Goal: Task Accomplishment & Management: Manage account settings

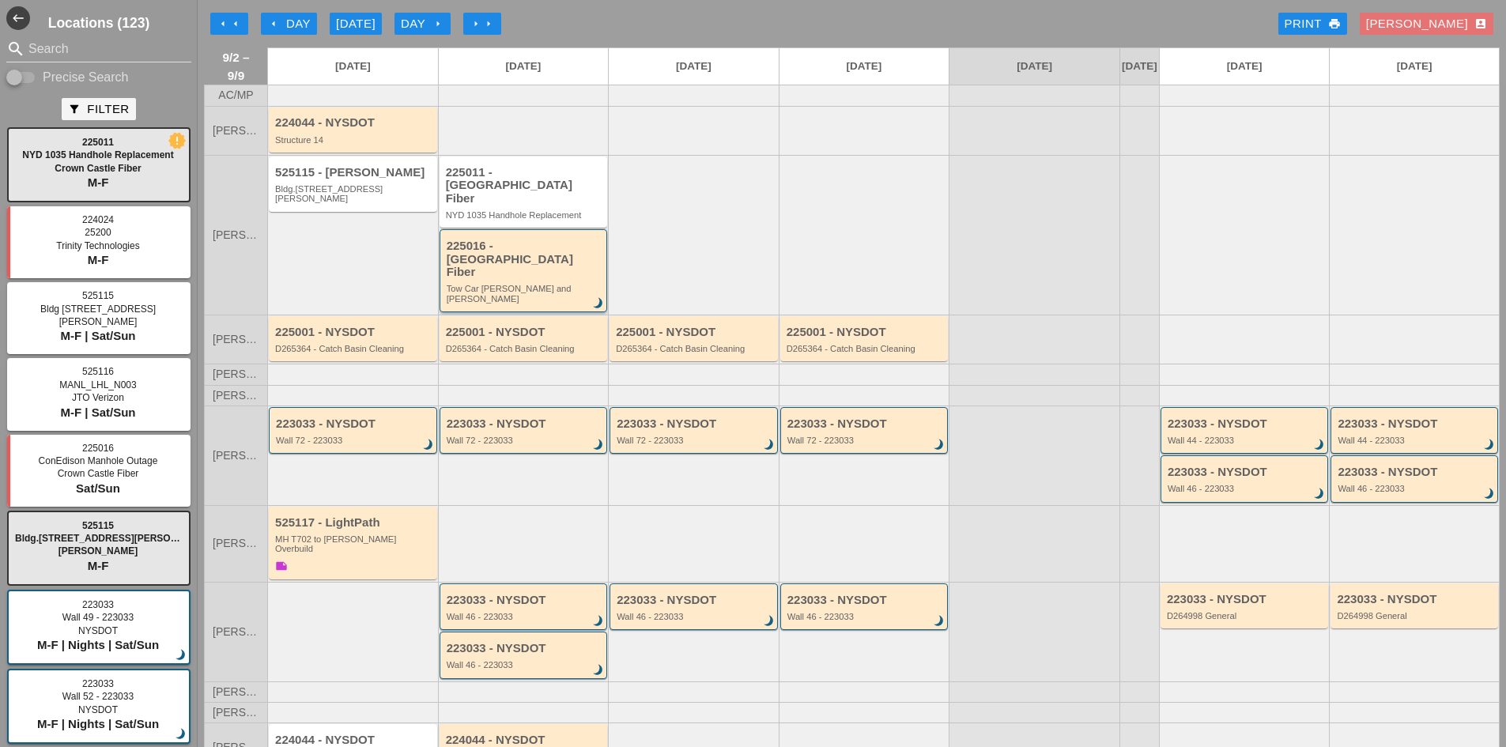
click at [545, 256] on div "225016 - [GEOGRAPHIC_DATA] Fiber" at bounding box center [525, 259] width 156 height 40
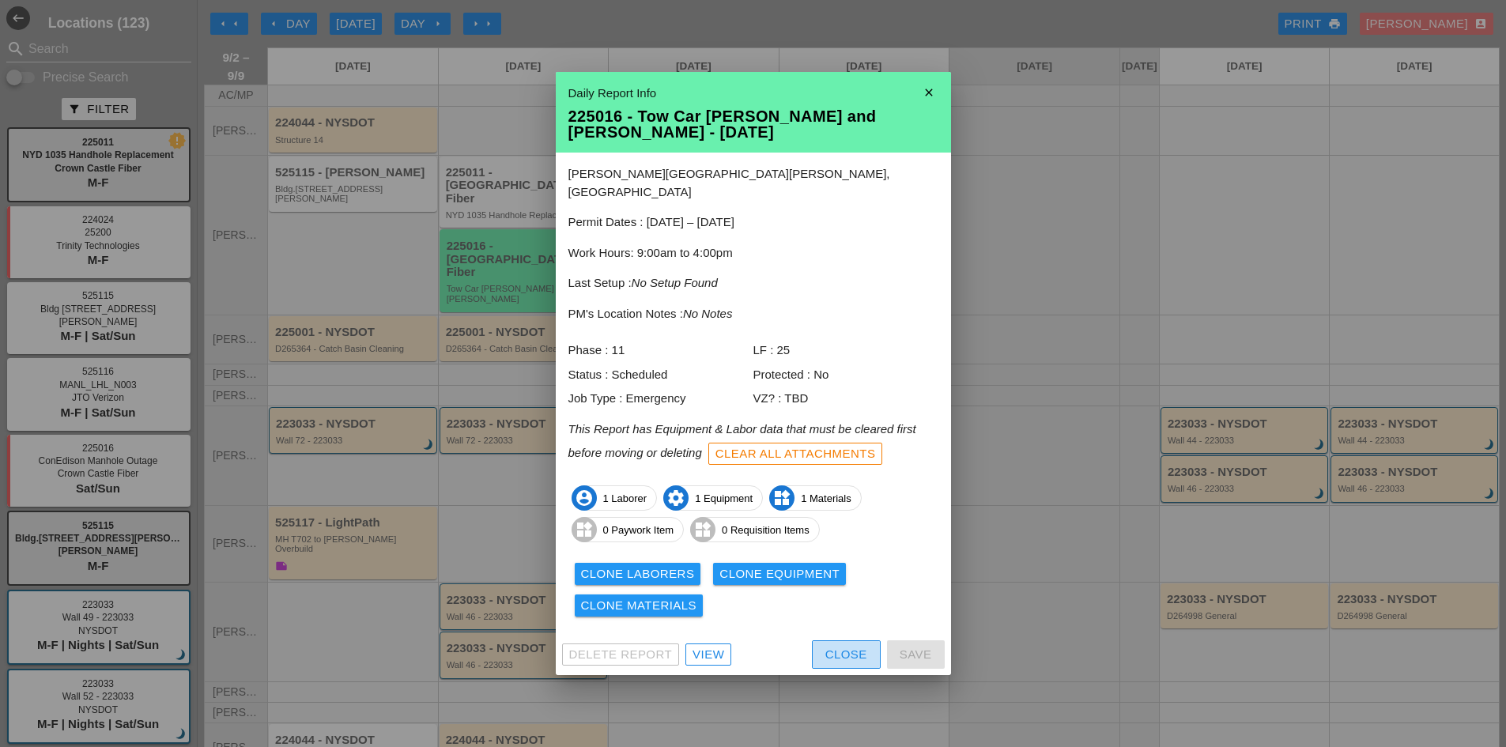
click at [826, 646] on div "Close" at bounding box center [846, 655] width 42 height 18
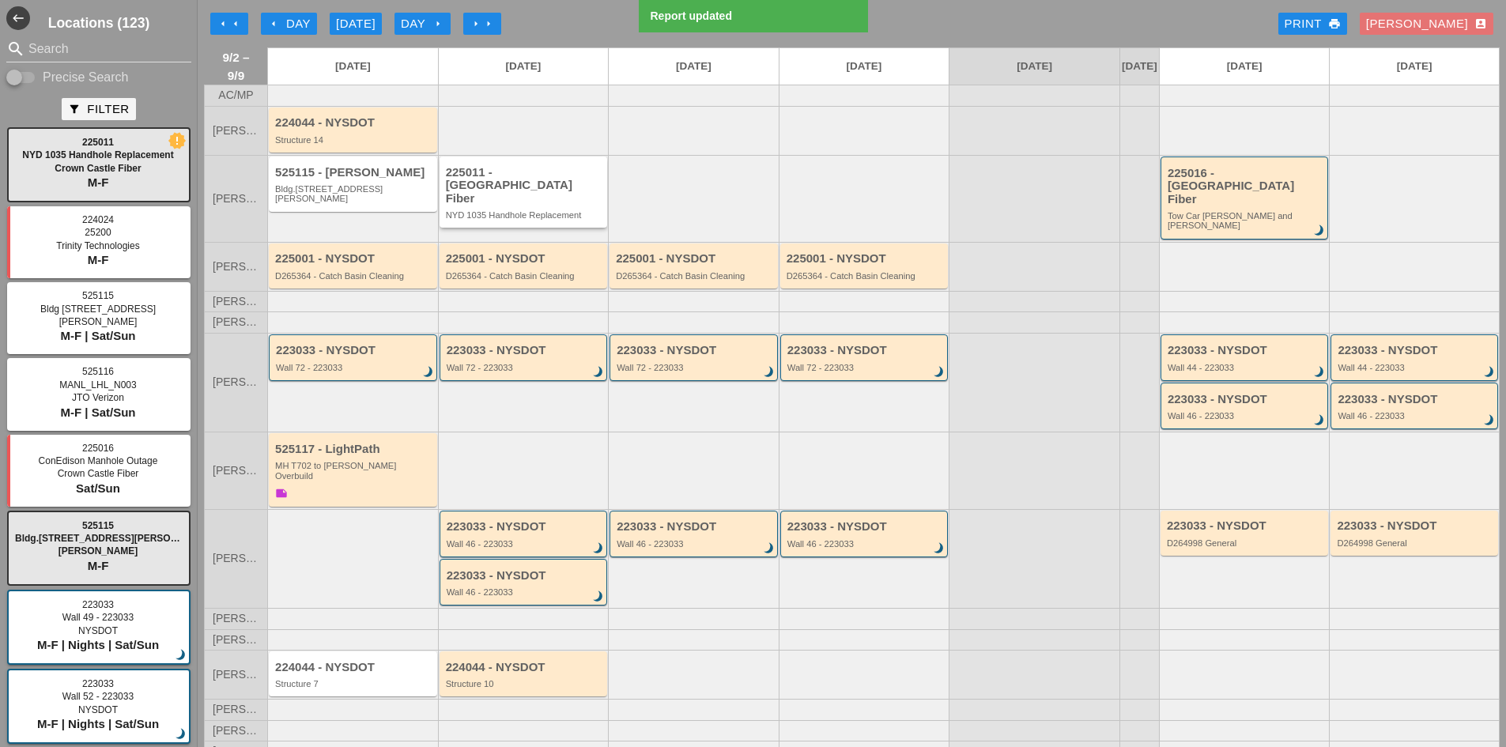
click at [515, 203] on div "225011 - [GEOGRAPHIC_DATA] Fiber NYD 1035 Handhole Replacement" at bounding box center [525, 193] width 158 height 55
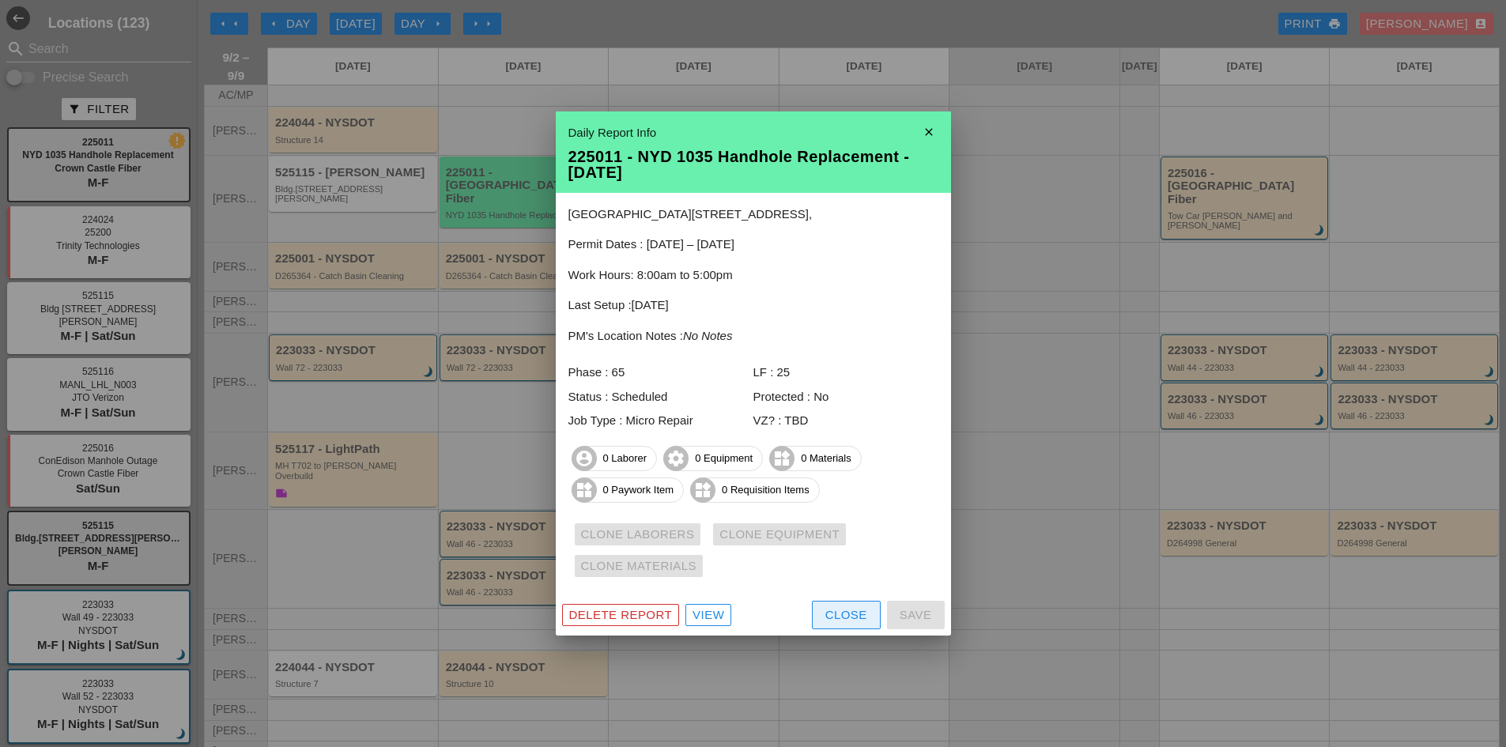
click at [841, 626] on button "Close" at bounding box center [846, 615] width 69 height 28
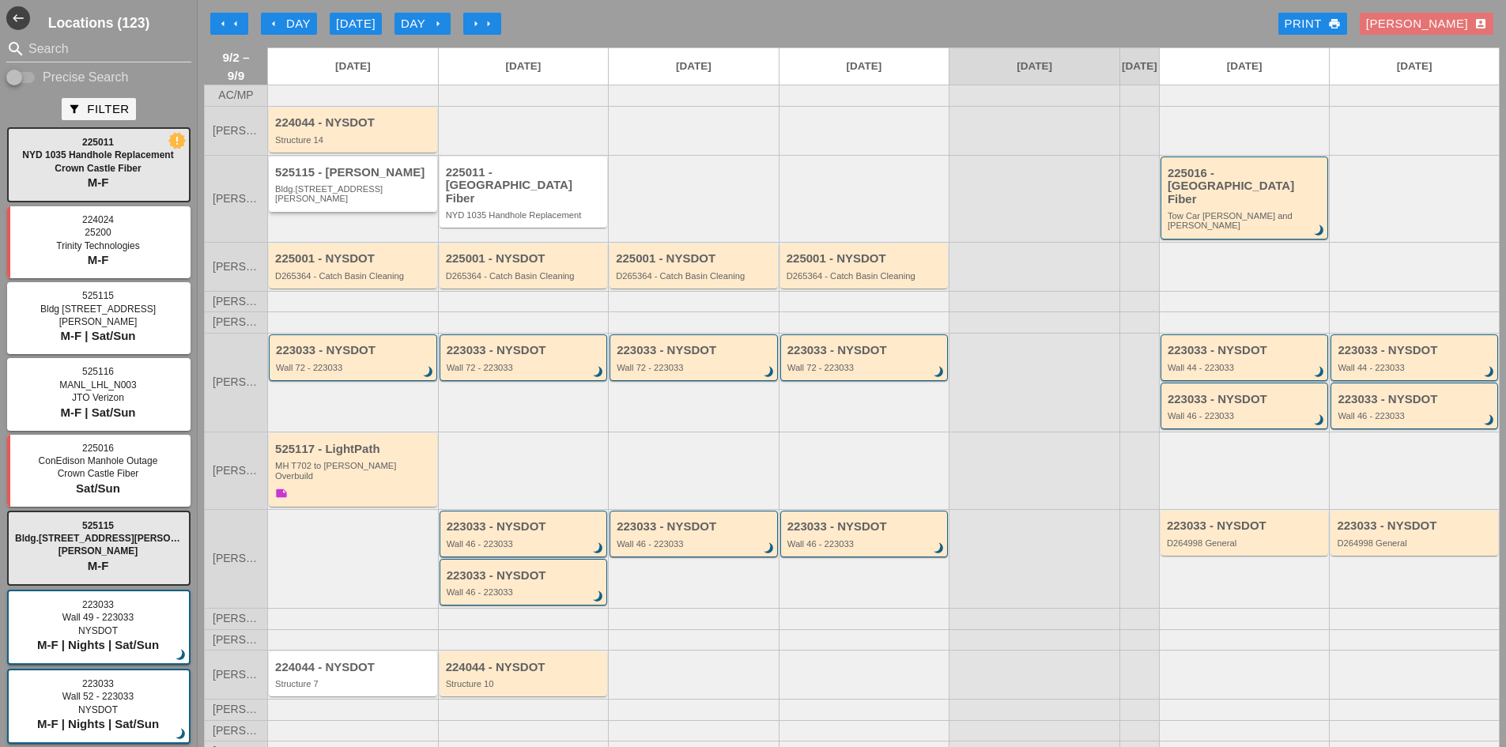
click at [401, 204] on div "Bldg.[STREET_ADDRESS][PERSON_NAME]" at bounding box center [354, 194] width 158 height 20
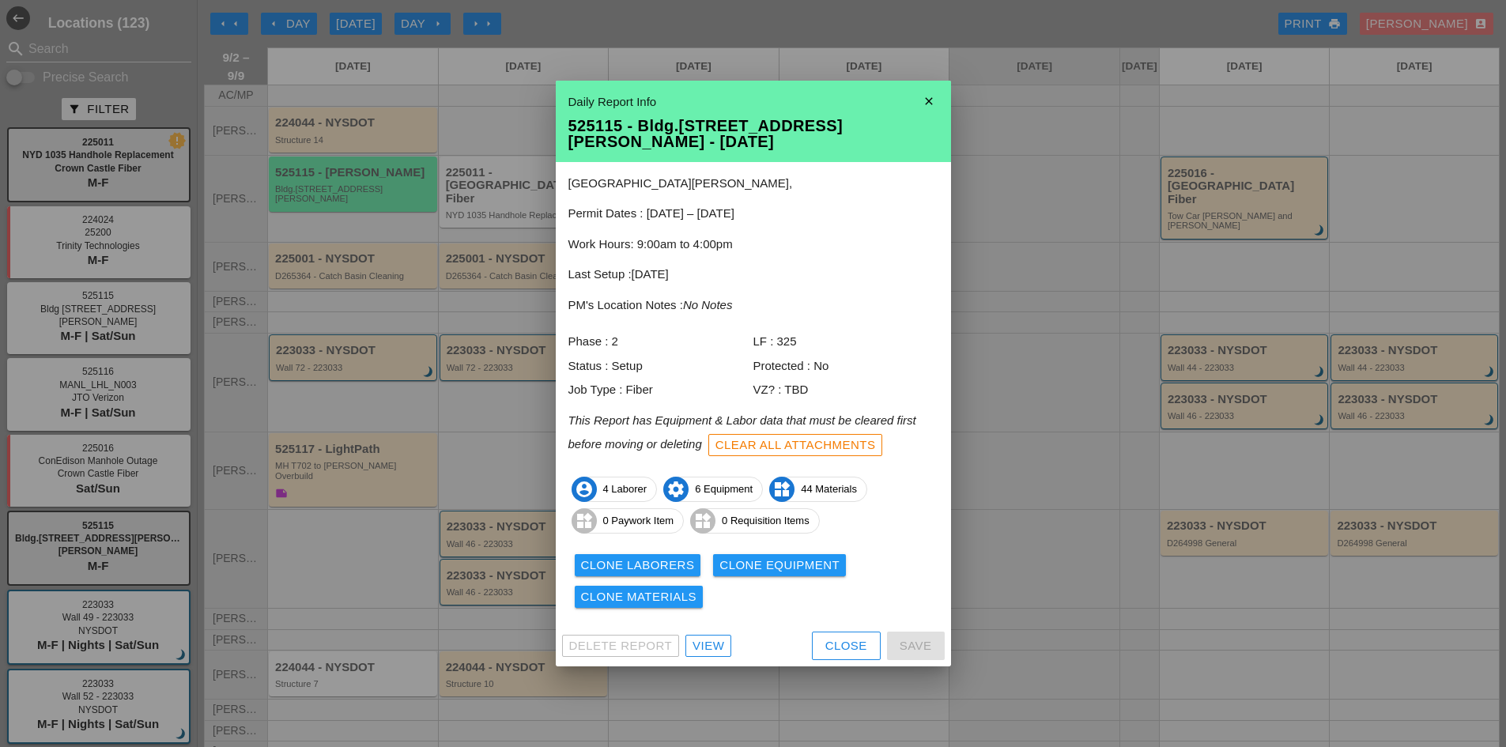
click at [680, 556] on div "Clone Laborers" at bounding box center [638, 565] width 114 height 18
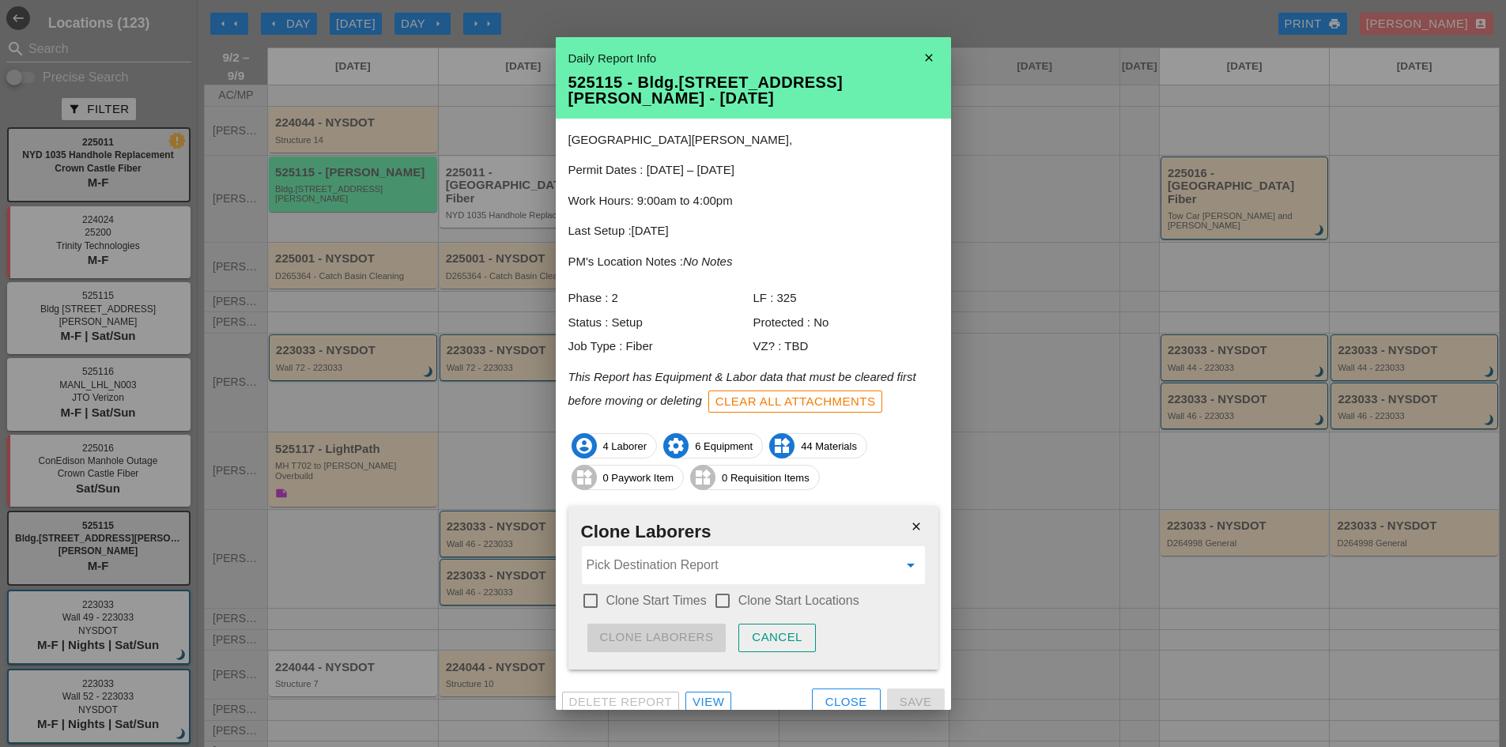
click at [673, 561] on input "Pick Destination Report" at bounding box center [741, 564] width 311 height 25
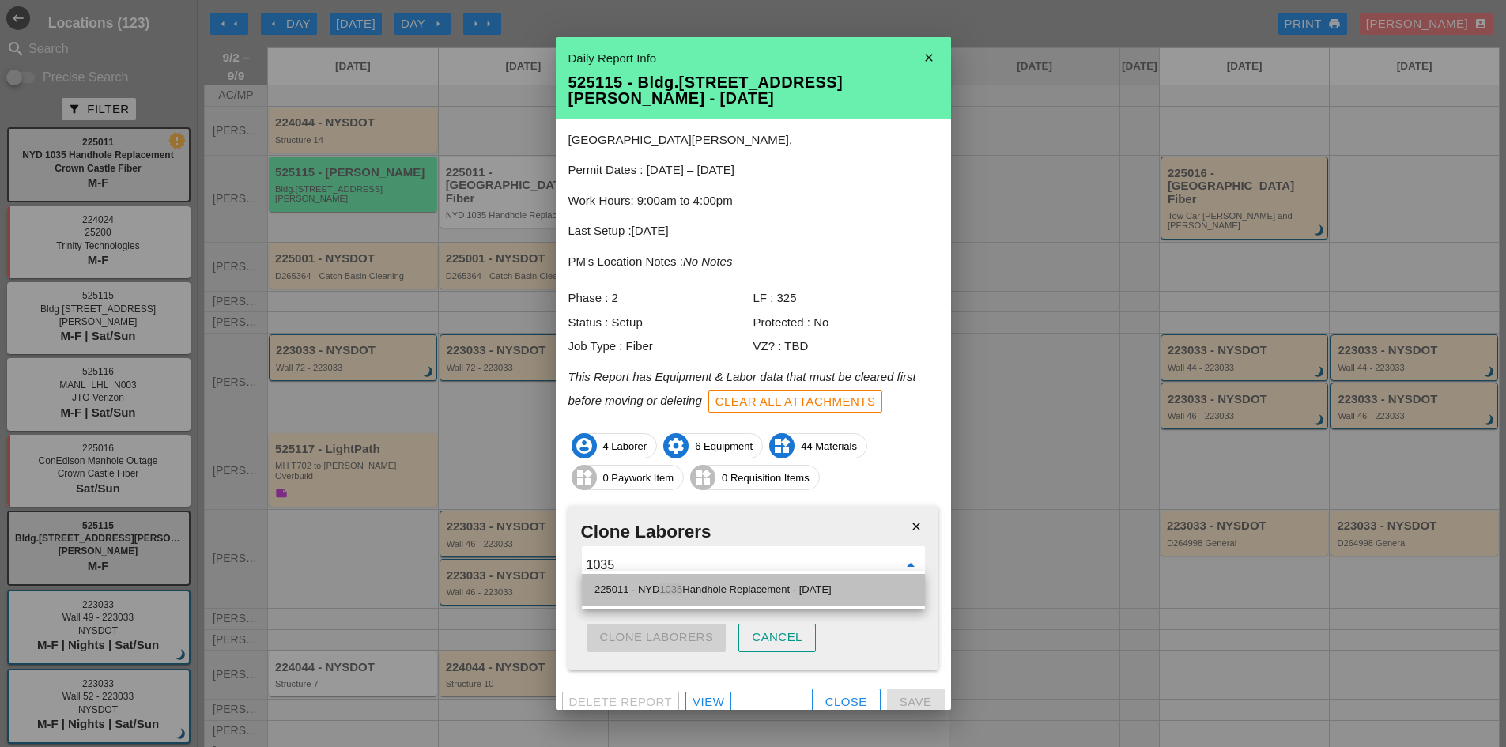
click at [700, 583] on div "225011 - NYD 1035 Handhole Replacement - [DATE]" at bounding box center [753, 590] width 318 height 32
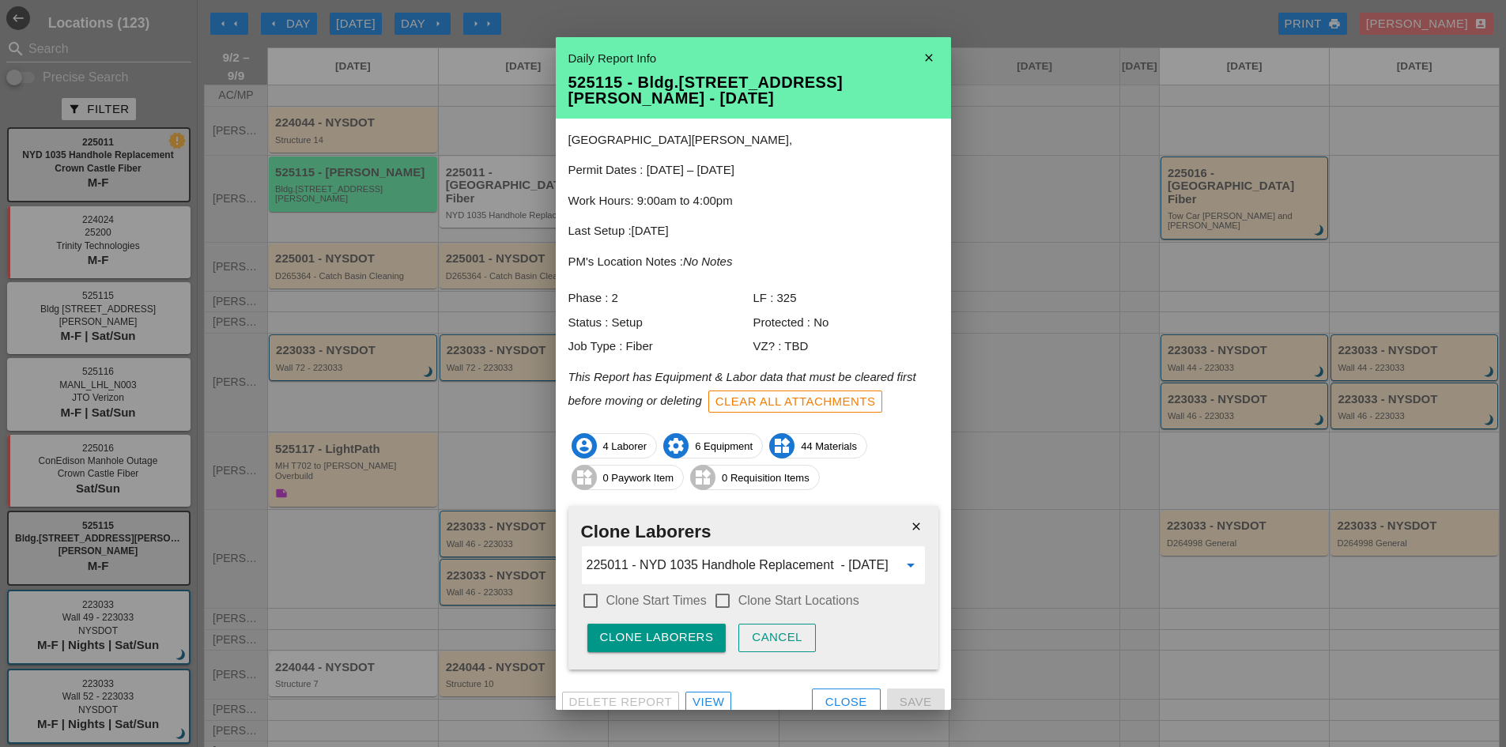
type input "225011 - NYD 1035 Handhole Replacement - [DATE]"
click at [691, 593] on label "Clone Start Times" at bounding box center [656, 601] width 100 height 16
checkbox input "true"
click at [761, 593] on label "Clone Start Locations" at bounding box center [798, 601] width 121 height 16
checkbox input "true"
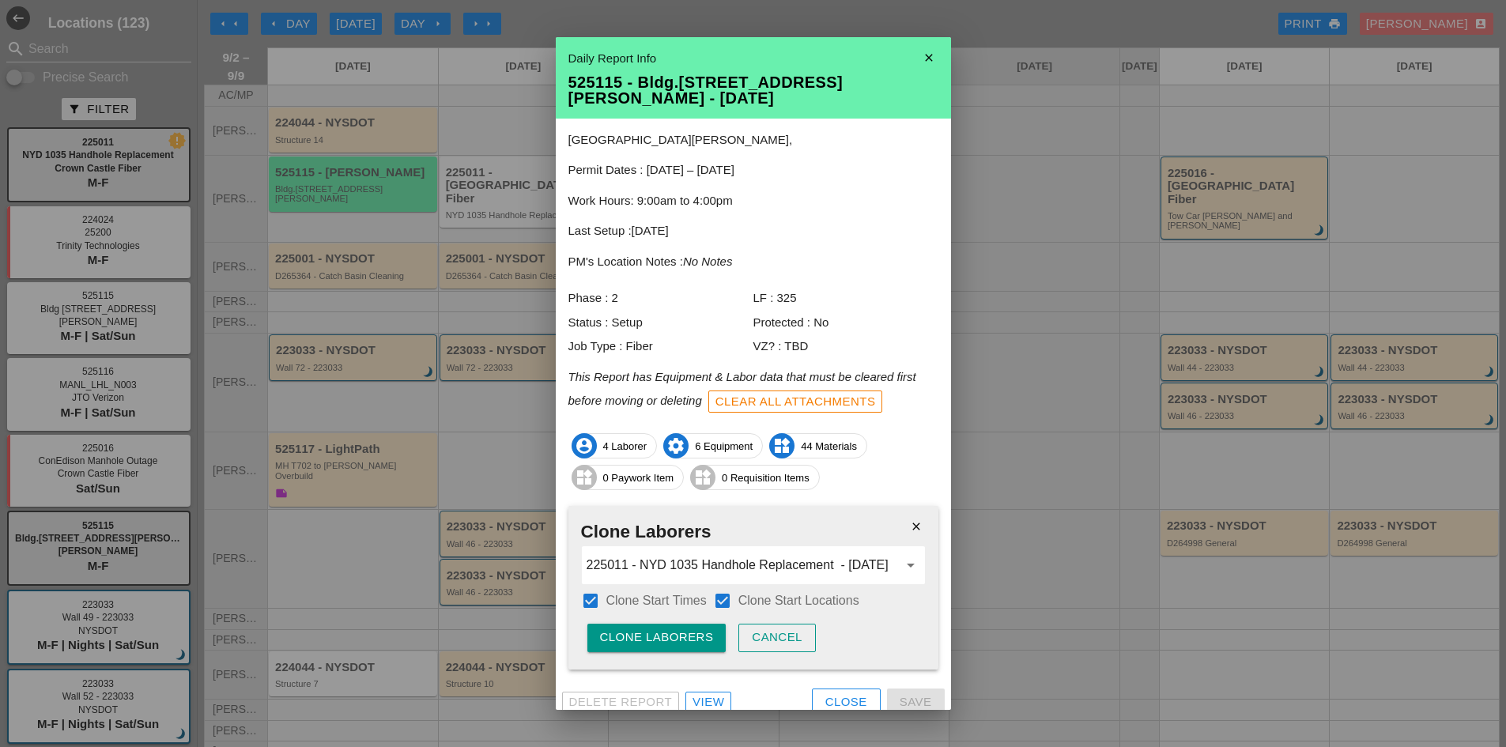
click at [673, 628] on div "Clone Laborers" at bounding box center [657, 637] width 114 height 18
click at [673, 628] on div "Are you sure?" at bounding box center [650, 637] width 100 height 18
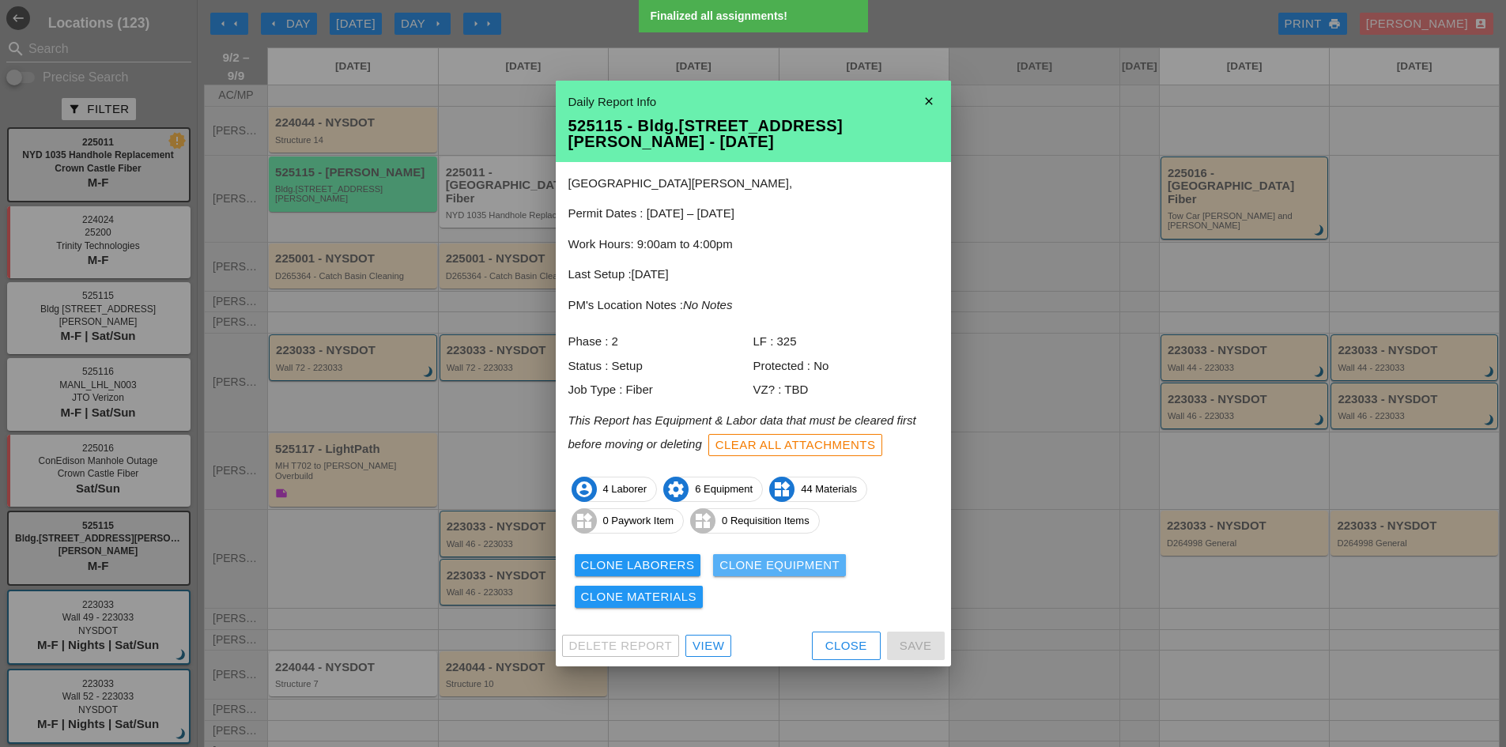
click at [787, 564] on div "Clone Equipment" at bounding box center [779, 565] width 120 height 18
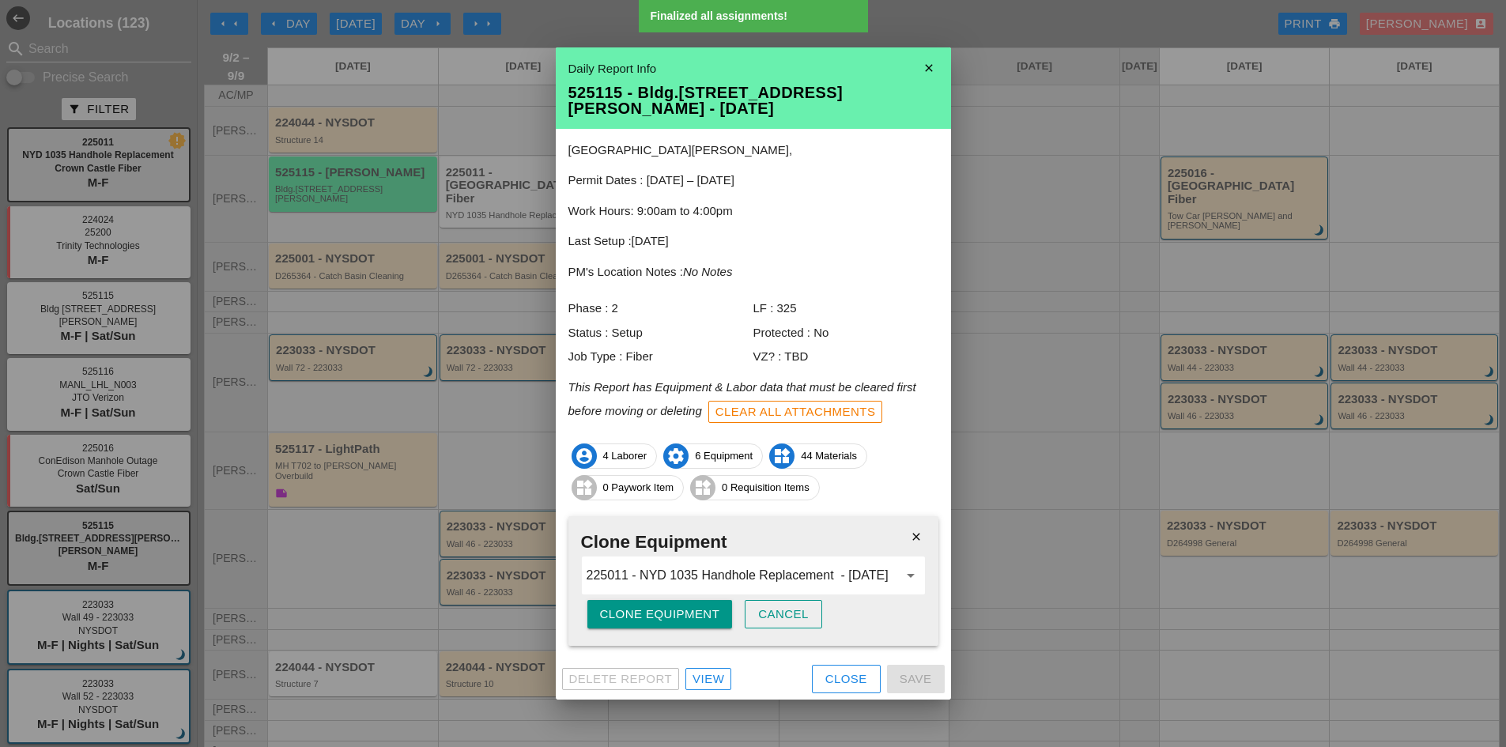
click at [675, 606] on div "Clone Equipment" at bounding box center [660, 614] width 120 height 18
click at [675, 606] on div "Are you sure?" at bounding box center [650, 614] width 100 height 18
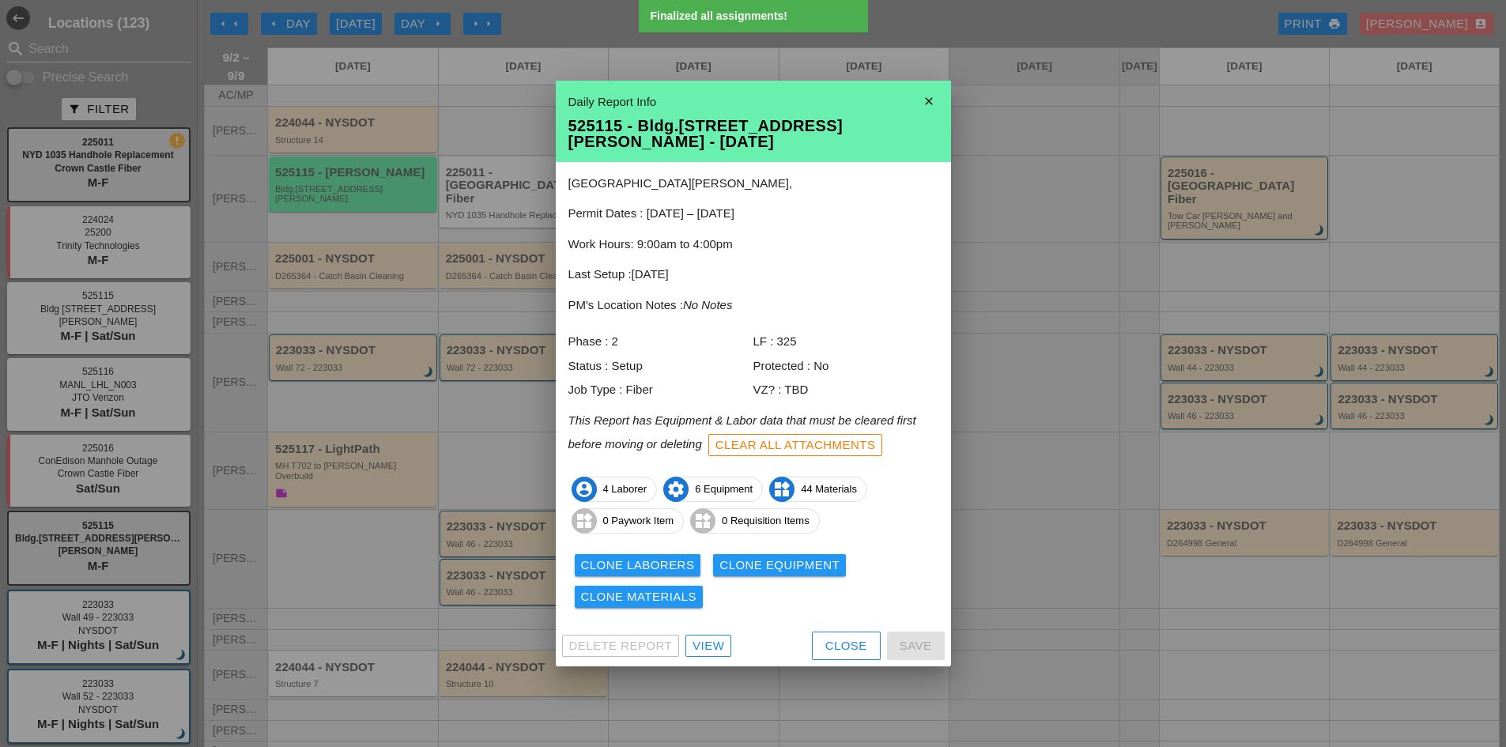
click at [665, 594] on div "Clone Materials" at bounding box center [639, 597] width 116 height 18
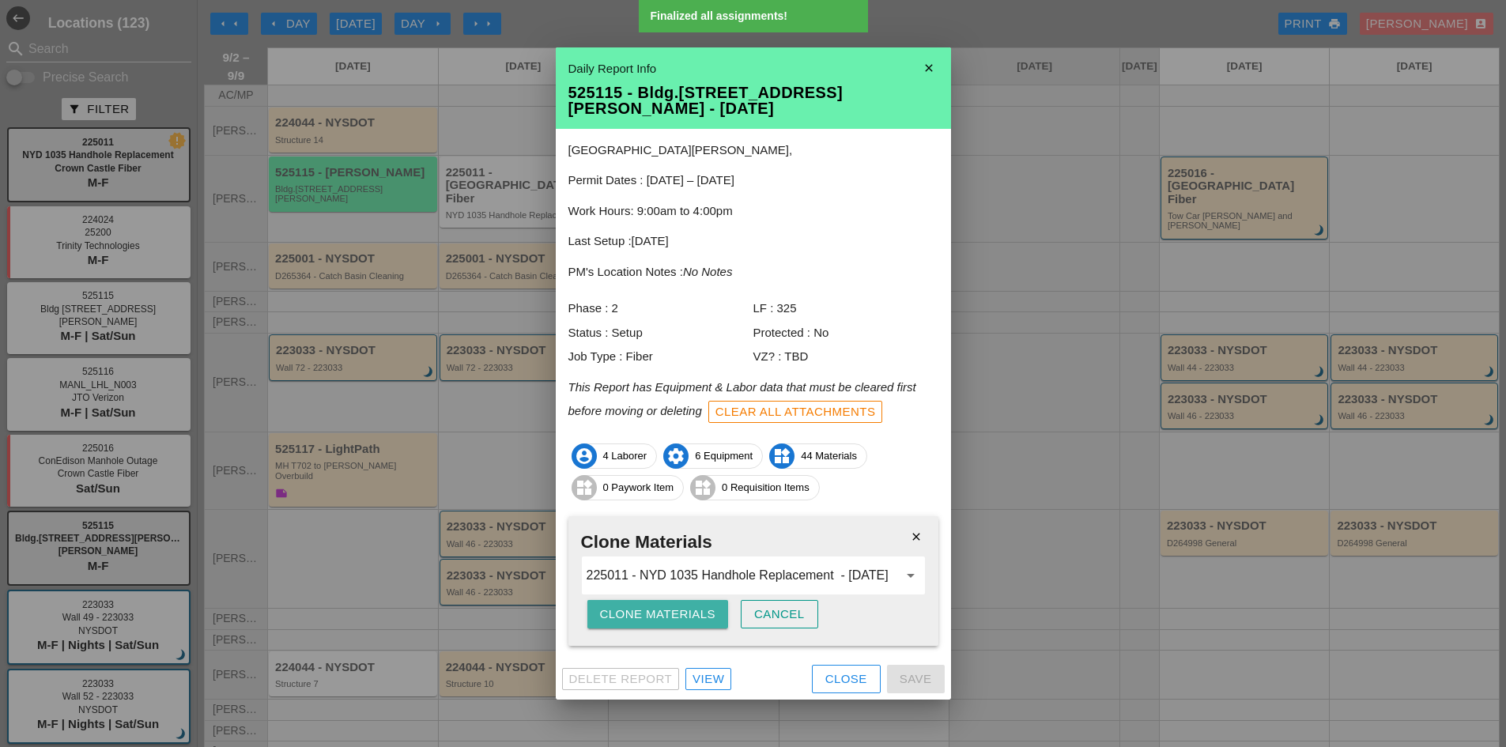
click at [637, 605] on div "Clone Materials" at bounding box center [658, 614] width 116 height 18
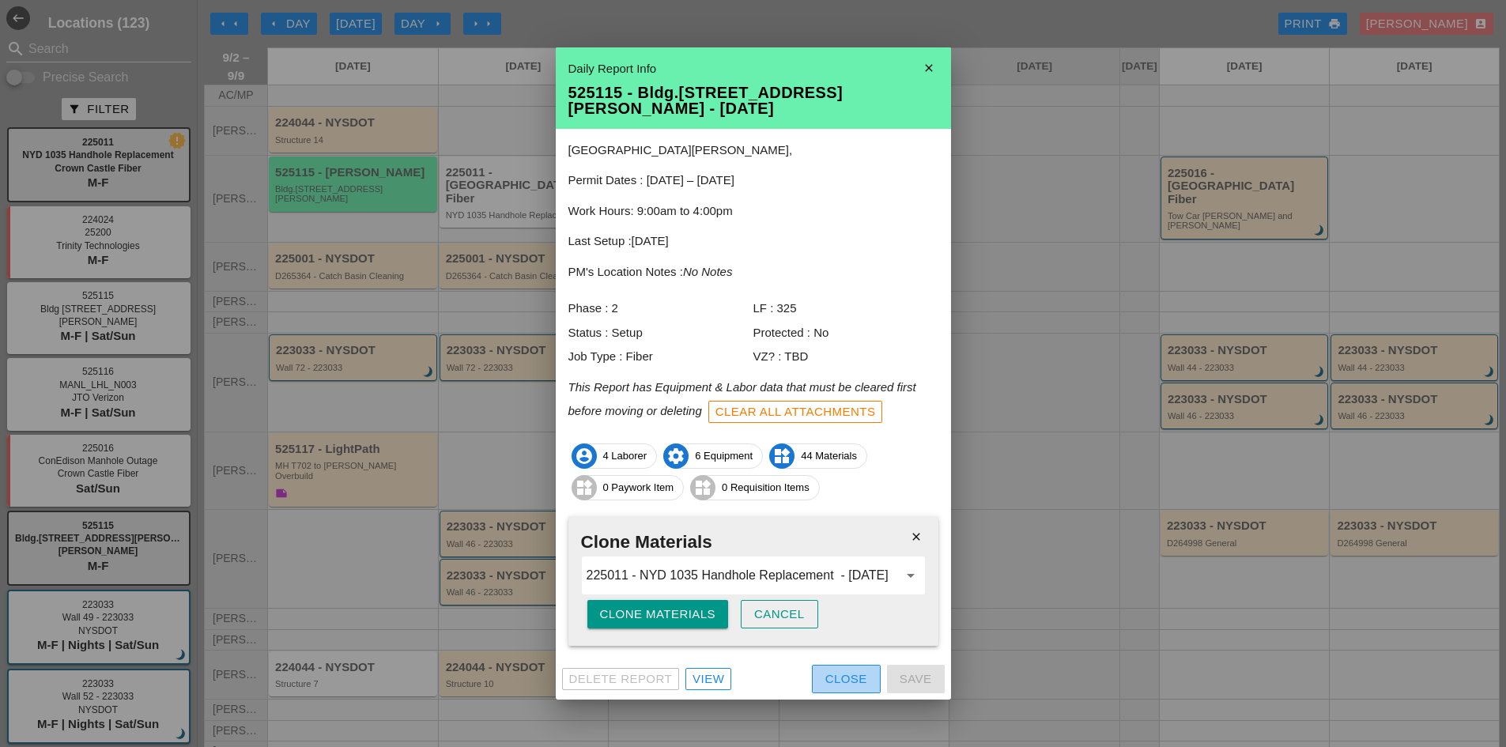
drag, startPoint x: 849, startPoint y: 671, endPoint x: 787, endPoint y: 609, distance: 87.2
click at [849, 671] on div "Close" at bounding box center [846, 679] width 42 height 18
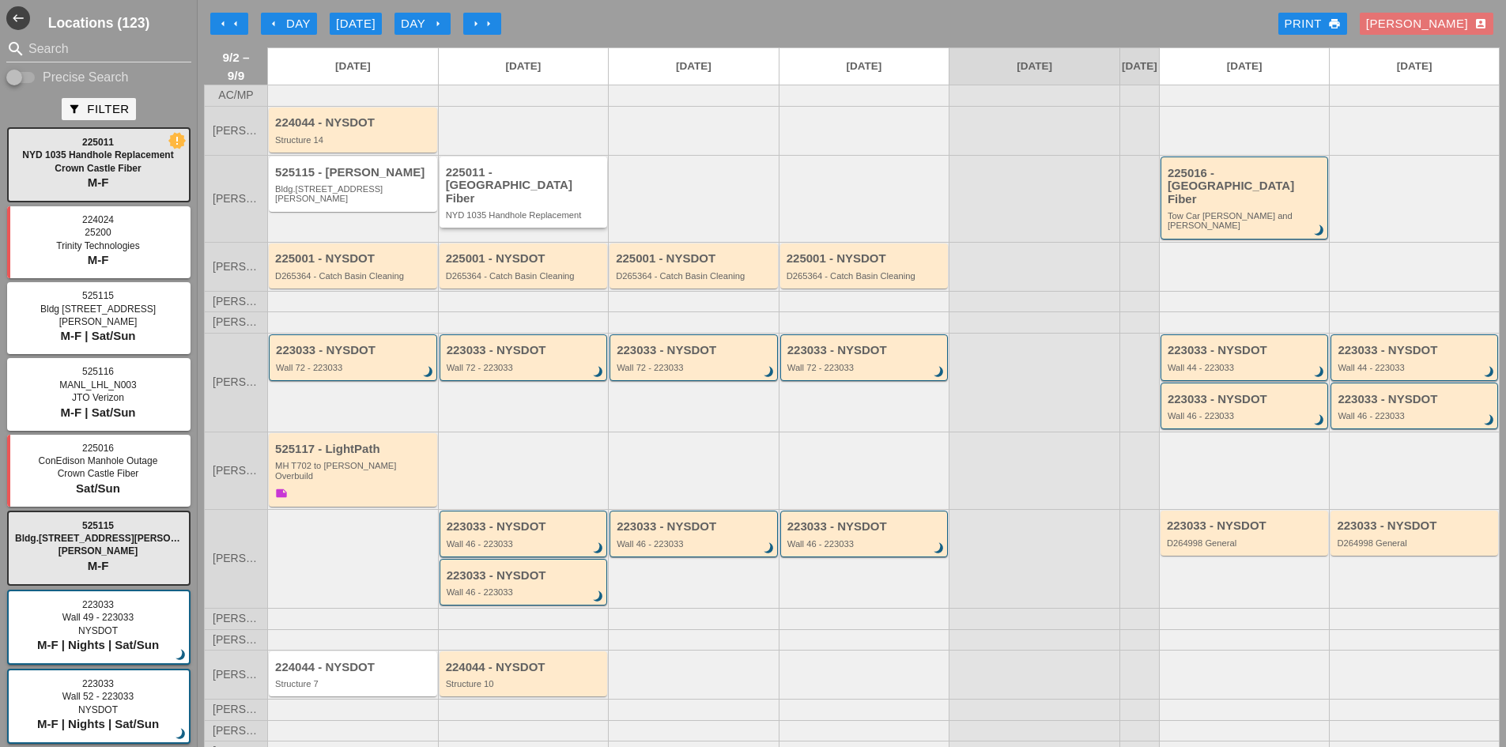
click at [518, 182] on div "225011 - [GEOGRAPHIC_DATA] Fiber" at bounding box center [525, 186] width 158 height 40
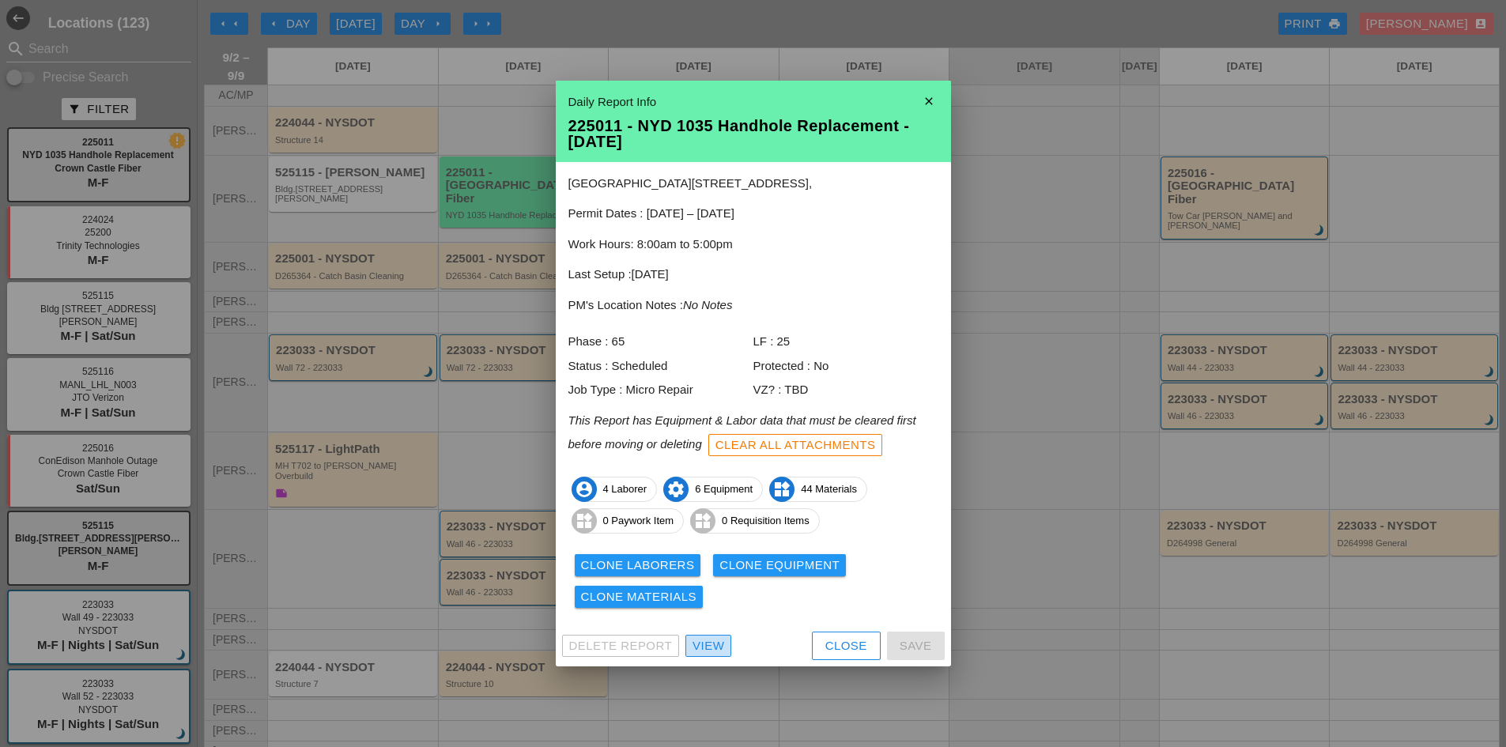
click at [723, 647] on div "View" at bounding box center [708, 646] width 32 height 18
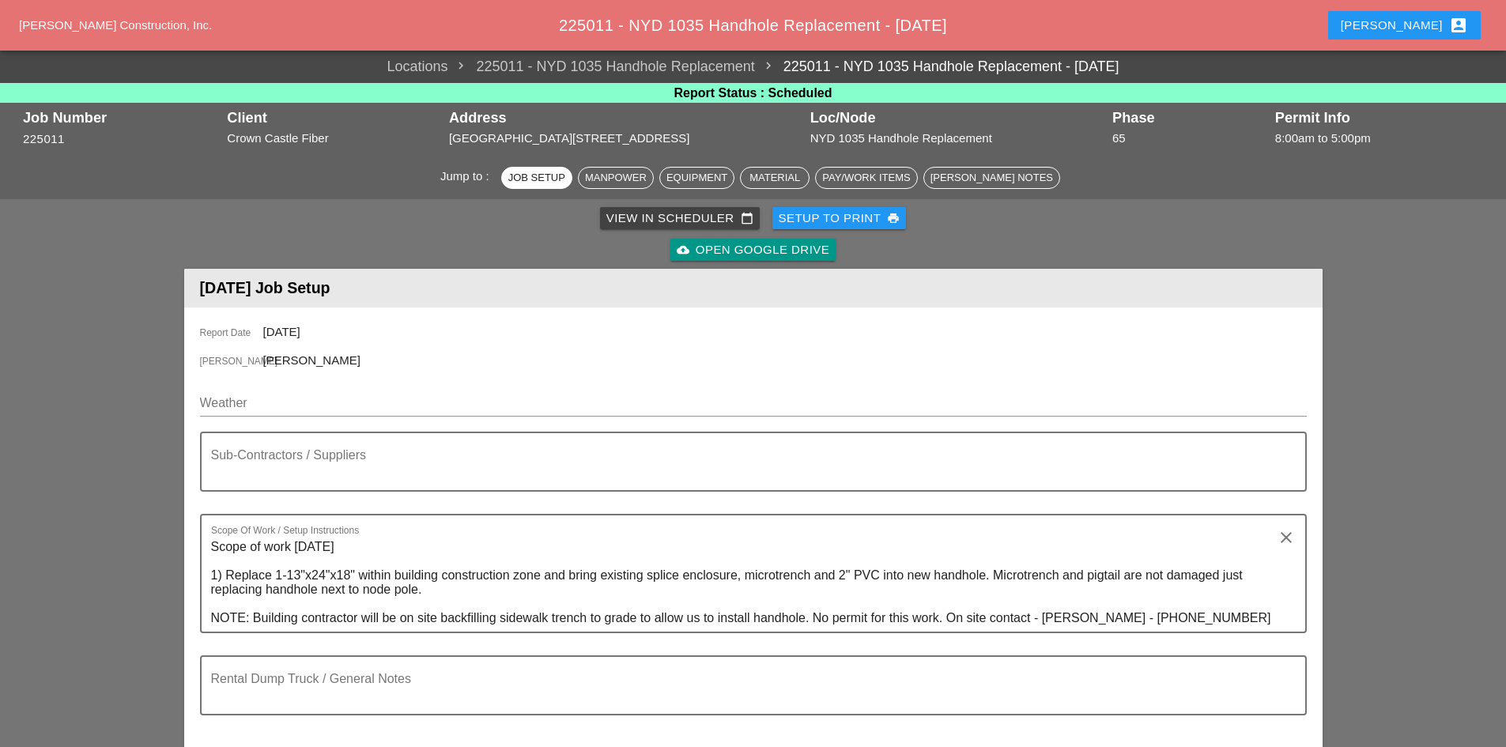
scroll to position [474, 0]
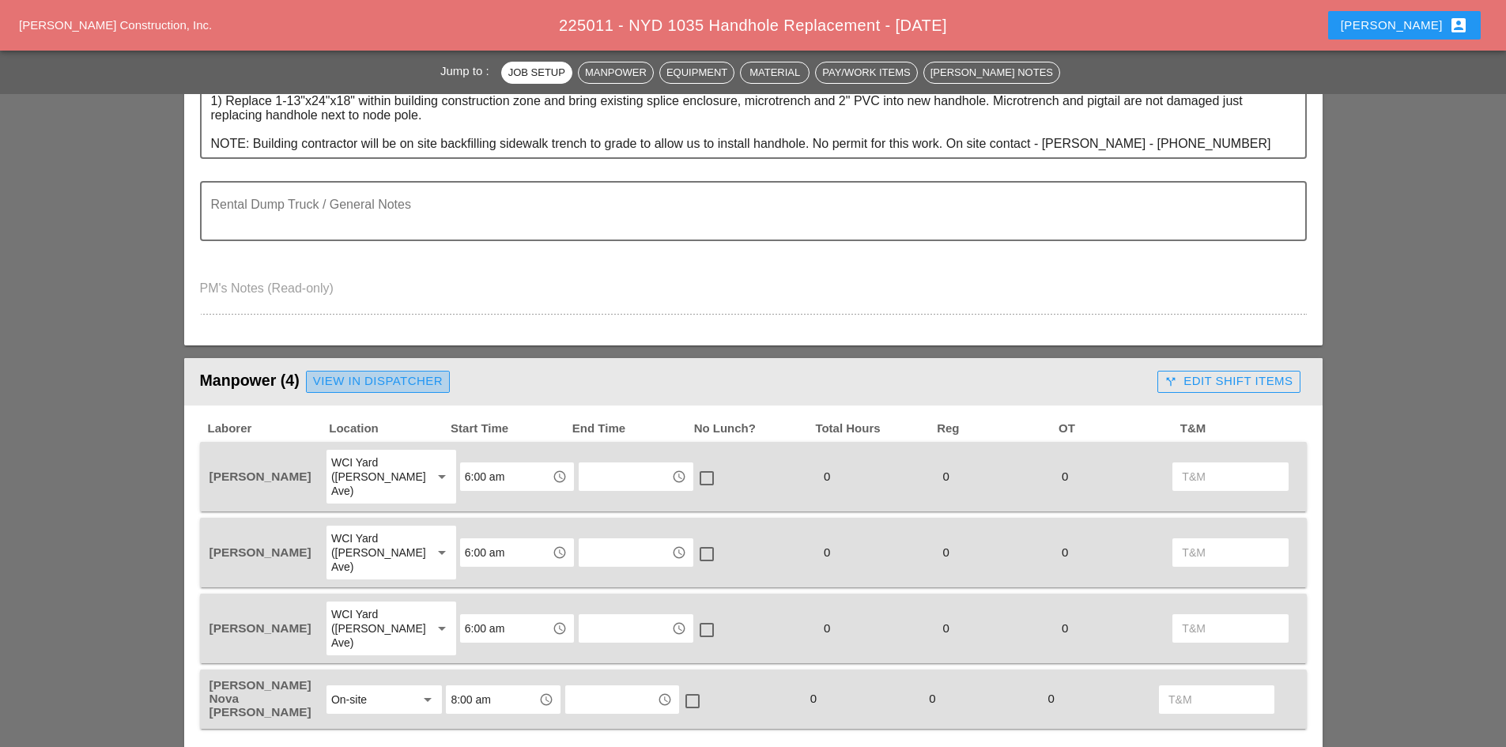
click at [398, 371] on link "View in Dispatcher" at bounding box center [378, 382] width 144 height 22
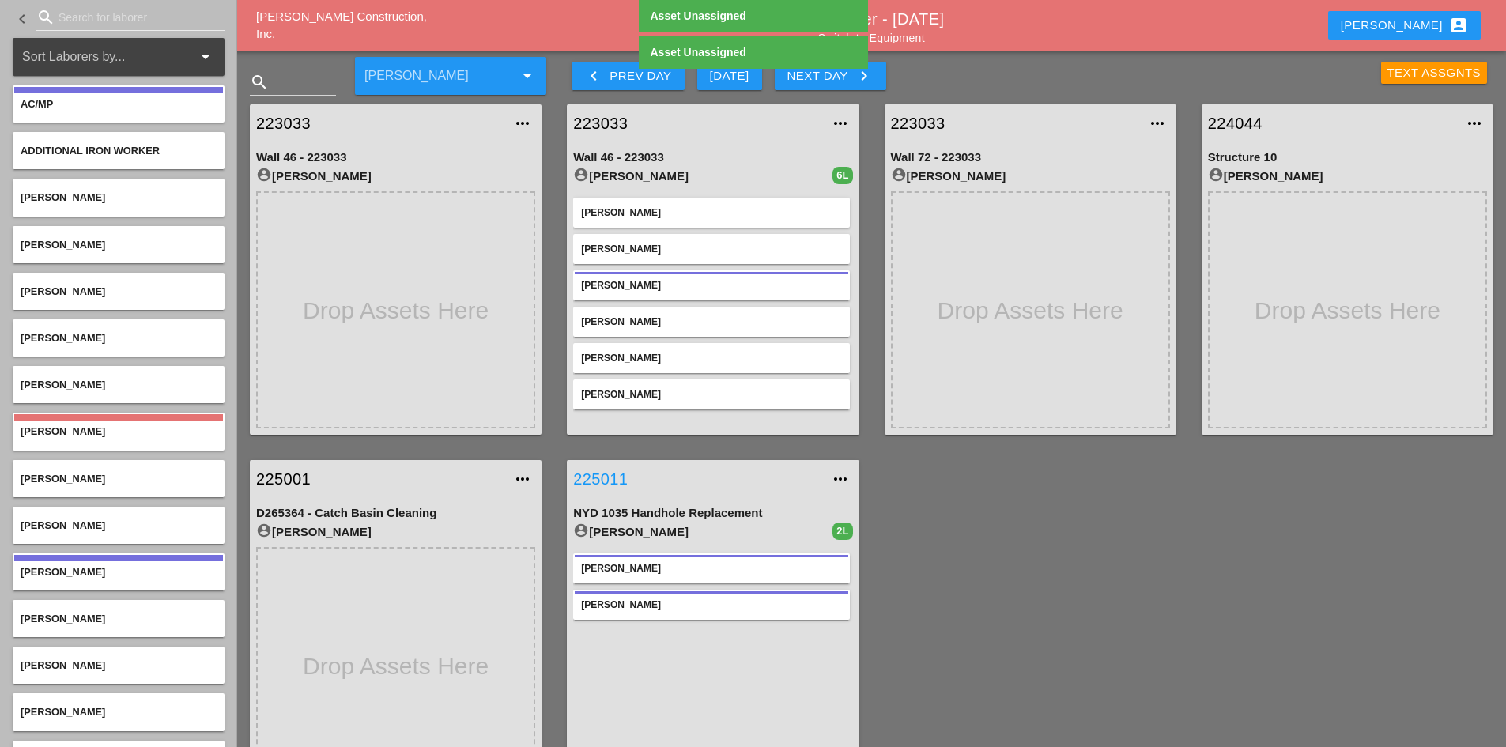
click at [597, 482] on link "225011" at bounding box center [696, 479] width 247 height 24
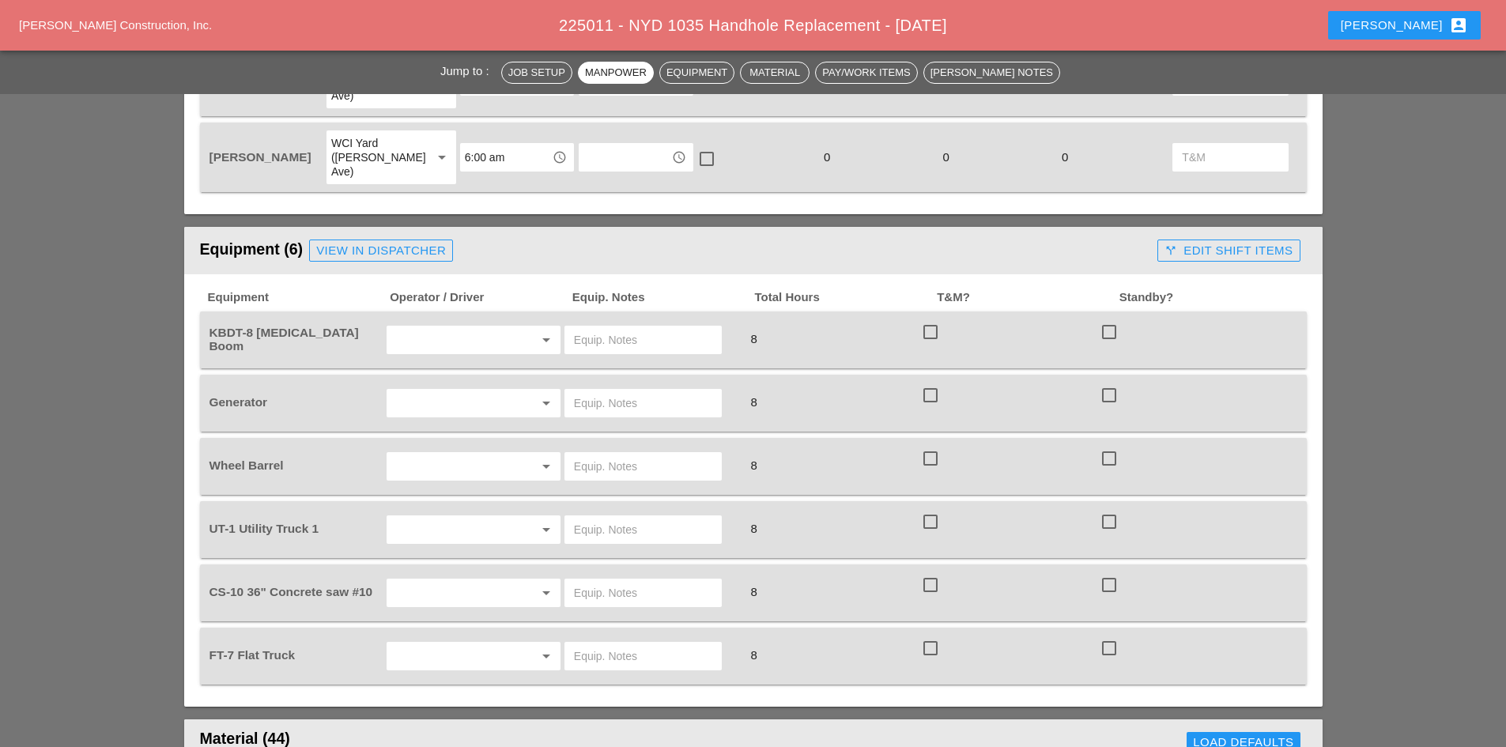
scroll to position [553, 0]
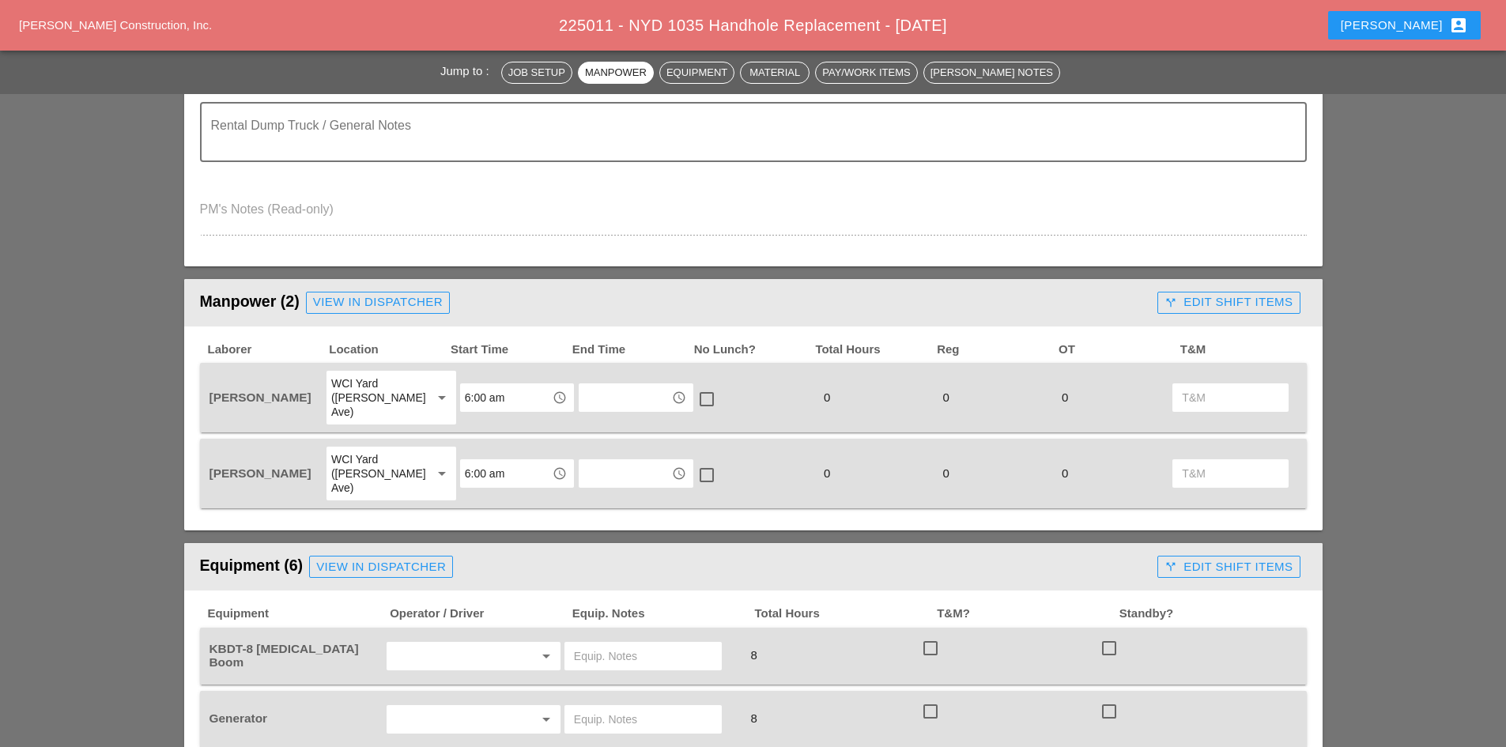
click at [469, 394] on input "6:00 am" at bounding box center [506, 397] width 82 height 25
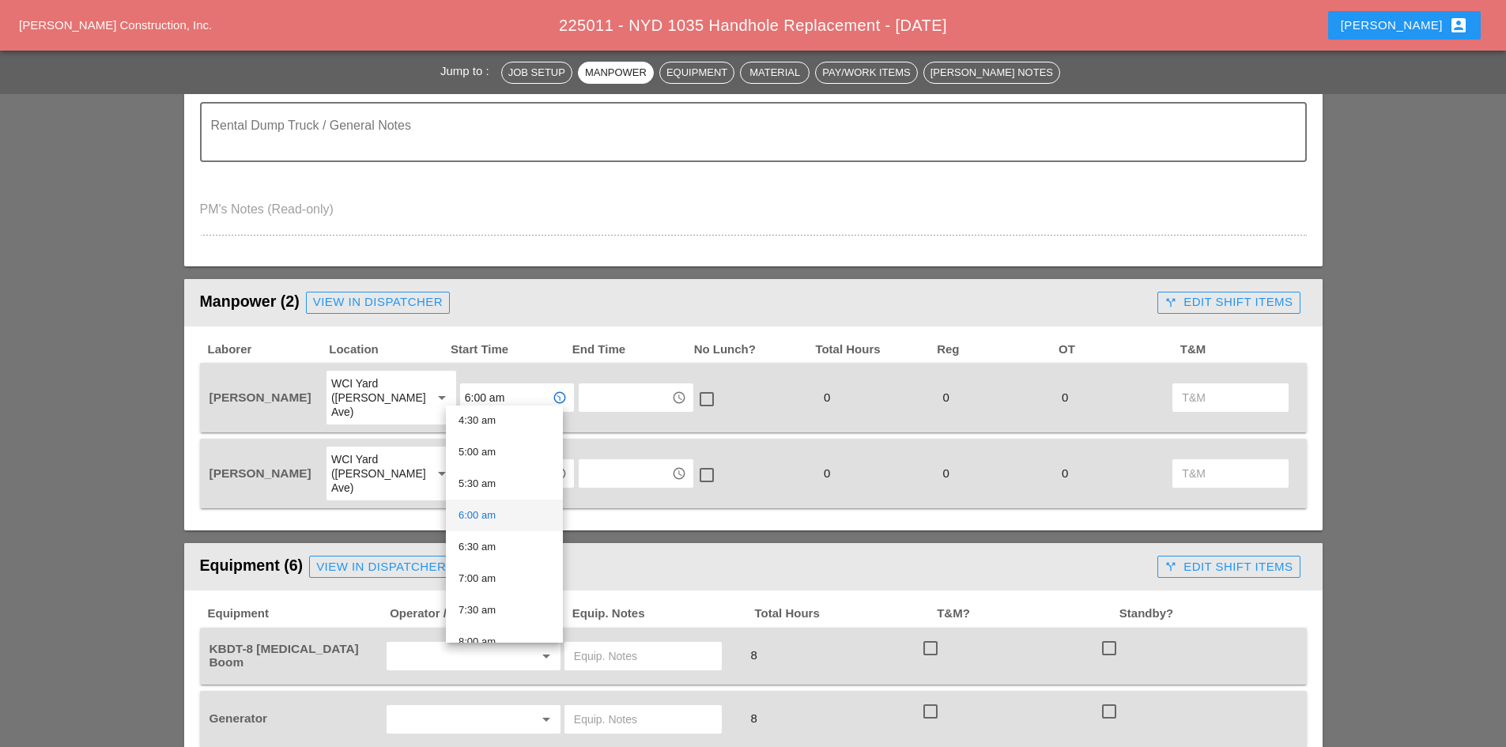
scroll to position [316, 0]
click at [499, 582] on div "7:30 am" at bounding box center [504, 582] width 92 height 19
type input "7:30 am"
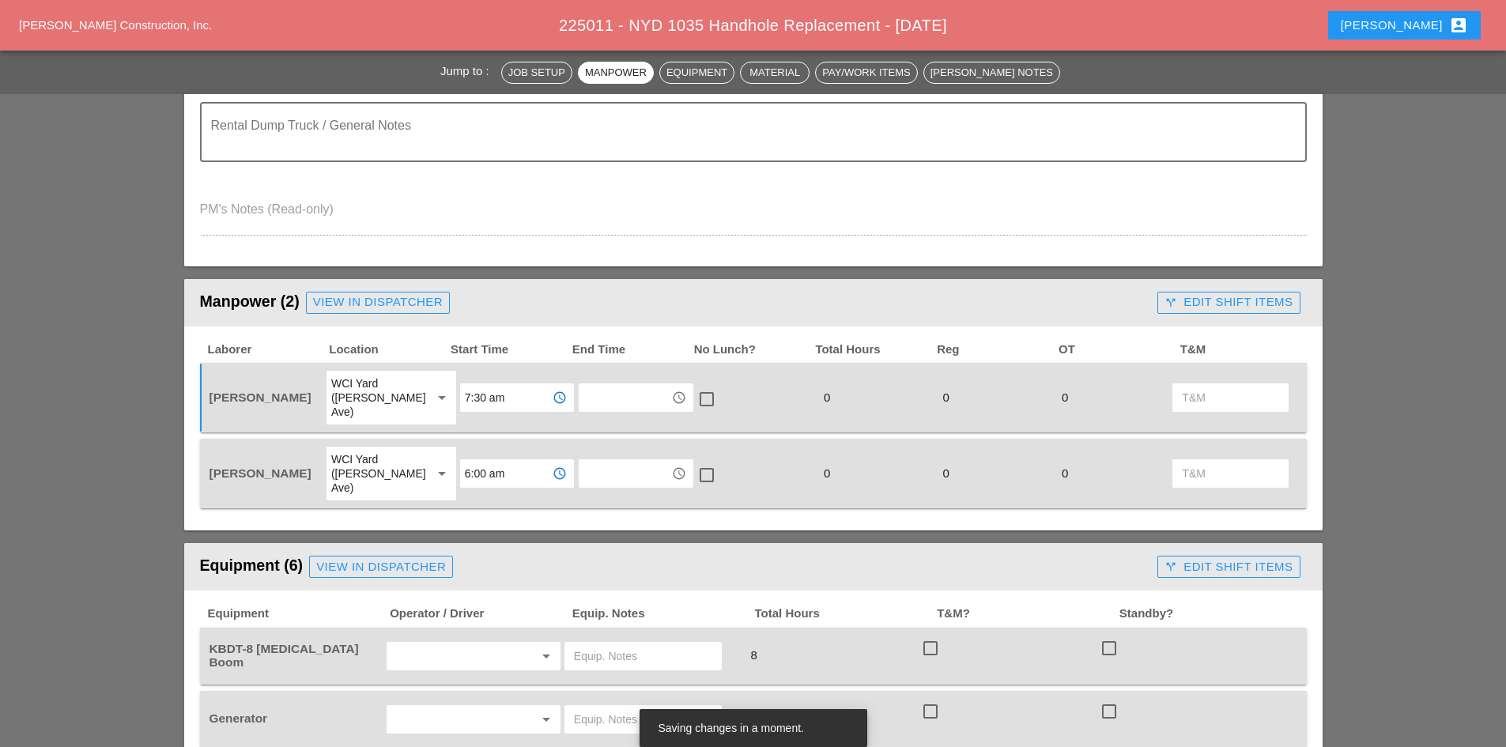
click at [483, 461] on input "6:00 am" at bounding box center [506, 473] width 82 height 25
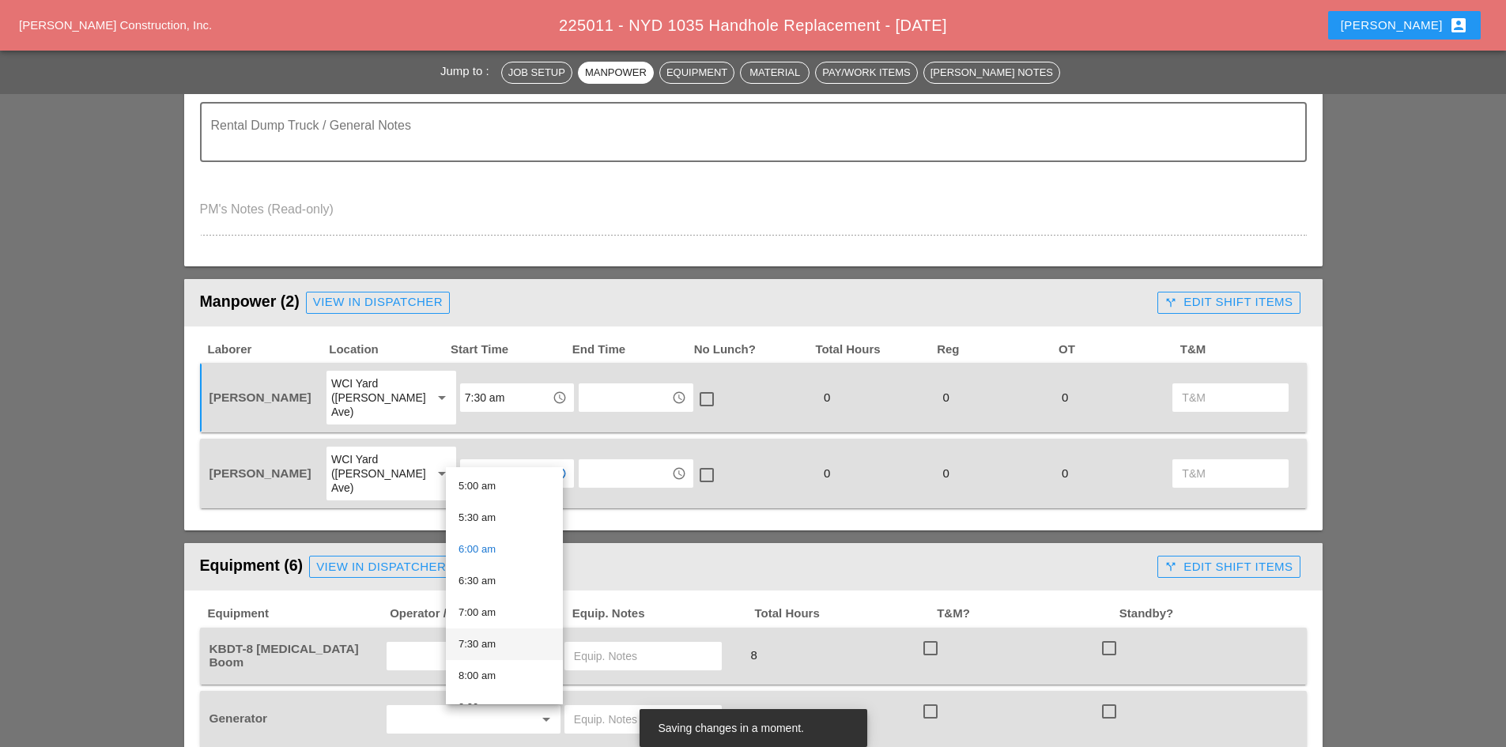
click at [507, 644] on div "7:30 am" at bounding box center [504, 644] width 92 height 19
type input "7:30 am"
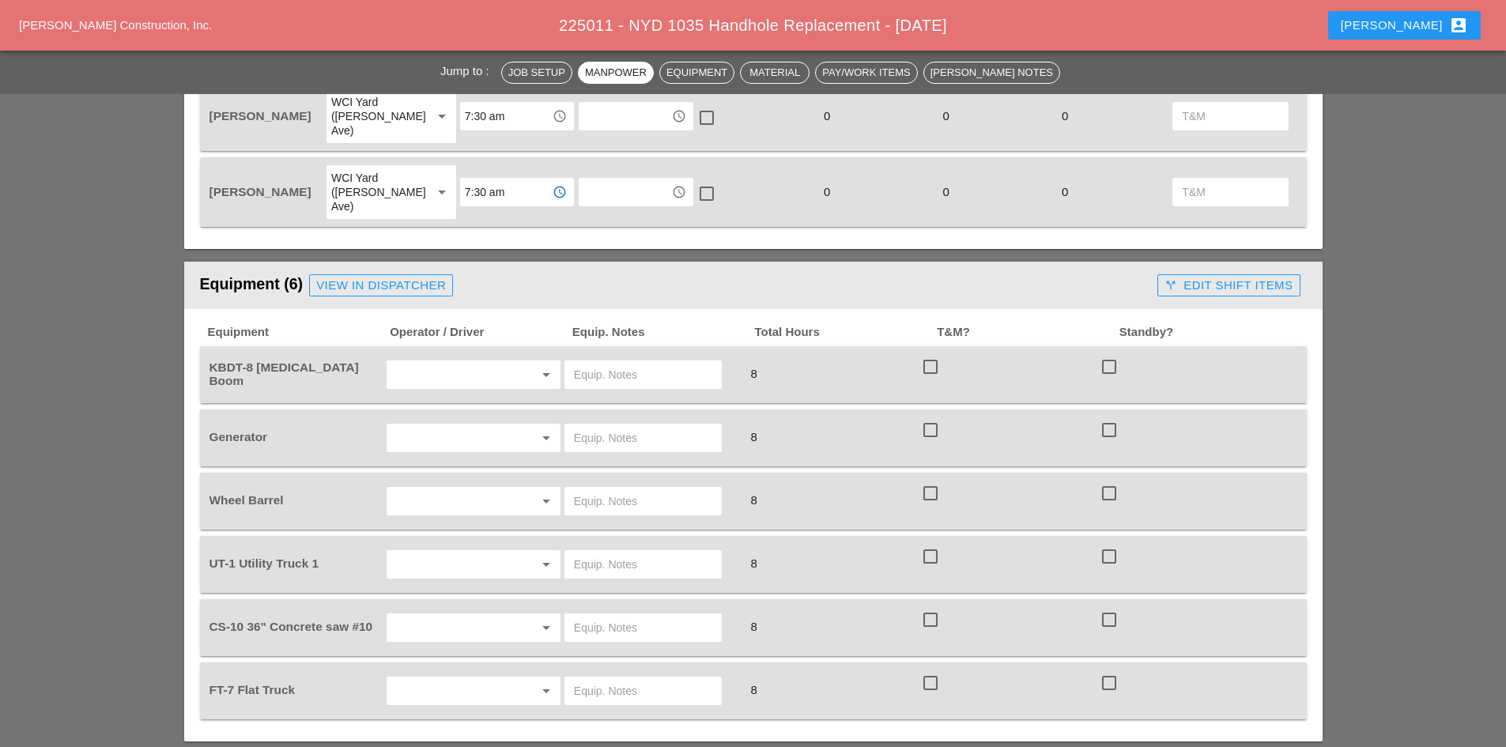
scroll to position [869, 0]
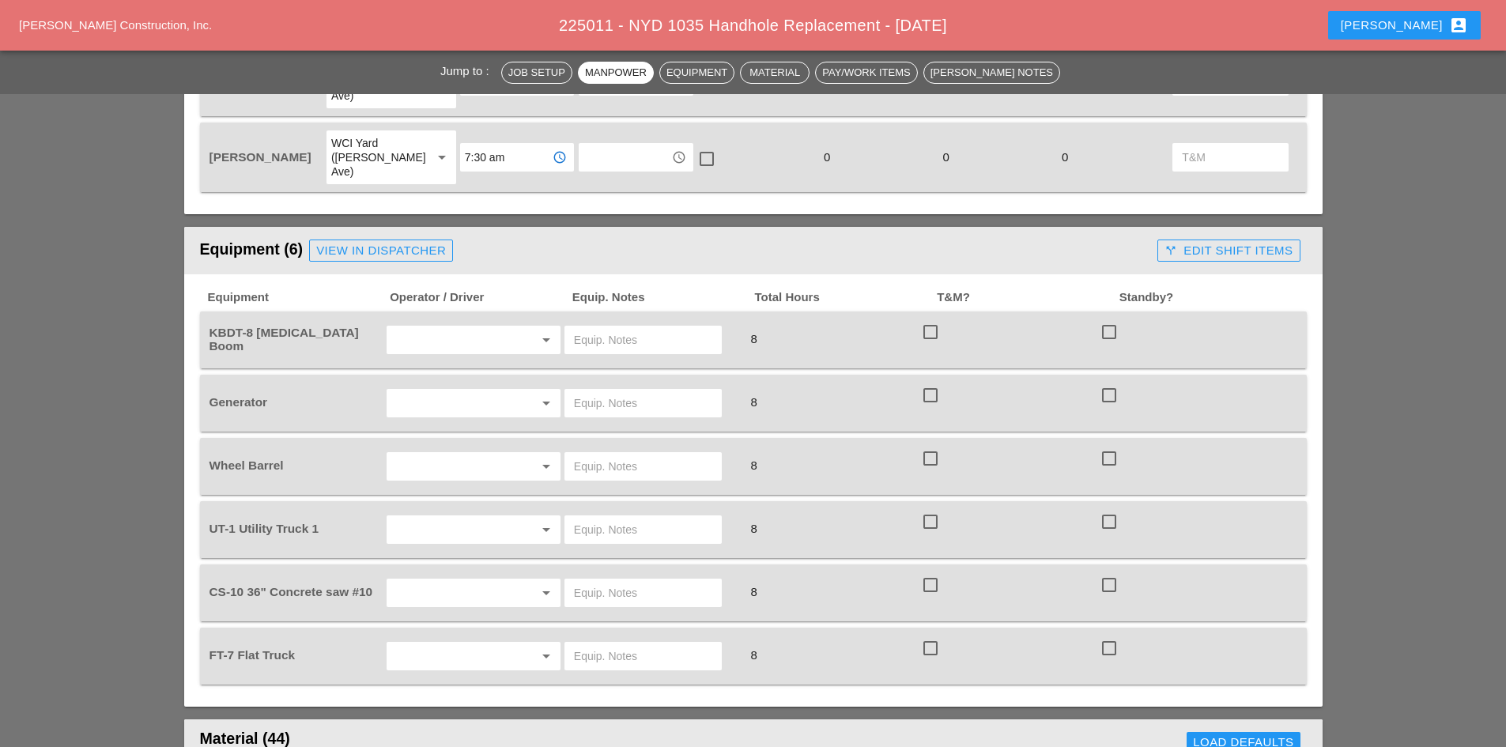
click at [343, 242] on div "View in Dispatcher" at bounding box center [381, 251] width 130 height 18
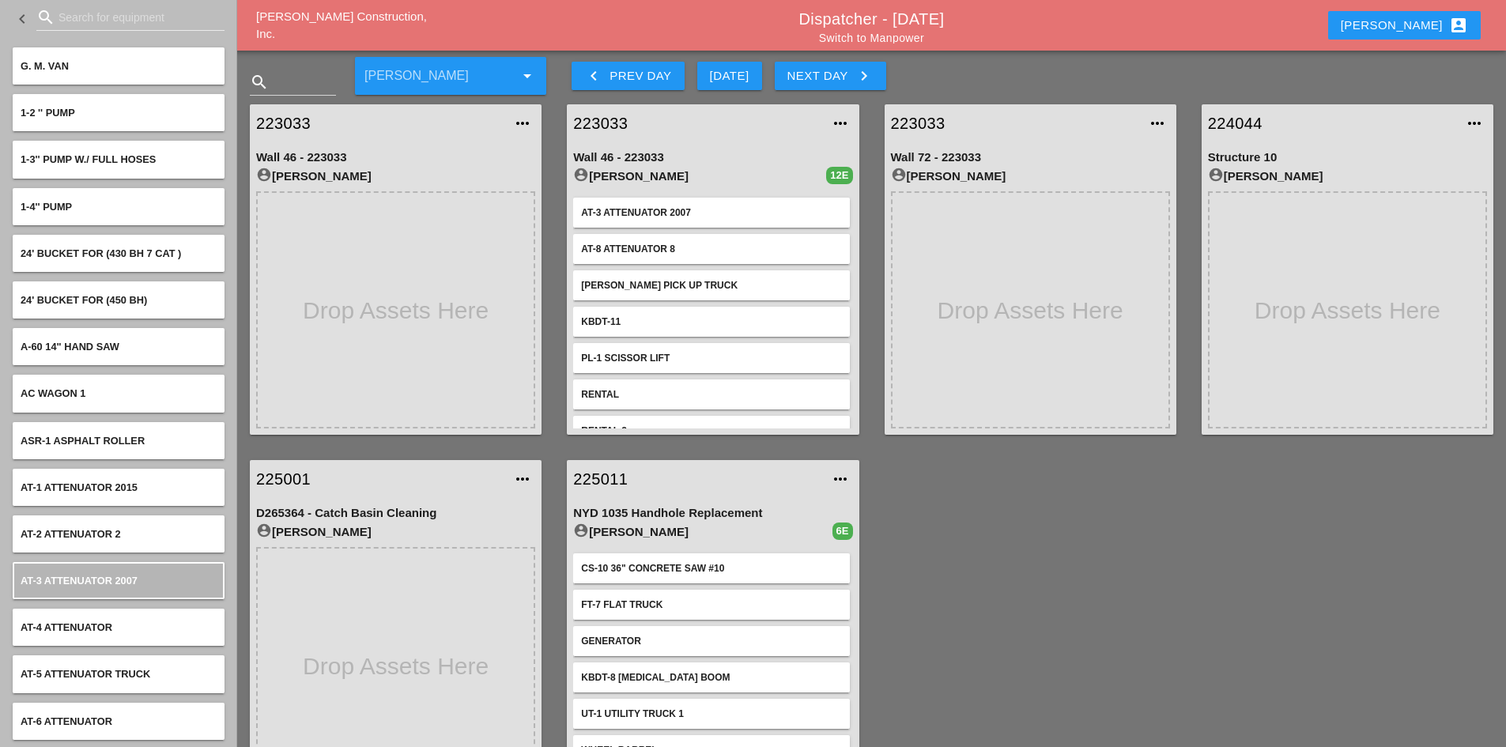
scroll to position [56, 0]
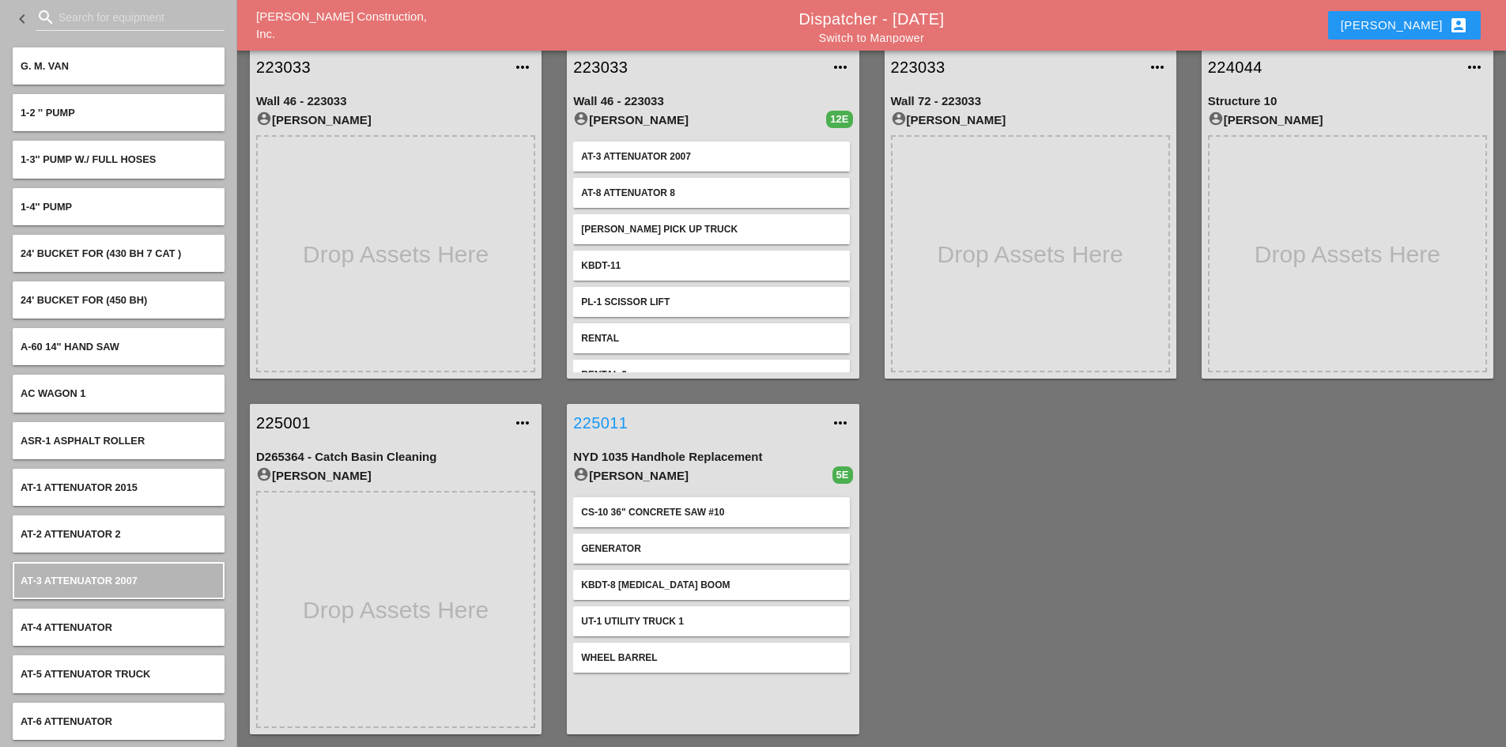
click at [608, 412] on link "225011" at bounding box center [696, 423] width 247 height 24
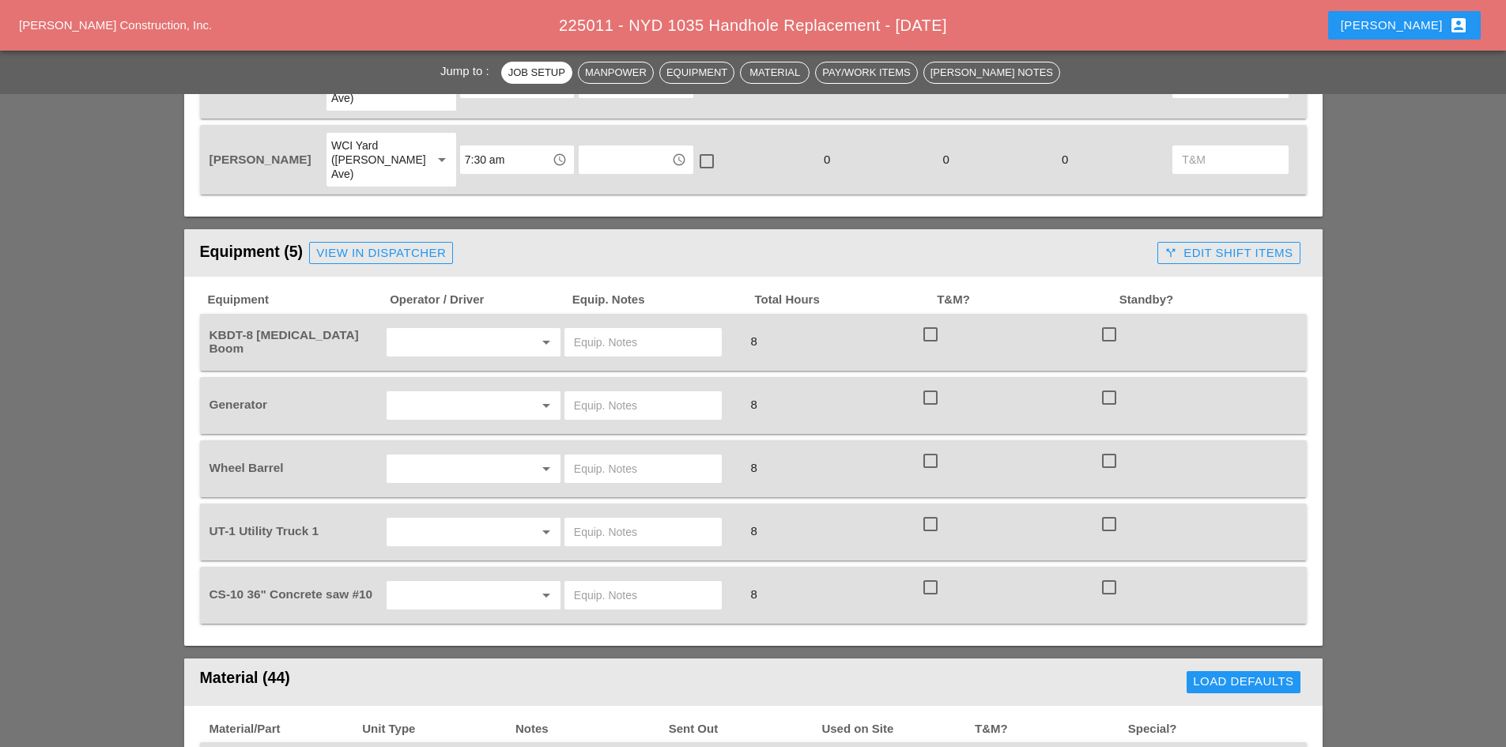
scroll to position [869, 0]
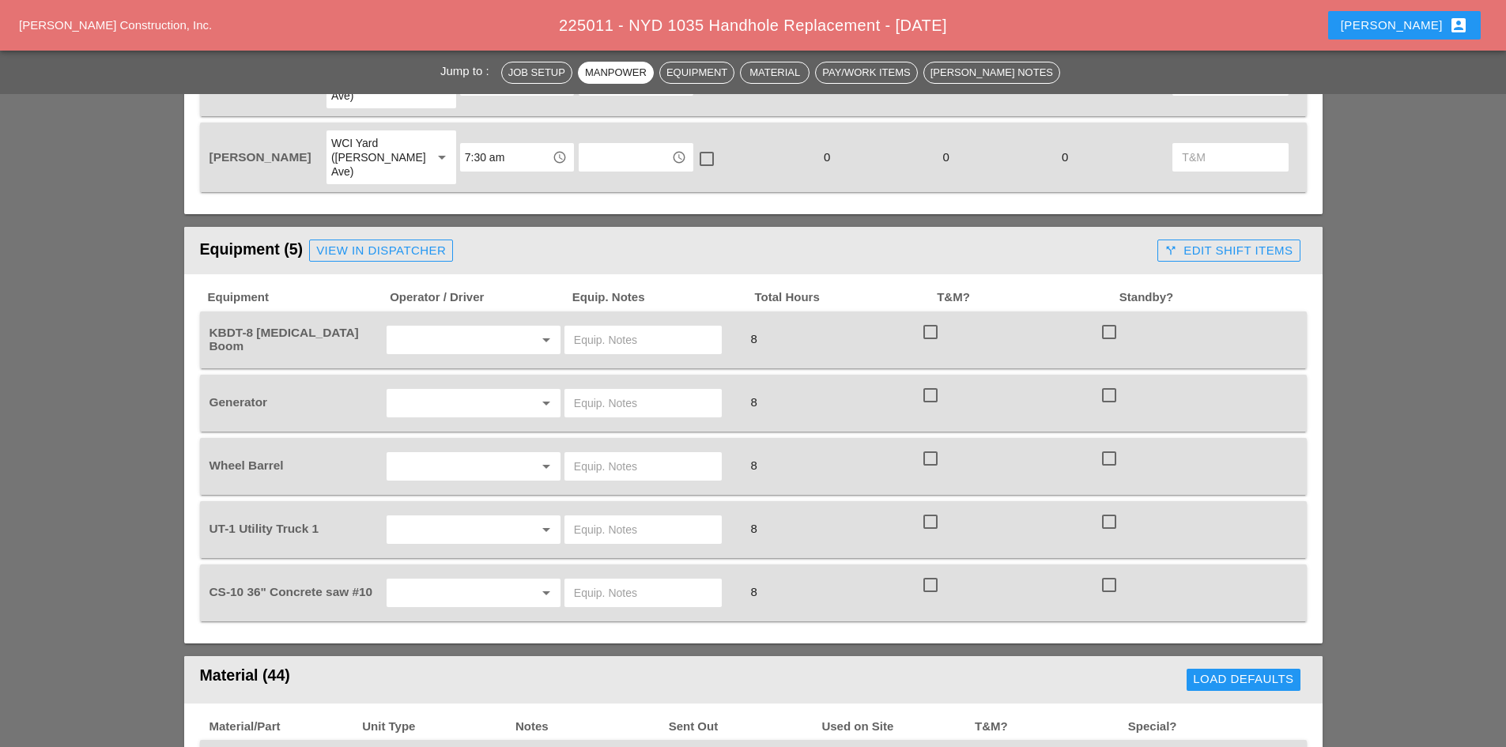
click at [468, 327] on input "text" at bounding box center [451, 339] width 120 height 25
click at [442, 374] on div "[PERSON_NAME]" at bounding box center [473, 377] width 149 height 19
type input "[PERSON_NAME]"
click at [437, 517] on input "text" at bounding box center [451, 529] width 120 height 25
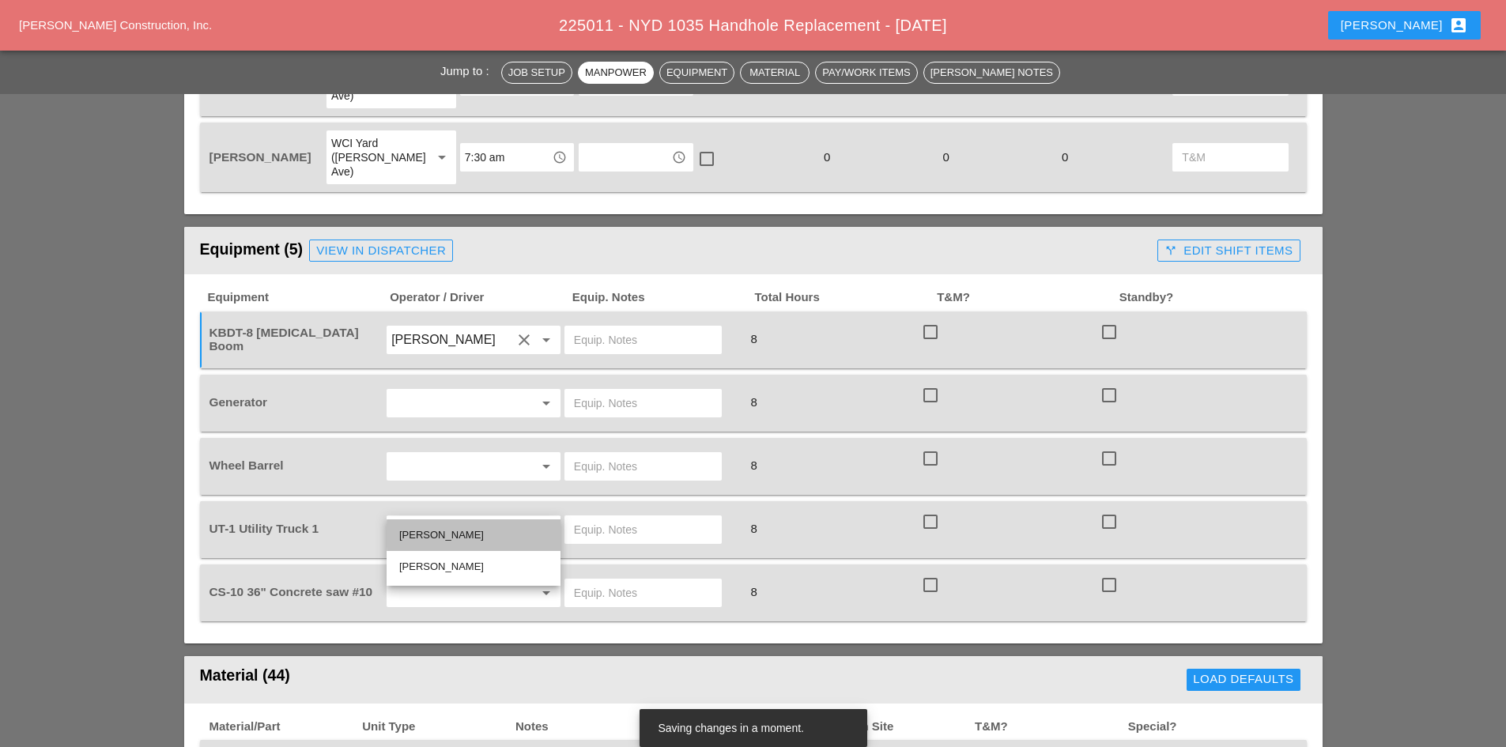
drag, startPoint x: 443, startPoint y: 533, endPoint x: 531, endPoint y: 514, distance: 89.9
click at [443, 533] on div "[PERSON_NAME]" at bounding box center [473, 535] width 149 height 19
type input "[PERSON_NAME]"
click at [594, 517] on input "text" at bounding box center [643, 529] width 138 height 25
type input "W/ CONCRETE SAW"
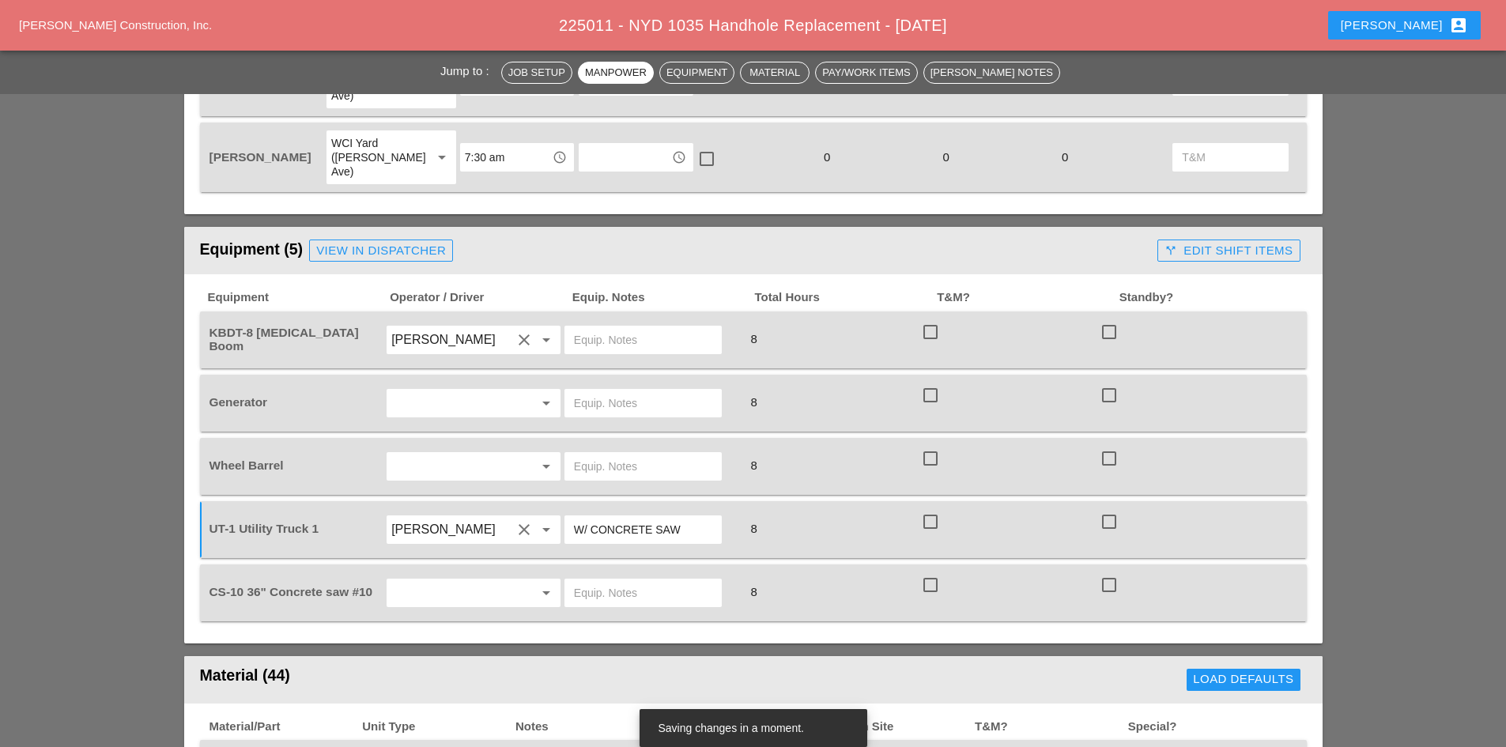
click at [491, 580] on input "text" at bounding box center [451, 592] width 120 height 25
click at [462, 609] on div "[PERSON_NAME]" at bounding box center [473, 598] width 149 height 32
type input "[PERSON_NAME]"
click at [579, 580] on input "text" at bounding box center [643, 592] width 138 height 25
type input "FULL SETUP"
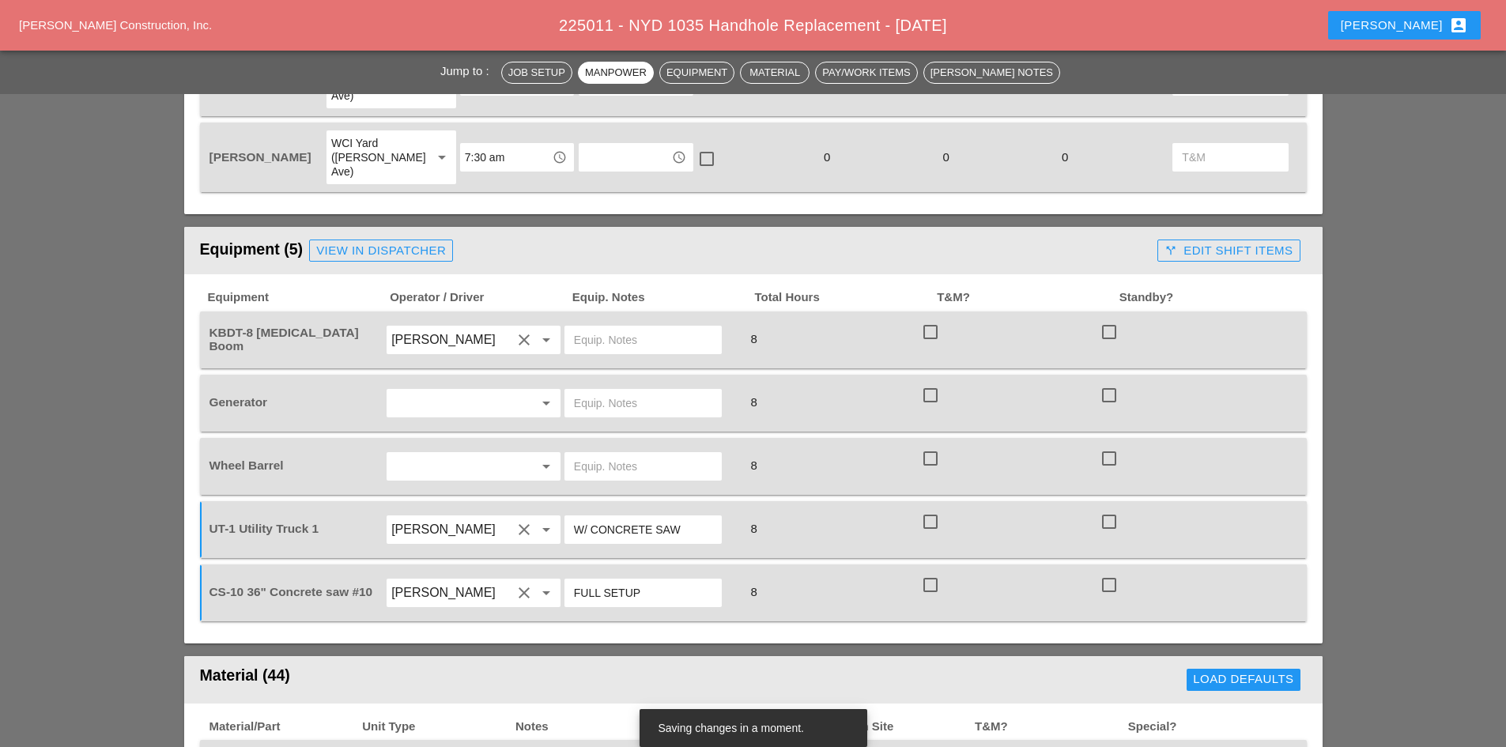
click at [443, 454] on input "text" at bounding box center [451, 466] width 120 height 25
click at [441, 468] on div "[PERSON_NAME]" at bounding box center [473, 471] width 149 height 19
type input "[PERSON_NAME]"
click at [620, 454] on input "text" at bounding box center [643, 466] width 138 height 25
type input "ON TRUCK"
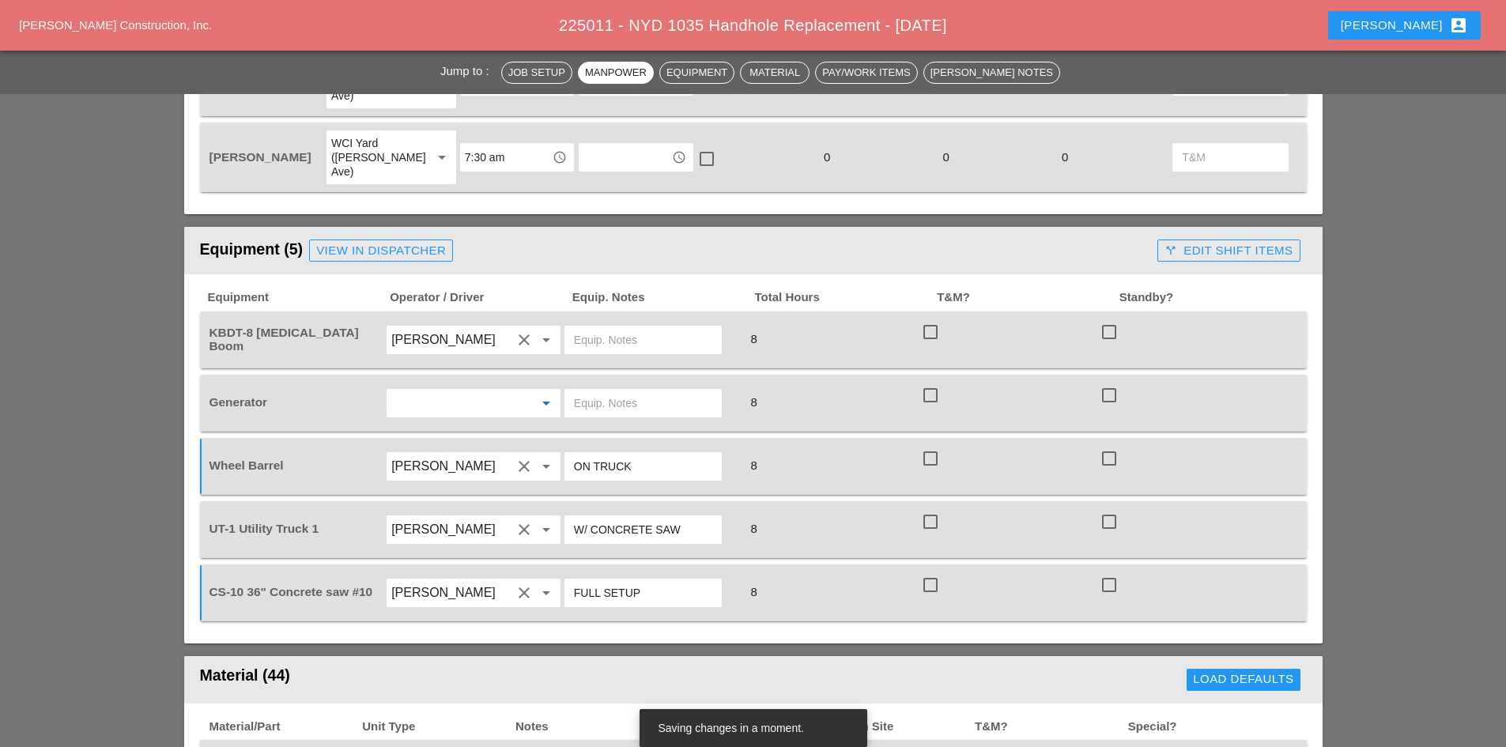
click at [449, 390] on input "text" at bounding box center [451, 402] width 120 height 25
drag, startPoint x: 439, startPoint y: 410, endPoint x: 558, endPoint y: 390, distance: 120.2
click at [439, 409] on div "[PERSON_NAME]" at bounding box center [473, 408] width 149 height 19
type input "[PERSON_NAME]"
click at [609, 390] on input "text" at bounding box center [643, 402] width 138 height 25
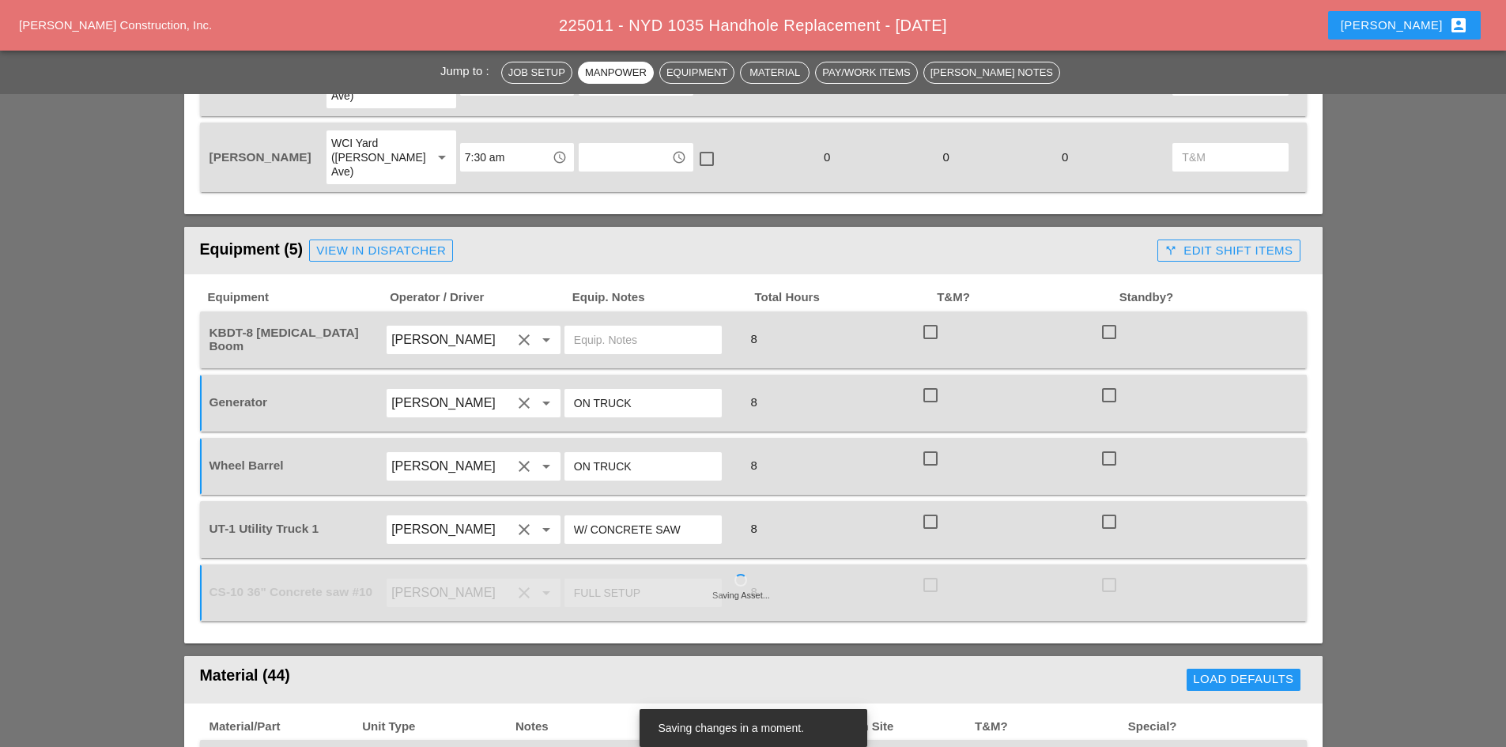
type input "ON TRUCK"
click at [608, 327] on input "text" at bounding box center [643, 339] width 138 height 25
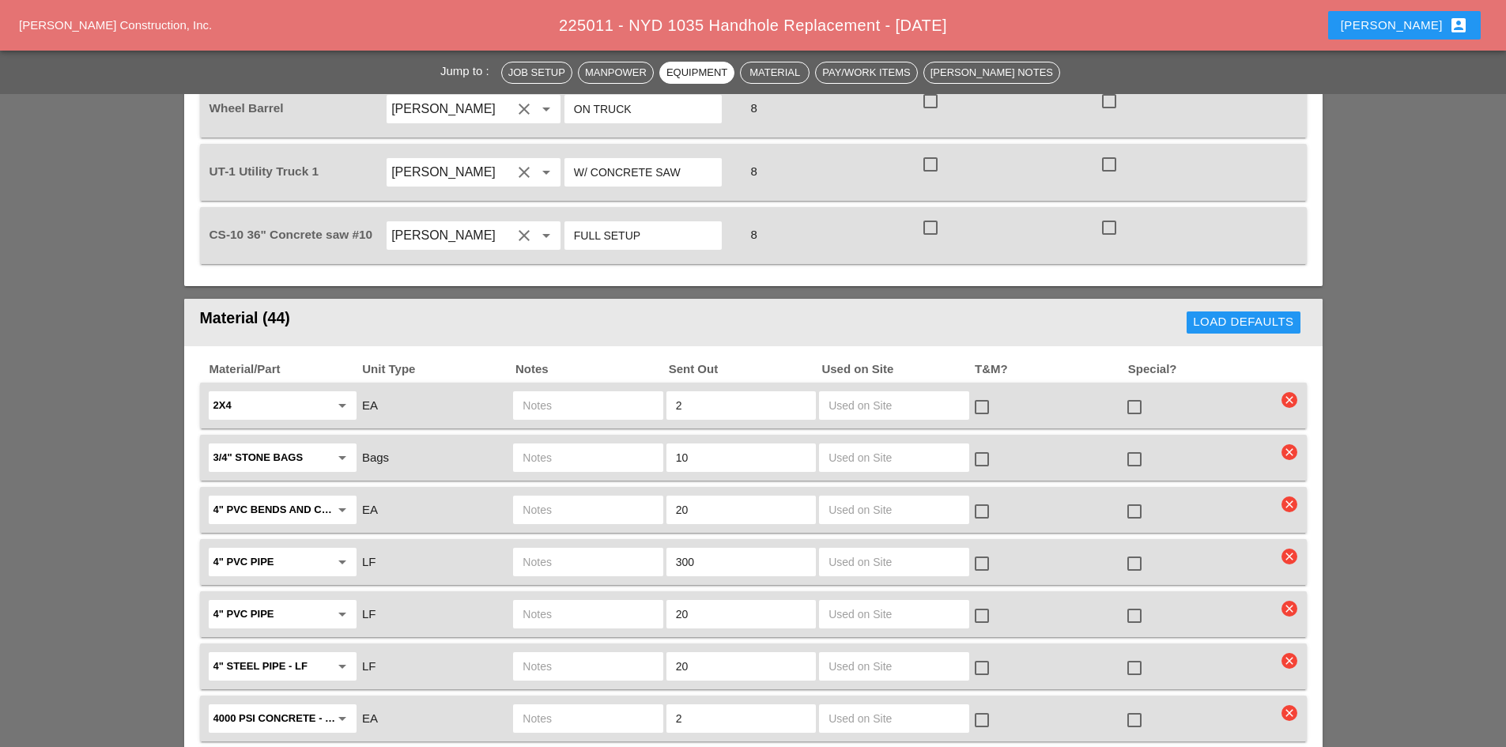
scroll to position [1265, 0]
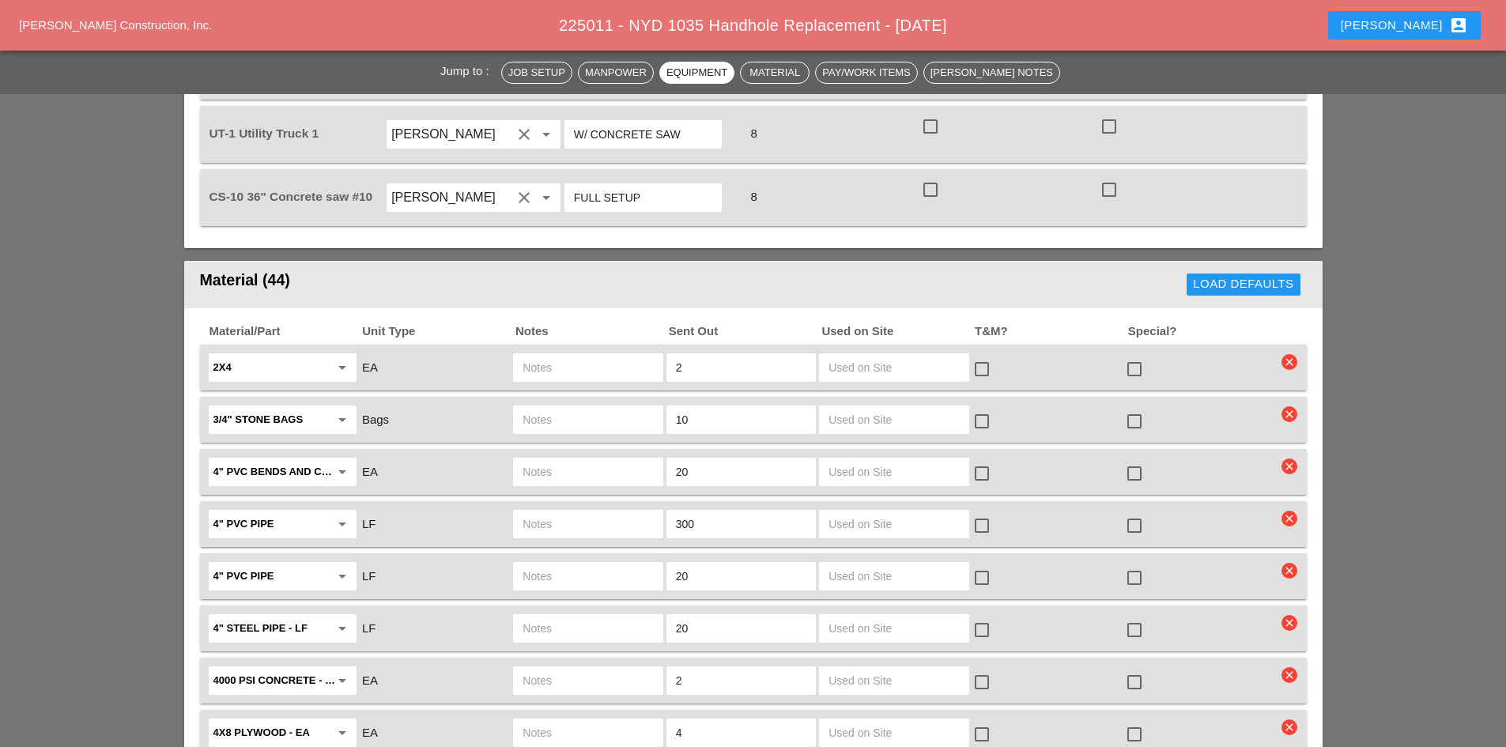
type input "W/ MATERIALS"
click at [1132, 356] on div at bounding box center [1134, 369] width 27 height 27
checkbox input "true"
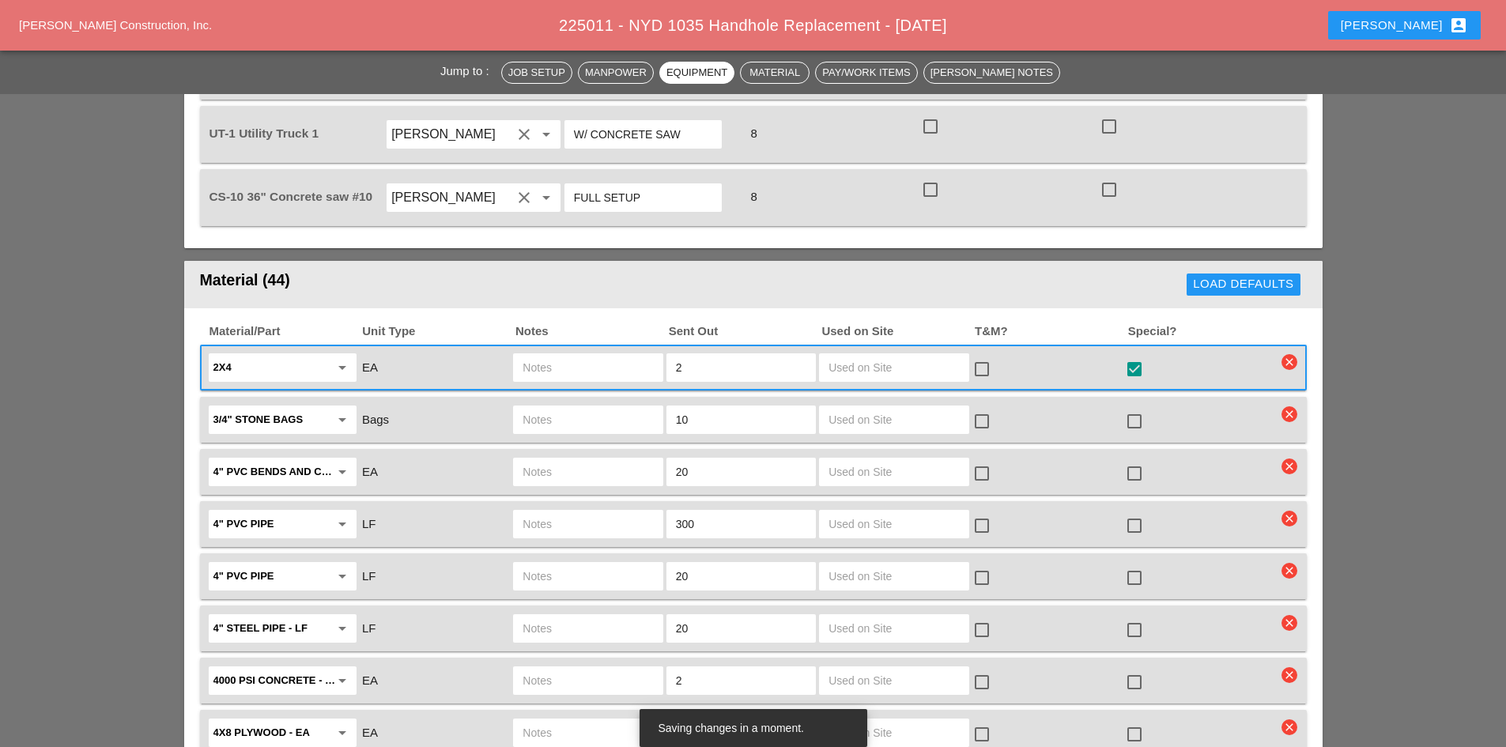
drag, startPoint x: 729, startPoint y: 405, endPoint x: 624, endPoint y: 400, distance: 106.0
click at [624, 403] on div "3/4" stone bags arrow_drop_down Bags 10 check_box_outline_blank check_box_outli…" at bounding box center [741, 419] width 1070 height 33
drag, startPoint x: 720, startPoint y: 396, endPoint x: 641, endPoint y: 389, distance: 79.4
click at [641, 403] on div "3/4" stone bags arrow_drop_down Bags 10 check_box_outline_blank check_box_outli…" at bounding box center [741, 419] width 1070 height 33
type input "2"
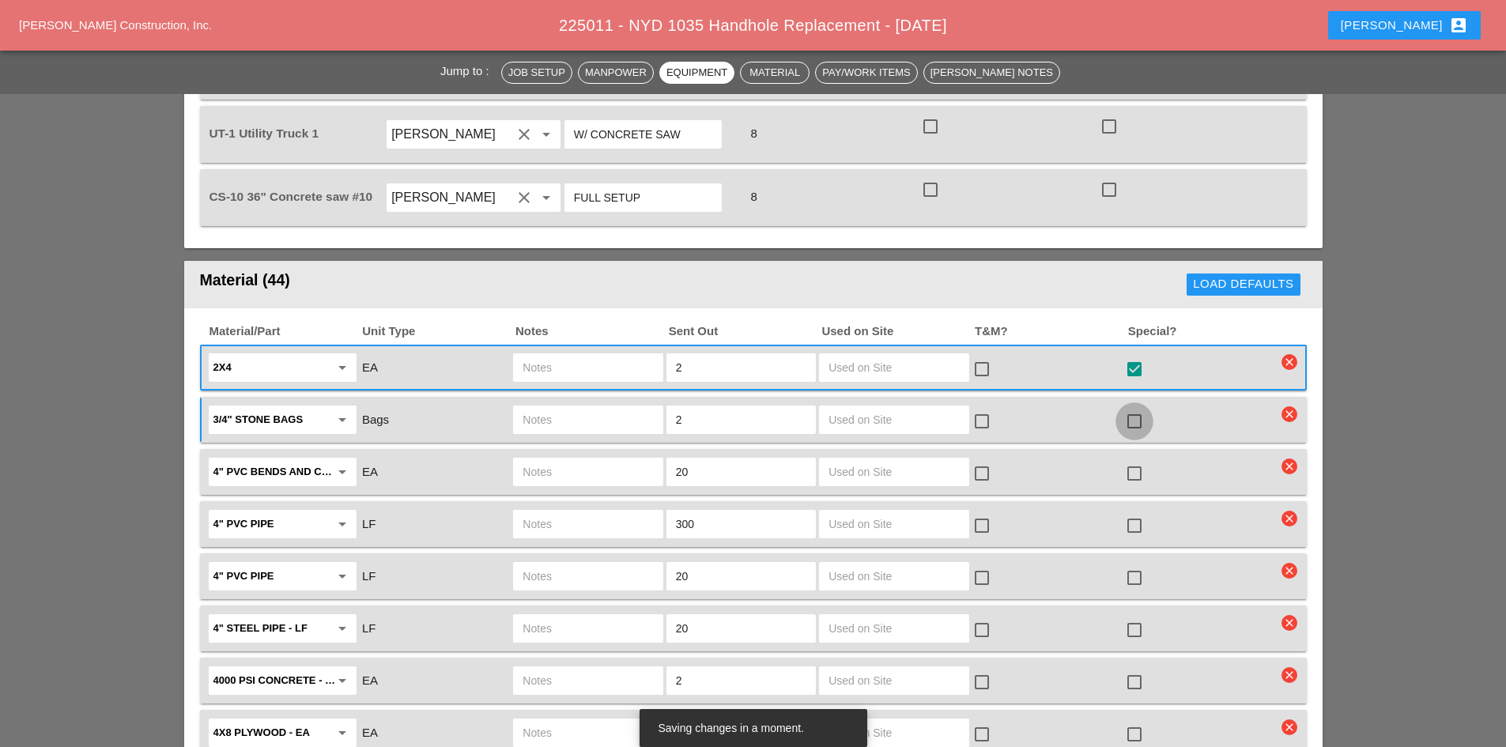
click at [1134, 408] on div at bounding box center [1134, 421] width 27 height 27
checkbox input "true"
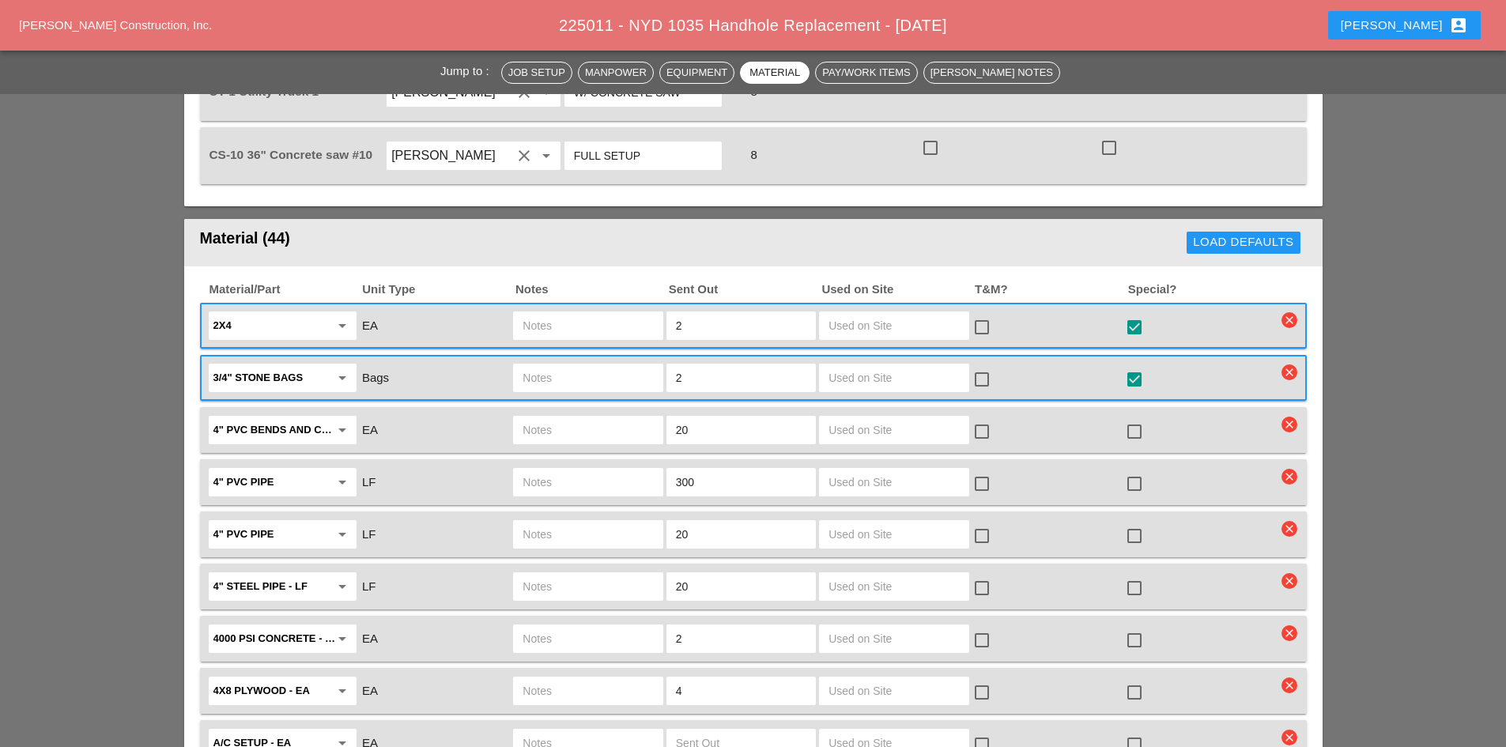
scroll to position [1344, 0]
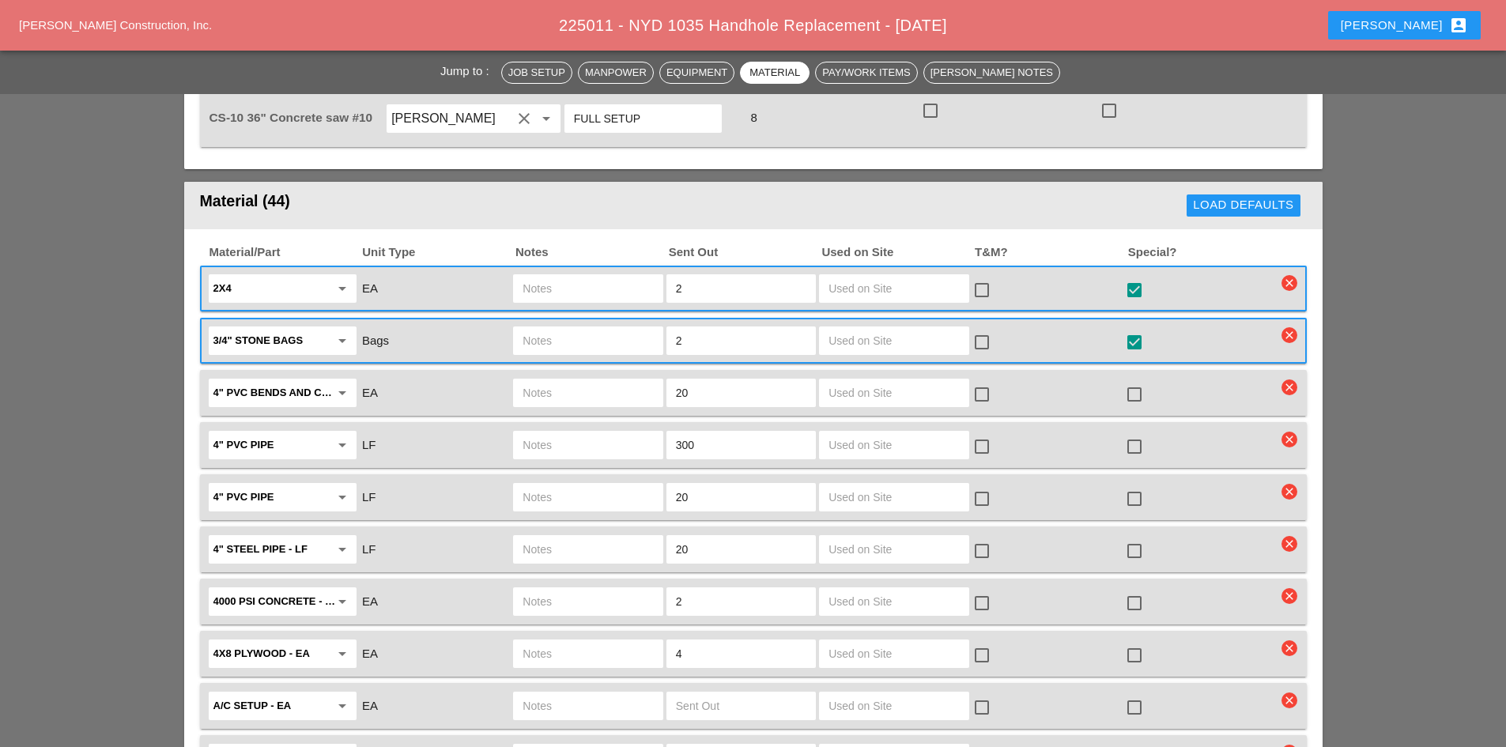
click at [335, 435] on icon "arrow_drop_down" at bounding box center [342, 444] width 19 height 19
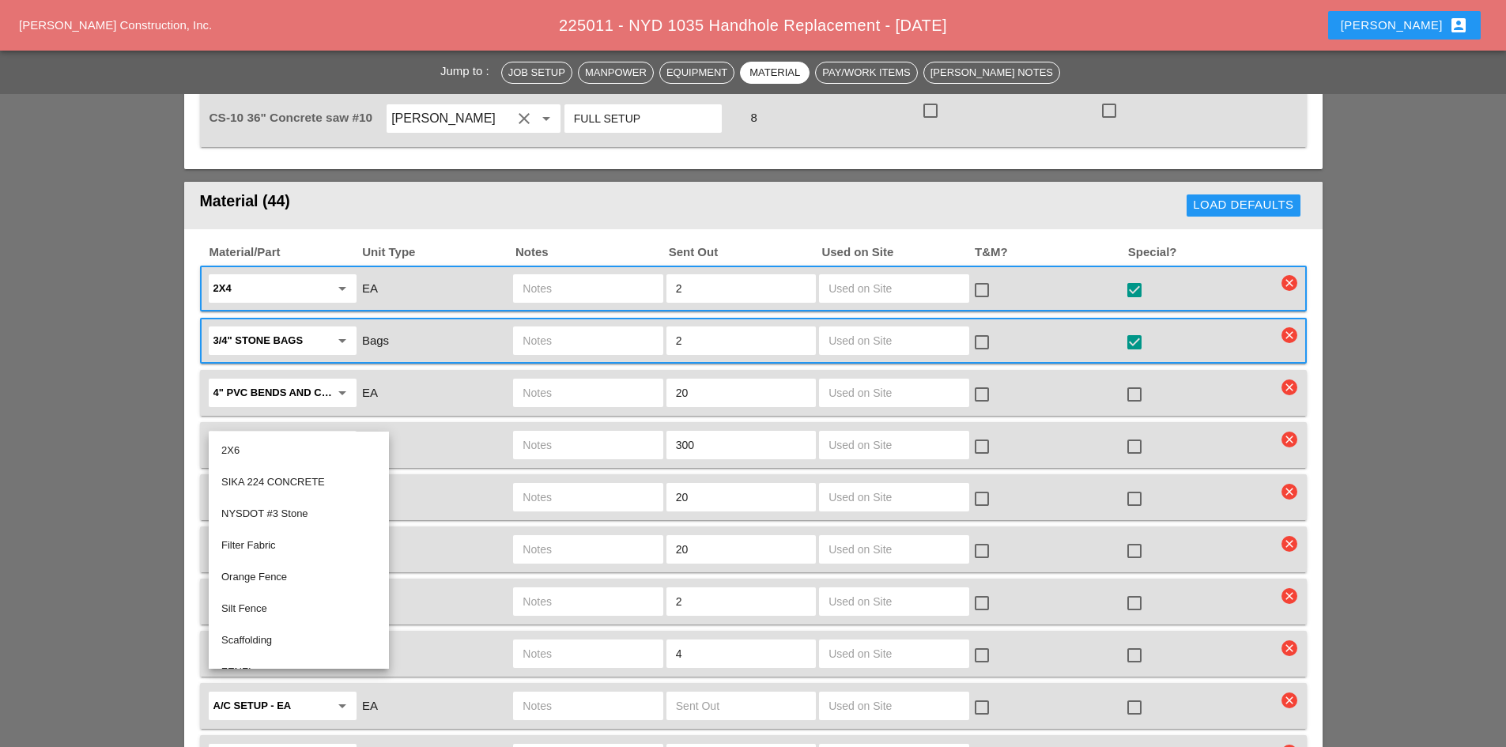
type input "Q"
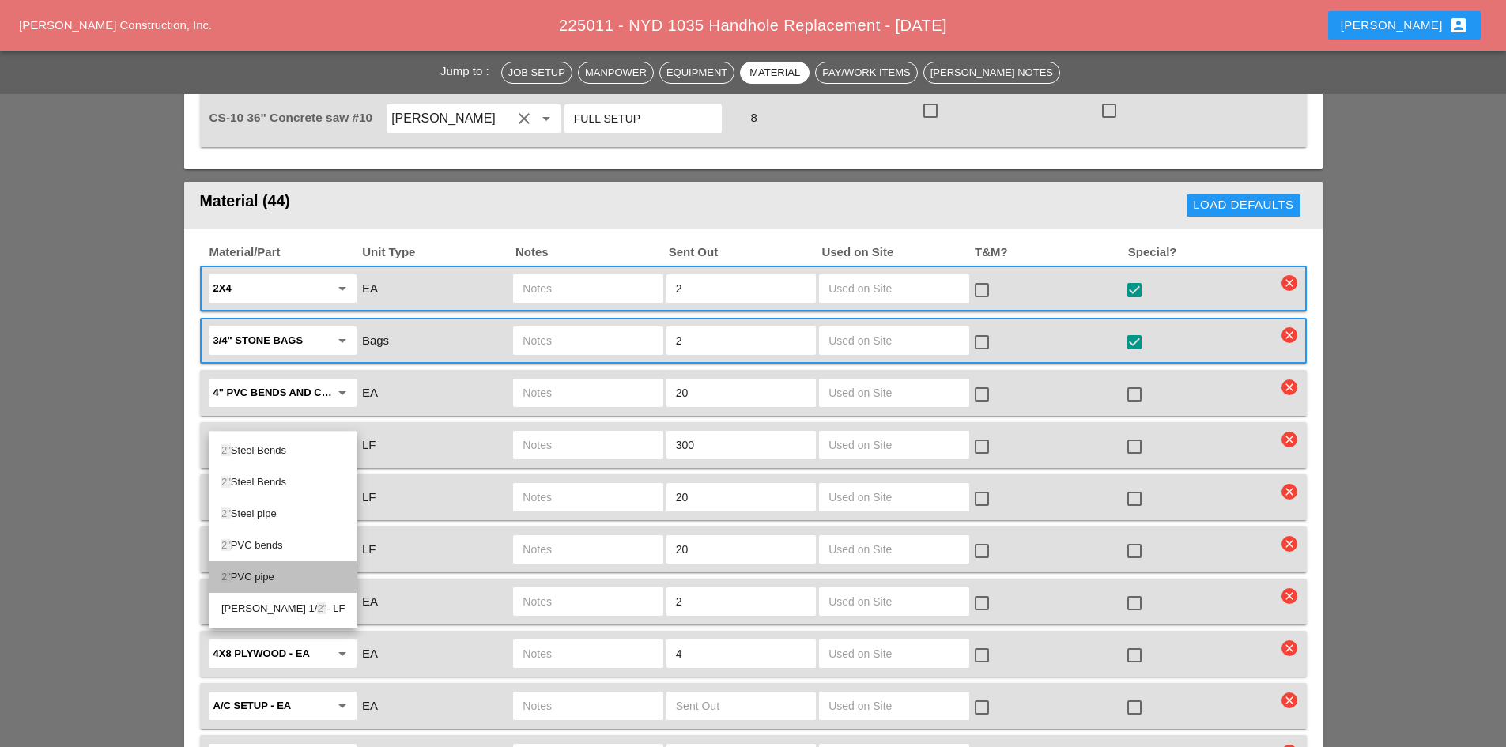
click at [300, 574] on div "2" PVC pipe" at bounding box center [282, 576] width 123 height 19
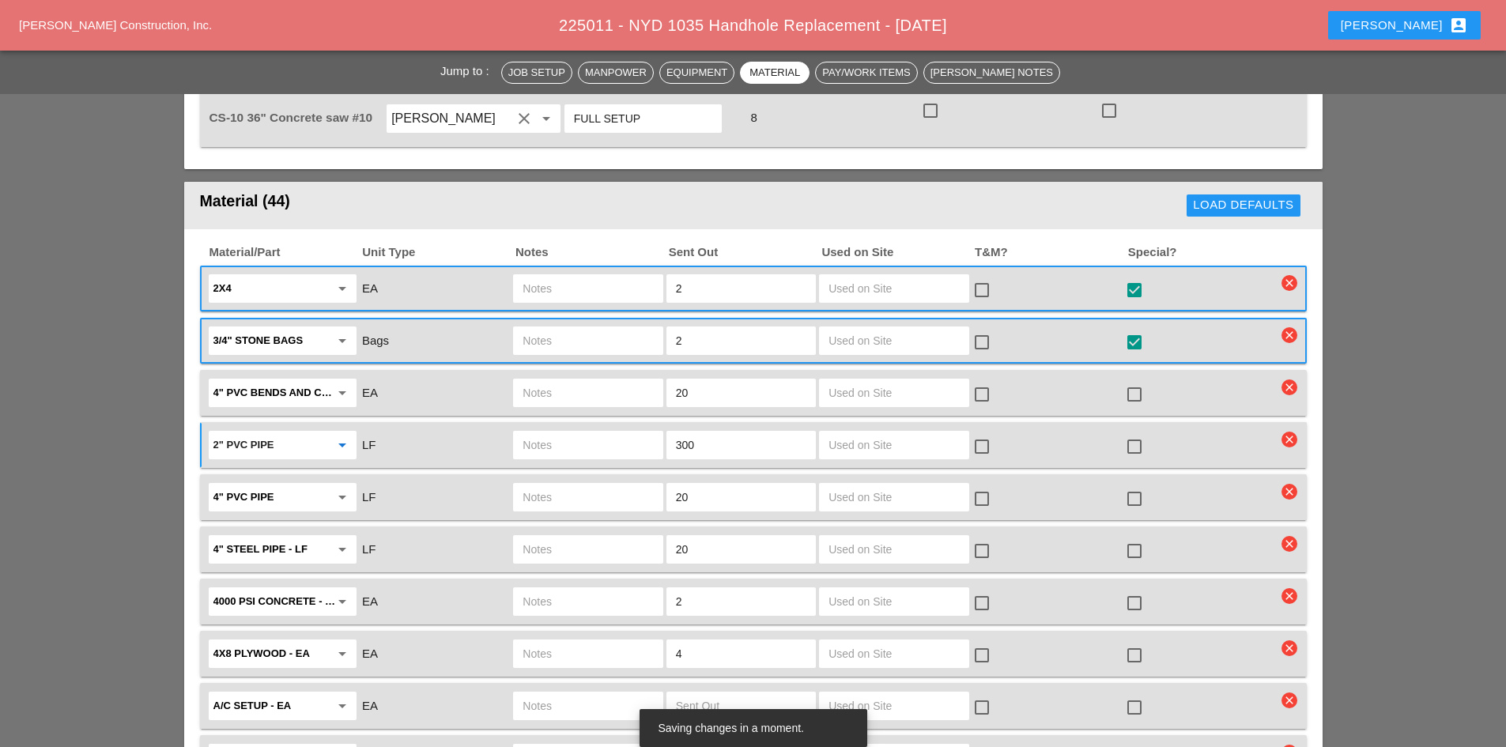
type input "2" PVC pipe"
click at [323, 537] on input "text" at bounding box center [271, 549] width 116 height 25
click at [282, 560] on div "2" PVC bends" at bounding box center [282, 554] width 123 height 19
type input "2" PVC bends"
click at [319, 380] on input "text" at bounding box center [271, 392] width 116 height 25
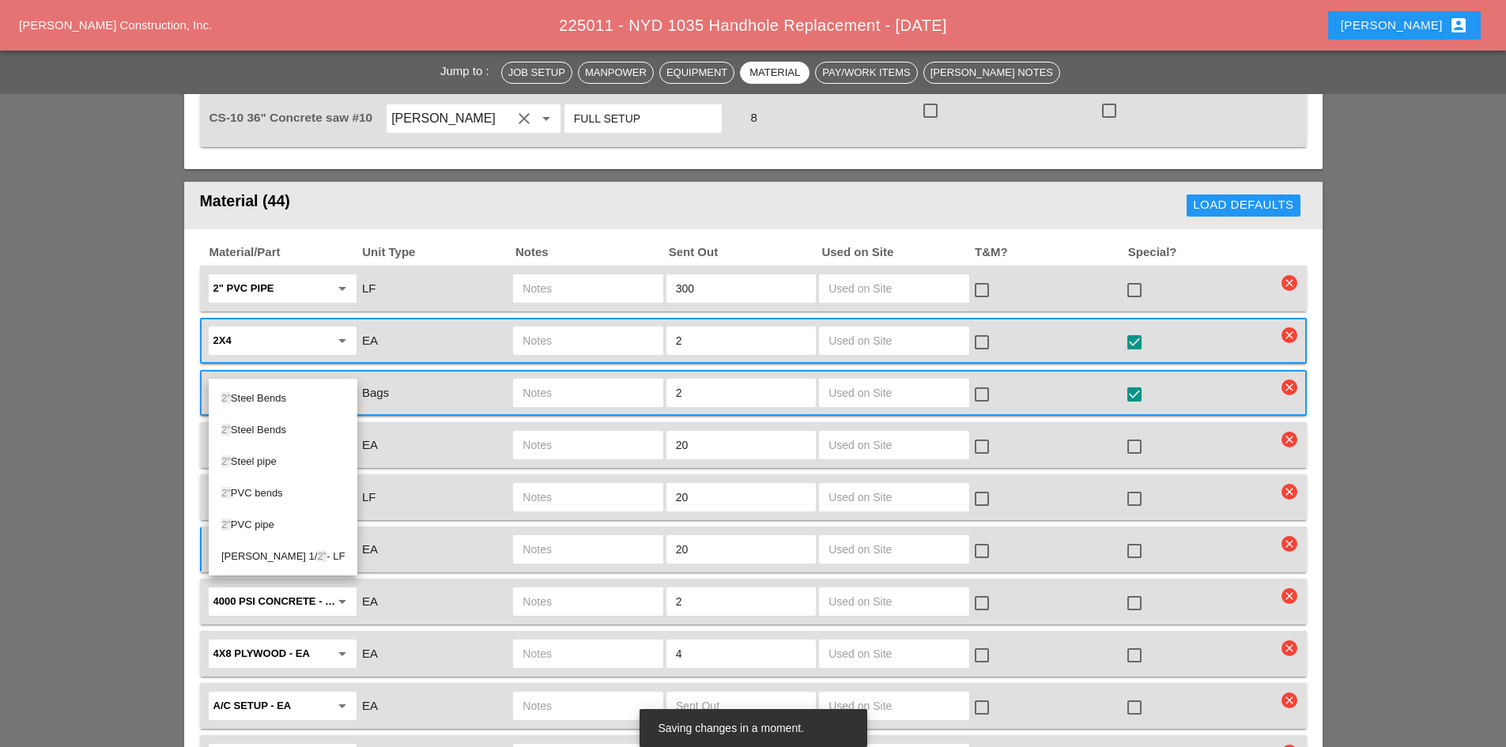
type input "2""
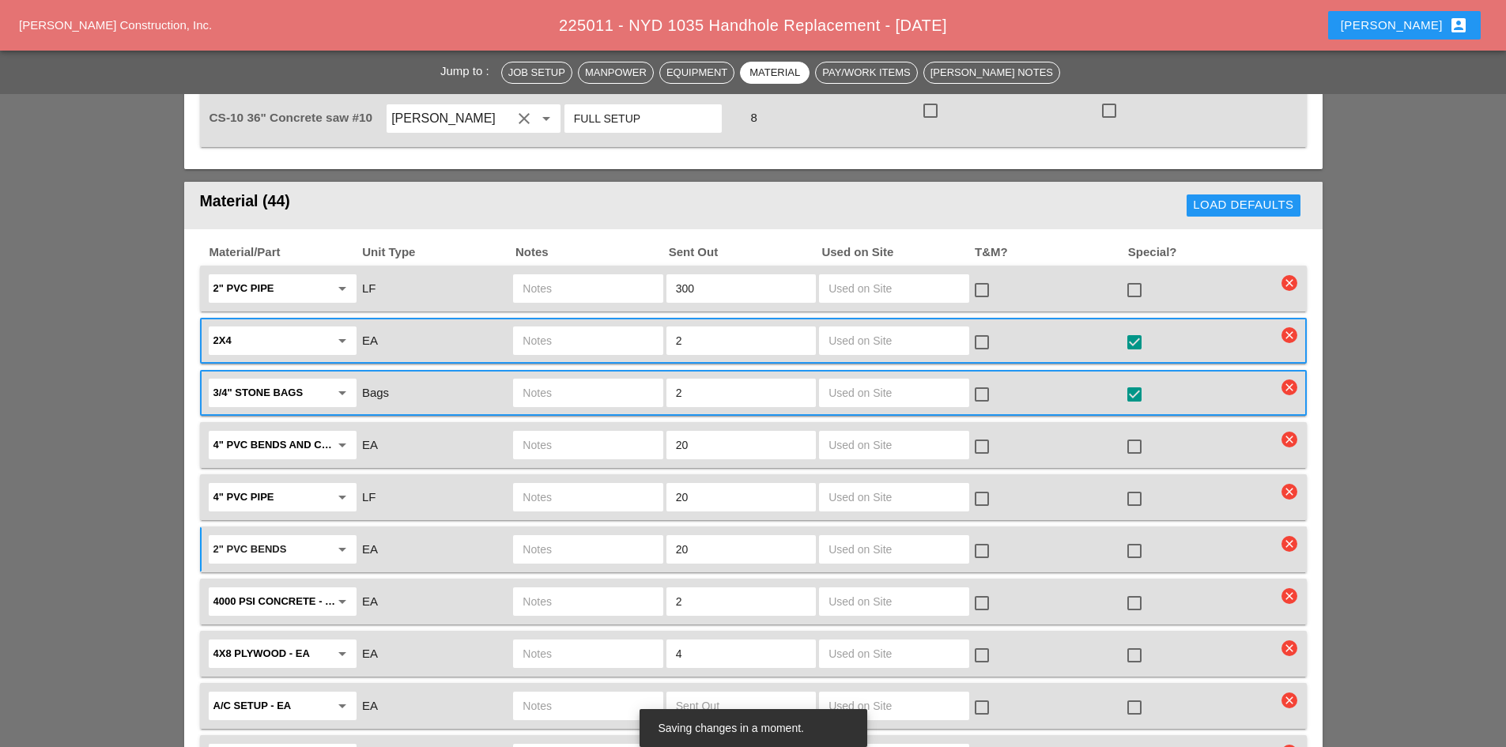
click at [339, 537] on div "2" PVC bends arrow_drop_down" at bounding box center [282, 549] width 153 height 33
click at [321, 537] on input "2" PVC bends" at bounding box center [271, 549] width 116 height 25
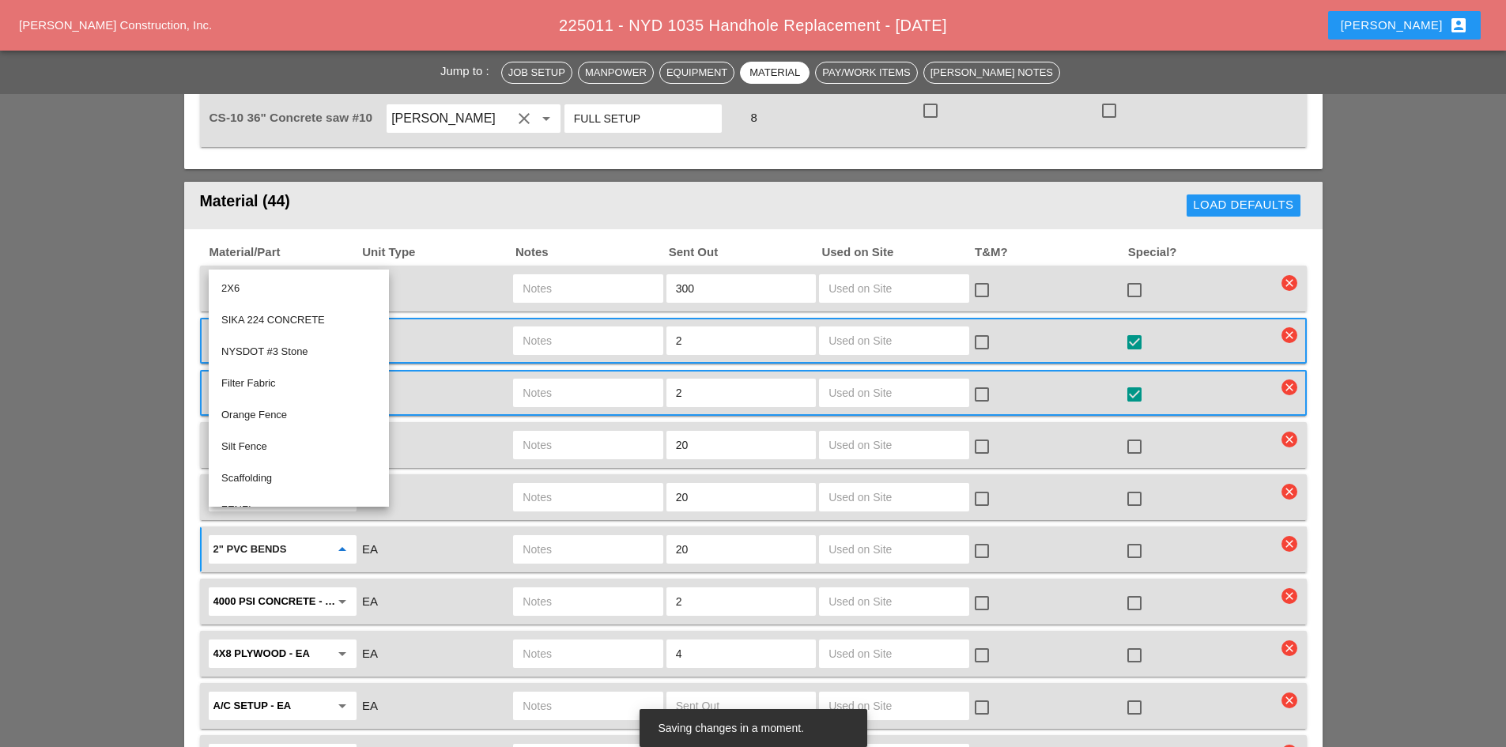
click at [454, 591] on div "EA" at bounding box center [434, 601] width 149 height 21
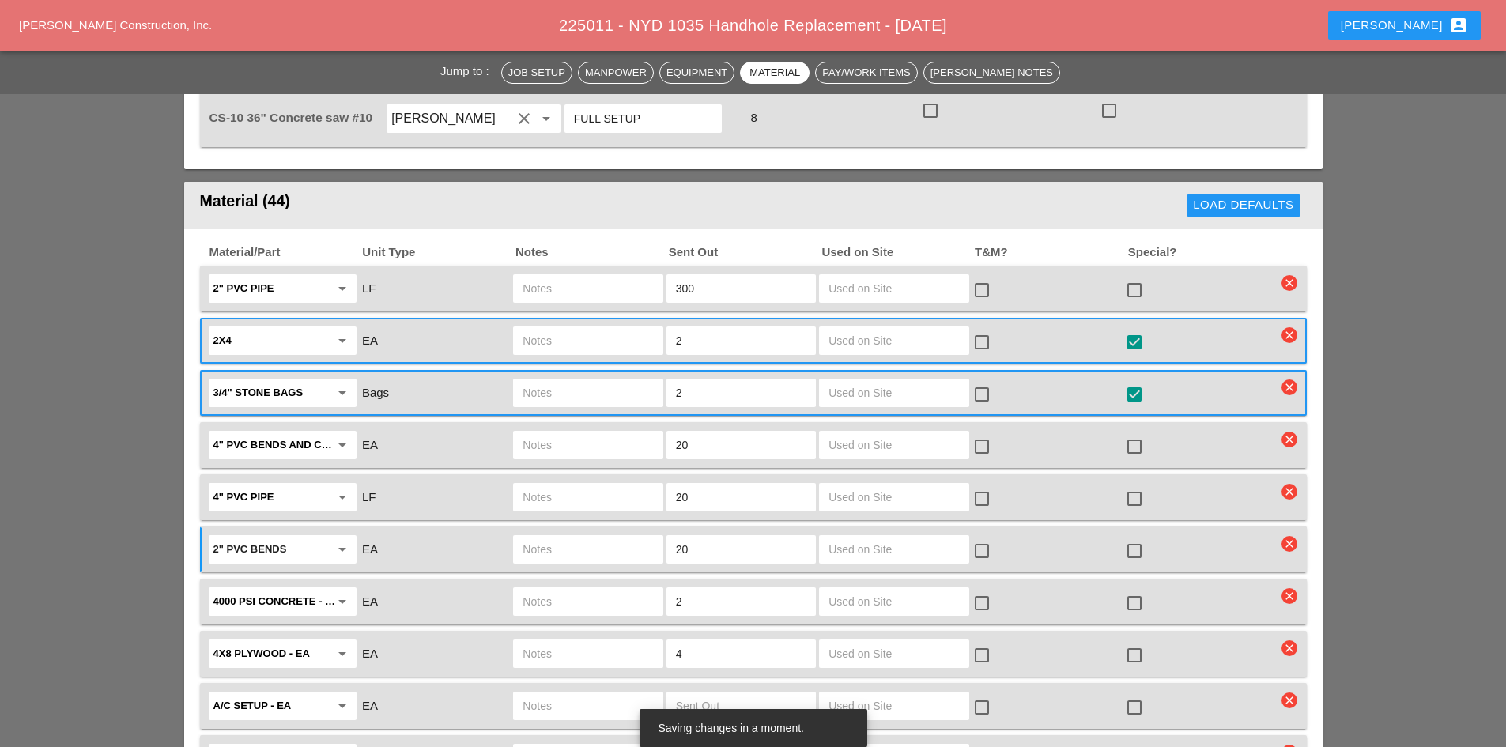
click at [340, 589] on div "4000 PSI concrete - FULL SKID arrow_drop_down" at bounding box center [282, 601] width 138 height 25
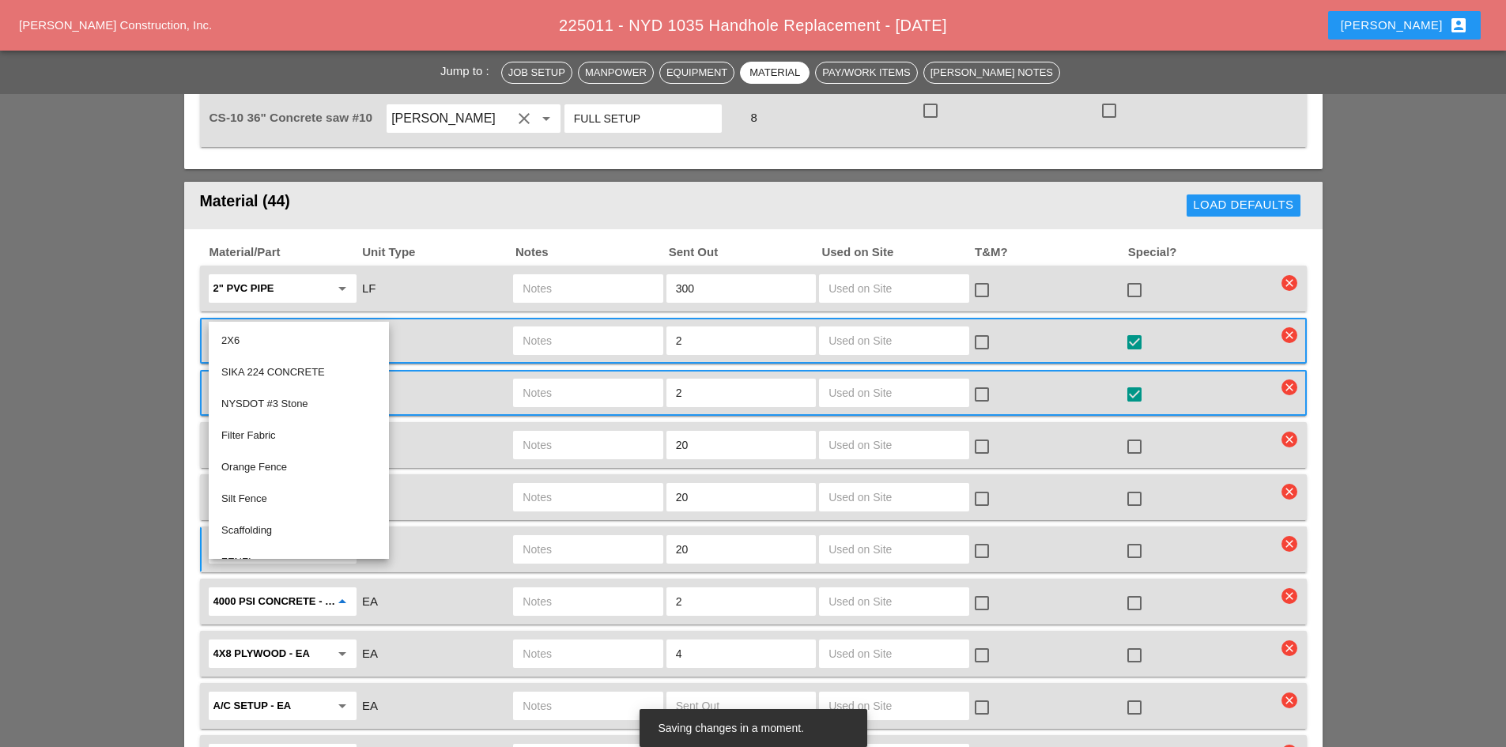
click at [424, 637] on div "EA" at bounding box center [435, 653] width 153 height 33
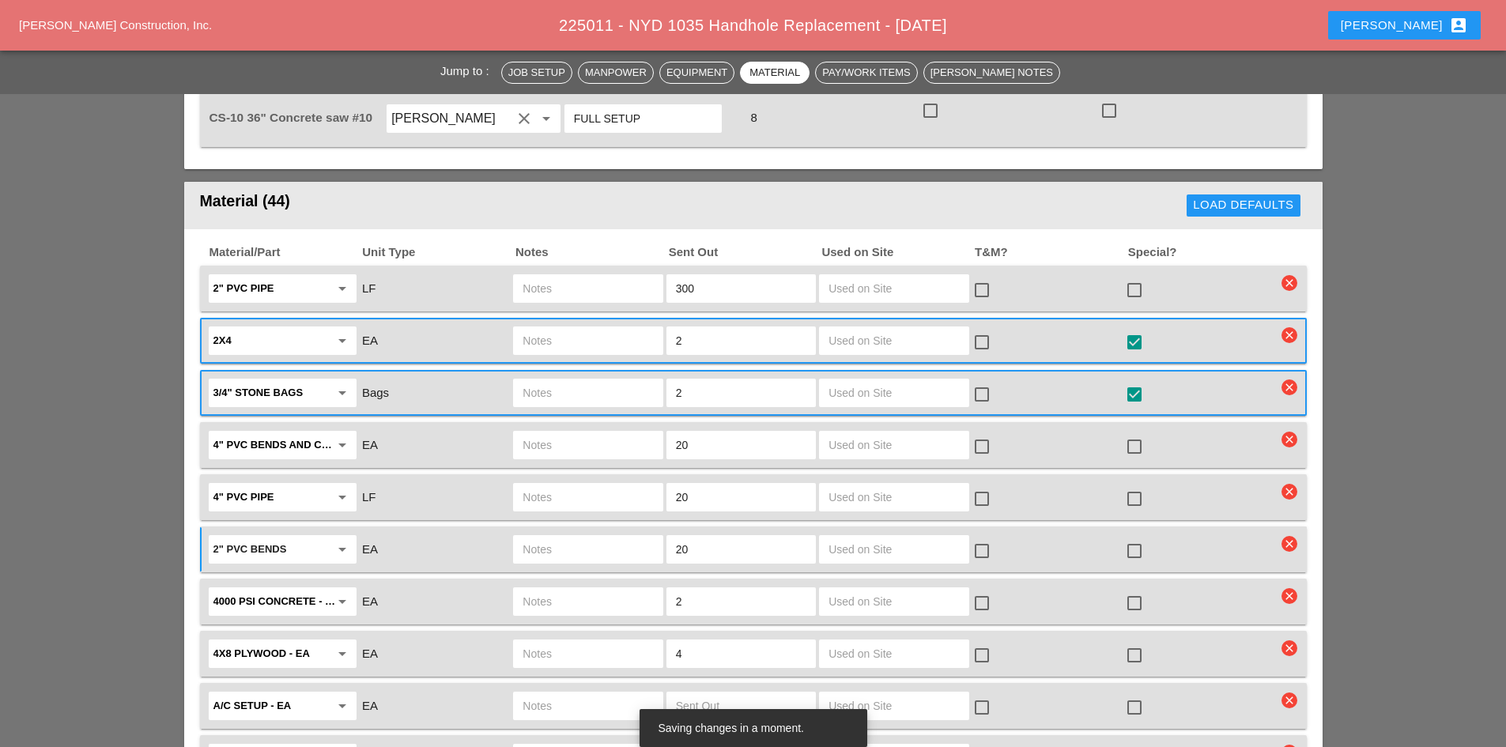
click at [1132, 537] on div at bounding box center [1134, 550] width 27 height 27
checkbox input "true"
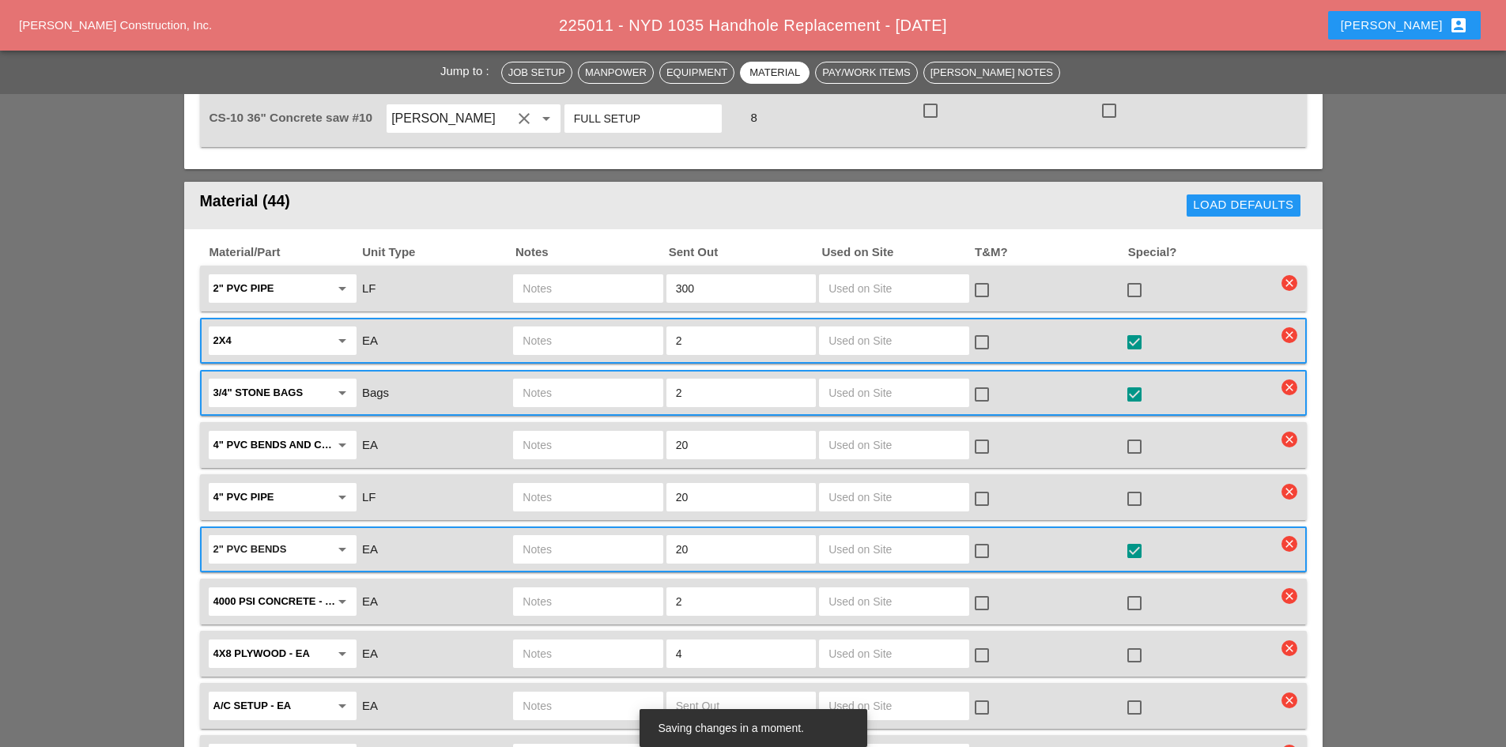
click at [1126, 277] on div at bounding box center [1134, 290] width 27 height 27
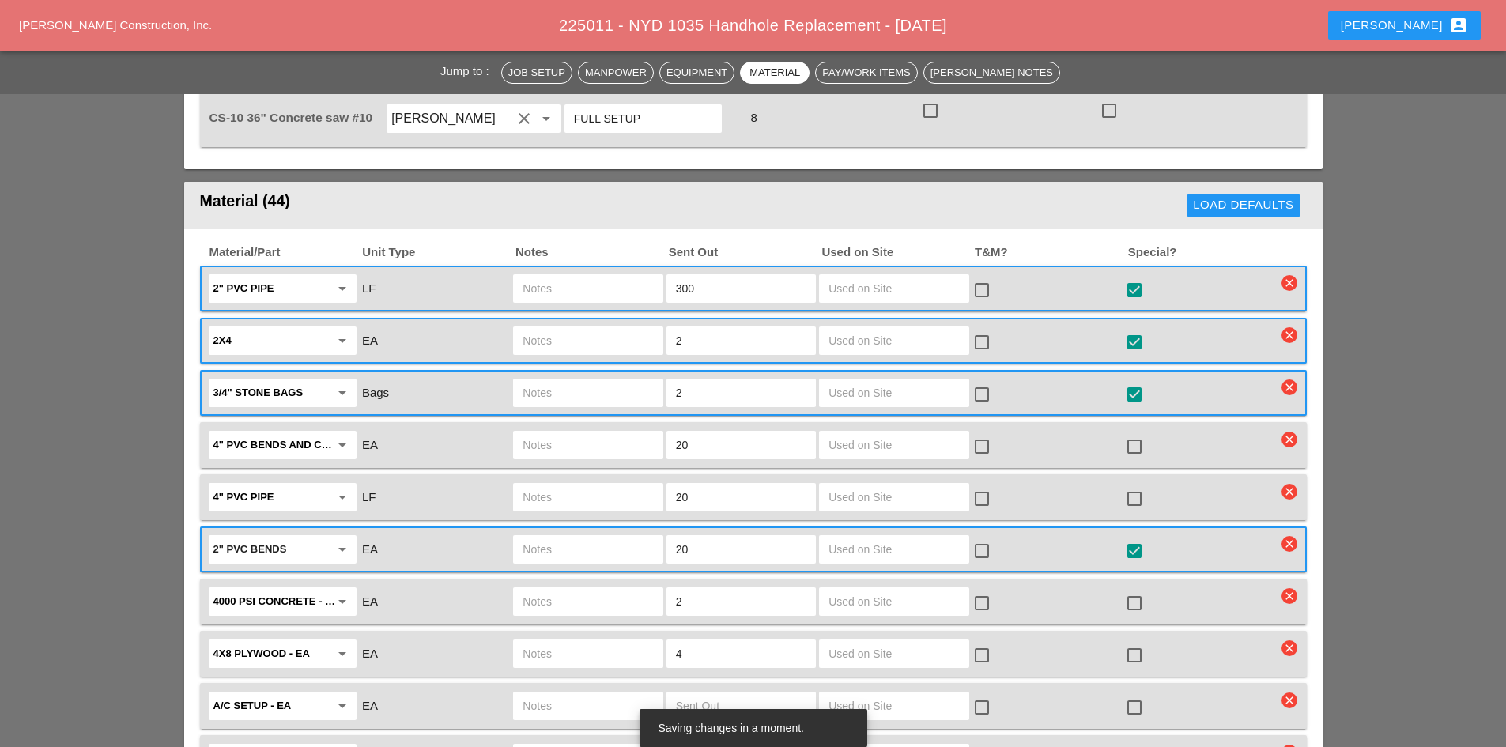
click at [1129, 277] on div at bounding box center [1134, 290] width 27 height 27
checkbox input "false"
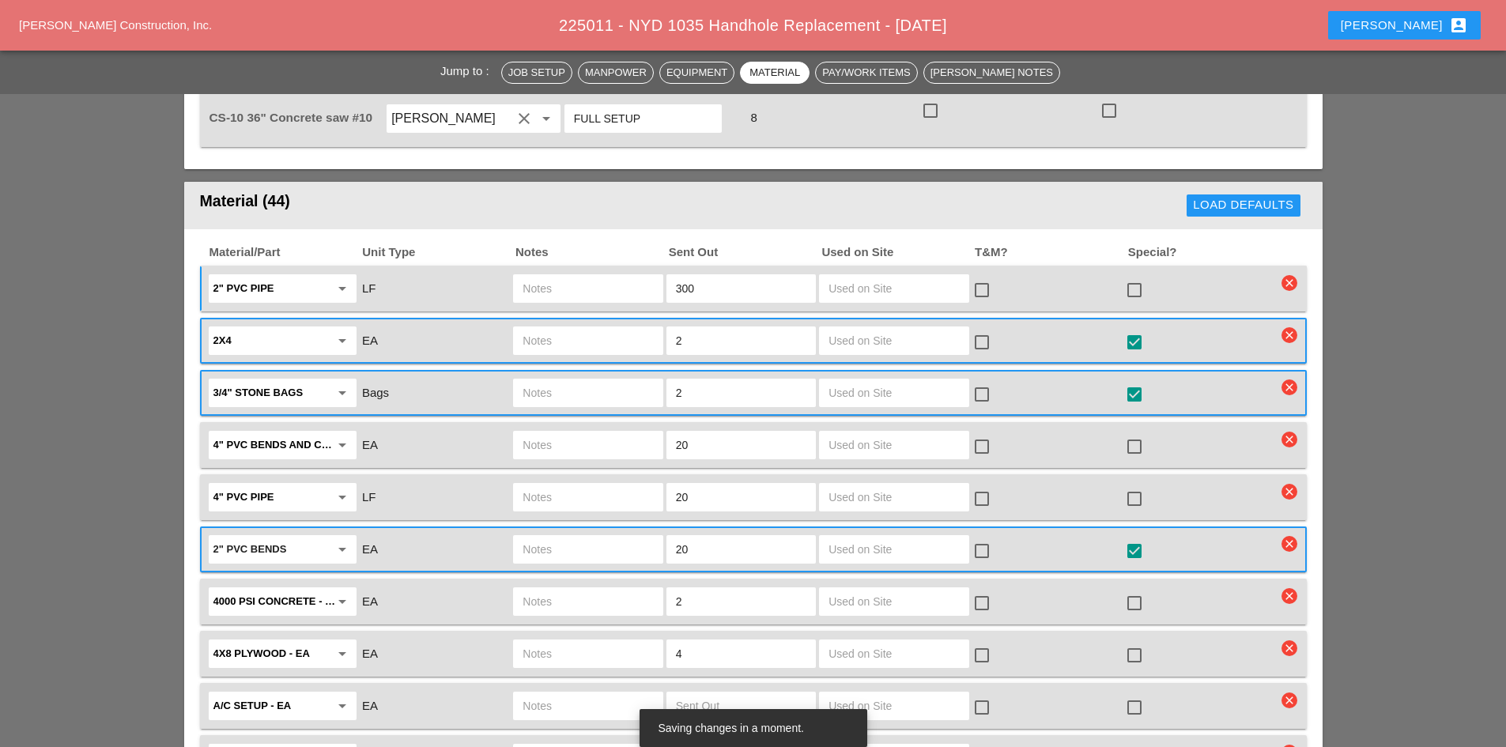
drag, startPoint x: 754, startPoint y: 270, endPoint x: 603, endPoint y: 265, distance: 151.1
click at [603, 272] on div "2" PVC pipe arrow_drop_down LF 300 check_box_outline_blank check_box_outline_bl…" at bounding box center [741, 288] width 1070 height 33
type input "10"
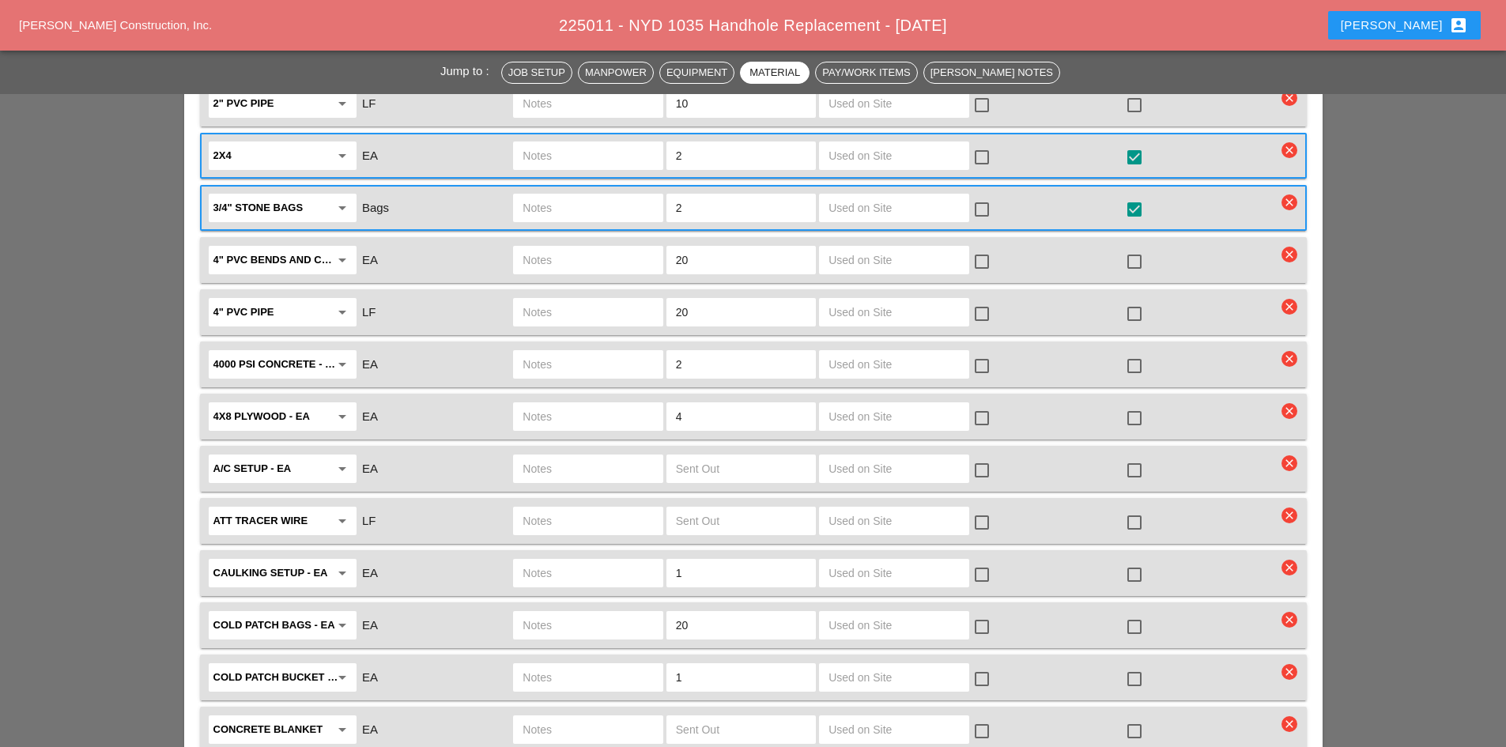
scroll to position [1265, 0]
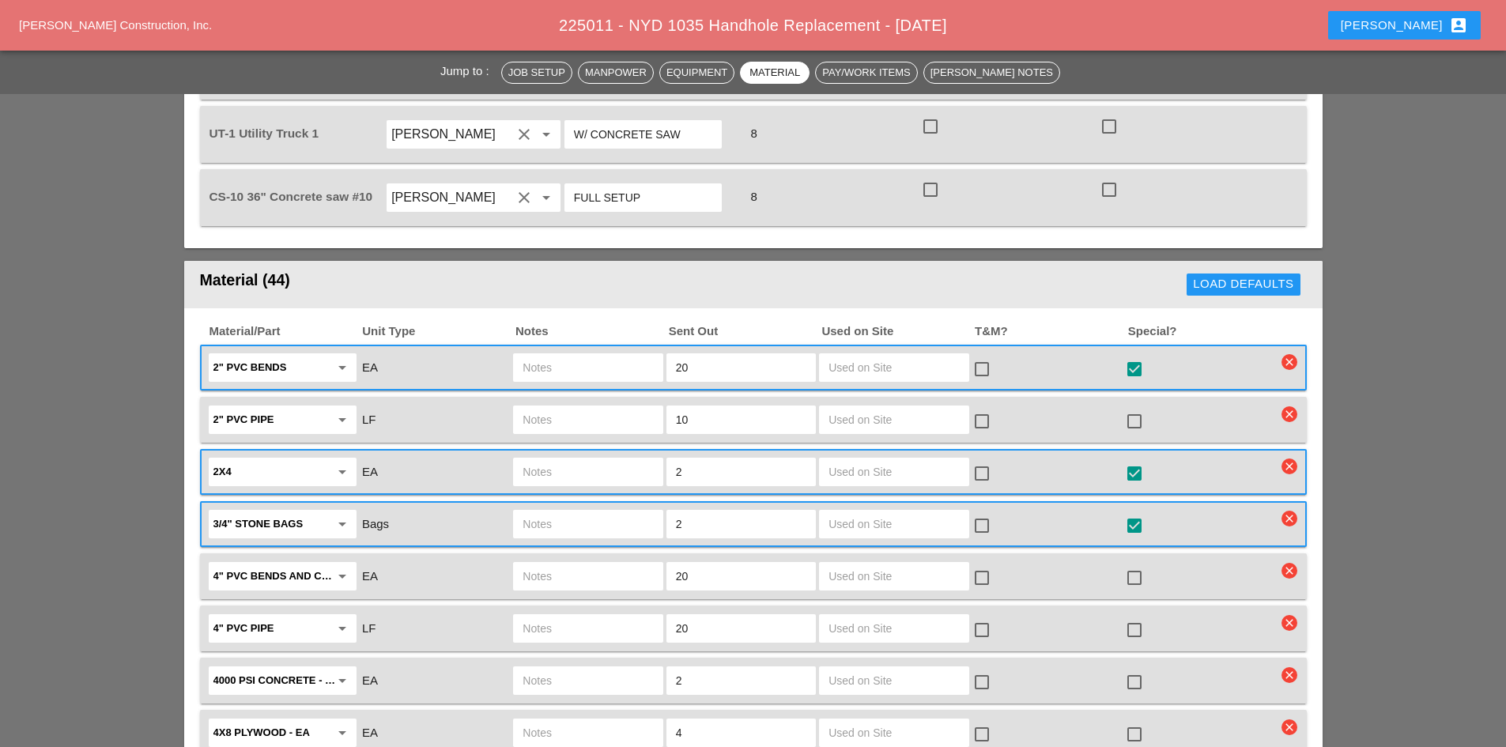
drag, startPoint x: 704, startPoint y: 339, endPoint x: 646, endPoint y: 339, distance: 57.7
click at [646, 351] on div "2" PVC bends arrow_drop_down EA 20 check_box_outline_blank check_box star_outli…" at bounding box center [741, 367] width 1070 height 33
drag, startPoint x: 756, startPoint y: 392, endPoint x: 628, endPoint y: 377, distance: 128.9
click at [628, 403] on div "2" PVC pipe arrow_drop_down LF 10 check_box_outline_blank check_box_outline_bla…" at bounding box center [741, 419] width 1070 height 33
drag, startPoint x: 698, startPoint y: 393, endPoint x: 639, endPoint y: 388, distance: 59.5
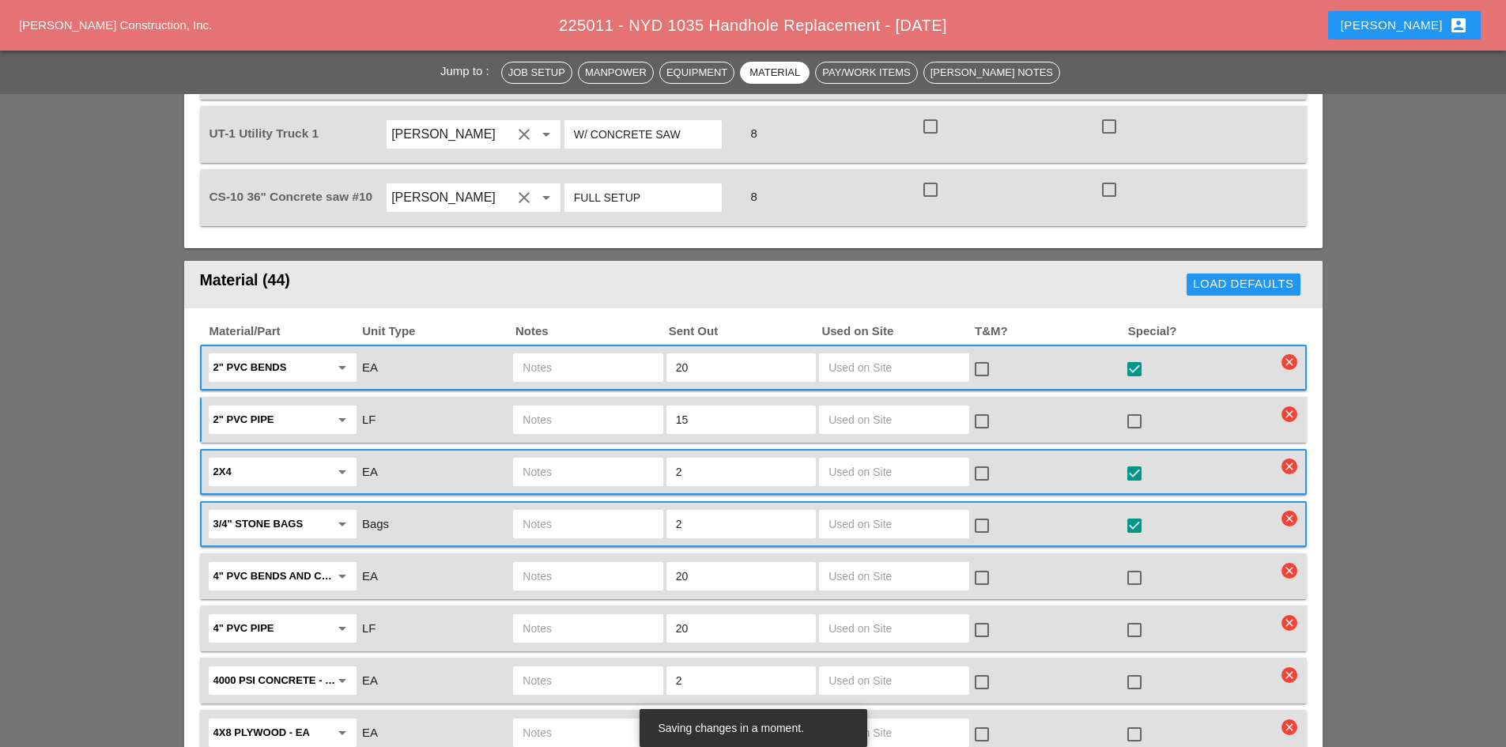
click at [639, 403] on div "2" PVC pipe arrow_drop_down LF 15 check_box_outline_blank check_box_outline_bla…" at bounding box center [741, 419] width 1070 height 33
type input "20"
click at [1136, 408] on div at bounding box center [1134, 421] width 27 height 27
checkbox input "true"
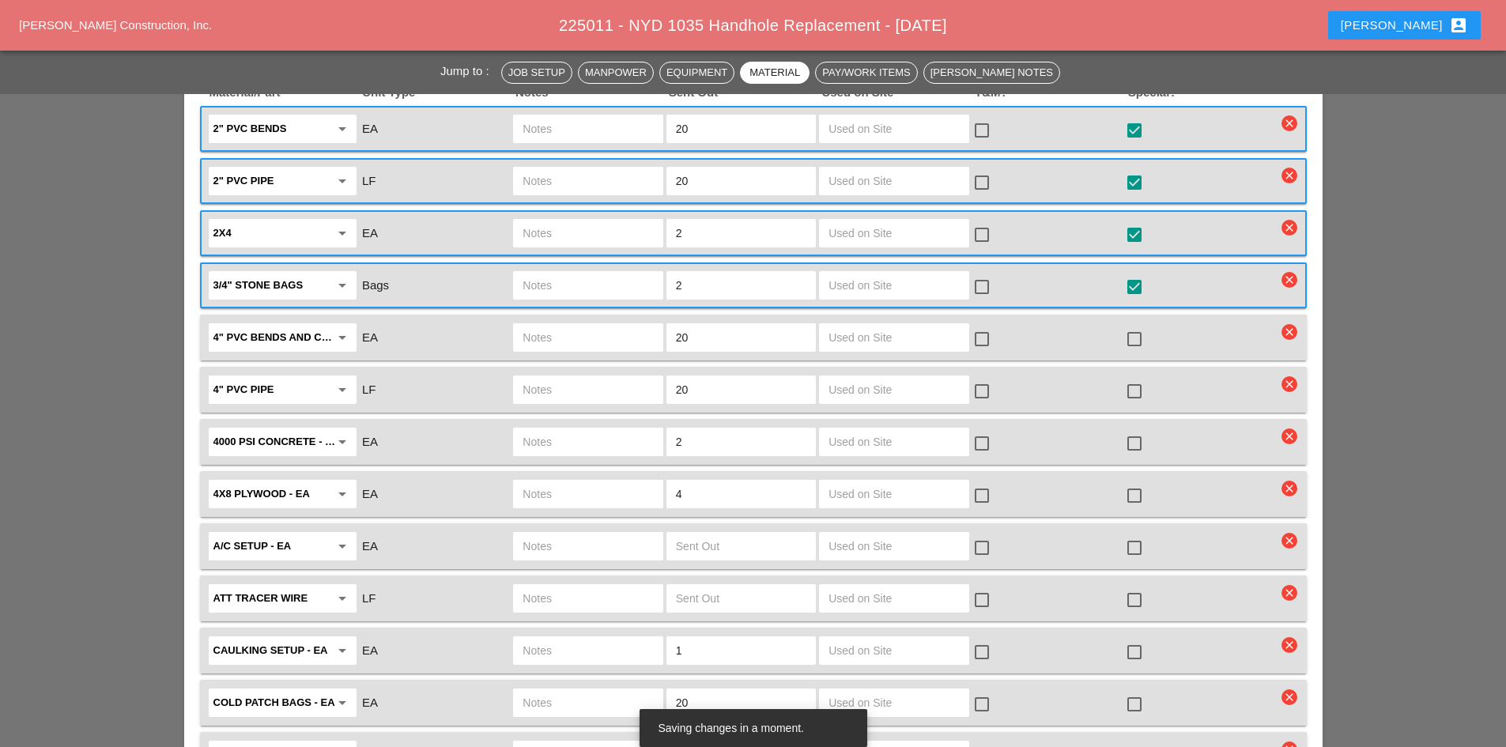
scroll to position [1581, 0]
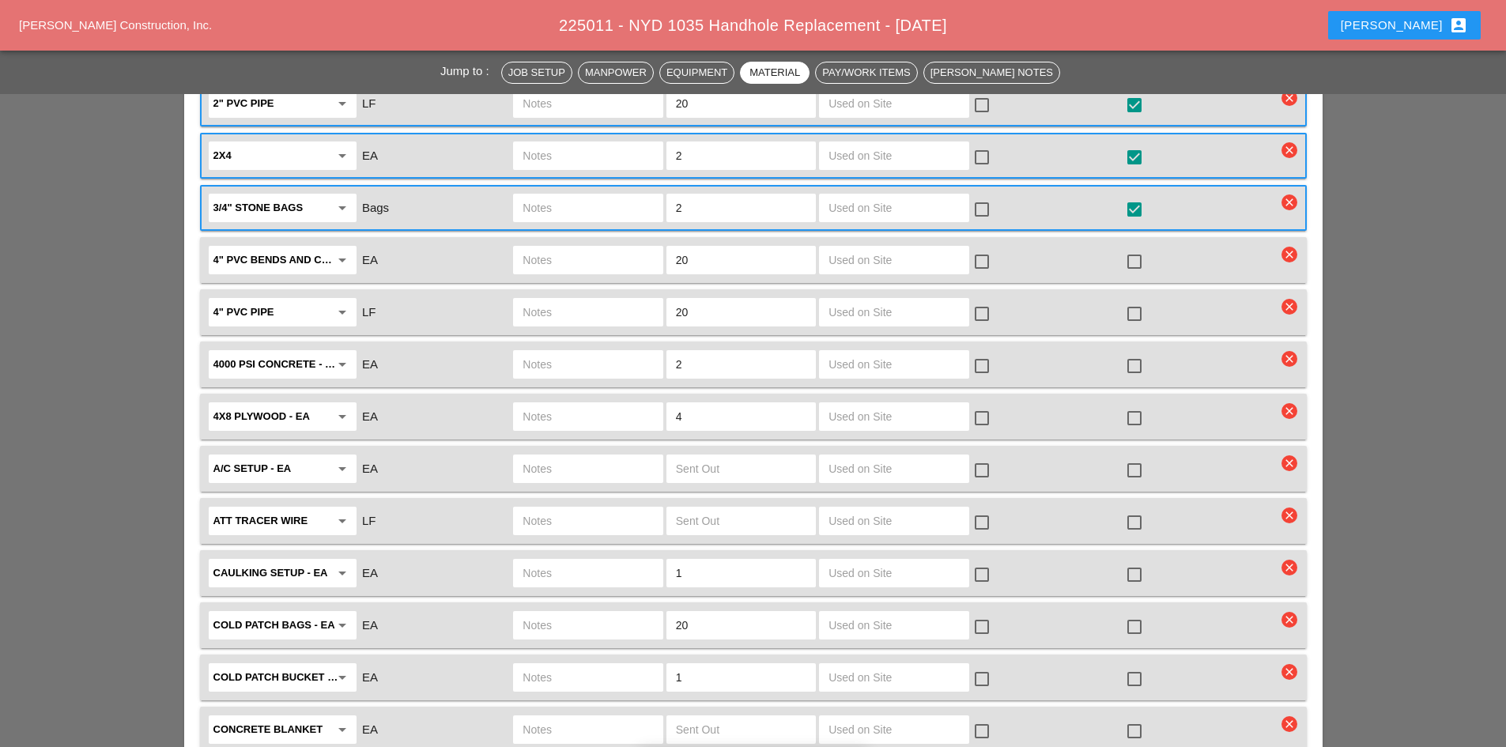
click at [632, 352] on input "text" at bounding box center [587, 364] width 130 height 25
type input "8 BAGS CONCRETE"
drag, startPoint x: 681, startPoint y: 334, endPoint x: 661, endPoint y: 334, distance: 20.5
click at [661, 348] on div "4000 PSI concrete - FULL SKID arrow_drop_down EA 8 BAGS CONCRETE 2 check_box_ou…" at bounding box center [741, 364] width 1070 height 33
type input "1"
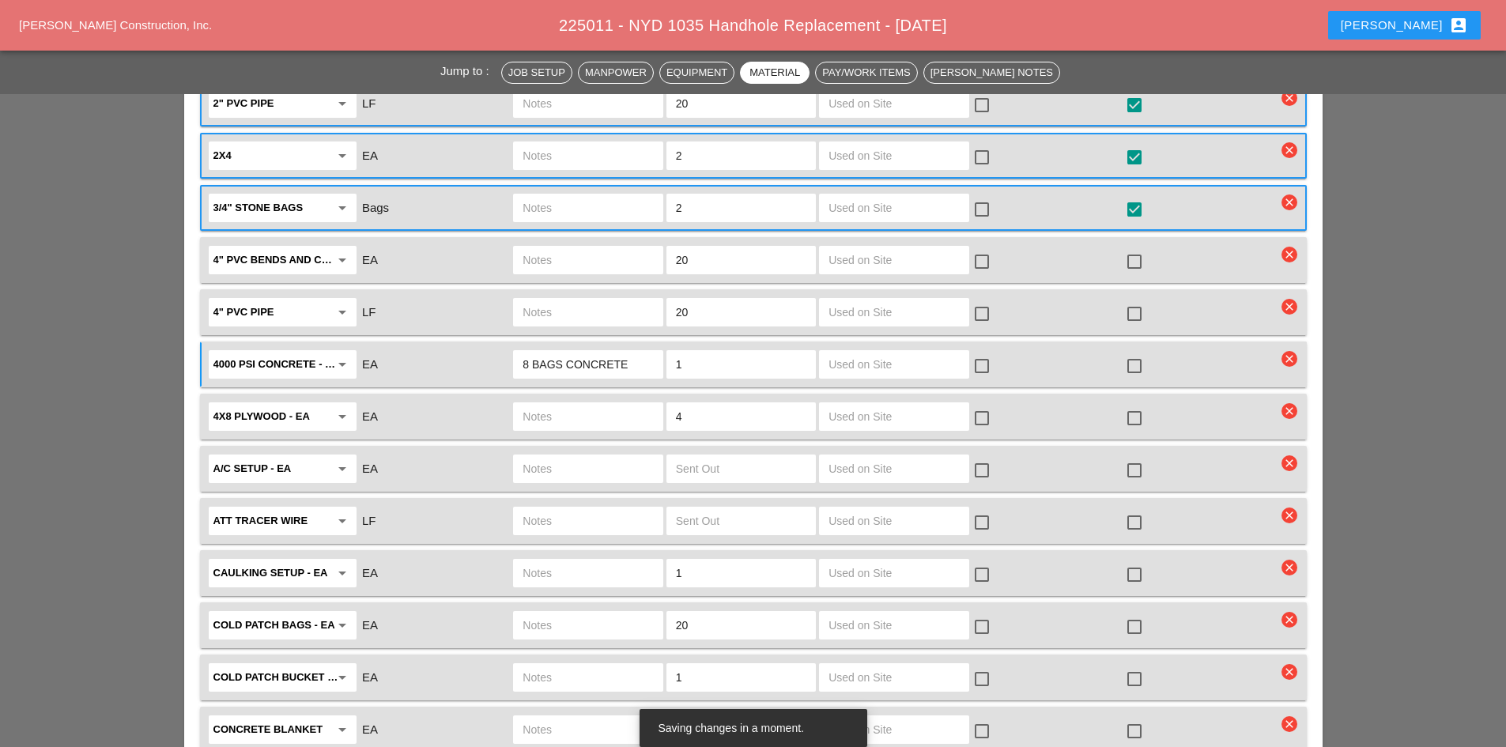
click at [1126, 352] on div at bounding box center [1134, 365] width 27 height 27
checkbox input "true"
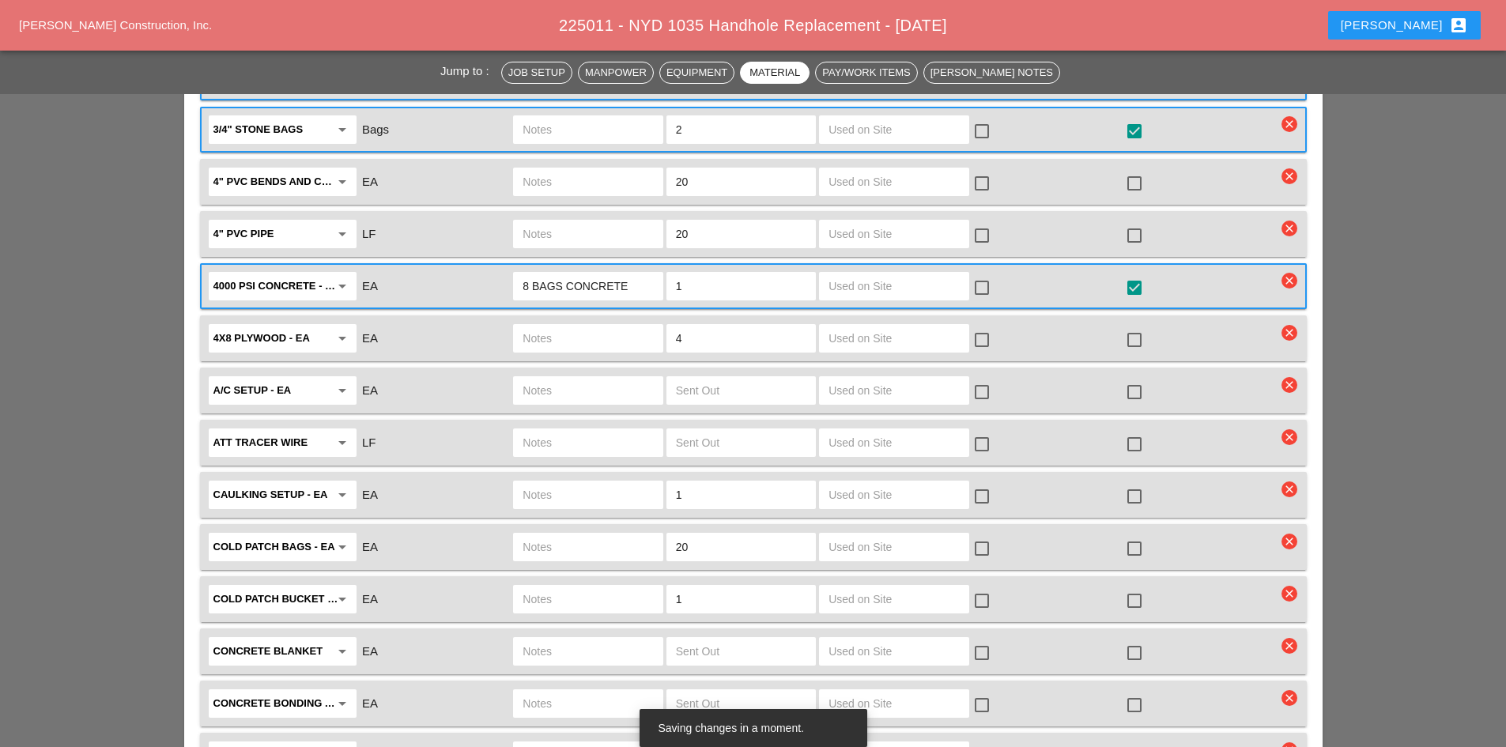
scroll to position [1660, 0]
click at [1134, 534] on div at bounding box center [1134, 547] width 27 height 27
checkbox input "true"
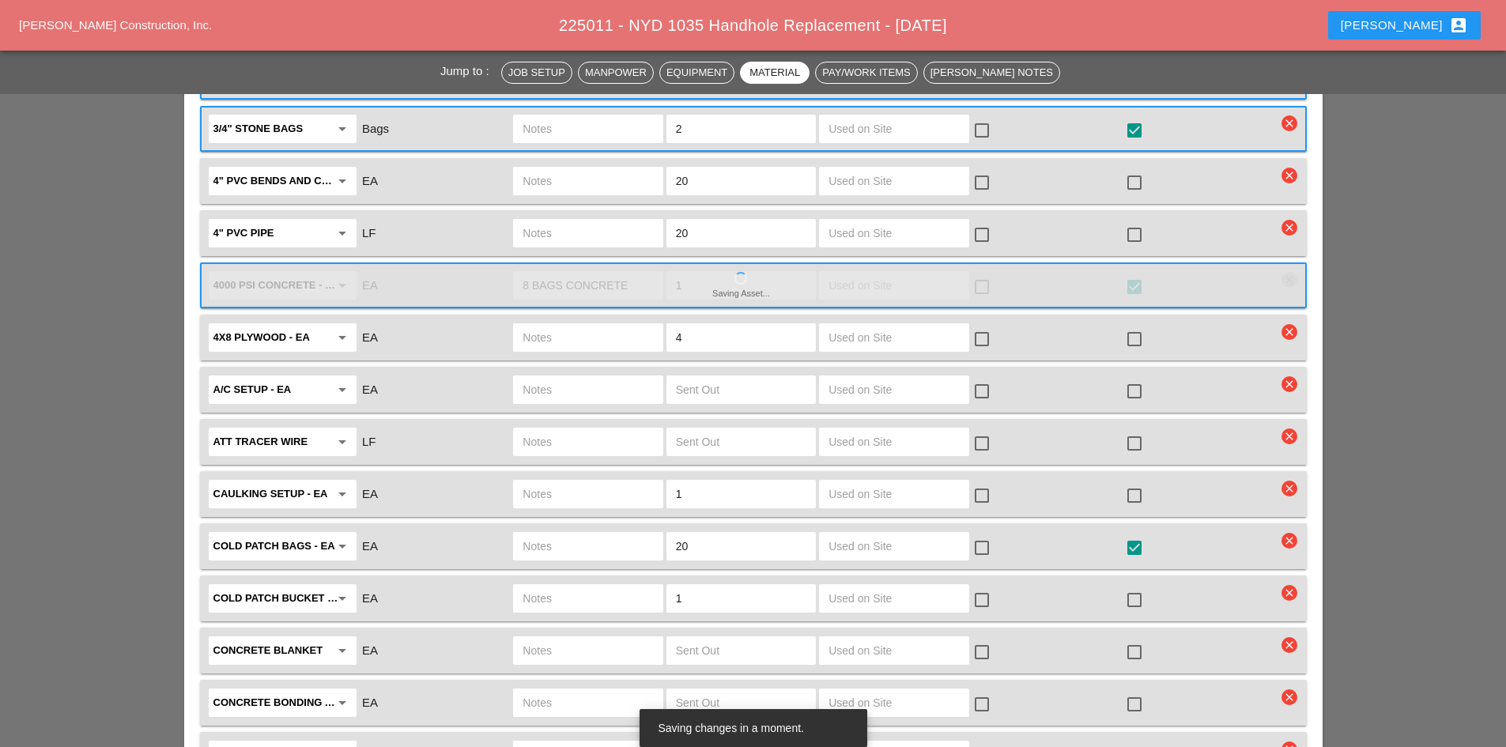
drag, startPoint x: 759, startPoint y: 518, endPoint x: 508, endPoint y: 518, distance: 250.5
click at [508, 530] on div "Cold Patch Bags - EA arrow_drop_down EA 20 check_box_outline_blank check_box" at bounding box center [741, 546] width 1070 height 33
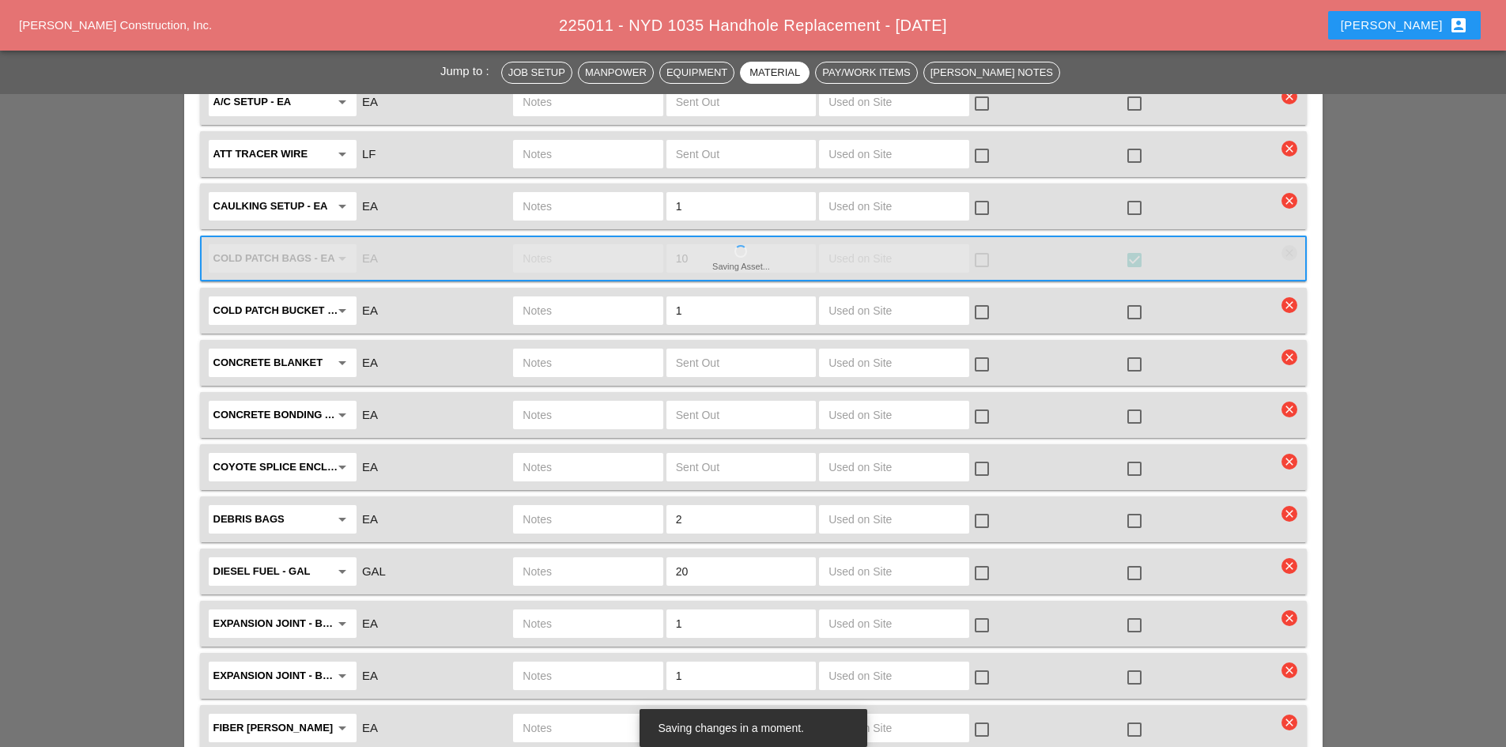
scroll to position [1976, 0]
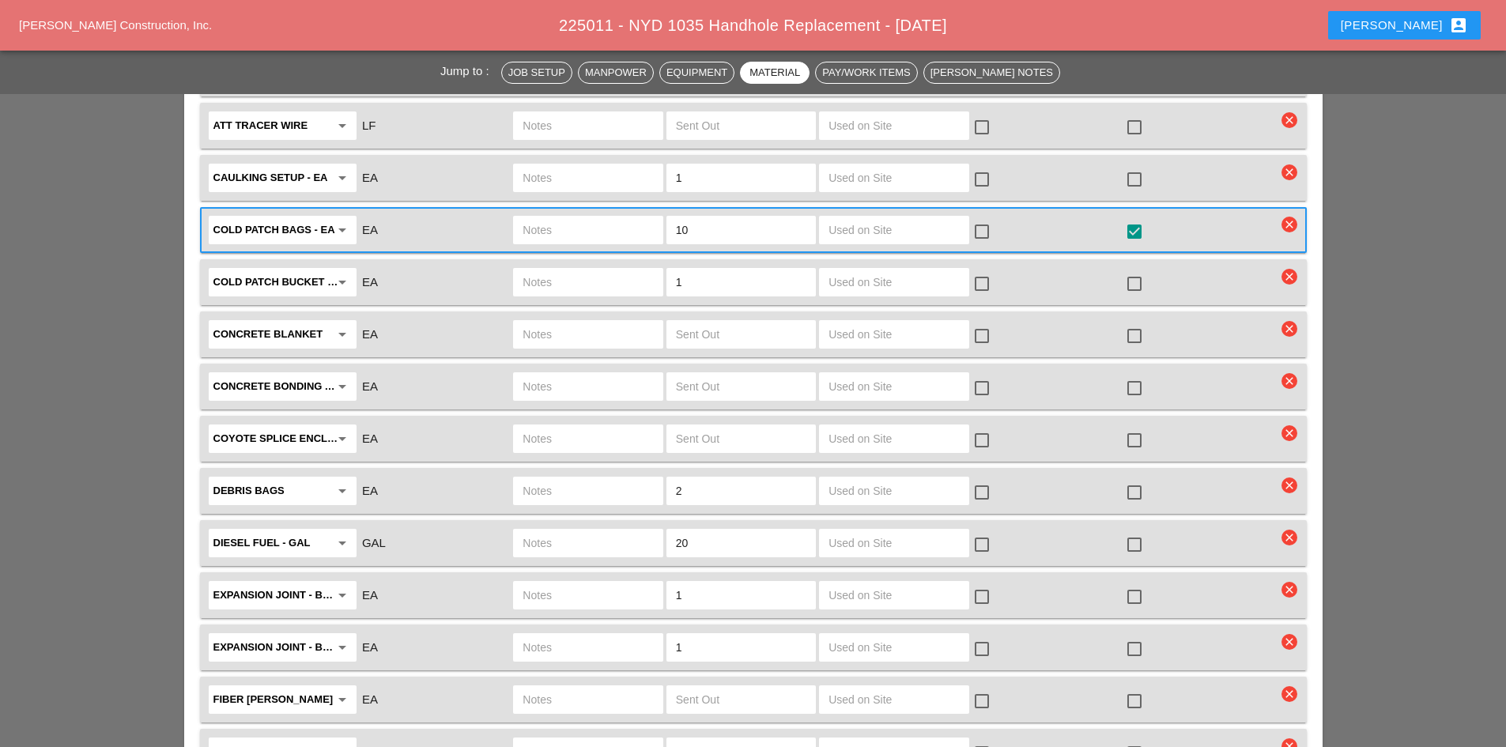
type input "10"
click at [1129, 583] on div at bounding box center [1134, 596] width 27 height 27
checkbox input "true"
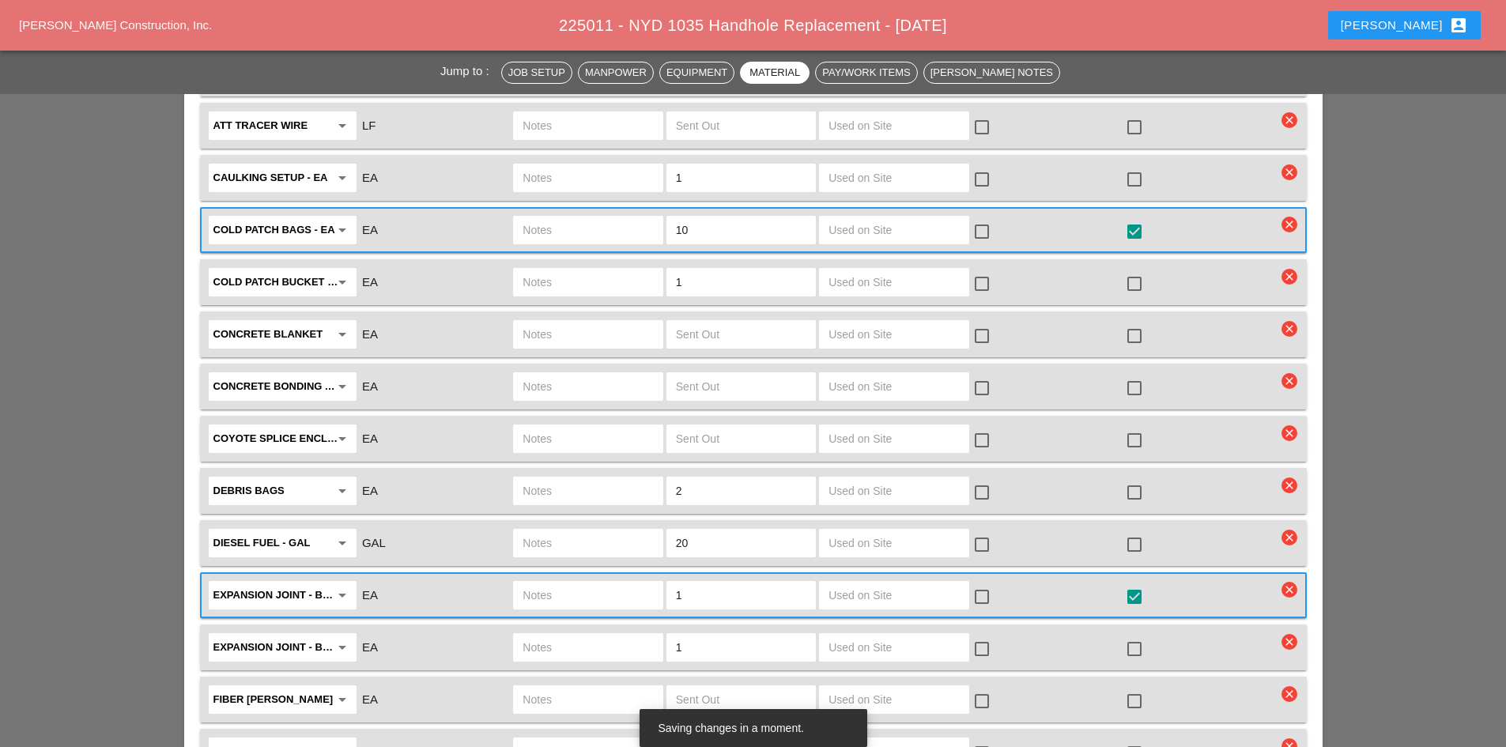
click at [1280, 624] on div "Expansion joint - Bundle (with caps) arrow_drop_down EA 1 check_box_outline_bla…" at bounding box center [753, 647] width 1106 height 46
click at [1293, 634] on icon "clear" at bounding box center [1289, 642] width 16 height 16
click at [1270, 572] on div "Are you Sure?" at bounding box center [1289, 578] width 100 height 18
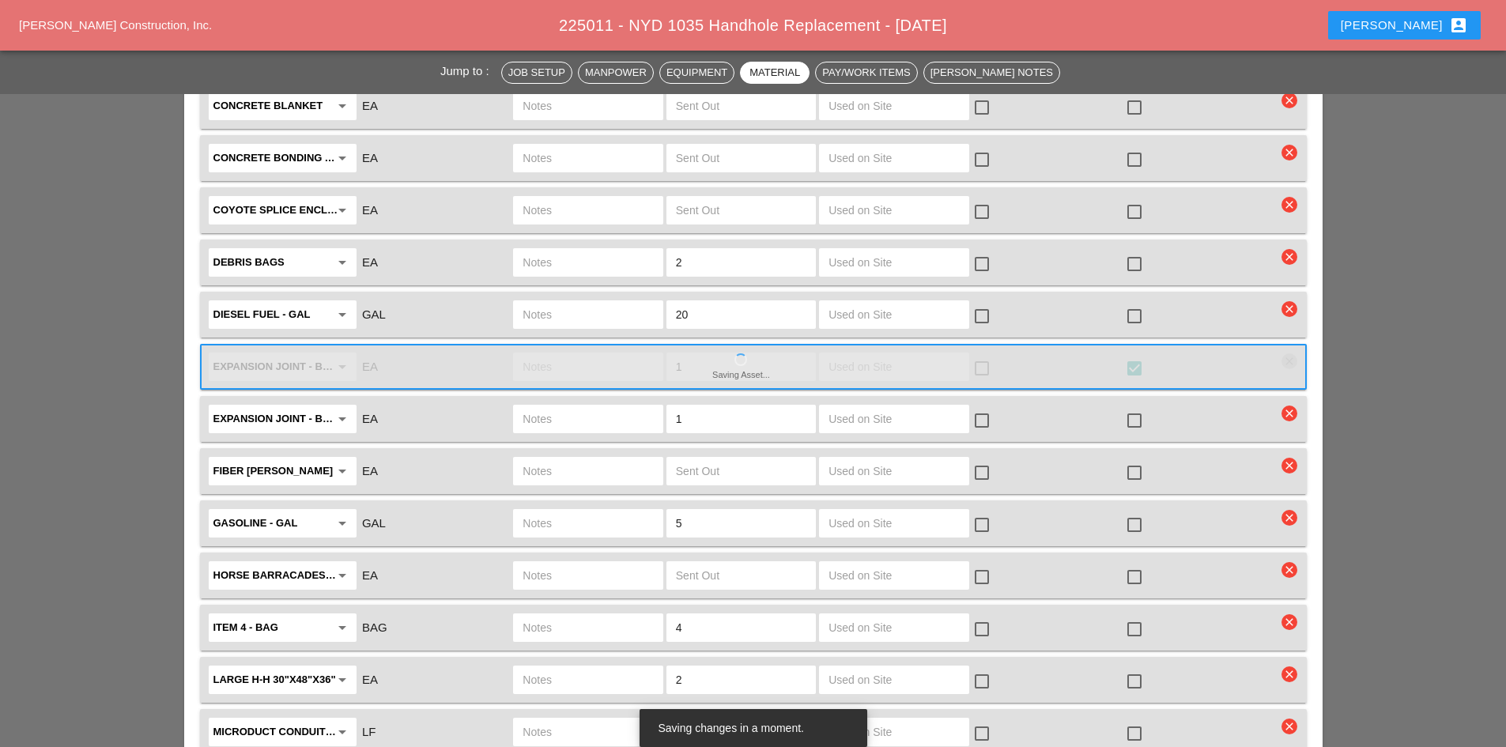
scroll to position [2213, 0]
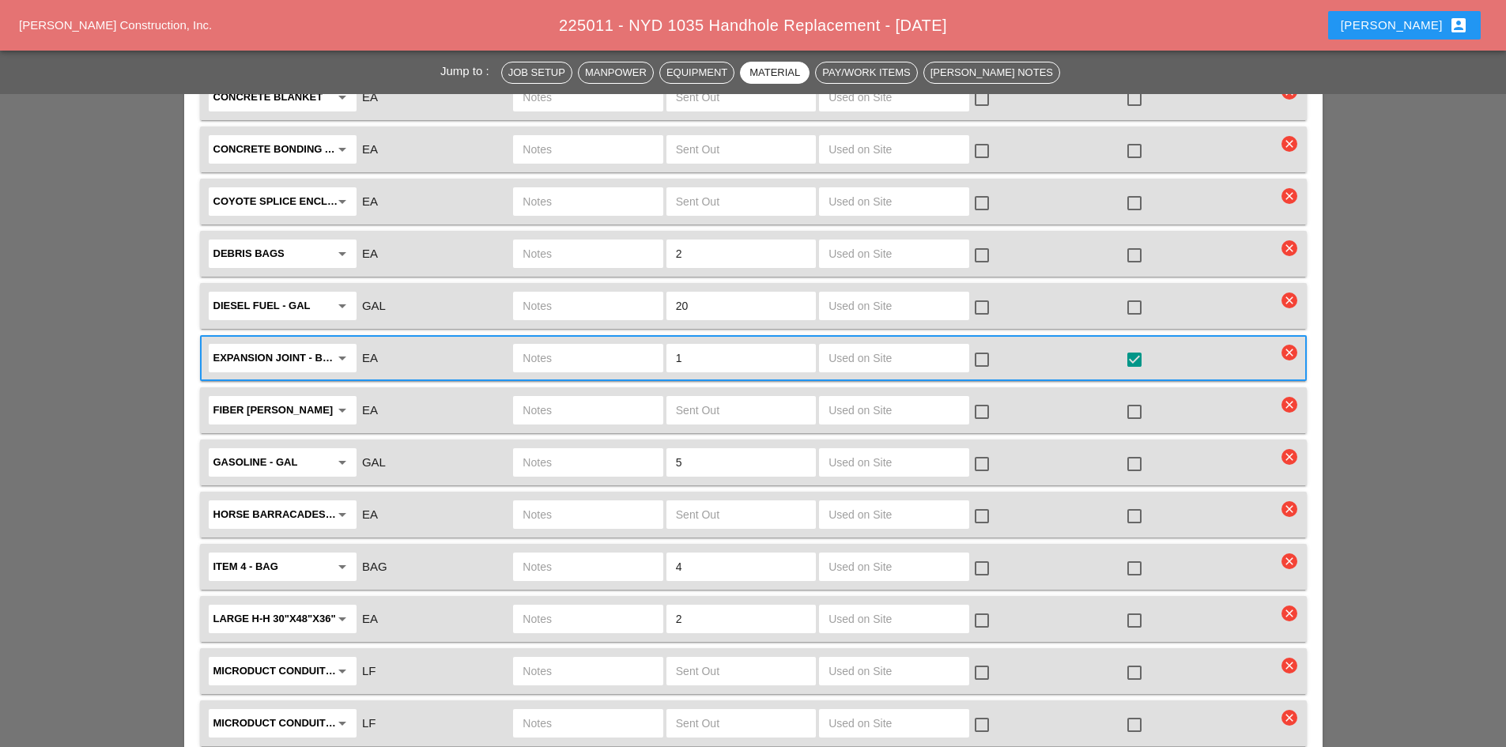
click at [338, 609] on icon "arrow_drop_down" at bounding box center [342, 618] width 19 height 19
type input "13""
drag, startPoint x: 275, startPoint y: 587, endPoint x: 204, endPoint y: 589, distance: 71.1
click at [204, 596] on div "13" arrow_drop_down EA 2 check_box_outline_blank check_box_outline_blank clear" at bounding box center [753, 619] width 1106 height 46
click at [300, 606] on input "text" at bounding box center [271, 618] width 116 height 25
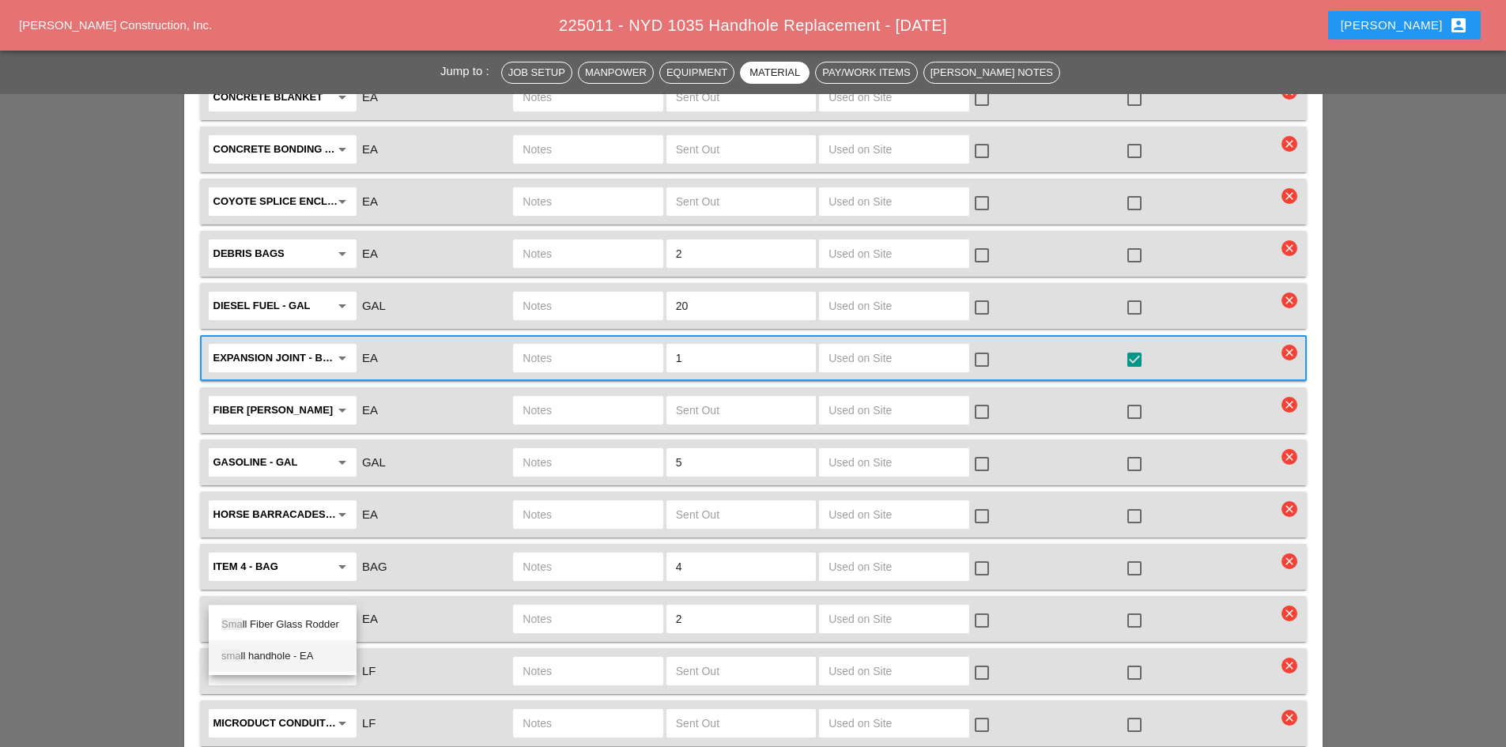
click at [297, 653] on div "sma ll handhole - EA" at bounding box center [282, 655] width 123 height 19
type input "small handhole - EA"
click at [1137, 607] on div at bounding box center [1134, 620] width 27 height 27
checkbox input "true"
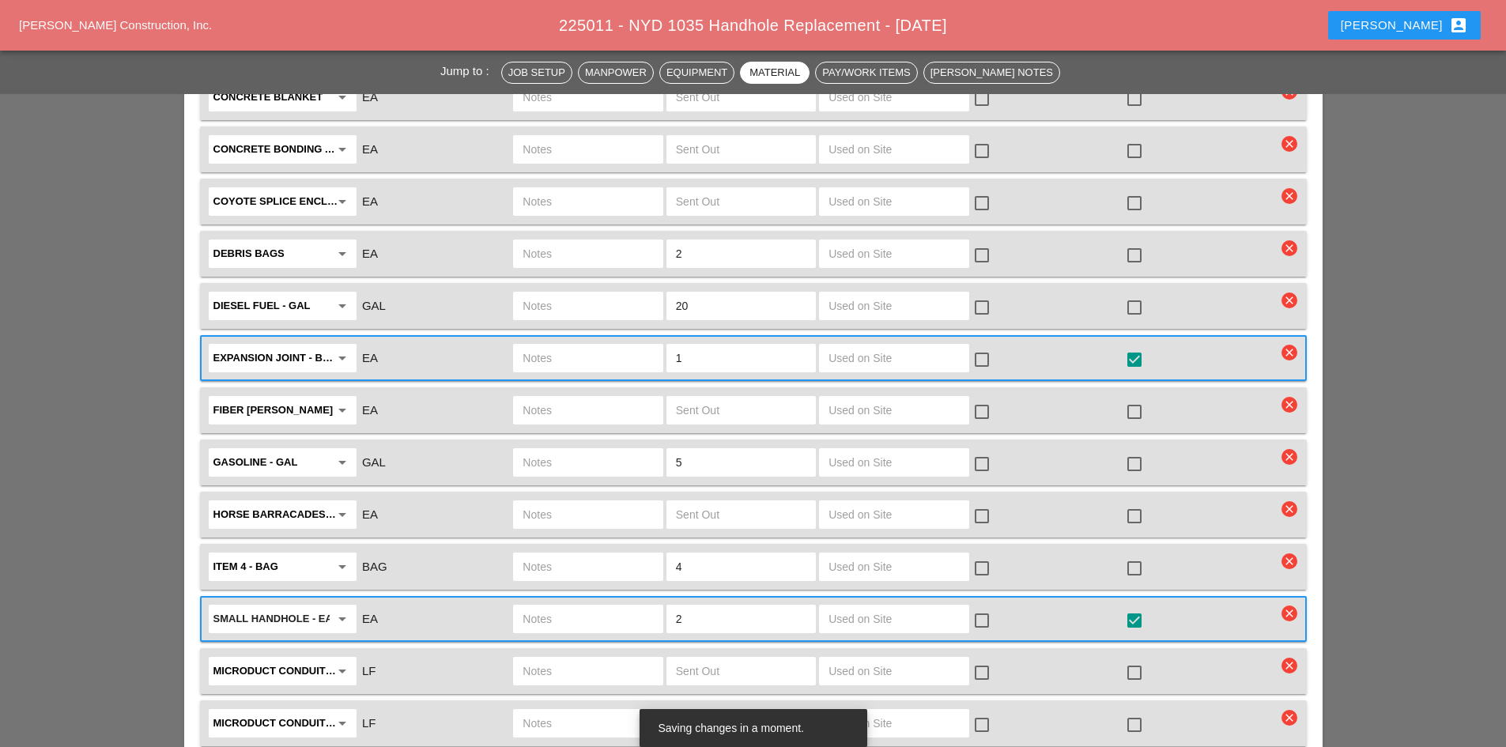
drag, startPoint x: 753, startPoint y: 594, endPoint x: 660, endPoint y: 605, distance: 94.0
click at [661, 605] on div "small handhole - EA arrow_drop_down EA 2 check_box_outline_blank check_box" at bounding box center [741, 618] width 1070 height 33
type input "1"
click at [615, 606] on input "text" at bounding box center [587, 618] width 130 height 25
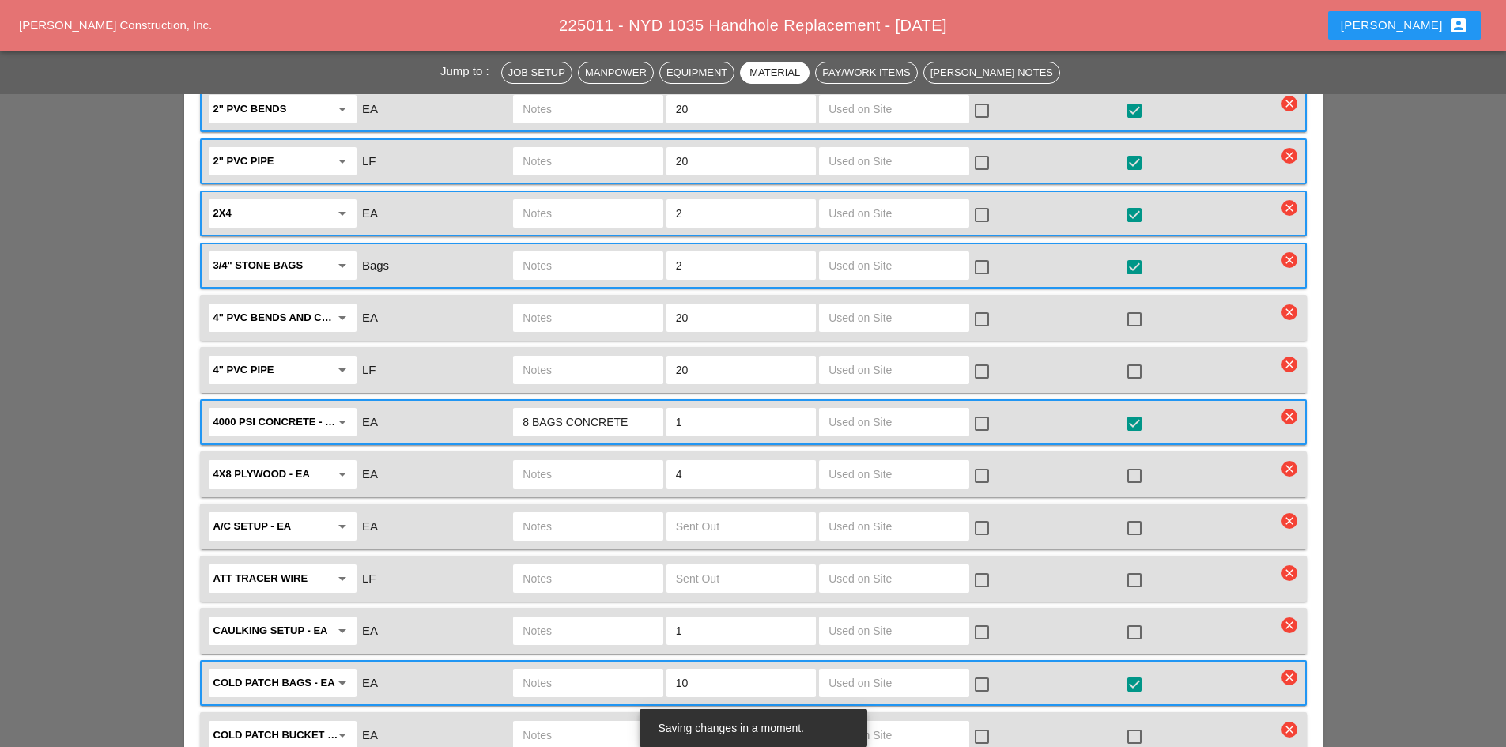
scroll to position [1423, 0]
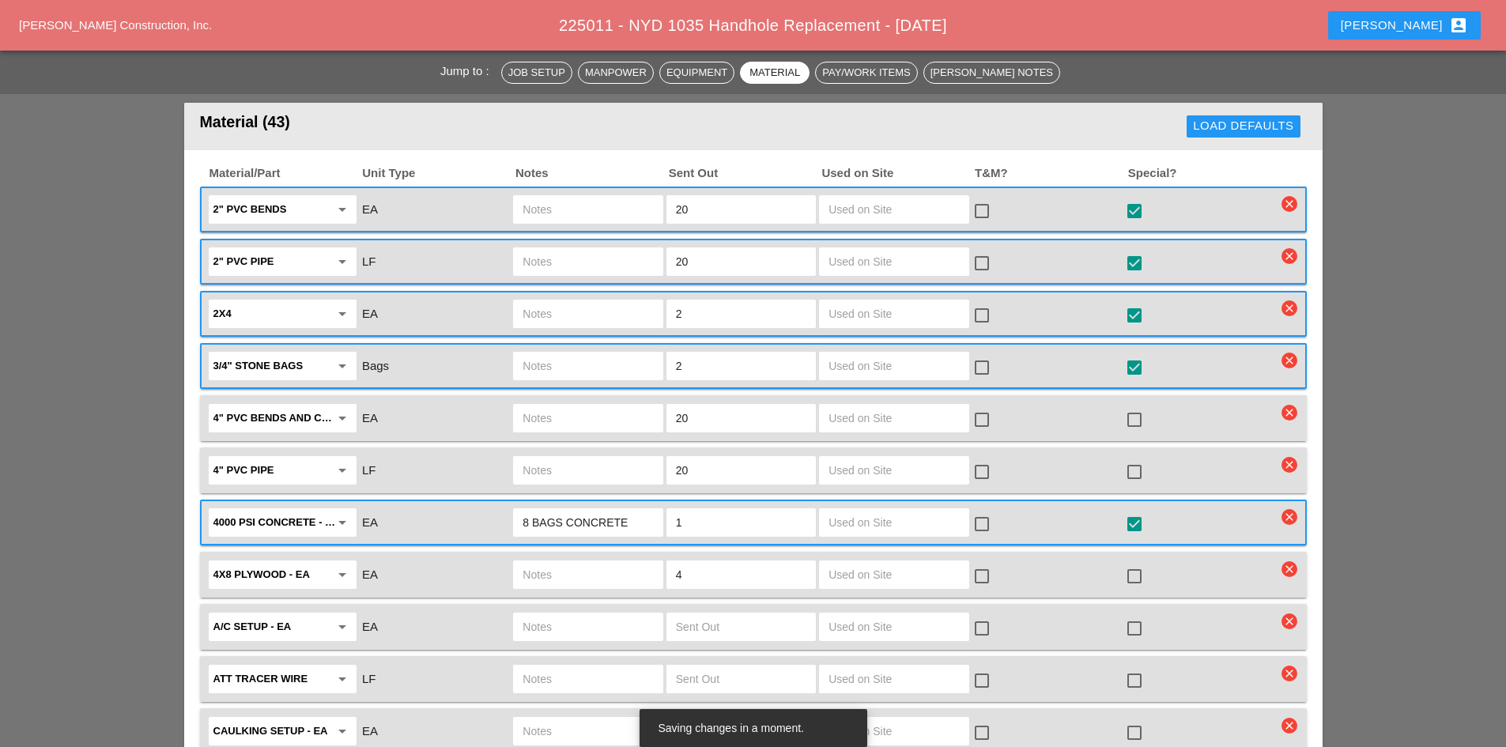
type input "SMALL CROWN CASTLE HH"
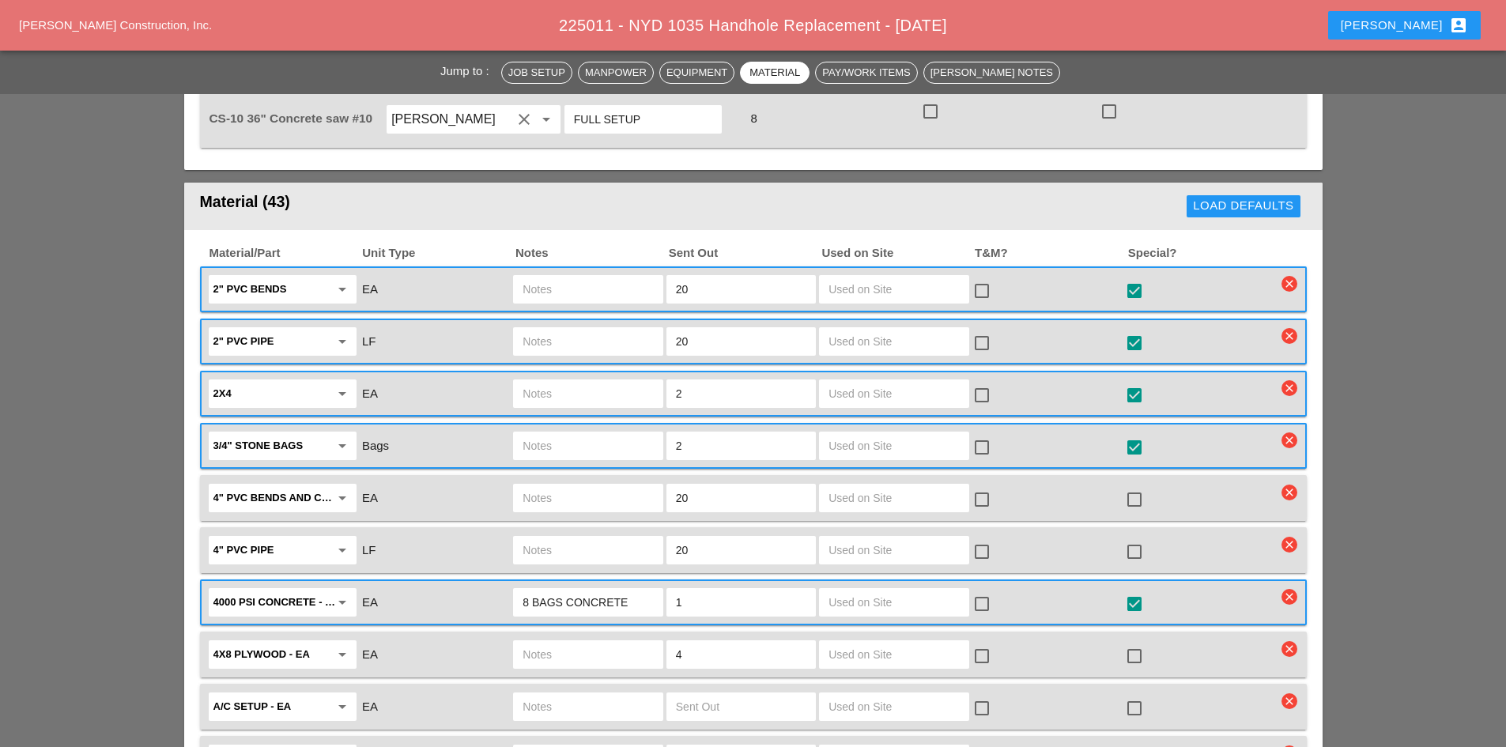
scroll to position [1344, 0]
click at [1127, 642] on div at bounding box center [1134, 655] width 27 height 27
checkbox input "true"
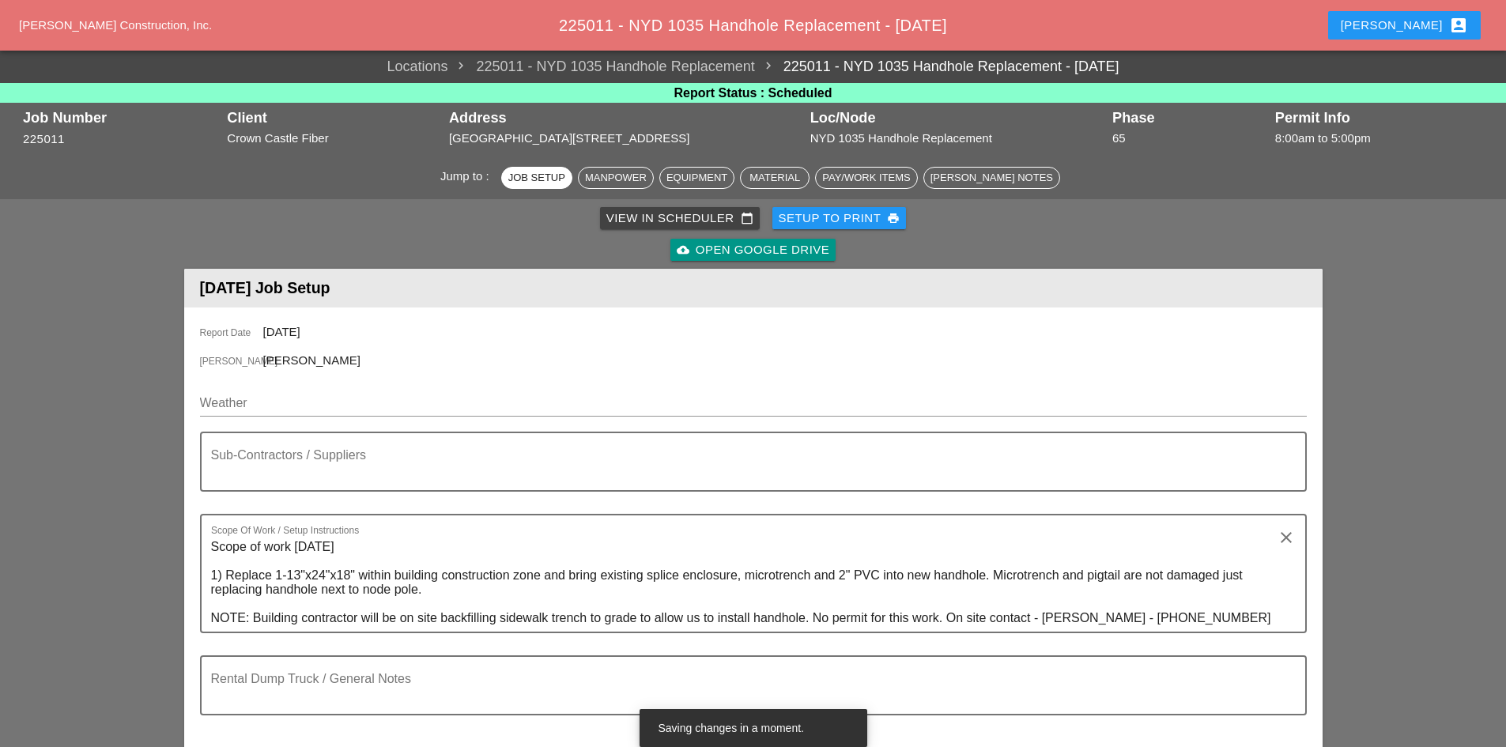
scroll to position [79, 0]
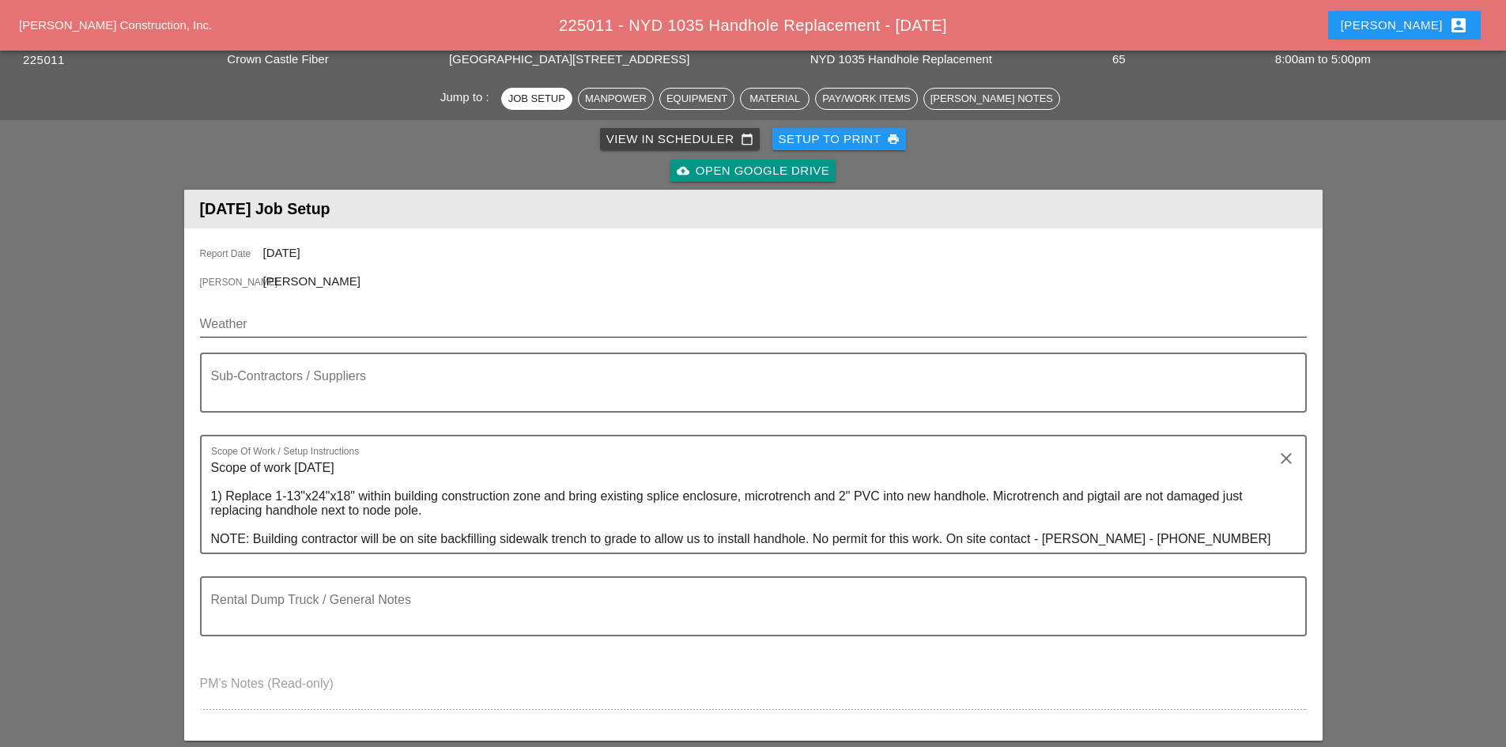
click at [301, 325] on input "Weather" at bounding box center [742, 323] width 1084 height 25
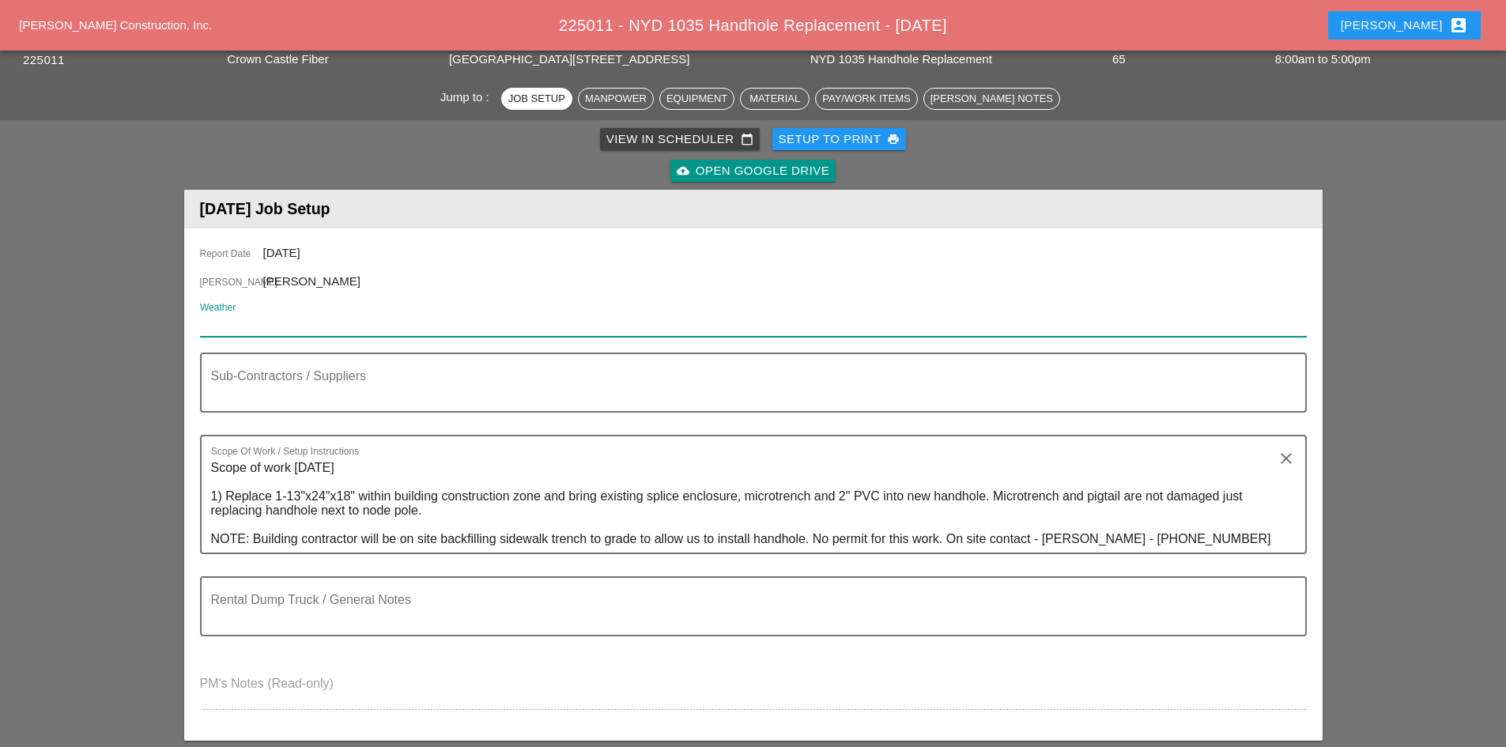
paste input "Wed 03 Day 79° 8% SE 9 mph Except for a few afternoon clouds, mainly sunny. Hig…"
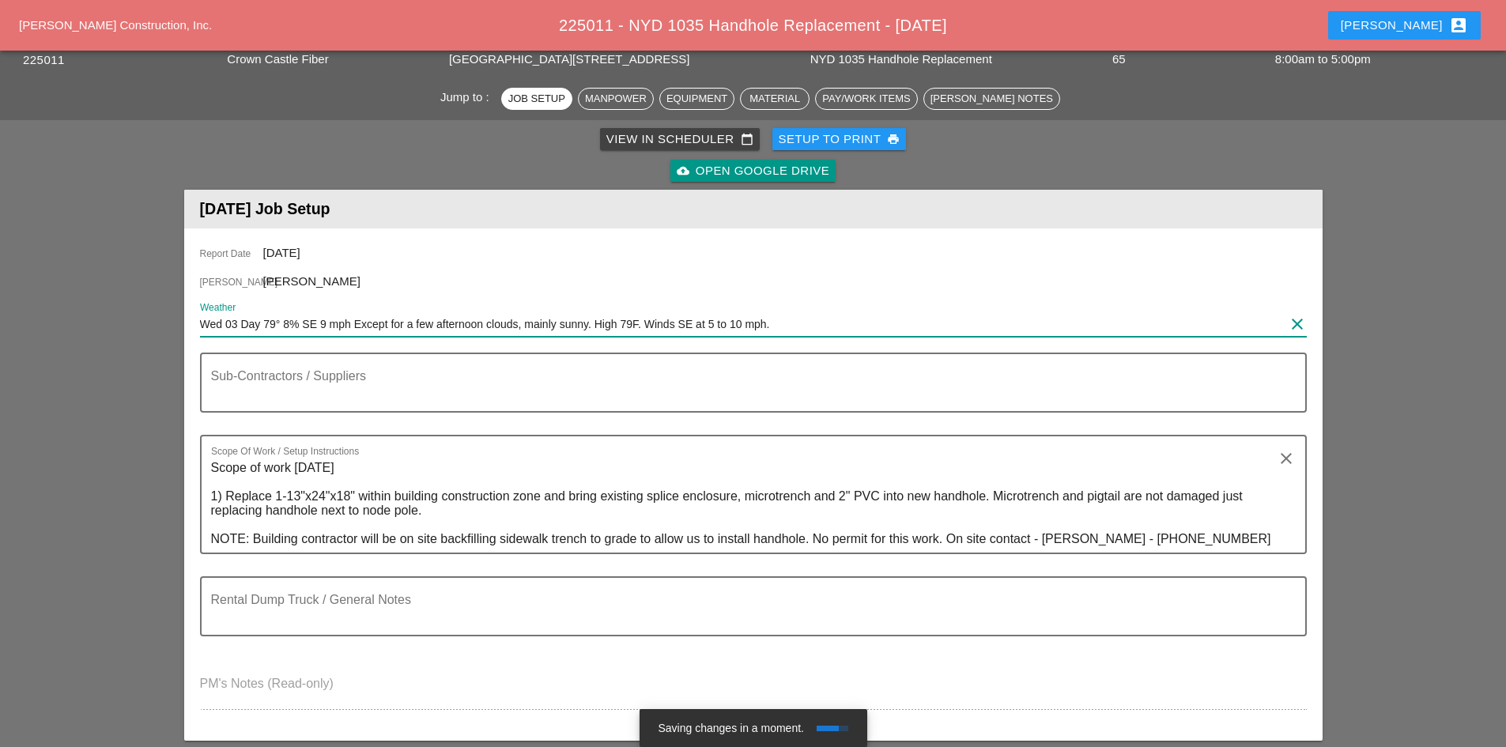
type input "Wed 03 Day 79° 8% SE 9 mph Except for a few afternoon clouds, mainly sunny. Hig…"
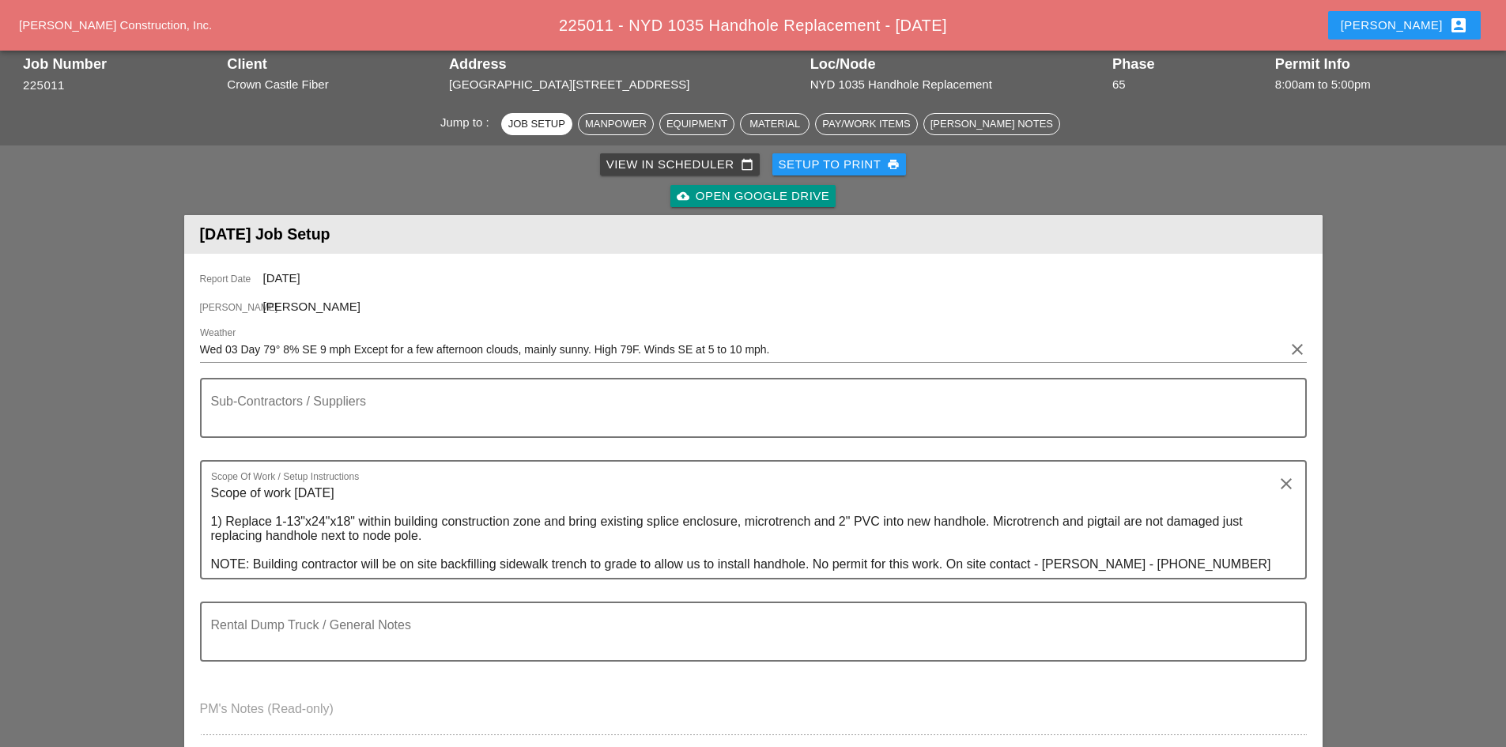
scroll to position [0, 0]
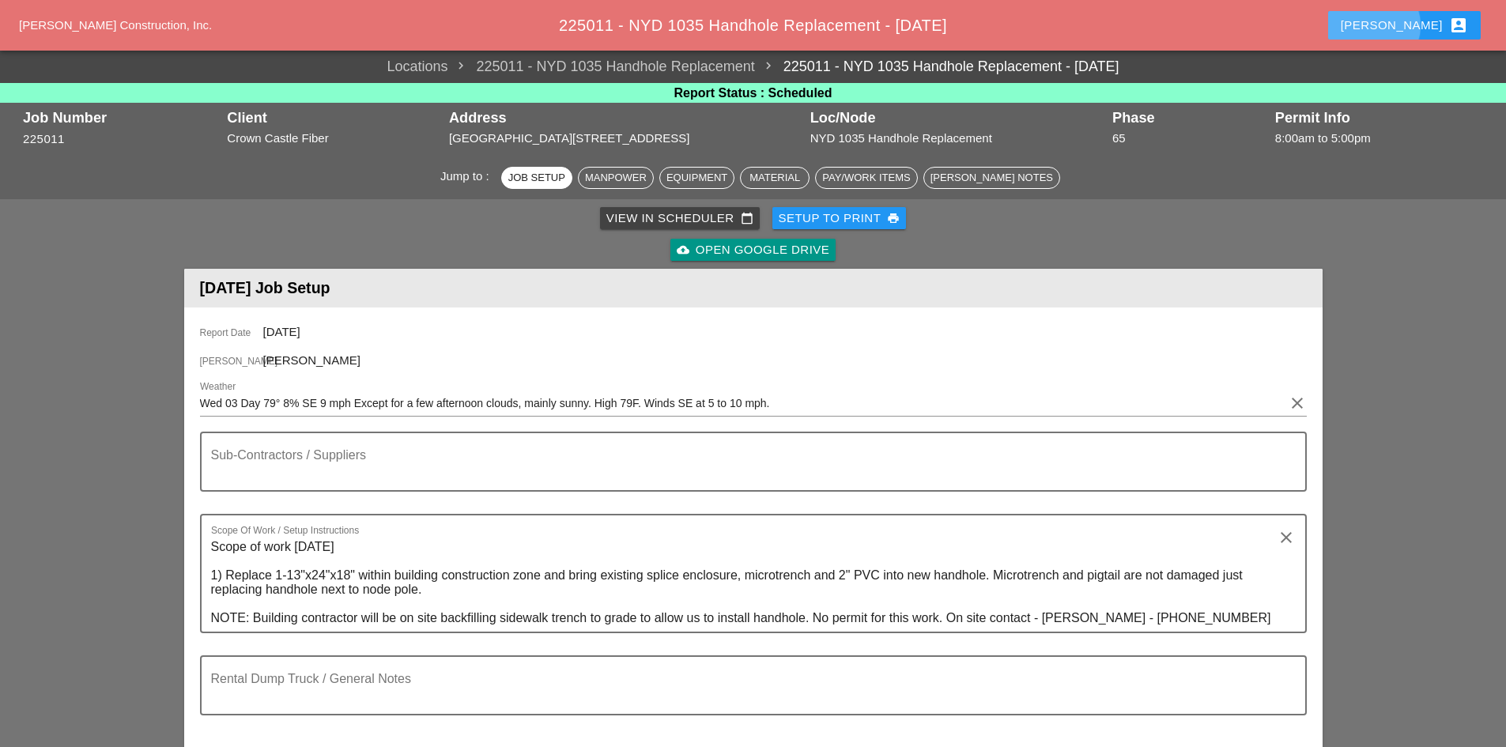
click at [1420, 33] on div "Robbie account_box" at bounding box center [1403, 25] width 127 height 19
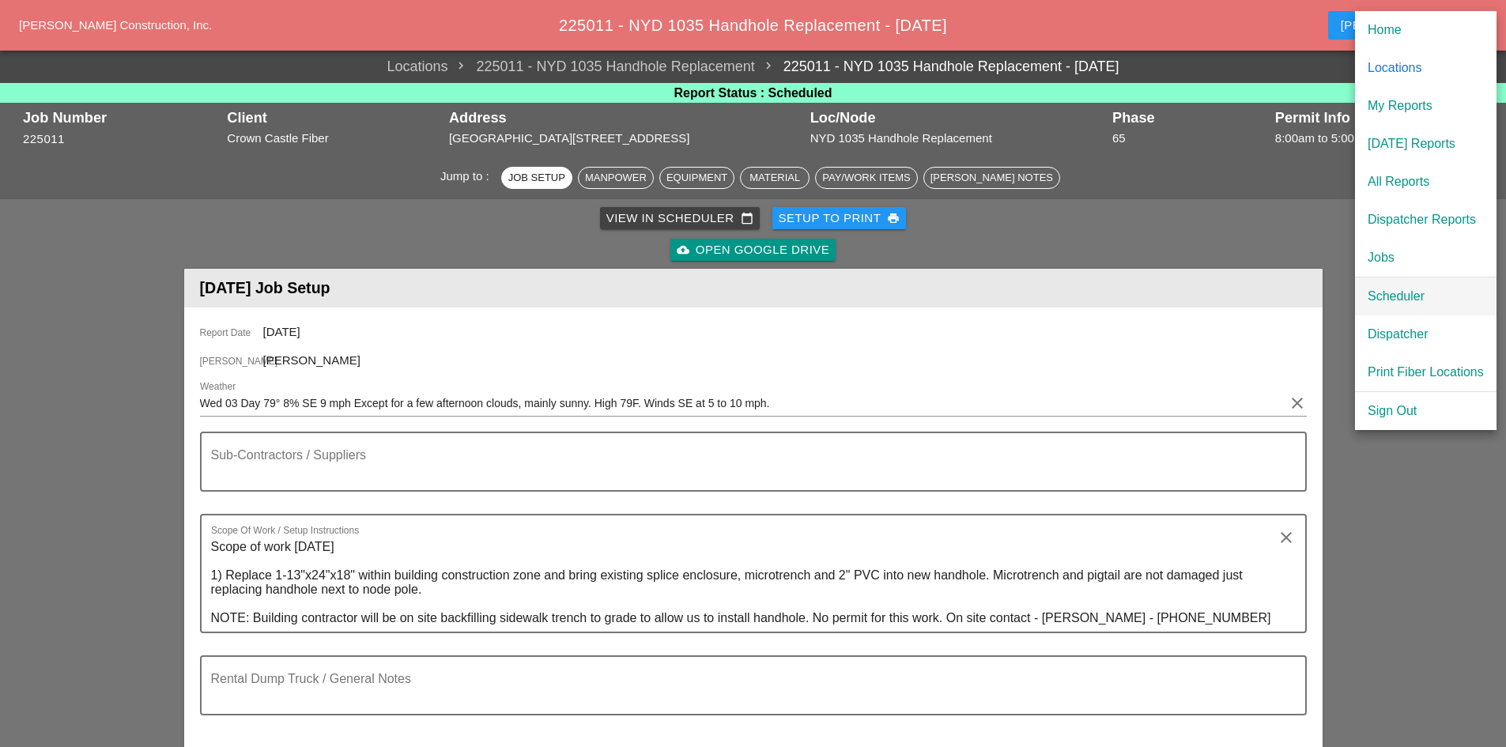
click at [1389, 302] on div "Scheduler" at bounding box center [1425, 296] width 116 height 19
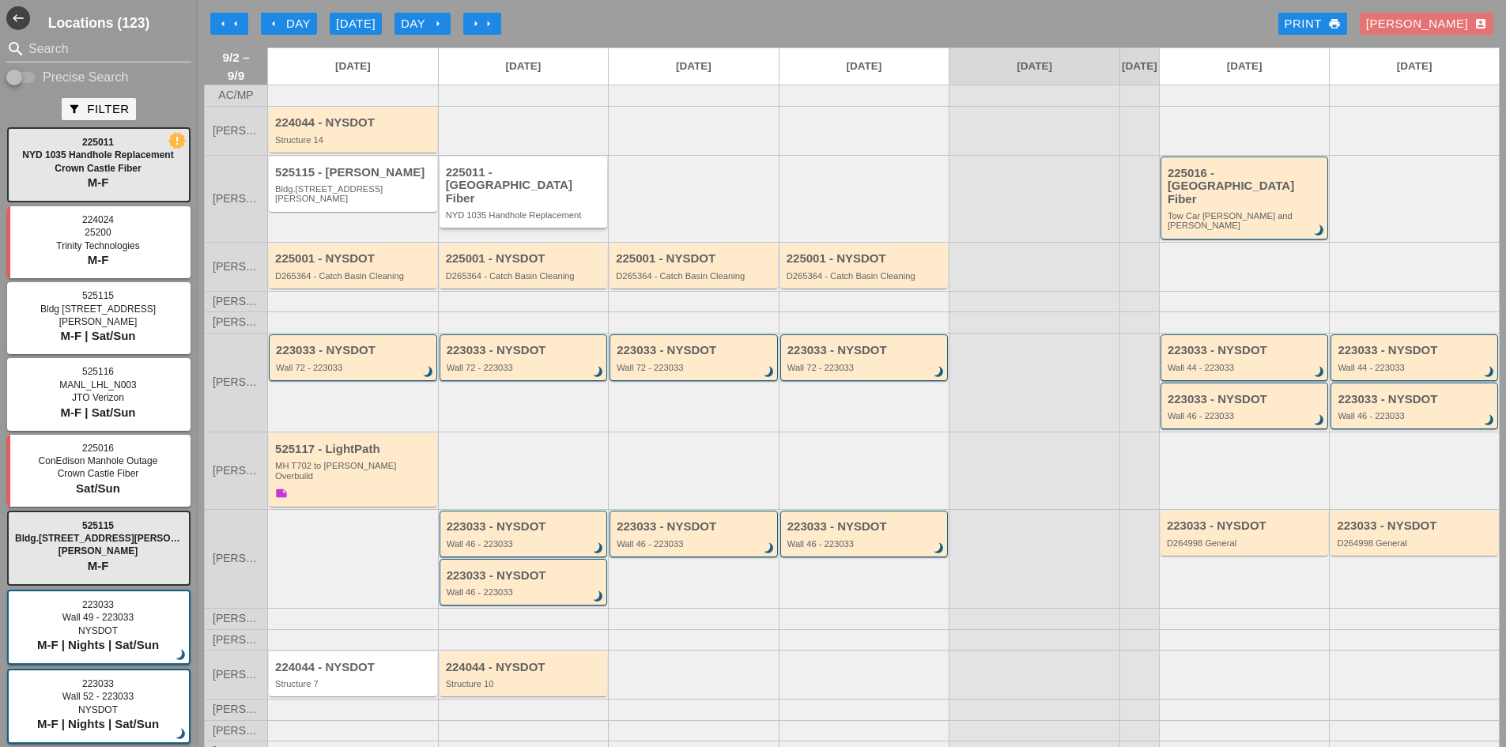
click at [586, 220] on div "225011 - [GEOGRAPHIC_DATA] Fiber NYD 1035 Handhole Replacement" at bounding box center [523, 191] width 168 height 71
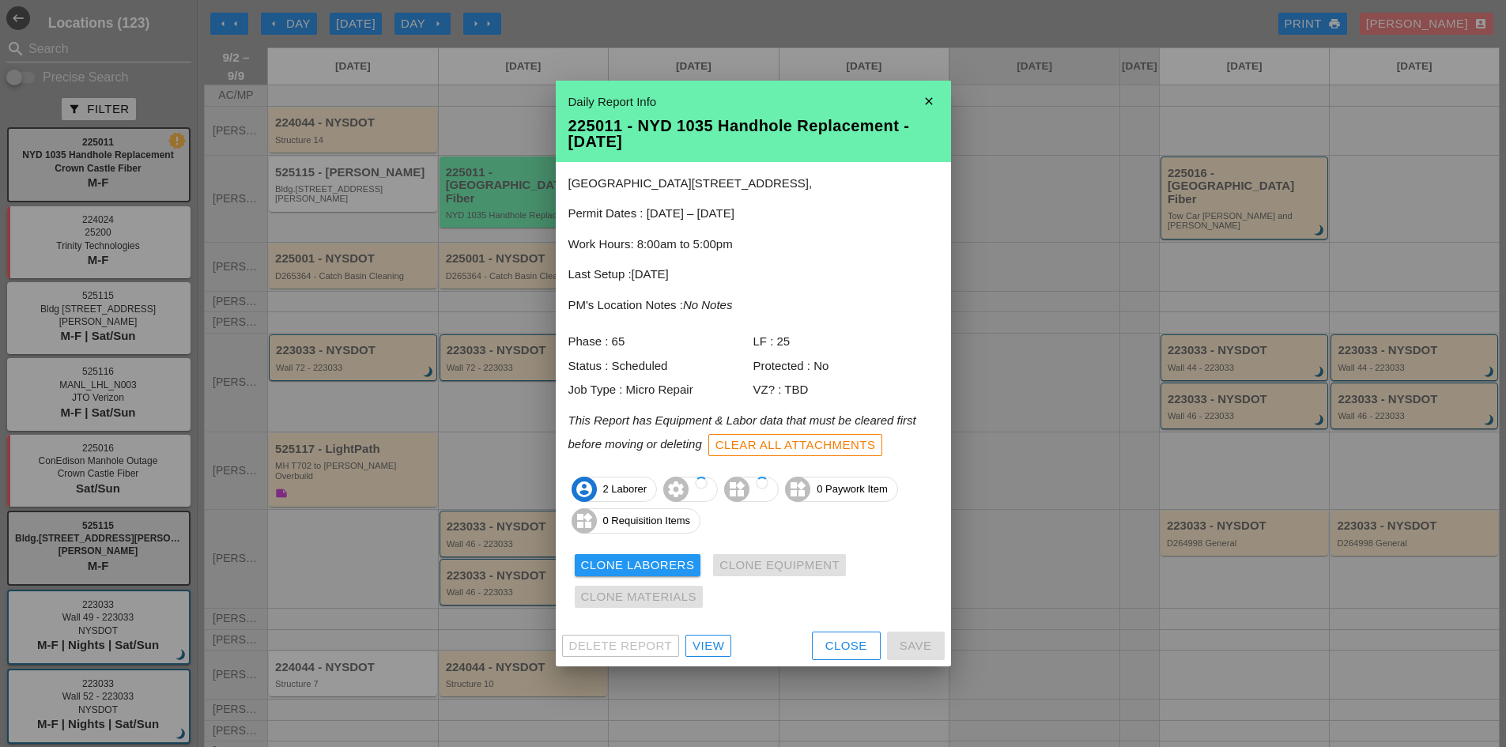
click at [712, 635] on link "View" at bounding box center [708, 646] width 46 height 22
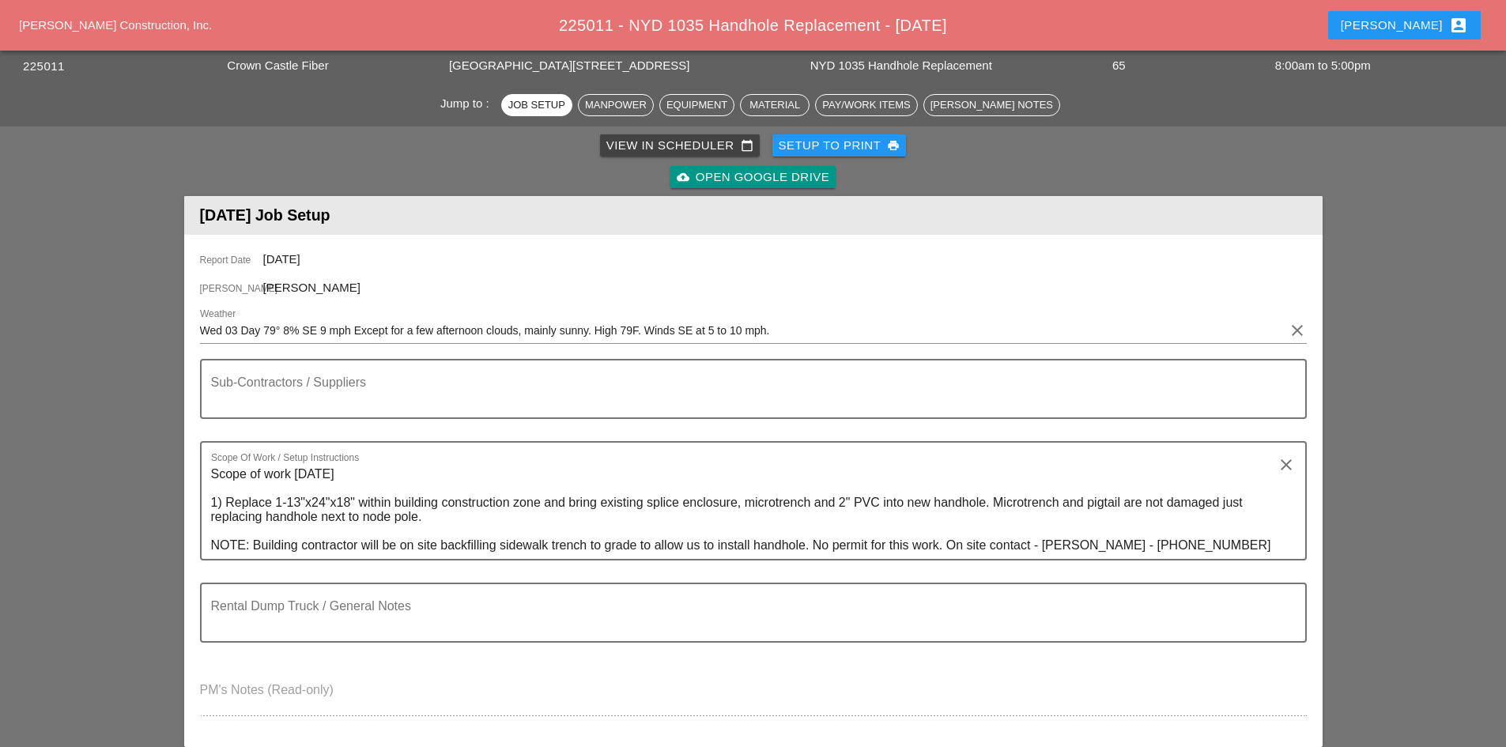
scroll to position [158, 0]
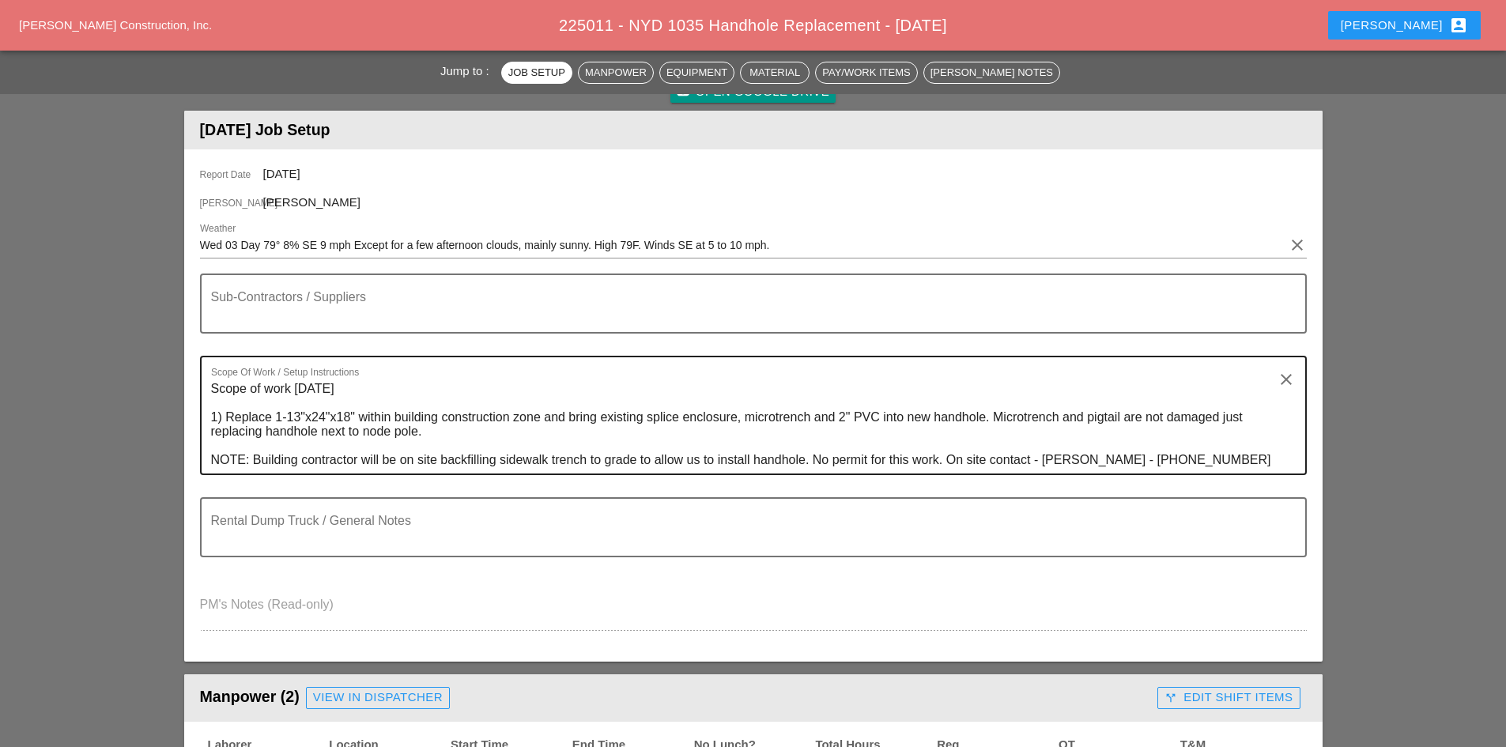
click at [508, 439] on textarea "Scope of work [DATE] 1) Replace 1-13"x24"x18" within building construction zone…" at bounding box center [747, 424] width 1072 height 97
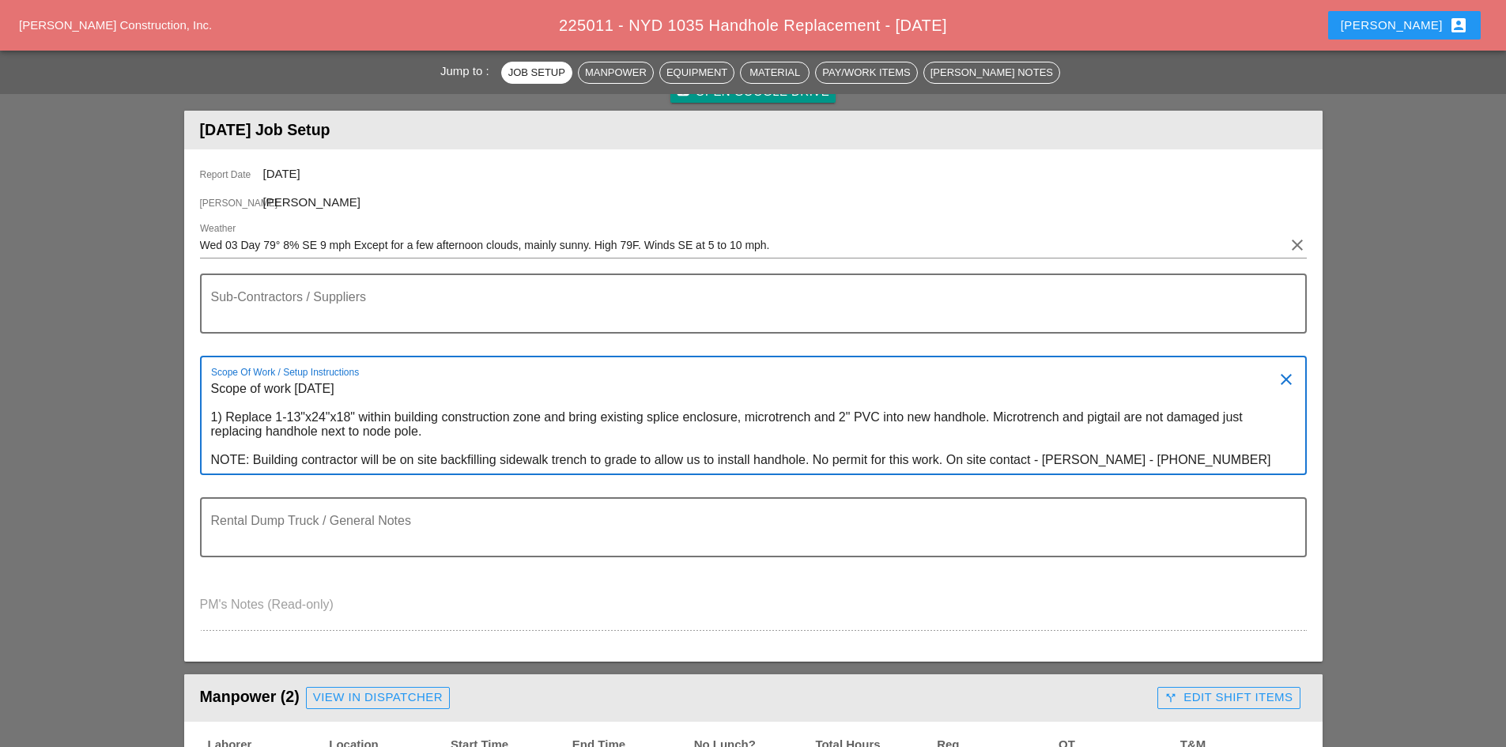
click at [1208, 460] on textarea "Scope of work [DATE] 1) Replace 1-13"x24"x18" within building construction zone…" at bounding box center [747, 424] width 1072 height 97
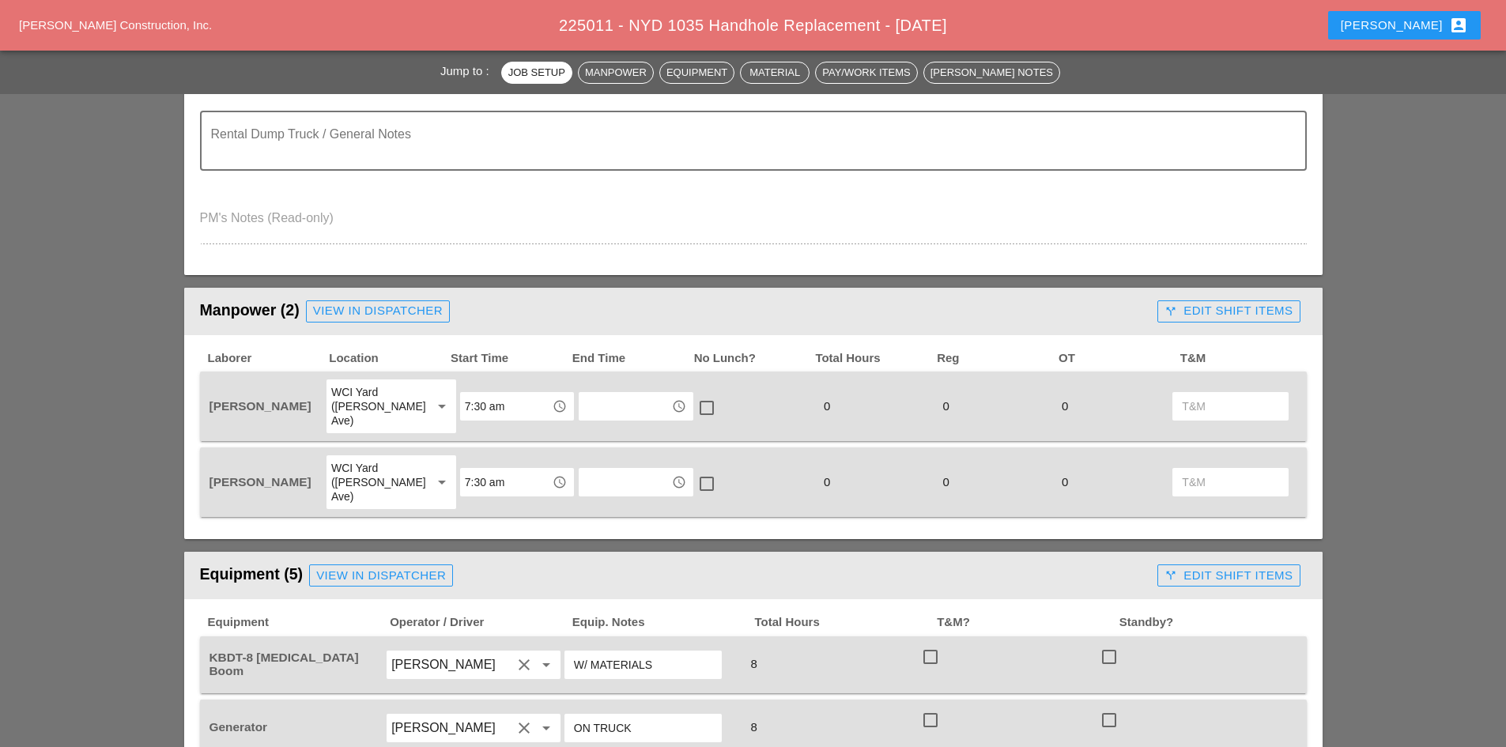
scroll to position [632, 0]
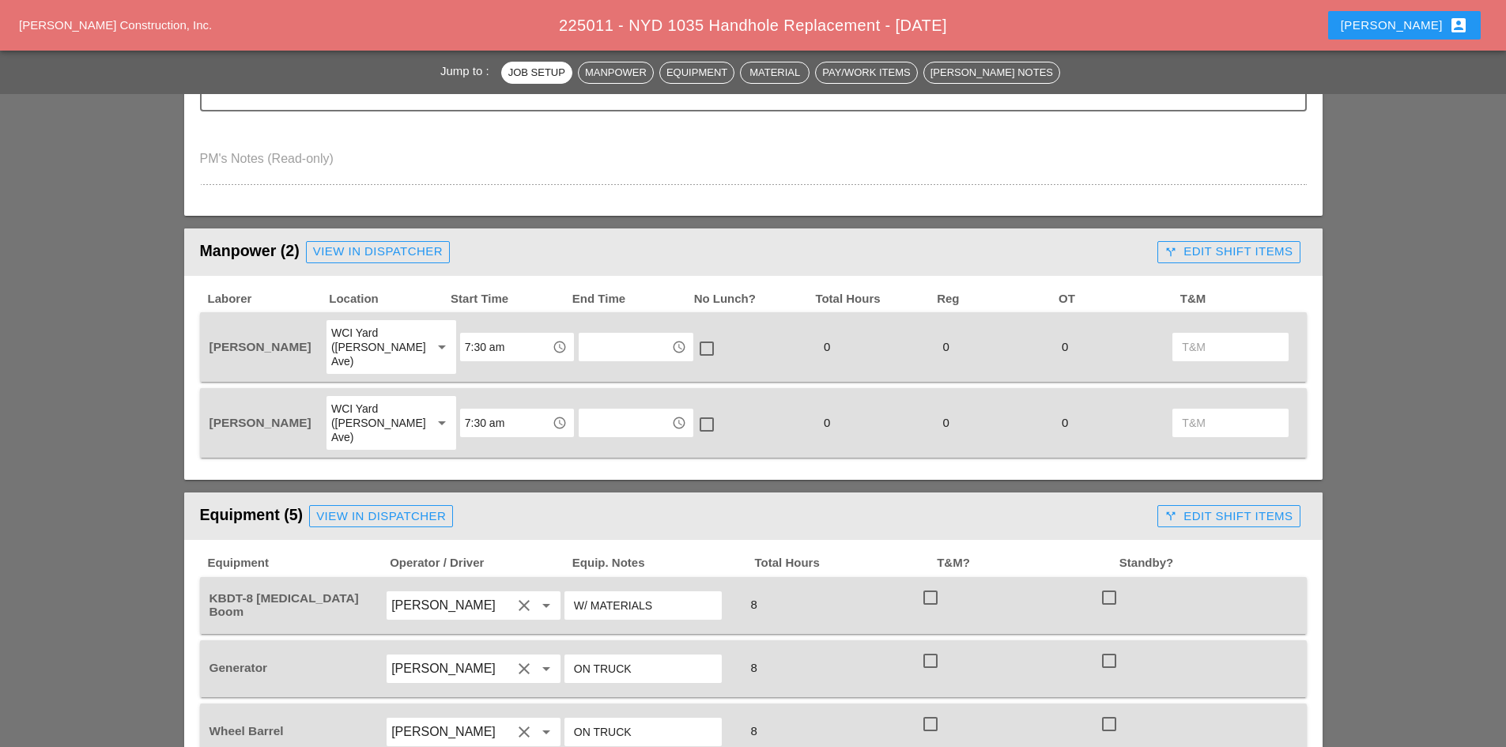
type textarea "Scope of work Wednesday 09-03-2025 1) Replace 1-13"x24"x18" within building con…"
click at [362, 261] on link "View in Dispatcher" at bounding box center [378, 252] width 144 height 22
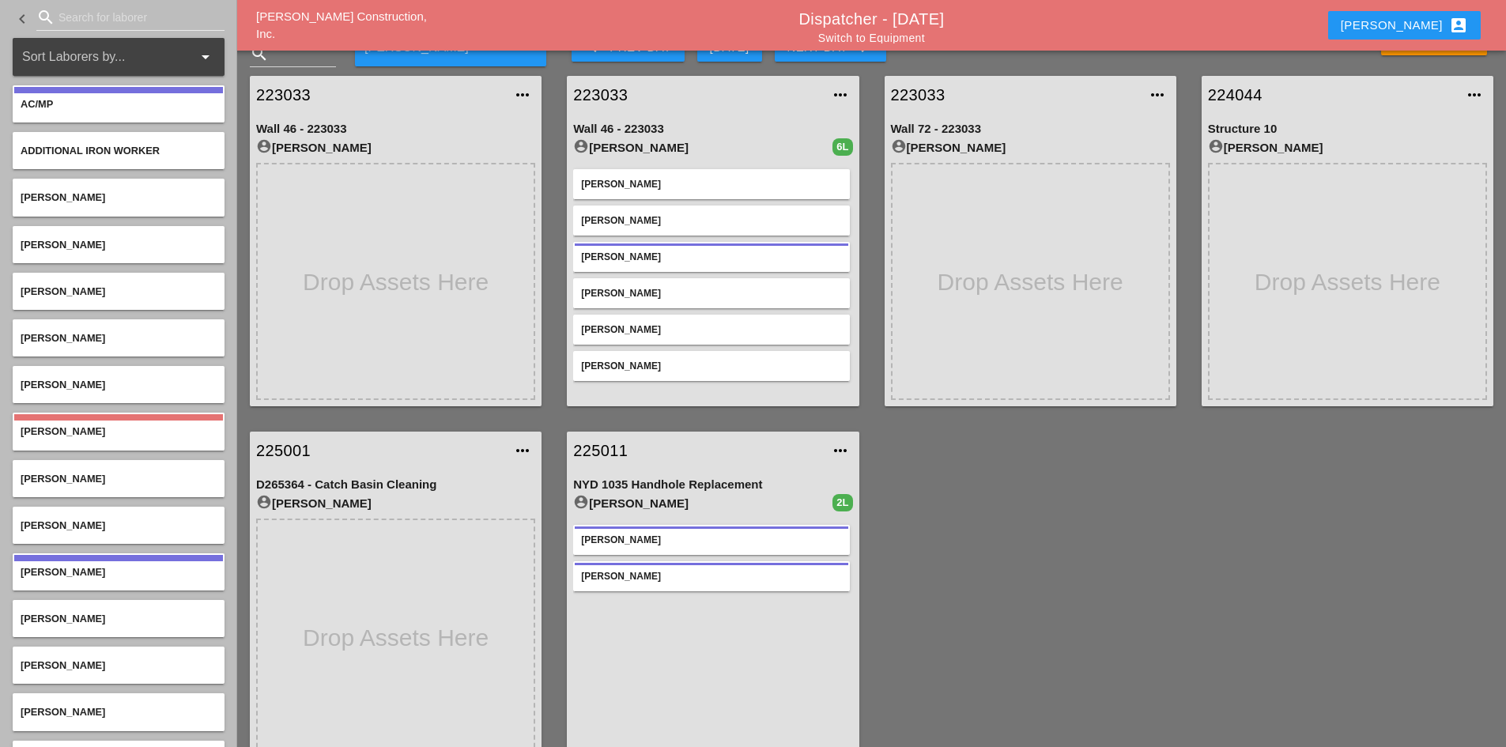
scroll to position [56, 0]
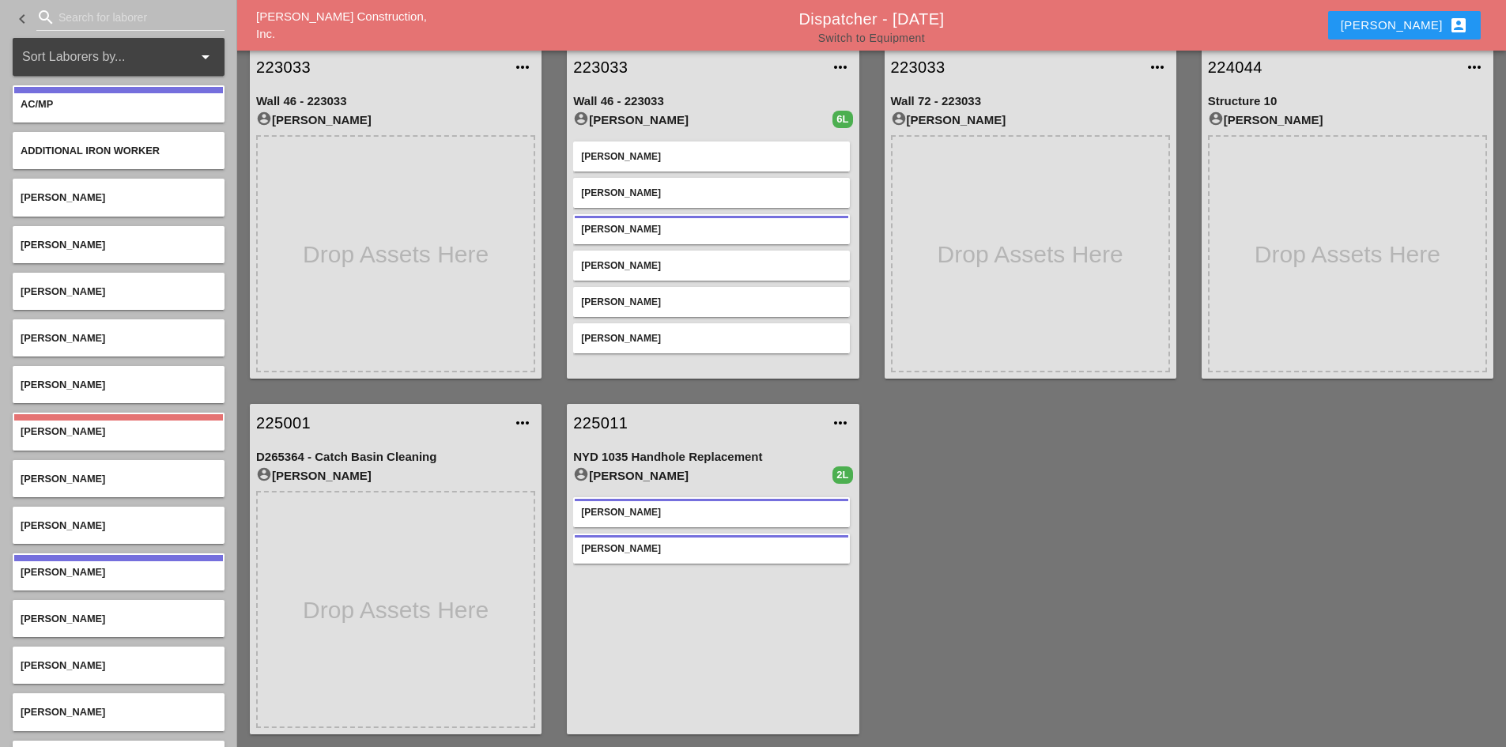
click at [859, 37] on link "Switch to Equipment" at bounding box center [871, 38] width 107 height 13
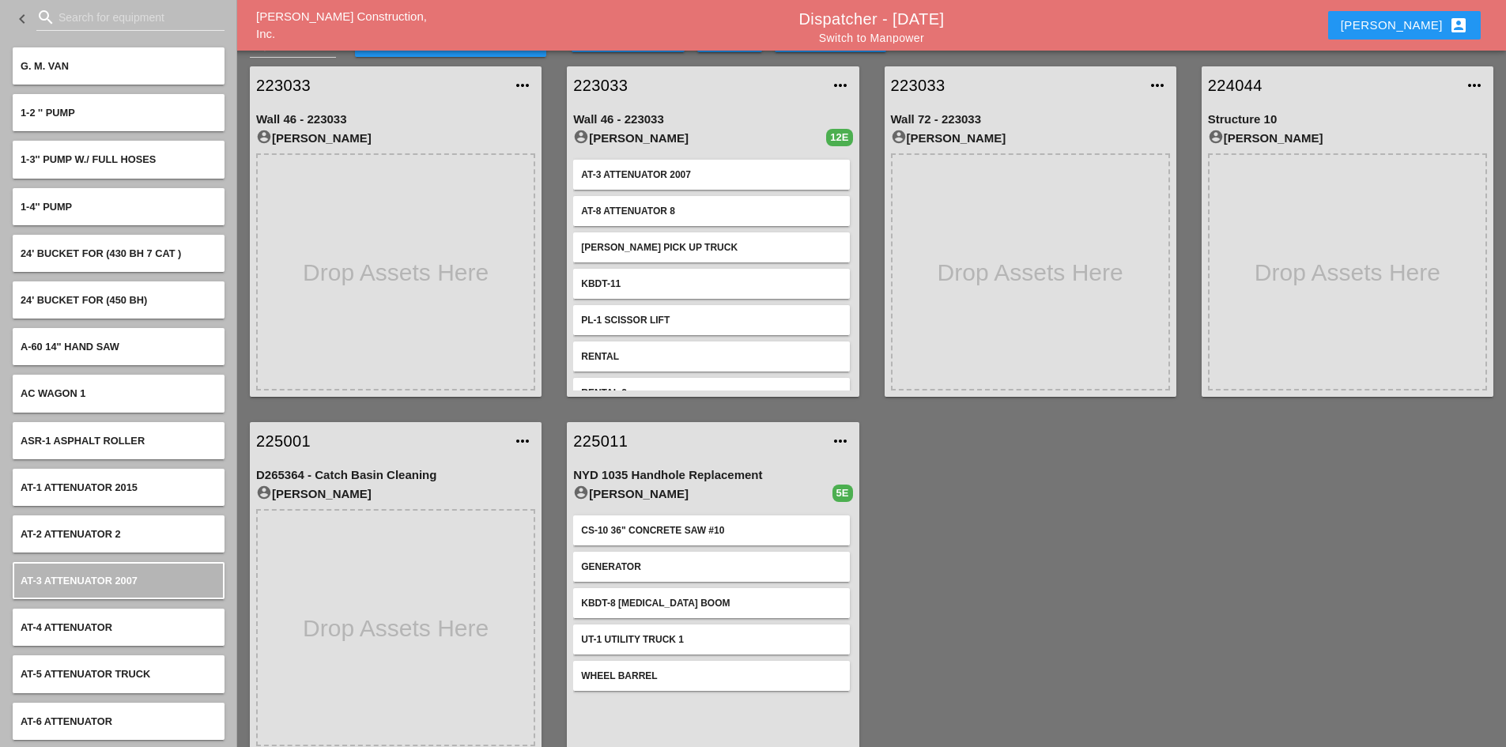
scroll to position [56, 0]
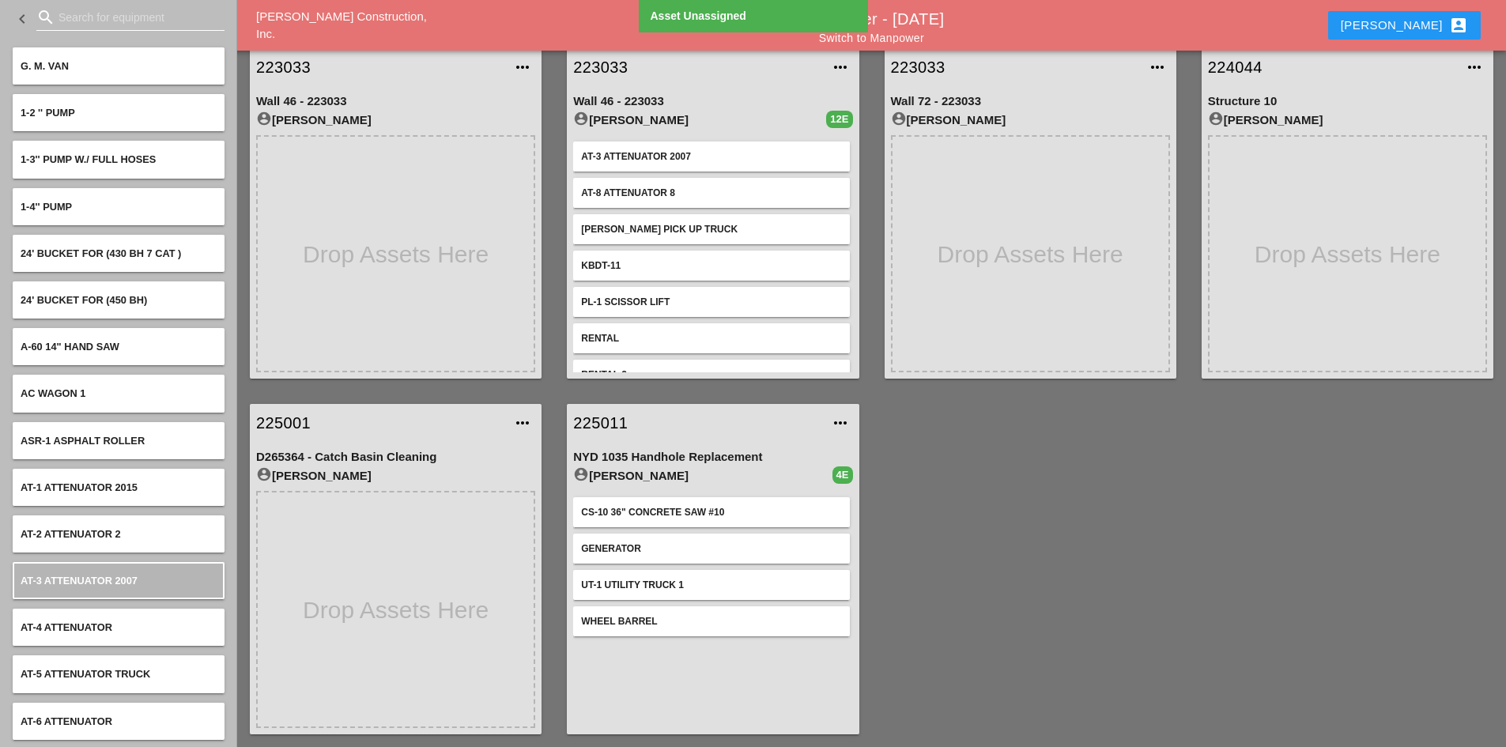
click at [112, 25] on input "Search for equipment" at bounding box center [130, 17] width 144 height 25
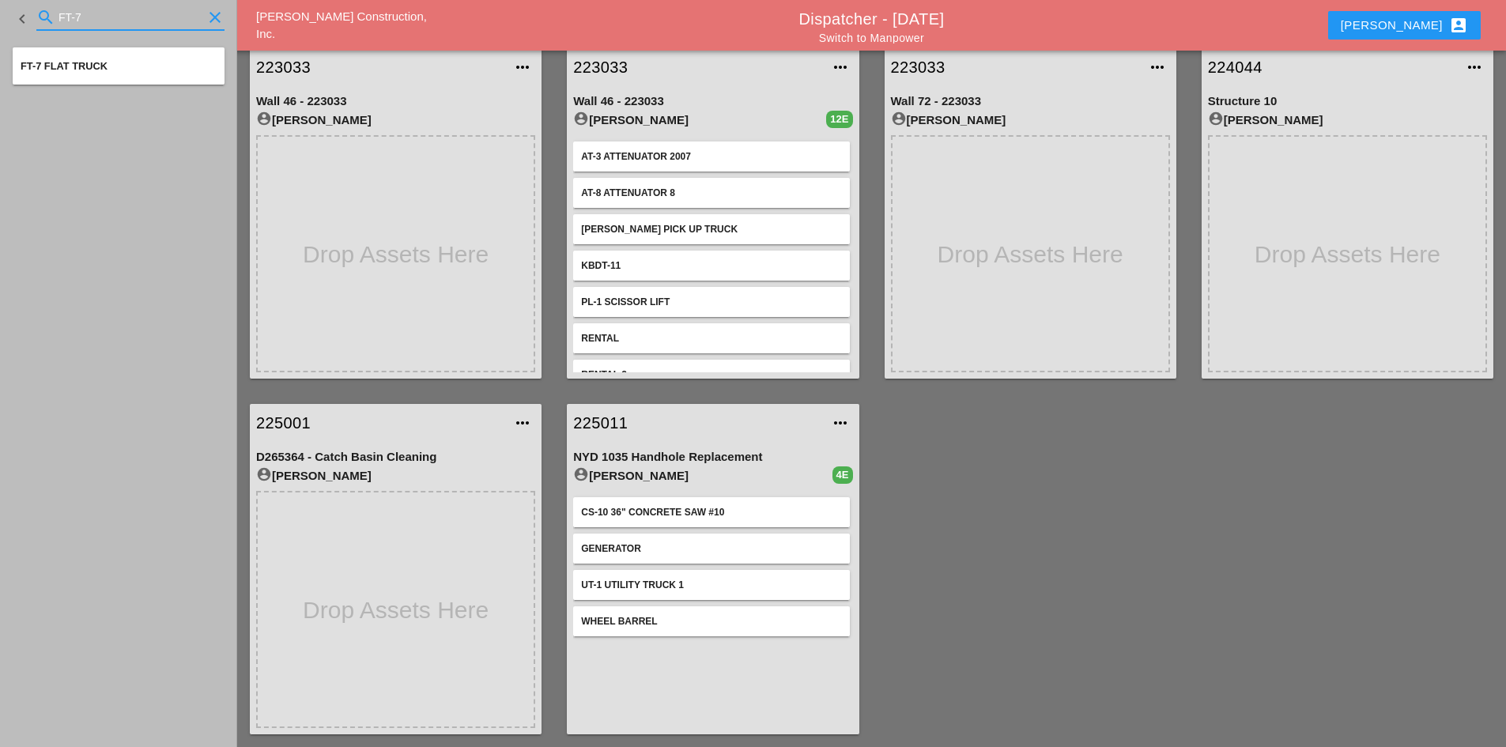
type input "FT-7"
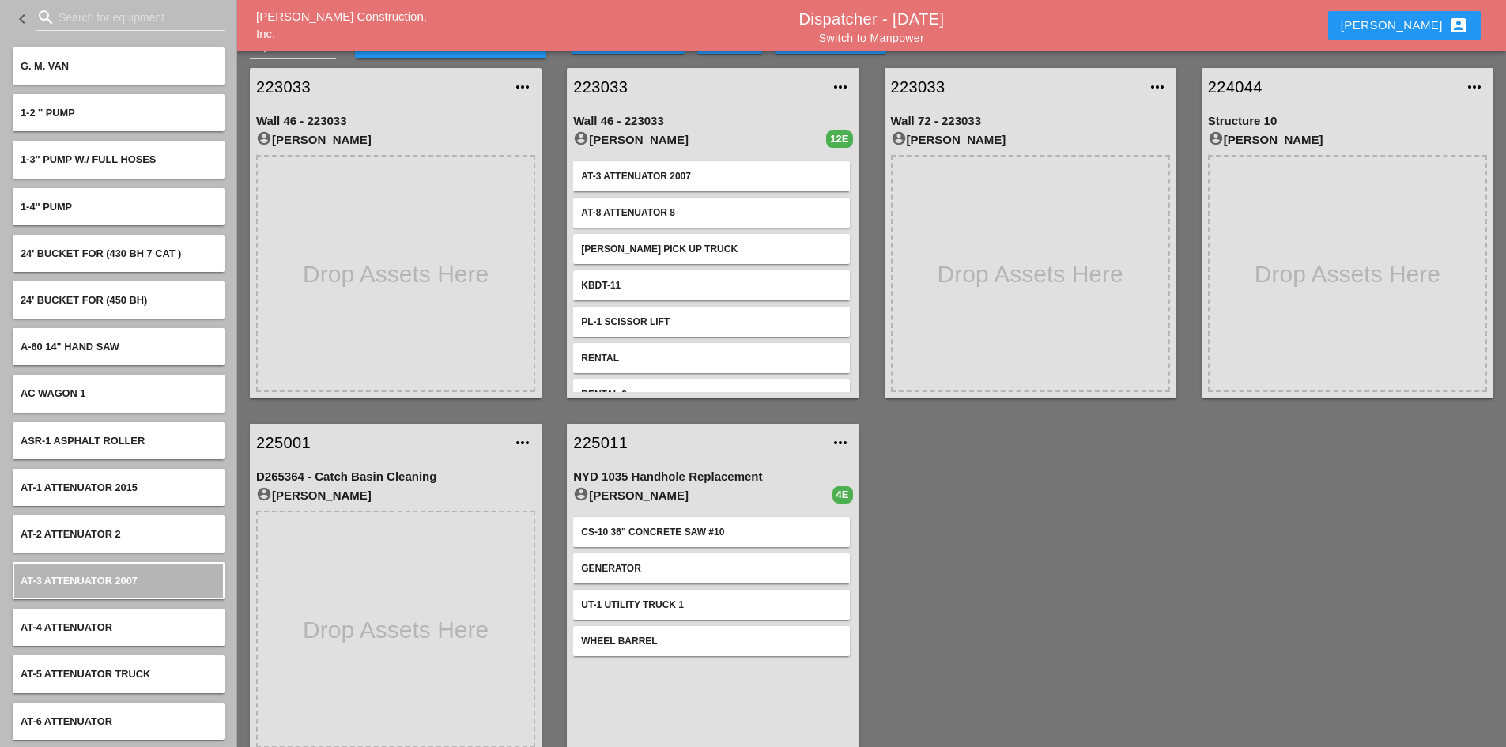
scroll to position [56, 0]
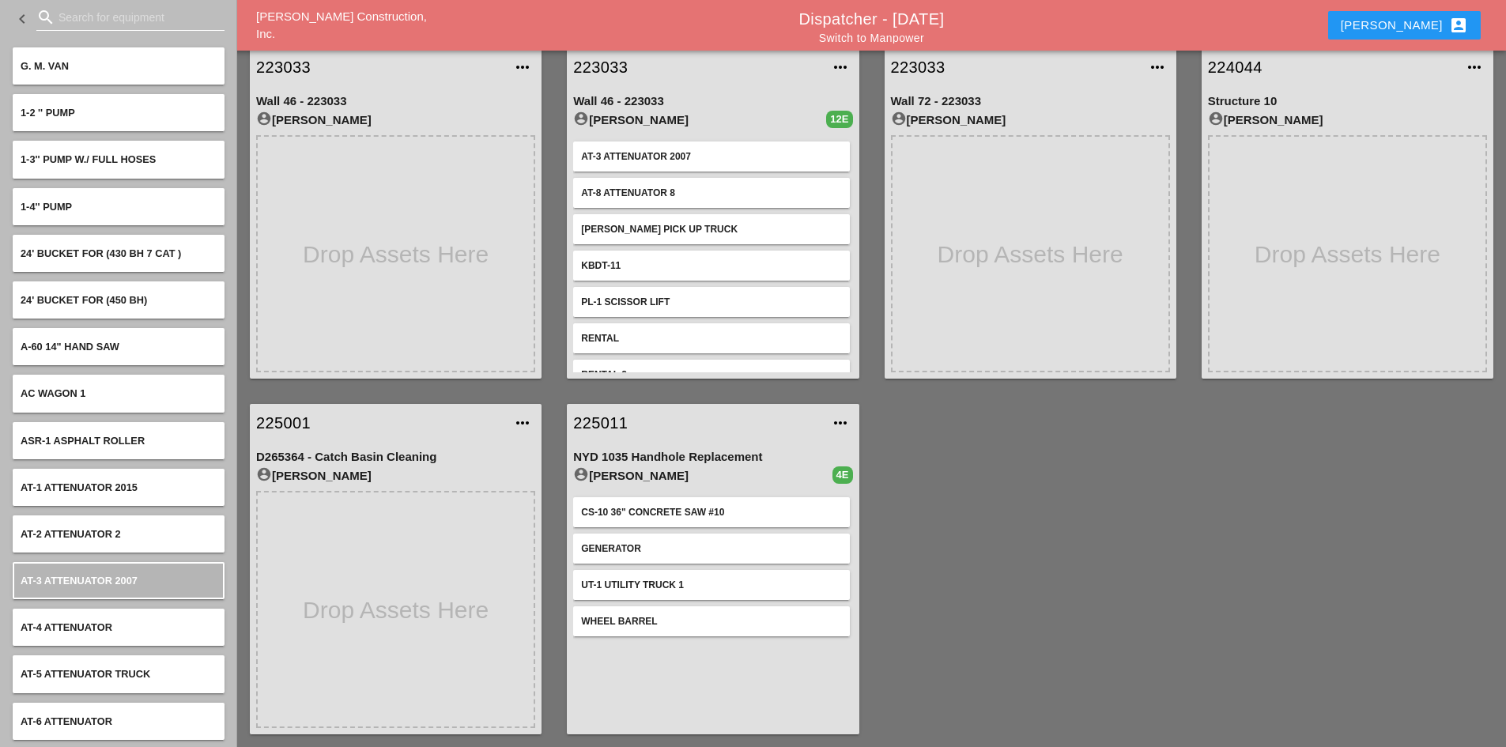
click at [80, 22] on input "Search for equipment" at bounding box center [130, 17] width 144 height 25
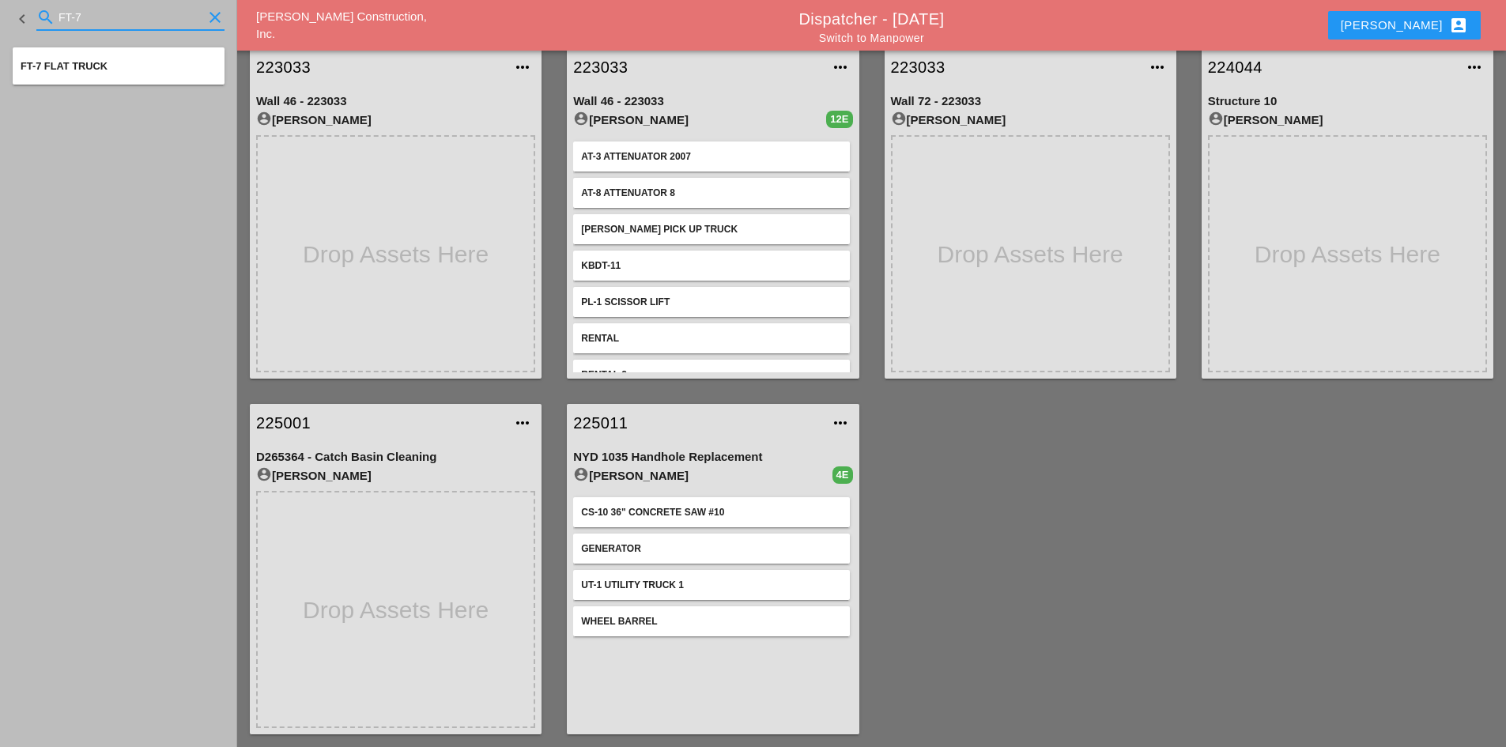
type input "FT-7"
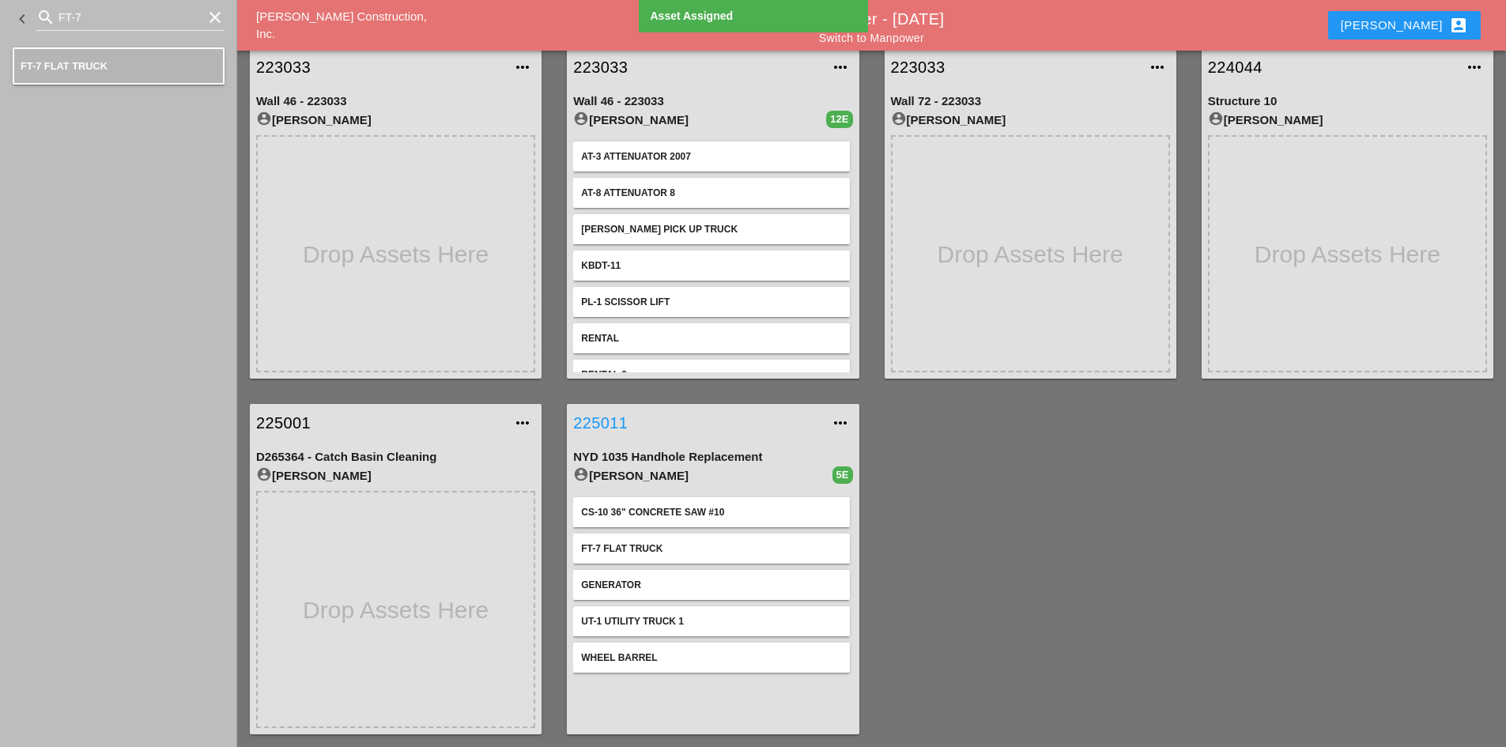
click at [617, 425] on link "225011" at bounding box center [696, 423] width 247 height 24
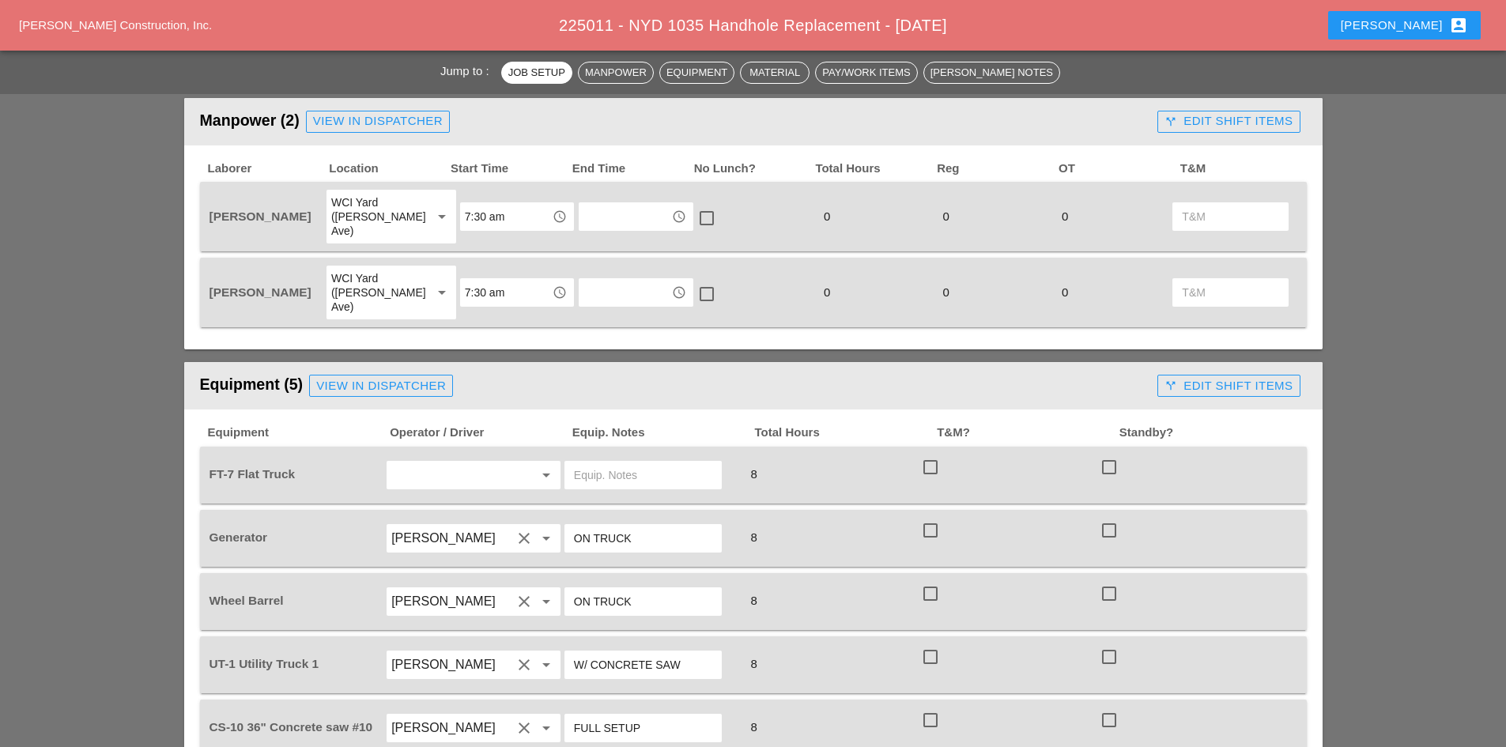
scroll to position [790, 0]
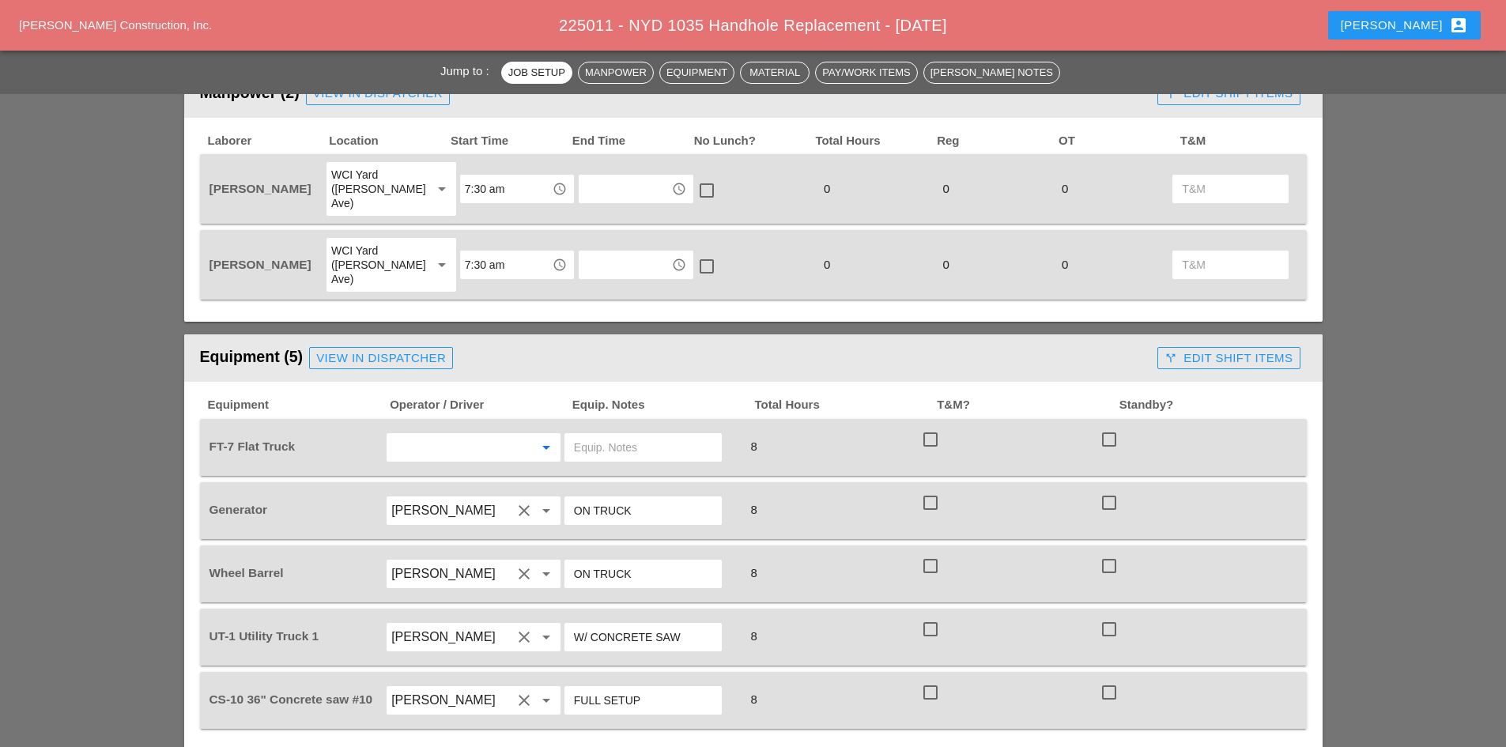
click at [411, 435] on input "text" at bounding box center [451, 447] width 120 height 25
click at [447, 482] on div "[PERSON_NAME]" at bounding box center [473, 484] width 149 height 19
type input "[PERSON_NAME]"
click at [577, 435] on input "text" at bounding box center [643, 447] width 138 height 25
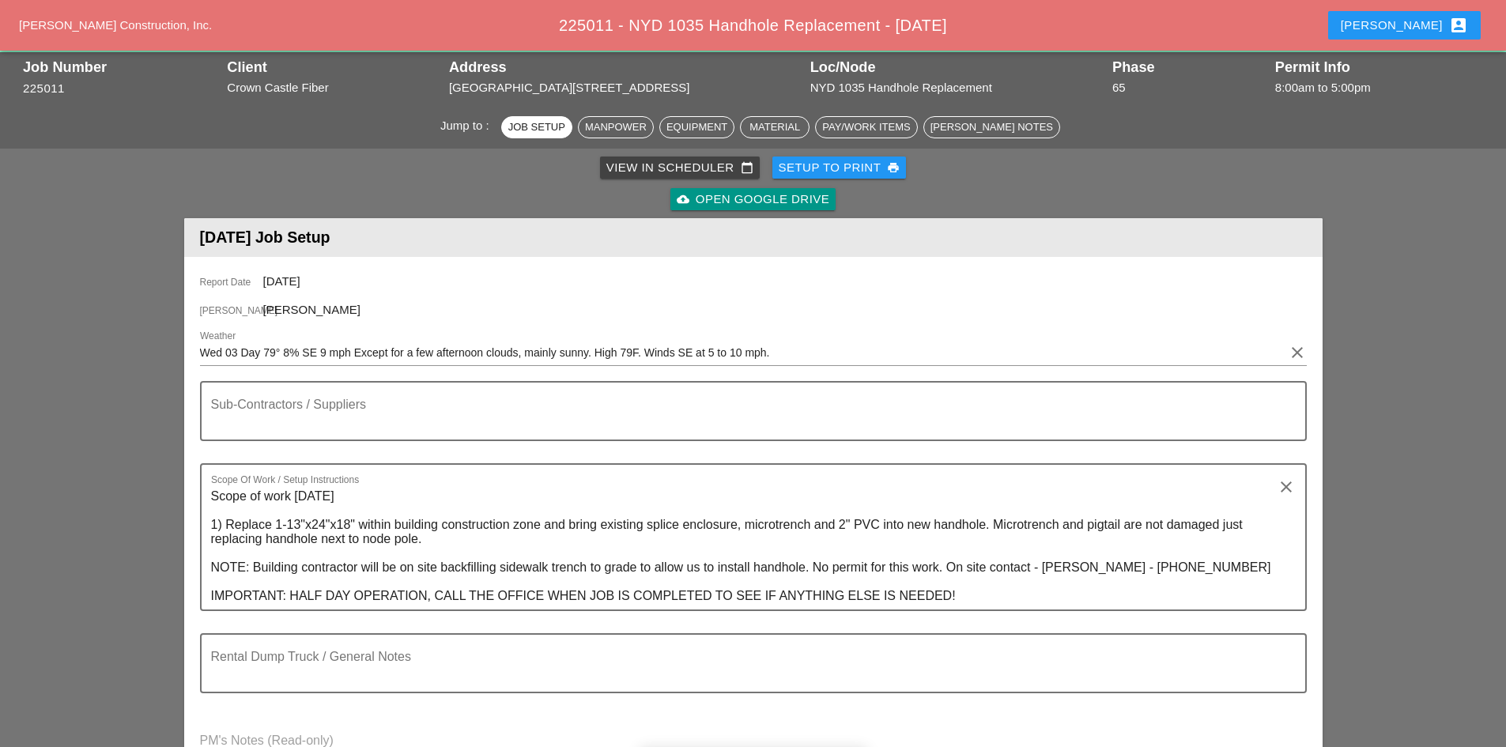
scroll to position [79, 0]
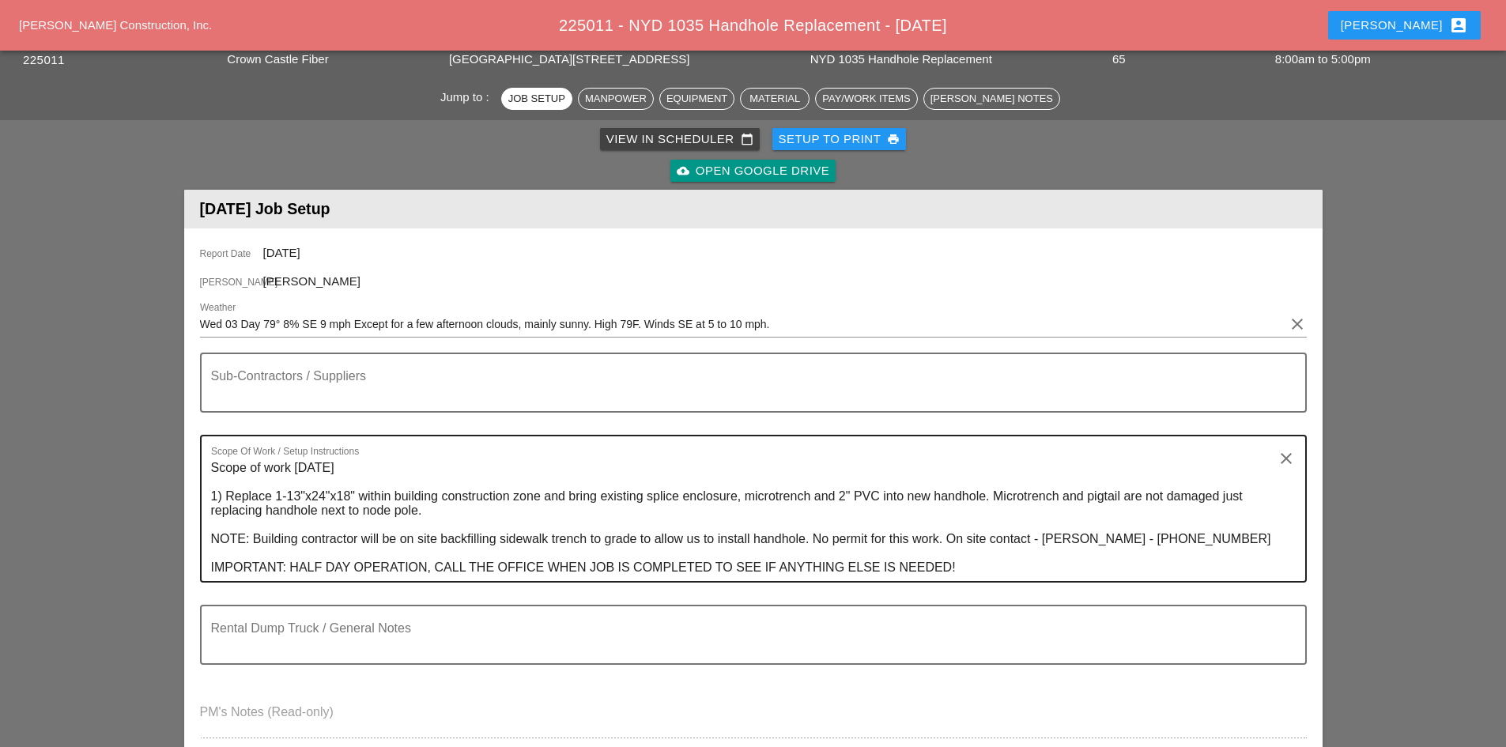
type input "W/ MATERIALS"
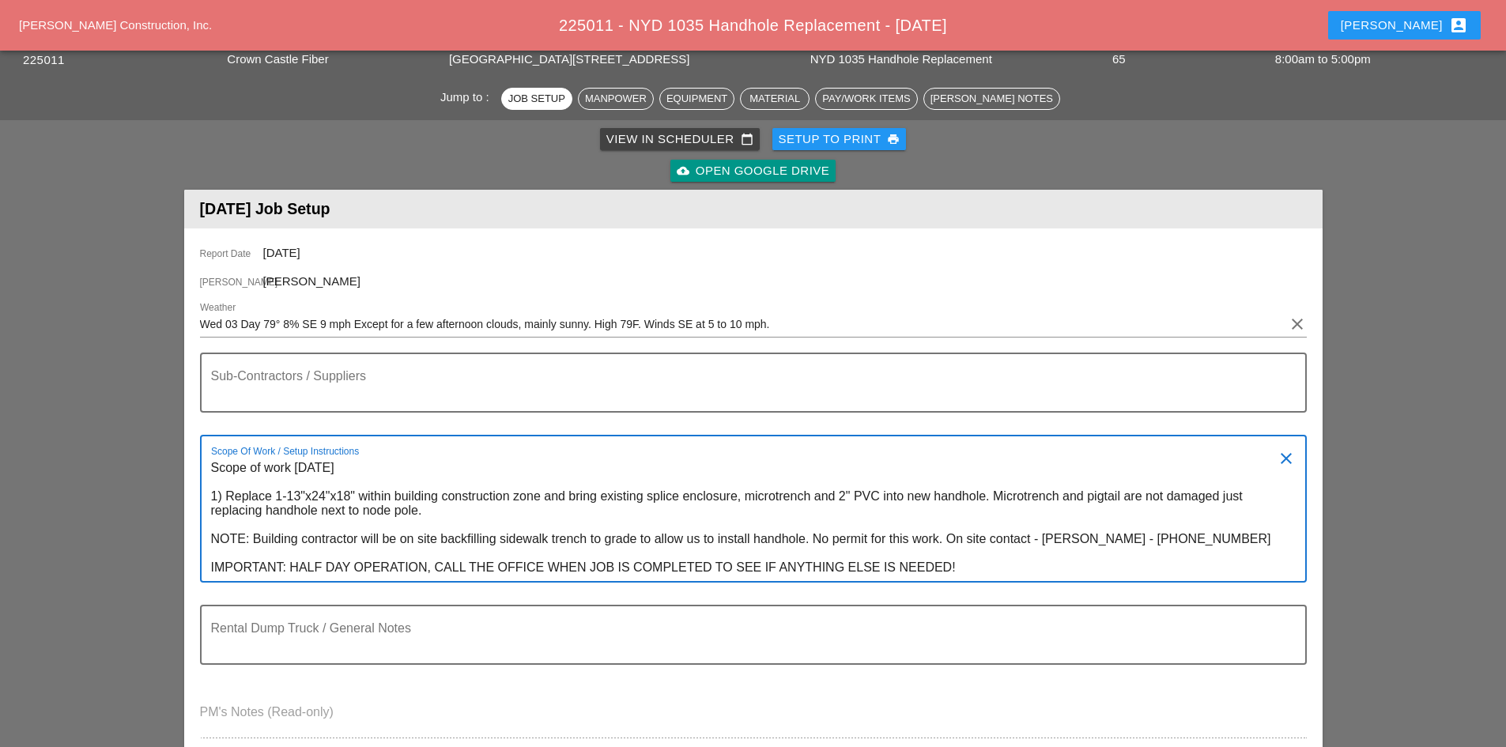
drag, startPoint x: 966, startPoint y: 568, endPoint x: 884, endPoint y: 572, distance: 82.3
click at [884, 572] on textarea "Scope of work Wednesday 09-03-2025 1) Replace 1-13"x24"x18" within building con…" at bounding box center [747, 518] width 1072 height 126
drag, startPoint x: 1030, startPoint y: 571, endPoint x: 170, endPoint y: 577, distance: 859.9
type textarea "Scope of work Wednesday 09-03-2025 1) Replace 1-13"x24"x18" within building con…"
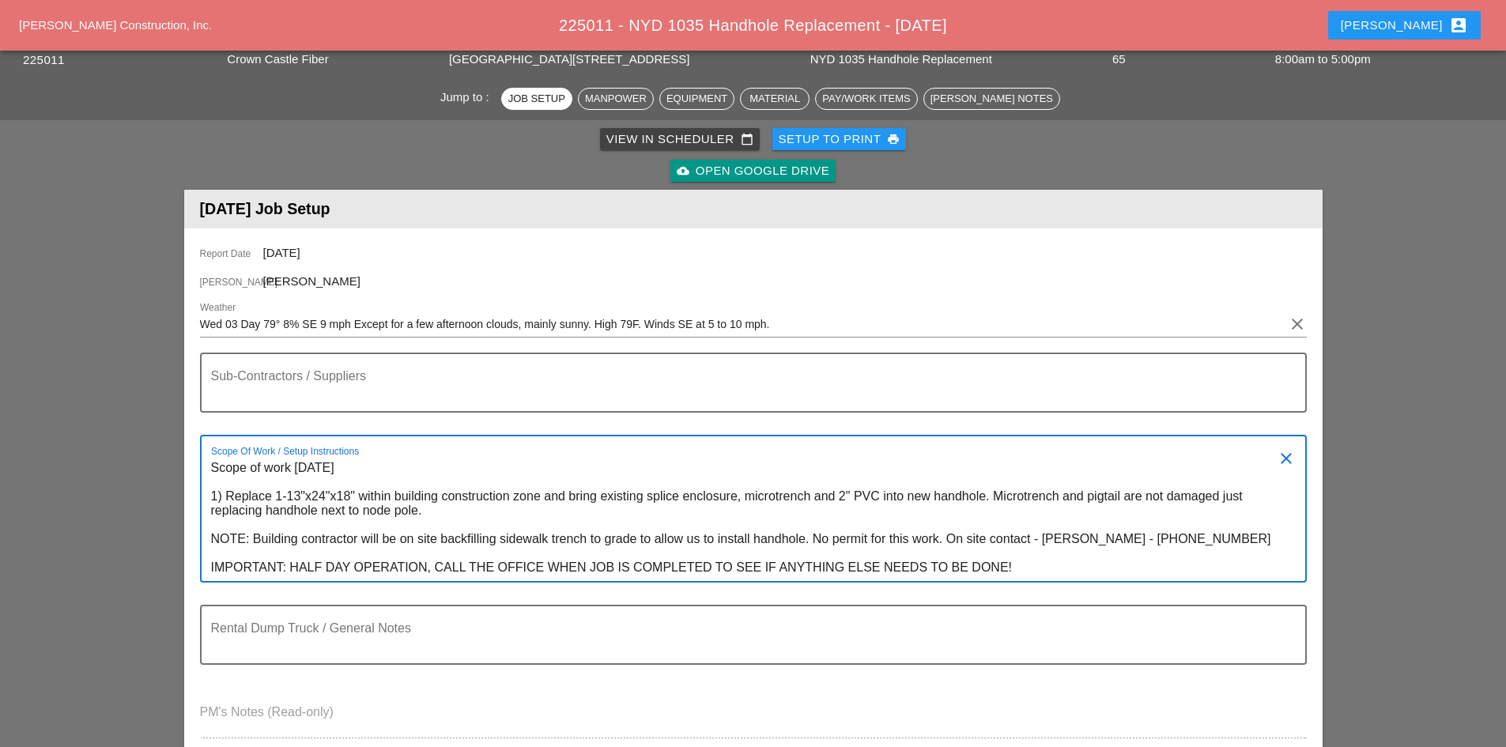
click at [1423, 39] on button "Robbie account_box" at bounding box center [1404, 25] width 153 height 28
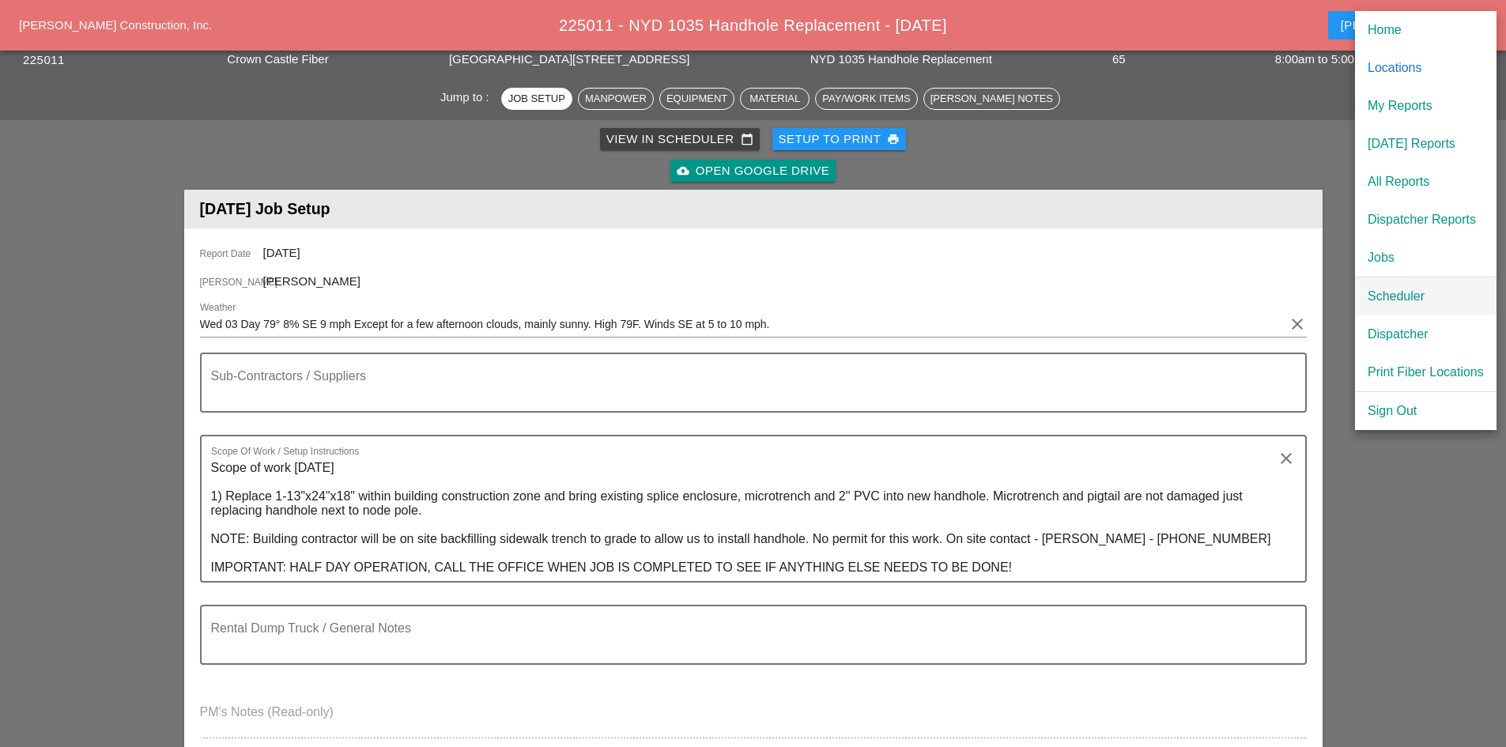
click at [1378, 299] on div "Scheduler" at bounding box center [1425, 296] width 116 height 19
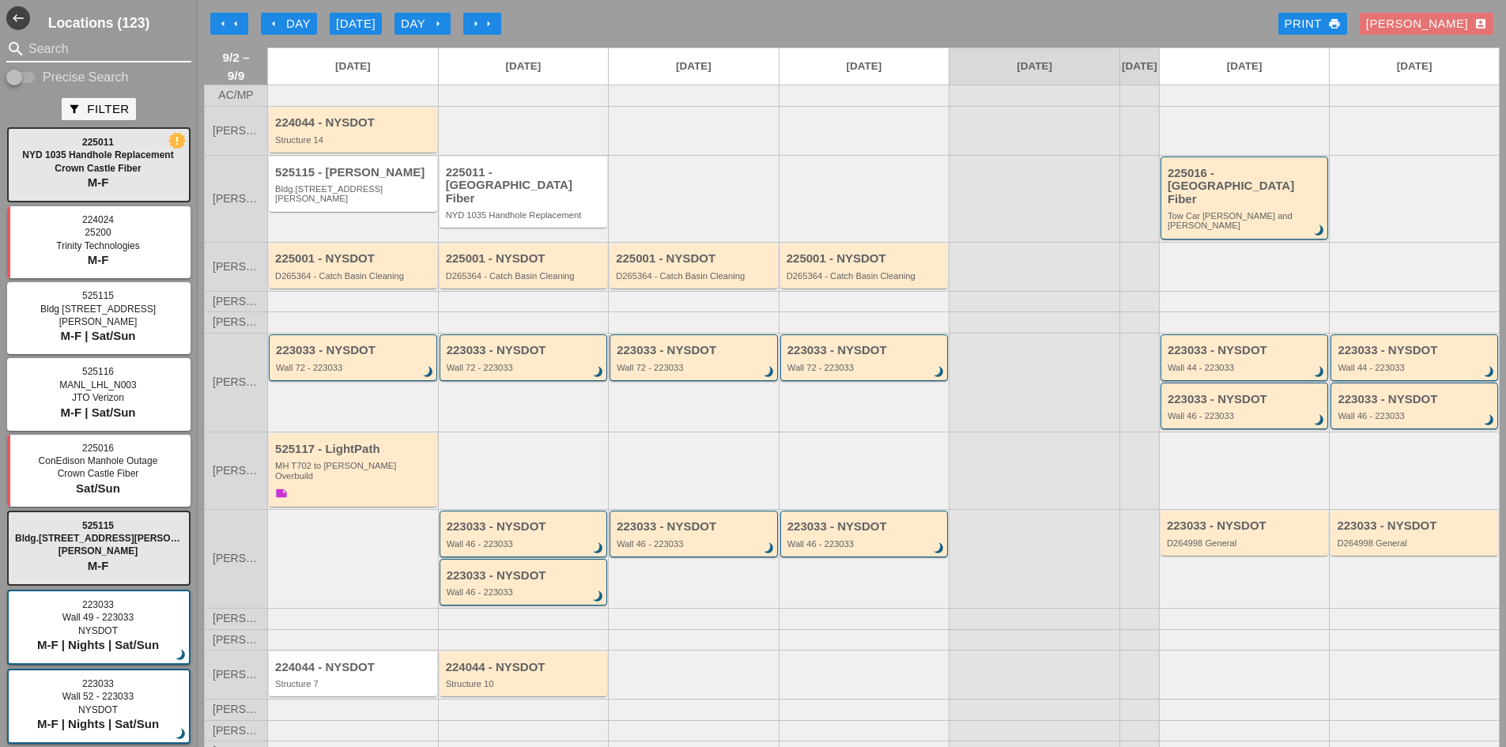
click at [78, 47] on input "Search" at bounding box center [98, 48] width 141 height 25
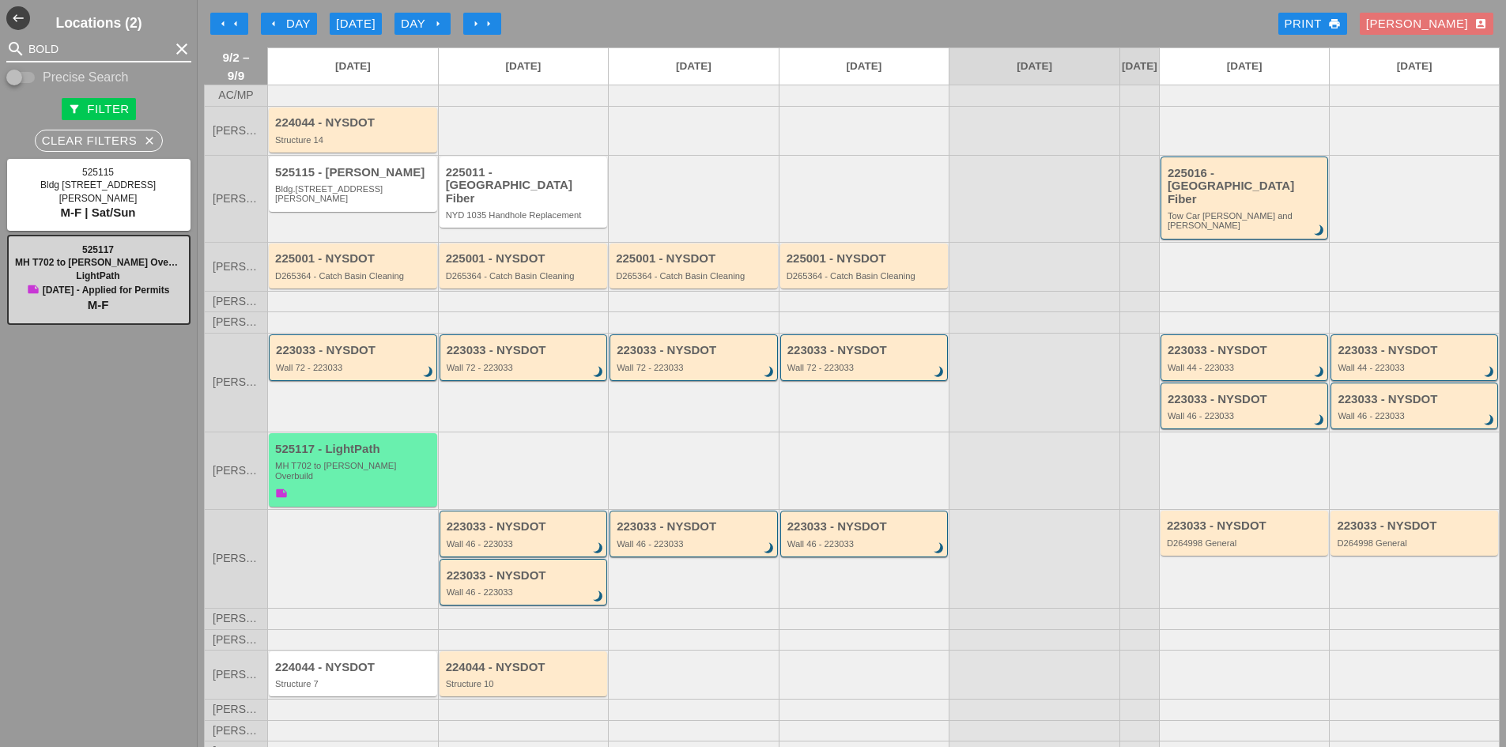
type input "BOLD"
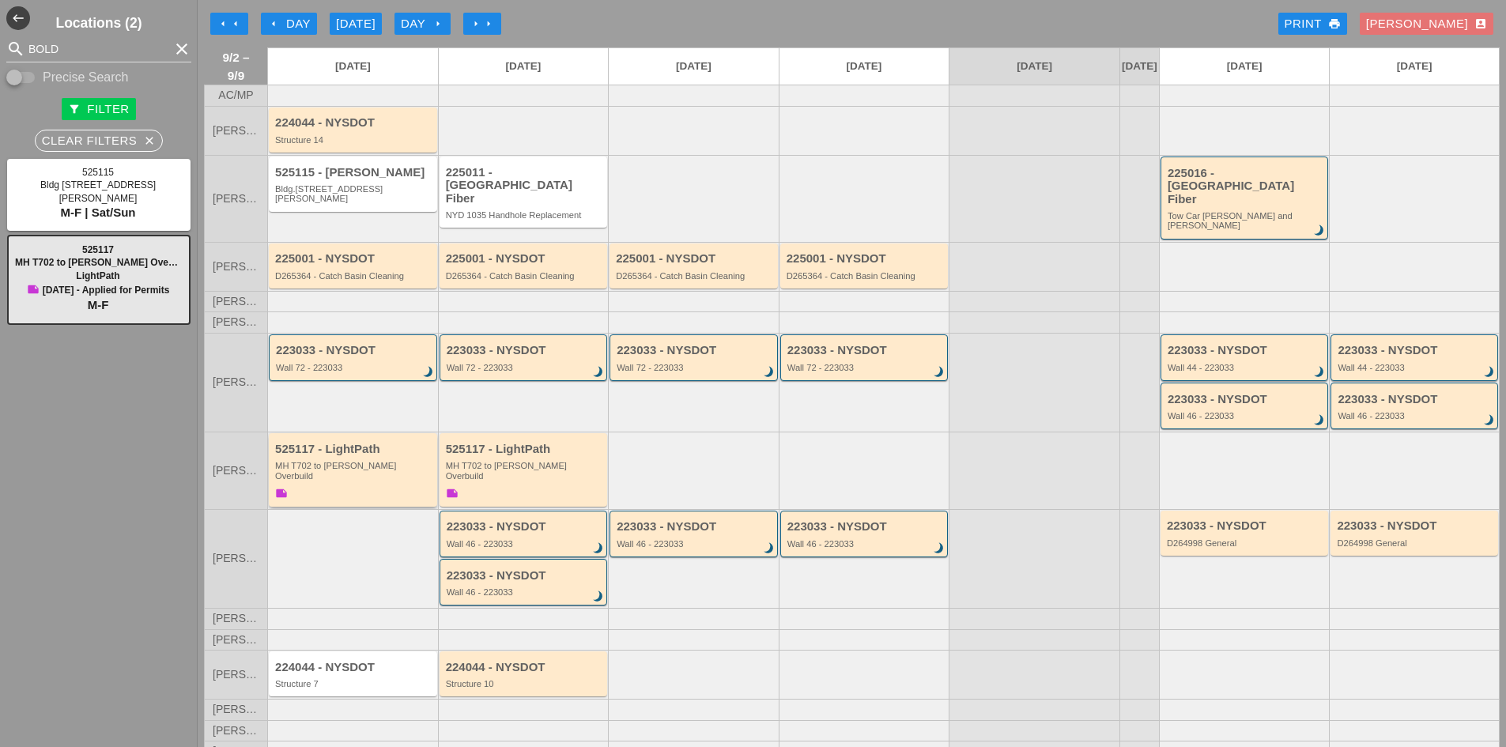
click at [368, 461] on div "MH T702 to [PERSON_NAME] Overbuild" at bounding box center [354, 471] width 158 height 20
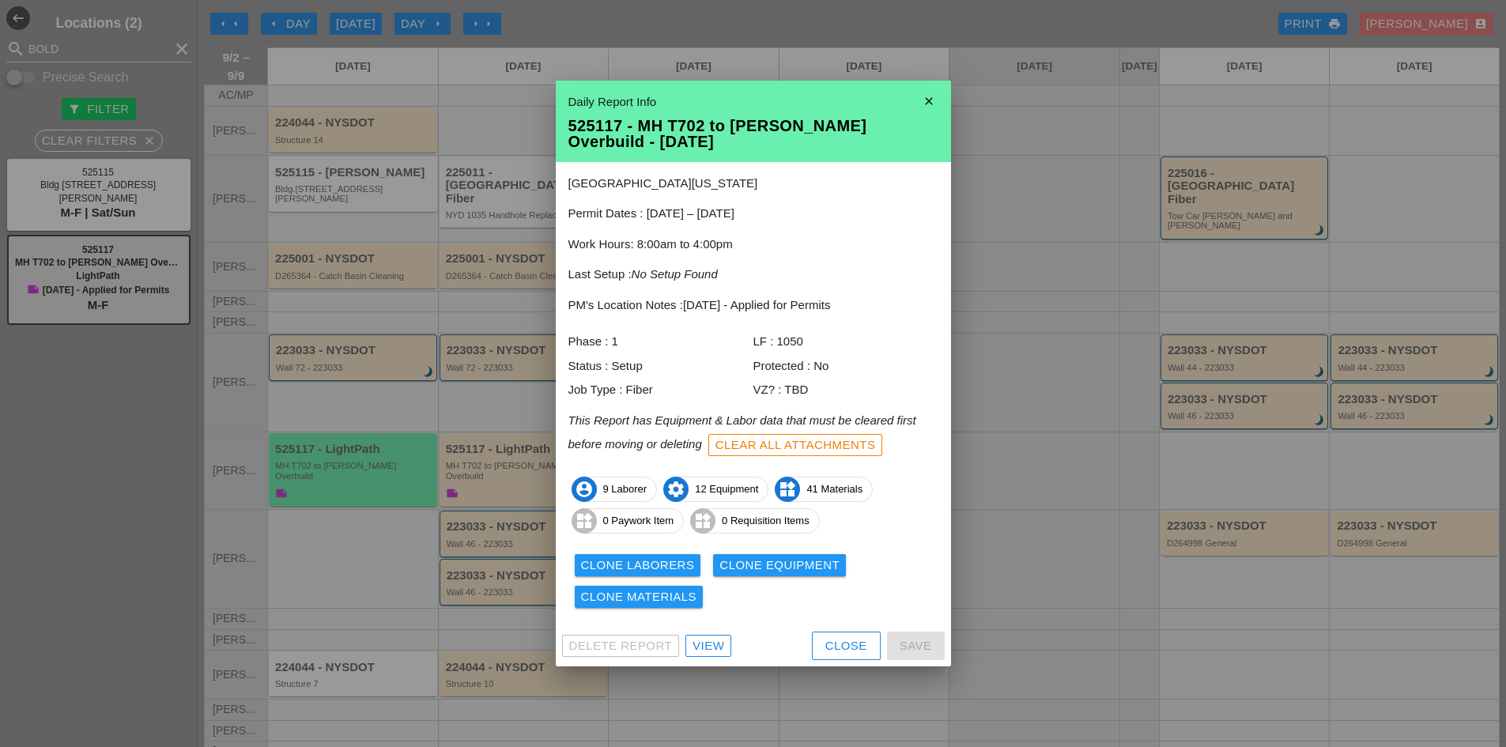
click at [668, 573] on div "Clone Laborers" at bounding box center [638, 565] width 114 height 18
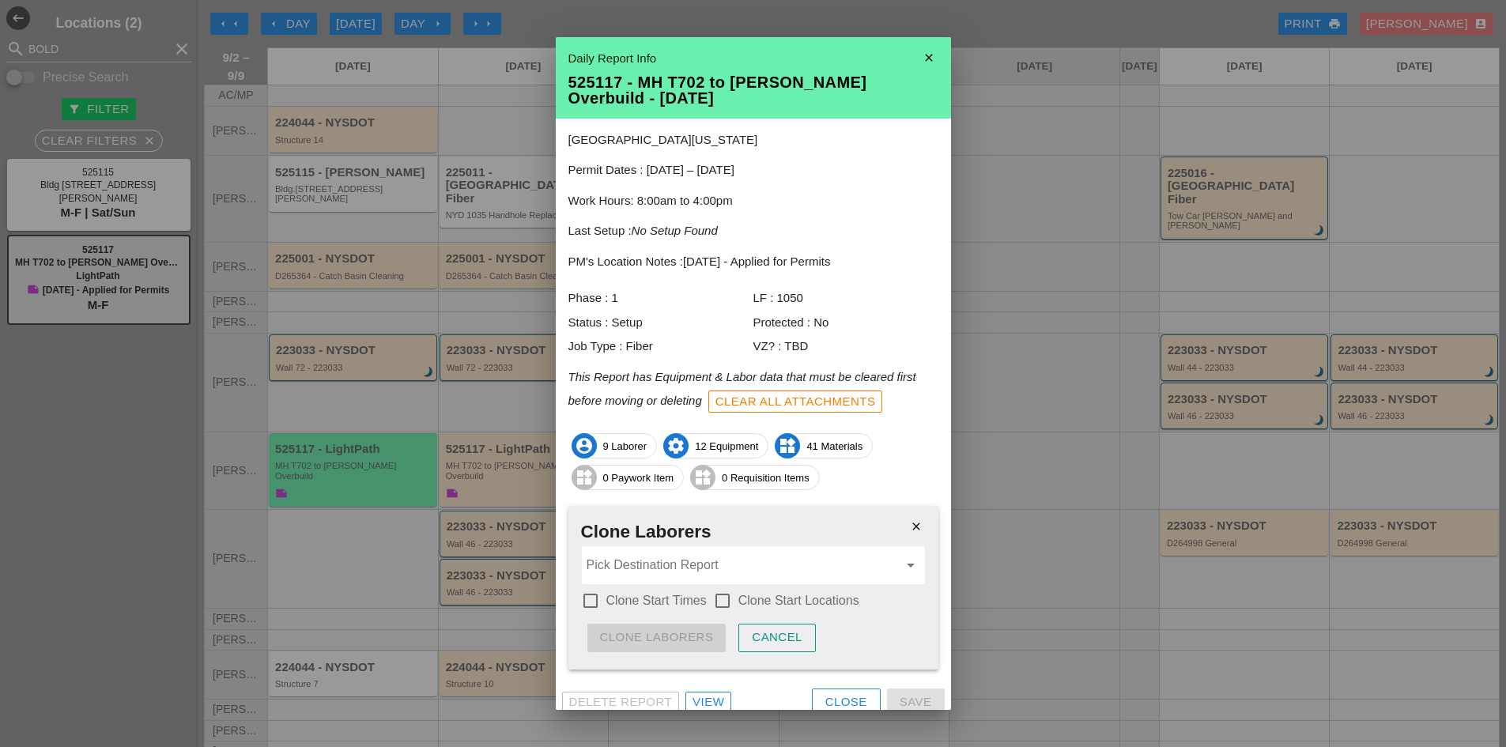
click at [657, 570] on input "Pick Destination Report" at bounding box center [741, 564] width 311 height 25
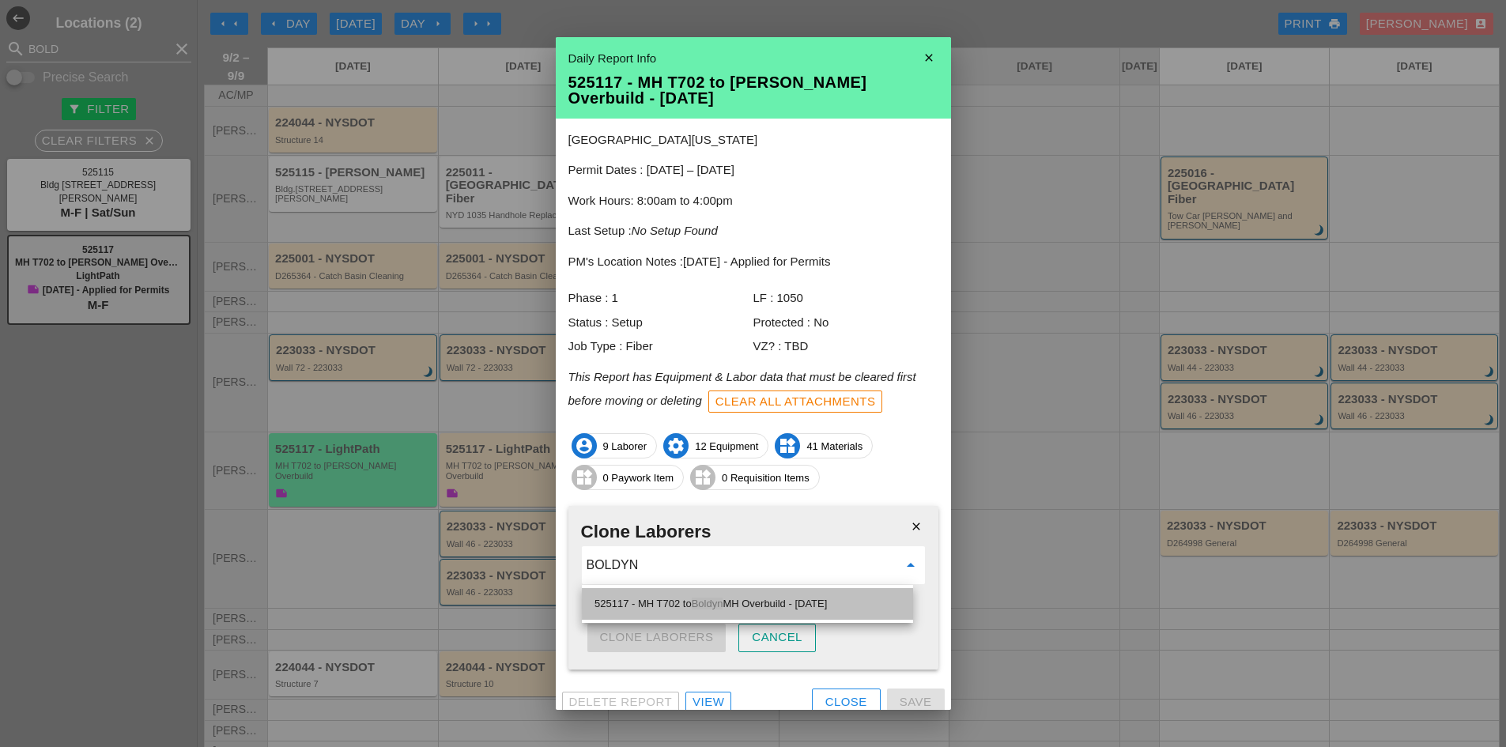
click at [652, 592] on div "525117 - MH T702 to Boldyn MH Overbuild - 09/03/2025" at bounding box center [747, 604] width 306 height 32
type input "525117 - MH T702 to Boldyn MH Overbuild - 09/03/2025"
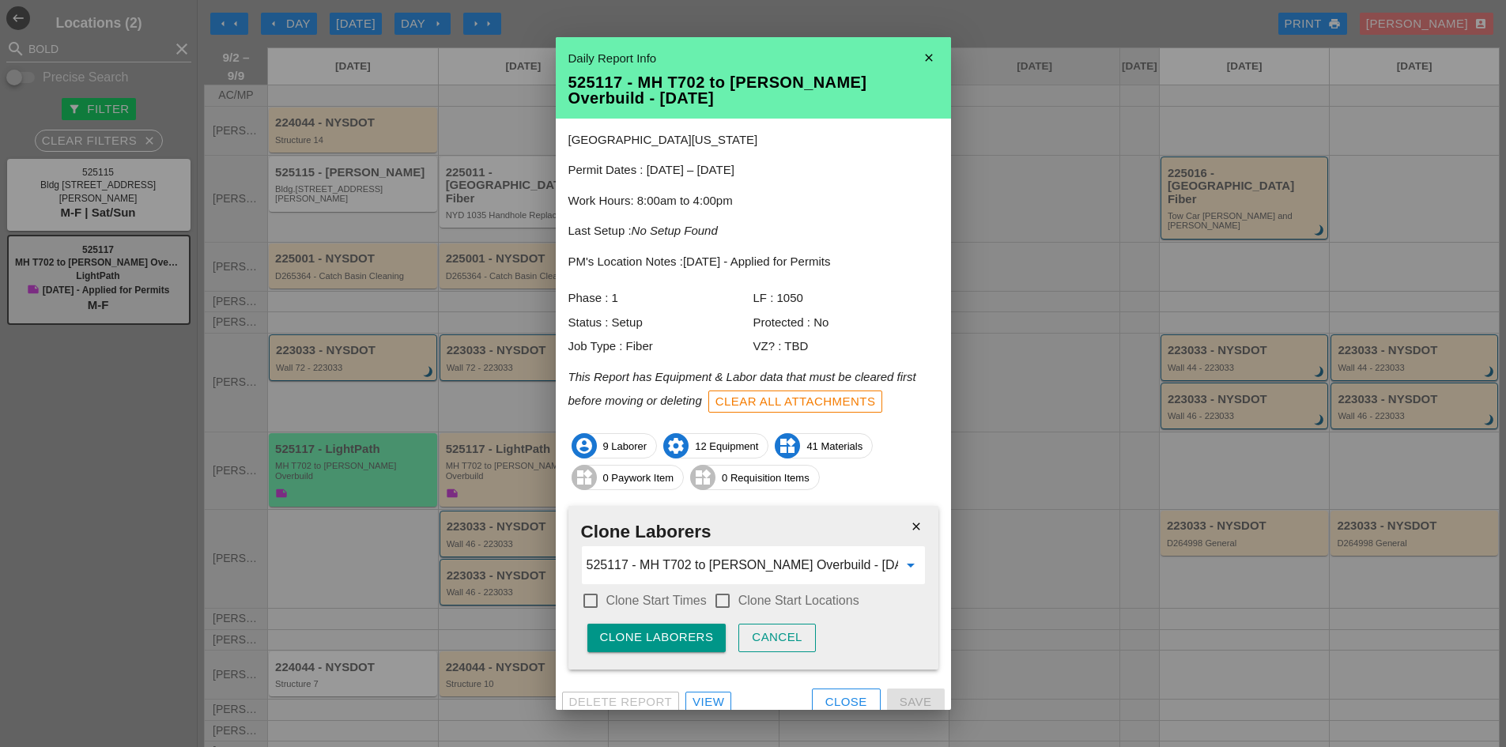
click at [650, 594] on label "Clone Start Times" at bounding box center [656, 601] width 100 height 16
click at [716, 597] on div at bounding box center [722, 600] width 27 height 27
click at [699, 632] on div "Clone Laborers" at bounding box center [657, 637] width 114 height 18
click at [699, 632] on div "Are you sure?" at bounding box center [650, 637] width 100 height 18
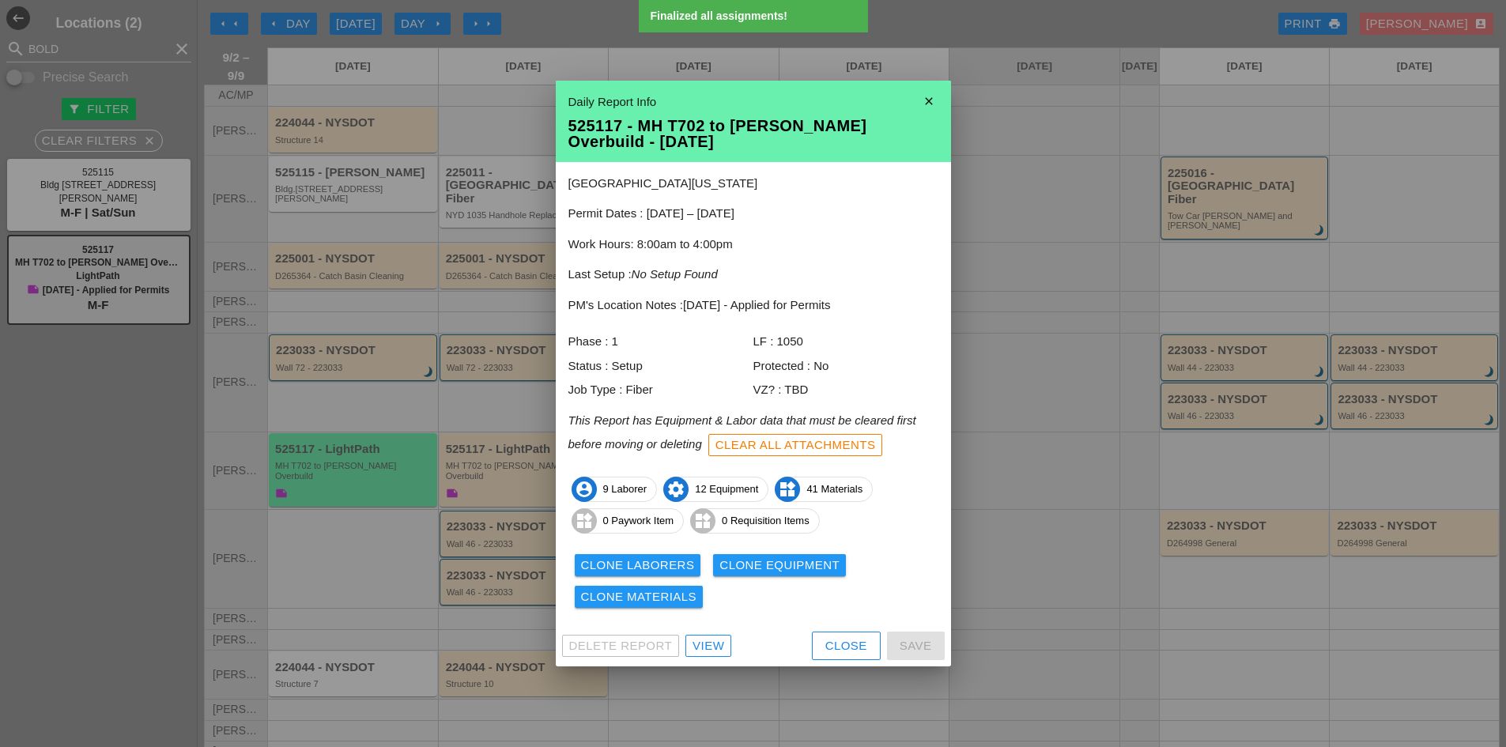
click at [805, 579] on div "Clone Laborers Clone Equipment Clone Materials" at bounding box center [753, 580] width 370 height 63
click at [795, 572] on div "Clone Equipment" at bounding box center [779, 565] width 120 height 18
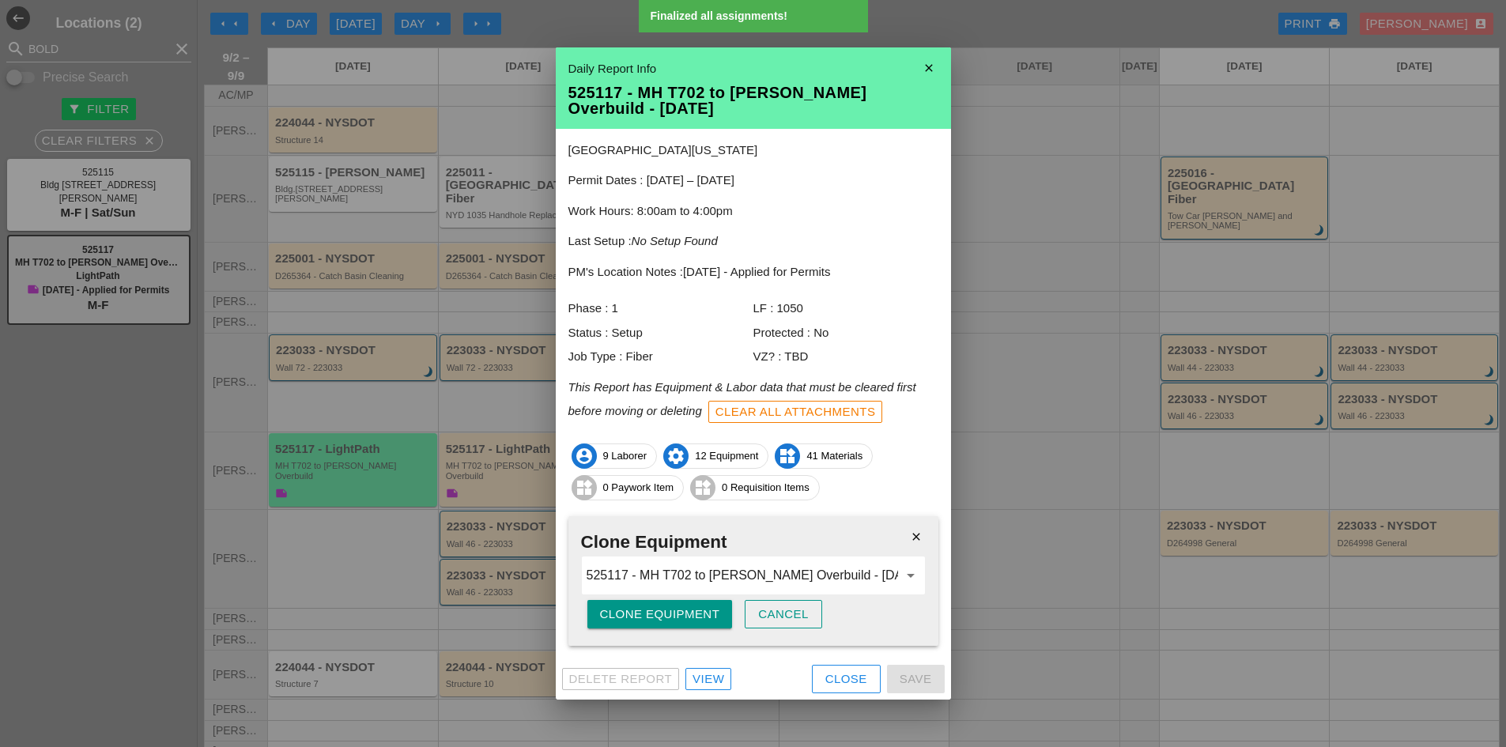
click at [636, 619] on div "Clone Equipment" at bounding box center [660, 614] width 120 height 18
click at [636, 619] on div "Are you sure?" at bounding box center [650, 614] width 100 height 18
click at [833, 684] on div "Close" at bounding box center [846, 679] width 42 height 18
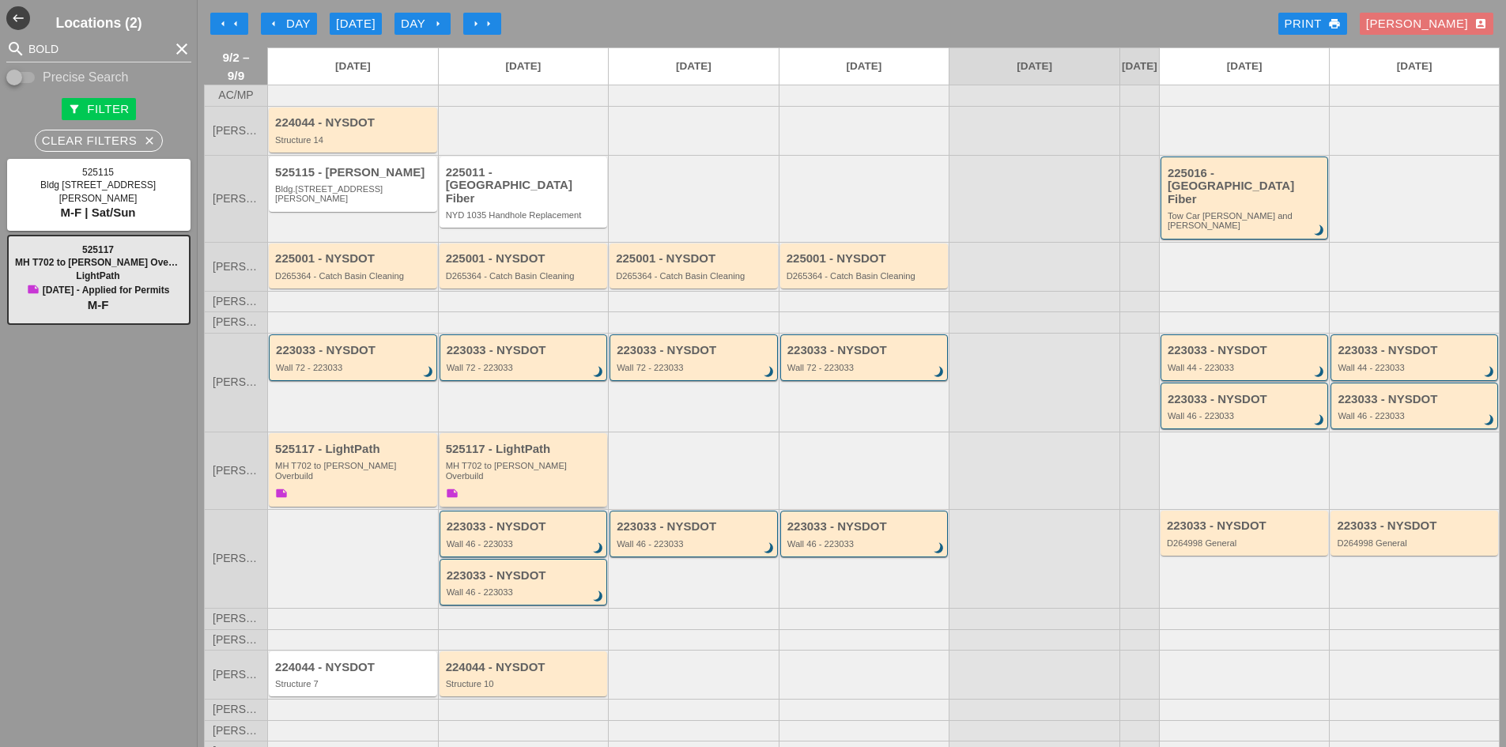
click at [501, 443] on div "525117 - LightPath" at bounding box center [525, 449] width 158 height 13
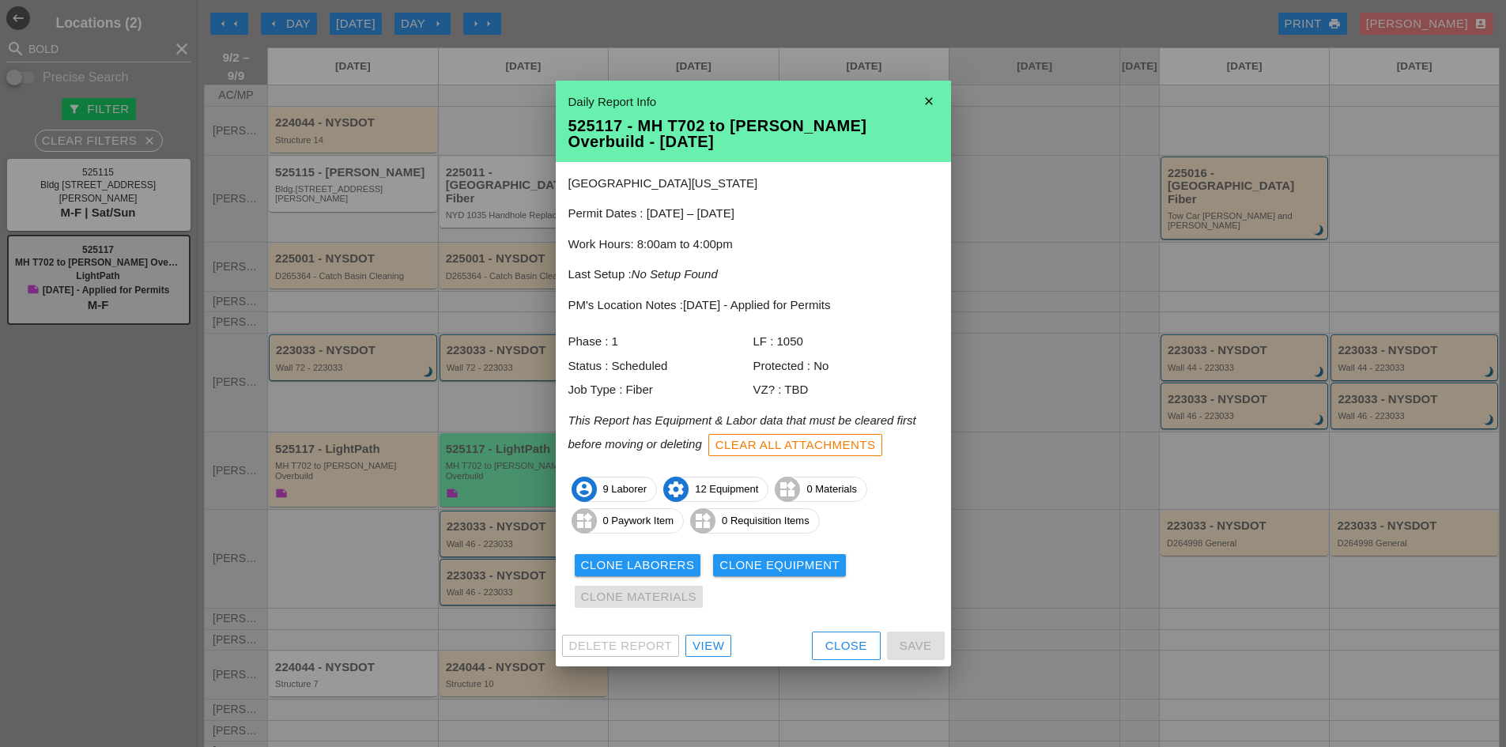
click at [827, 639] on div "Close" at bounding box center [846, 646] width 42 height 18
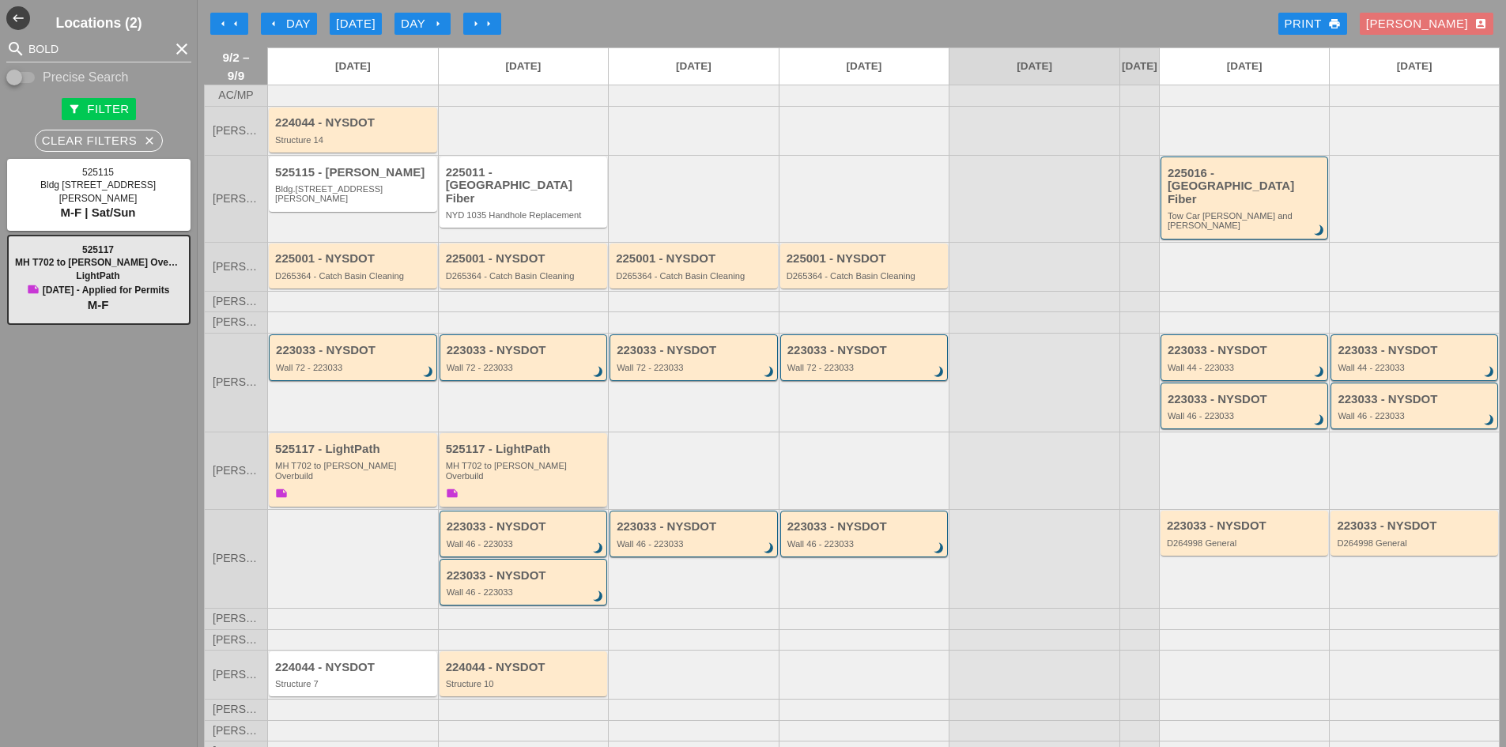
click at [556, 443] on div "525117 - LightPath" at bounding box center [525, 449] width 158 height 13
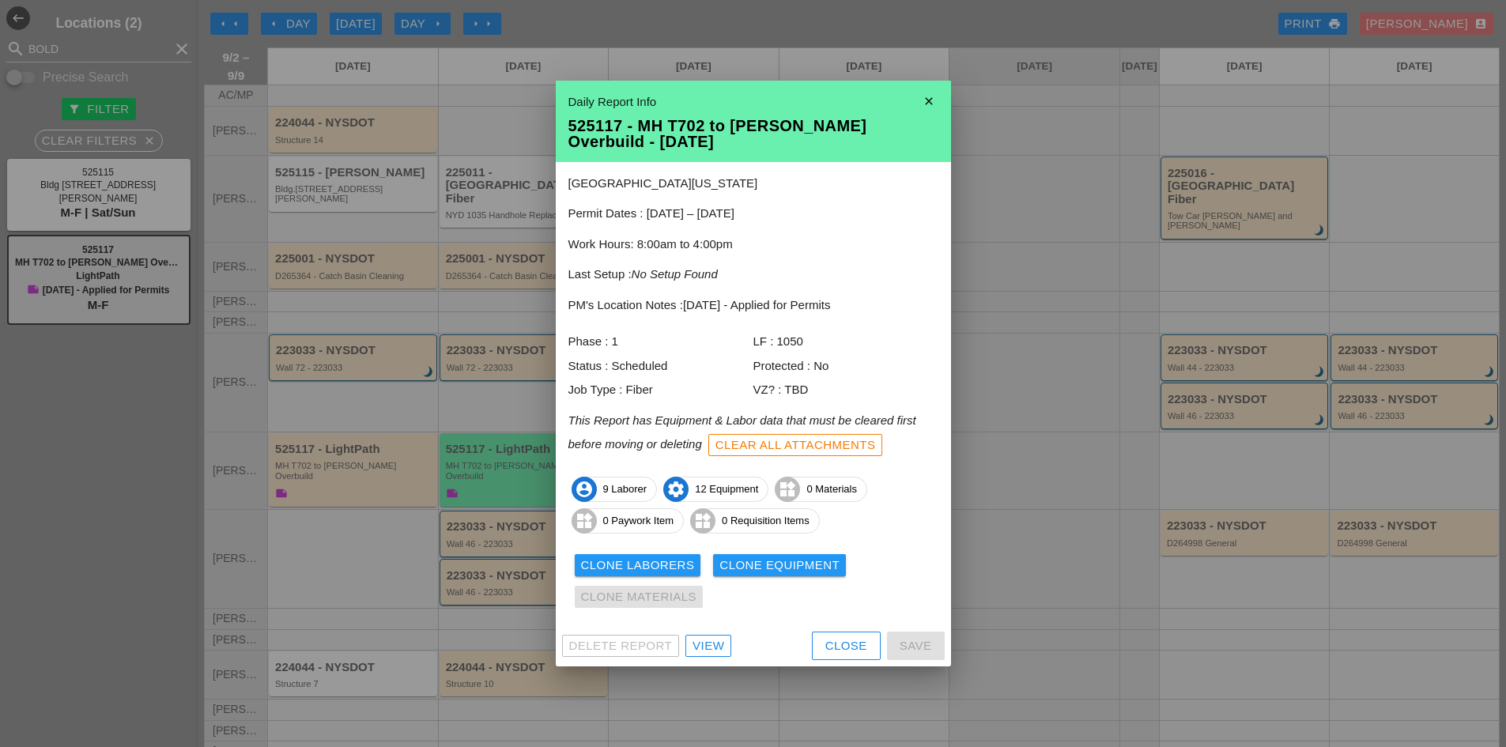
click at [727, 648] on link "View" at bounding box center [708, 646] width 46 height 22
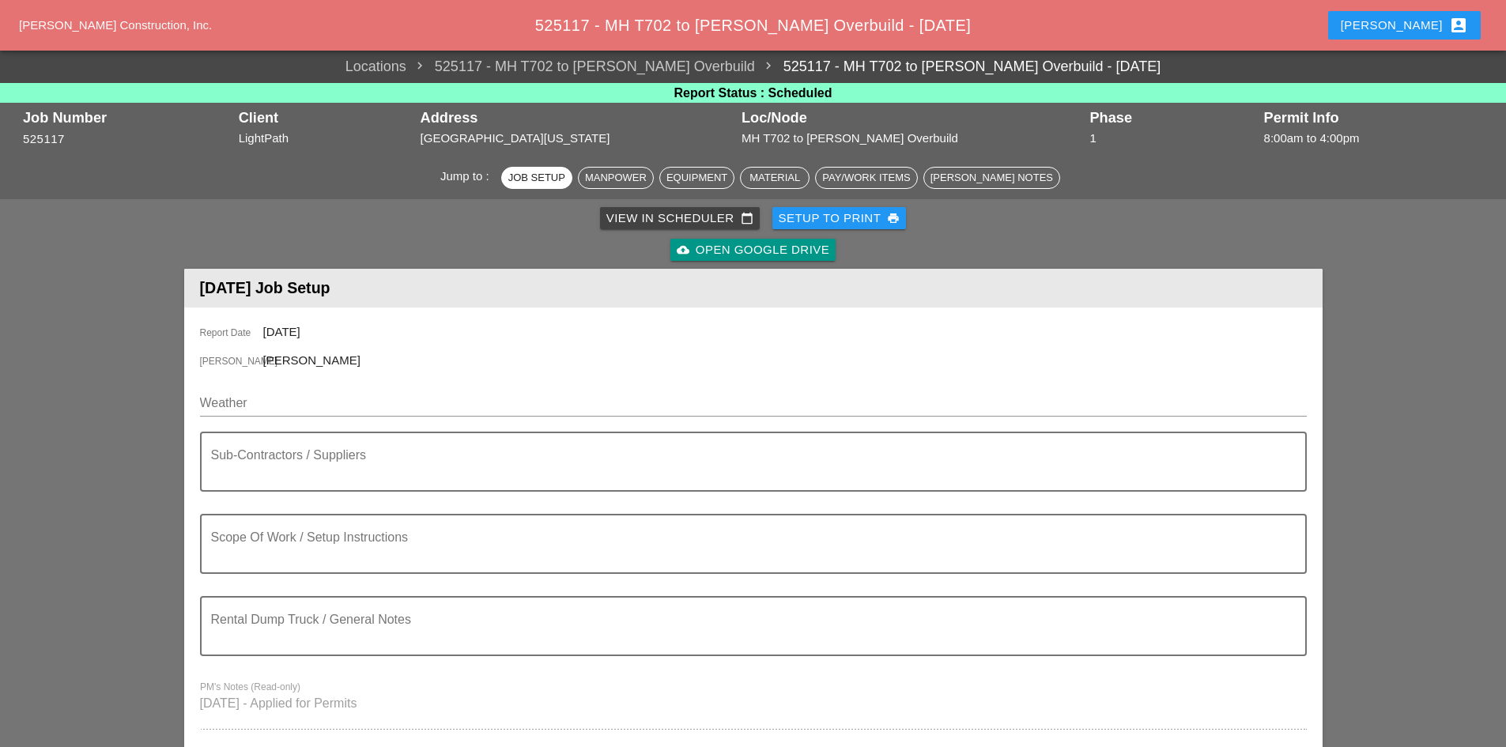
click at [1419, 36] on button "Robbie account_box" at bounding box center [1404, 25] width 153 height 28
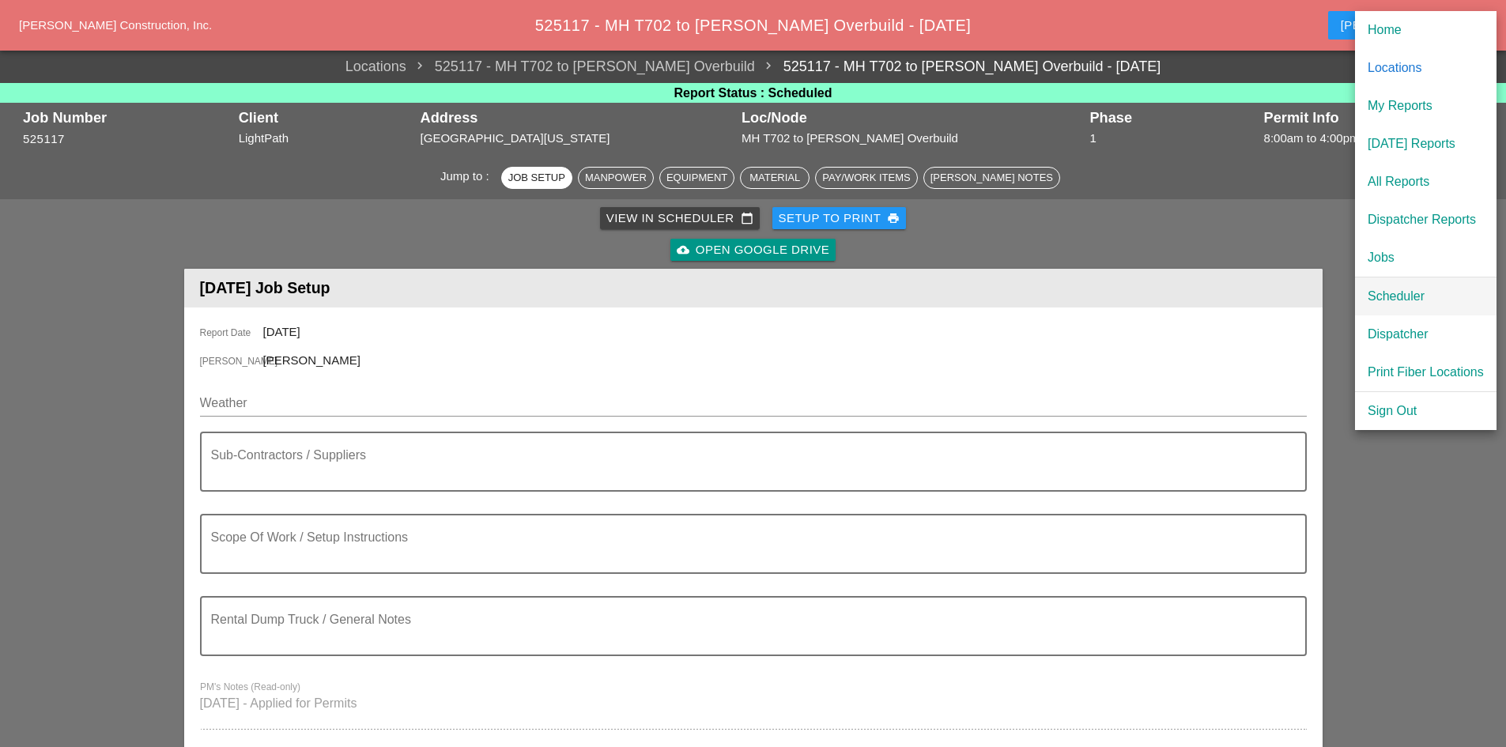
click at [1384, 303] on div "Scheduler" at bounding box center [1425, 296] width 116 height 19
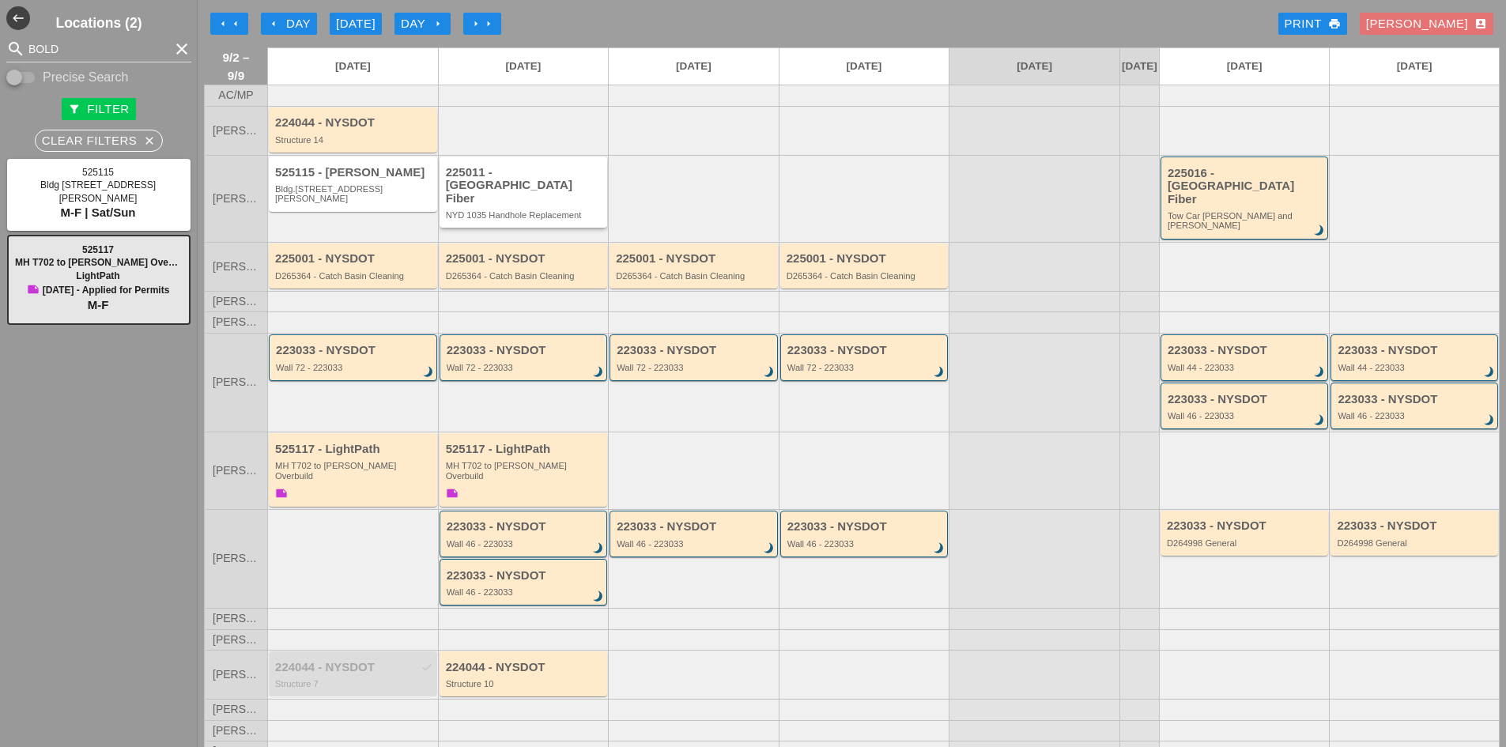
click at [557, 211] on div "NYD 1035 Handhole Replacement" at bounding box center [525, 214] width 158 height 9
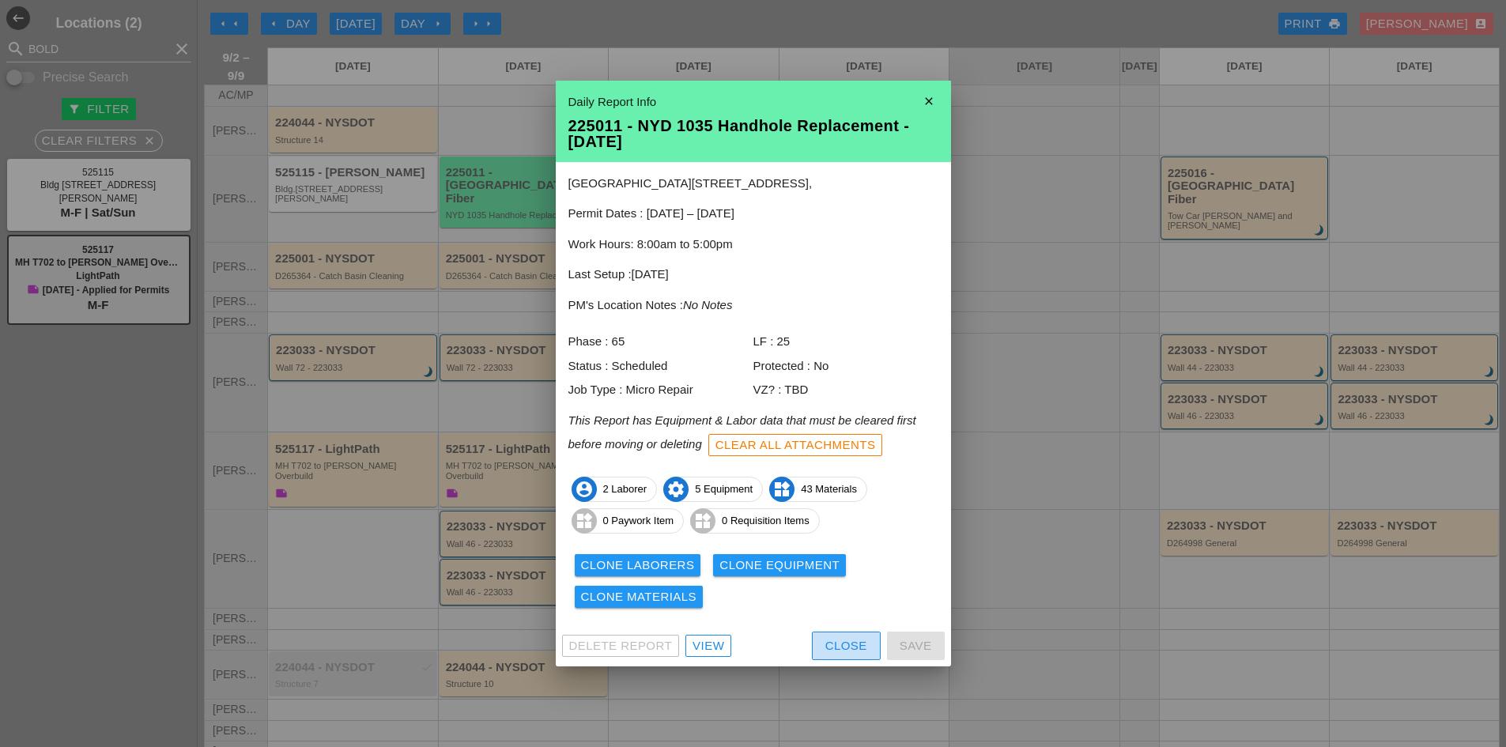
click at [846, 650] on div "Close" at bounding box center [846, 646] width 42 height 18
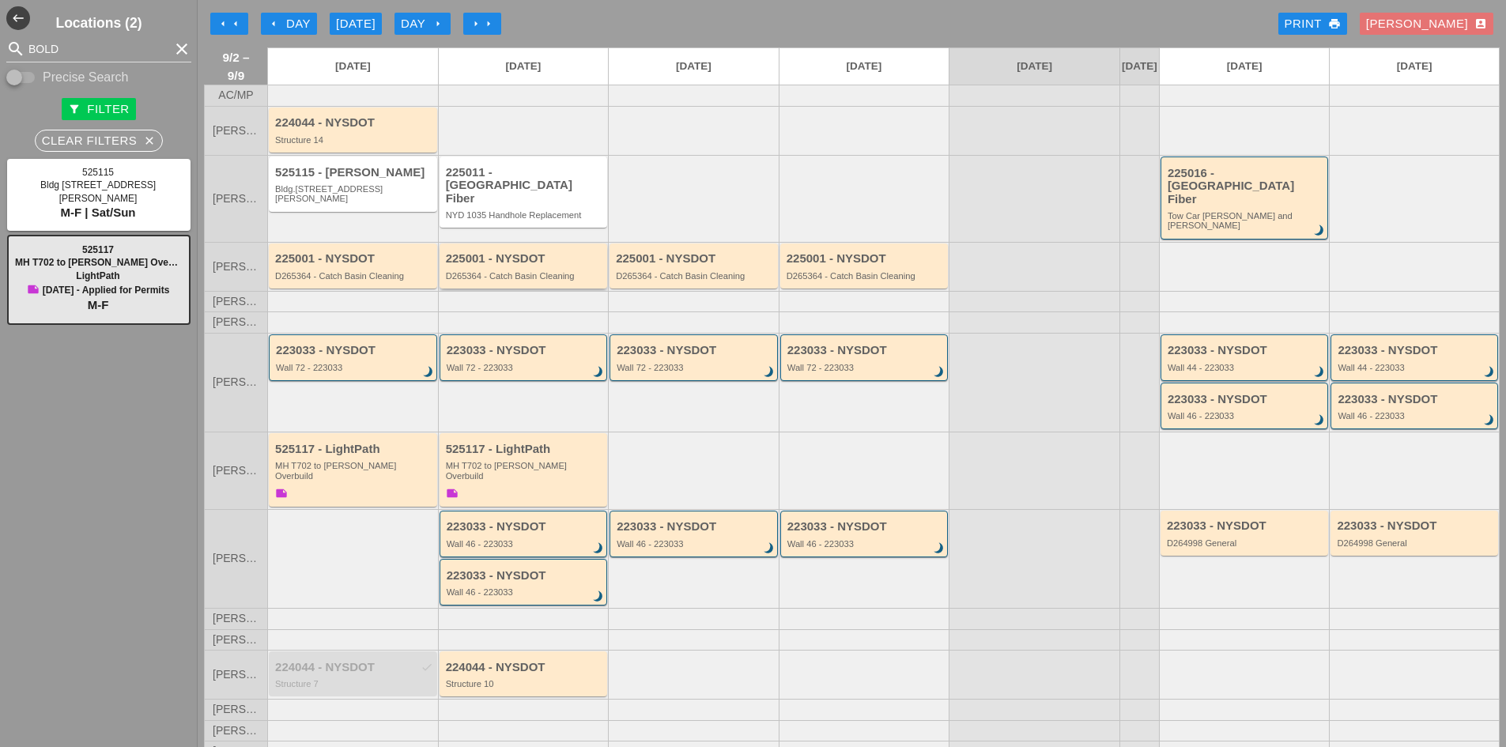
click at [546, 271] on div "D265364 - Catch Basin Cleaning" at bounding box center [525, 275] width 158 height 9
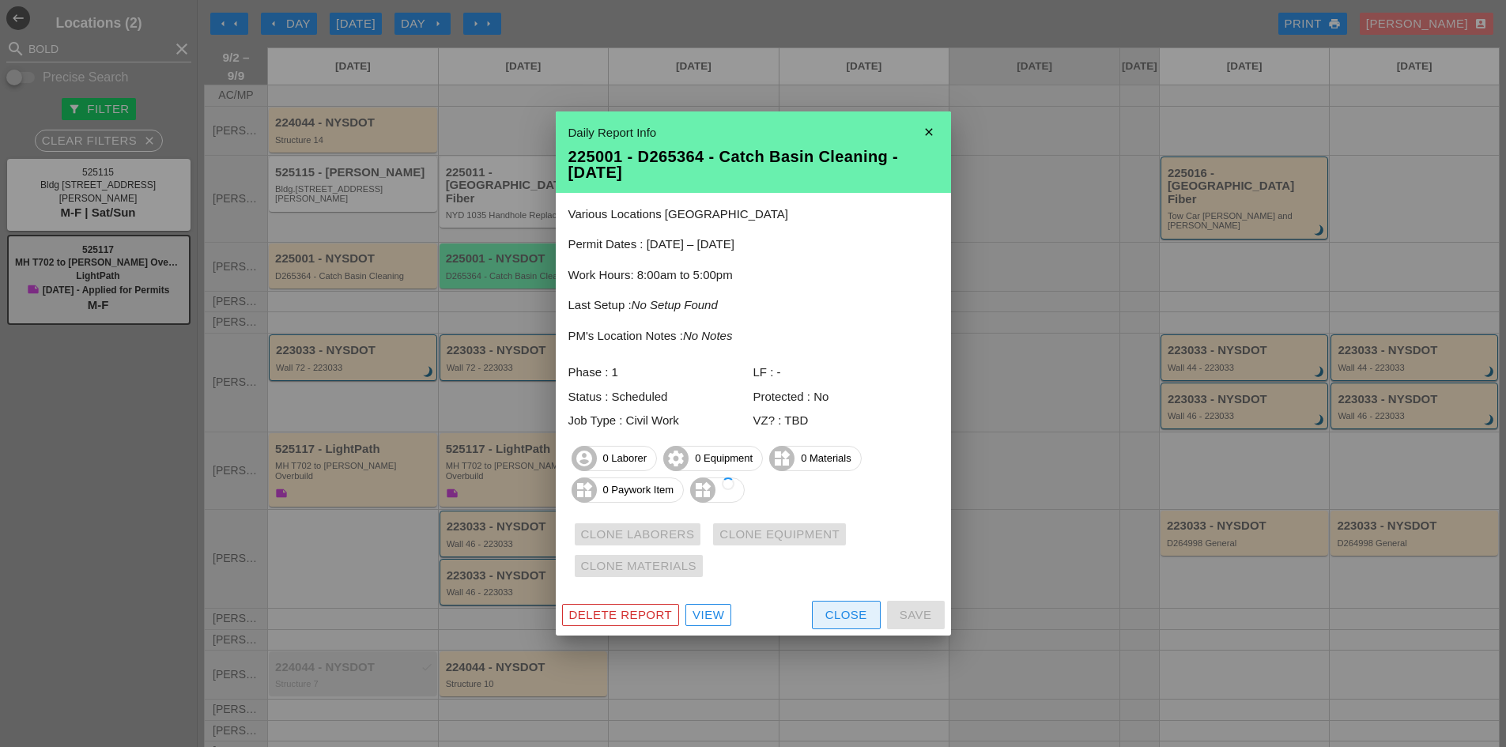
click at [833, 620] on div "Close" at bounding box center [846, 615] width 42 height 18
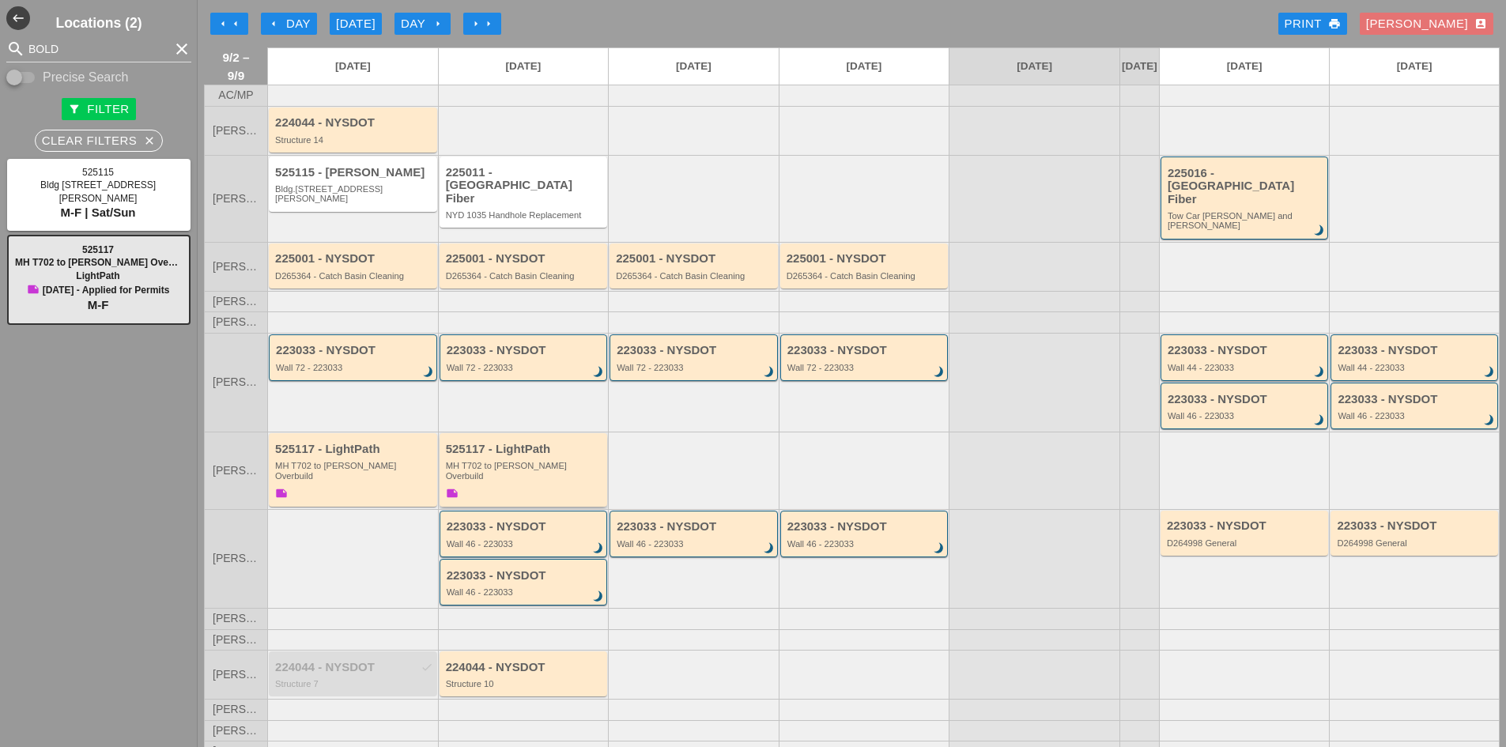
click at [523, 461] on div "MH T702 to [PERSON_NAME] Overbuild" at bounding box center [525, 471] width 158 height 20
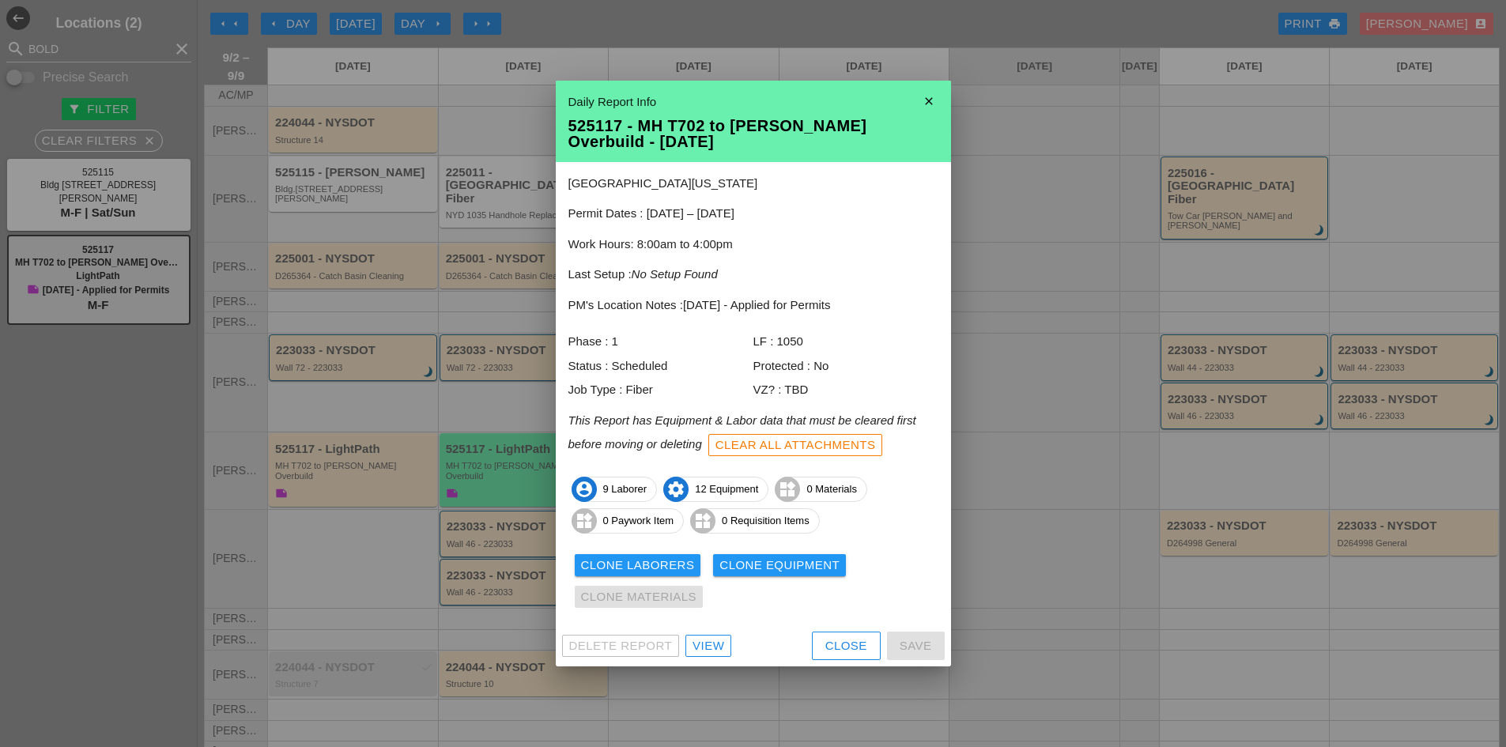
click at [826, 646] on div "Close" at bounding box center [846, 646] width 42 height 18
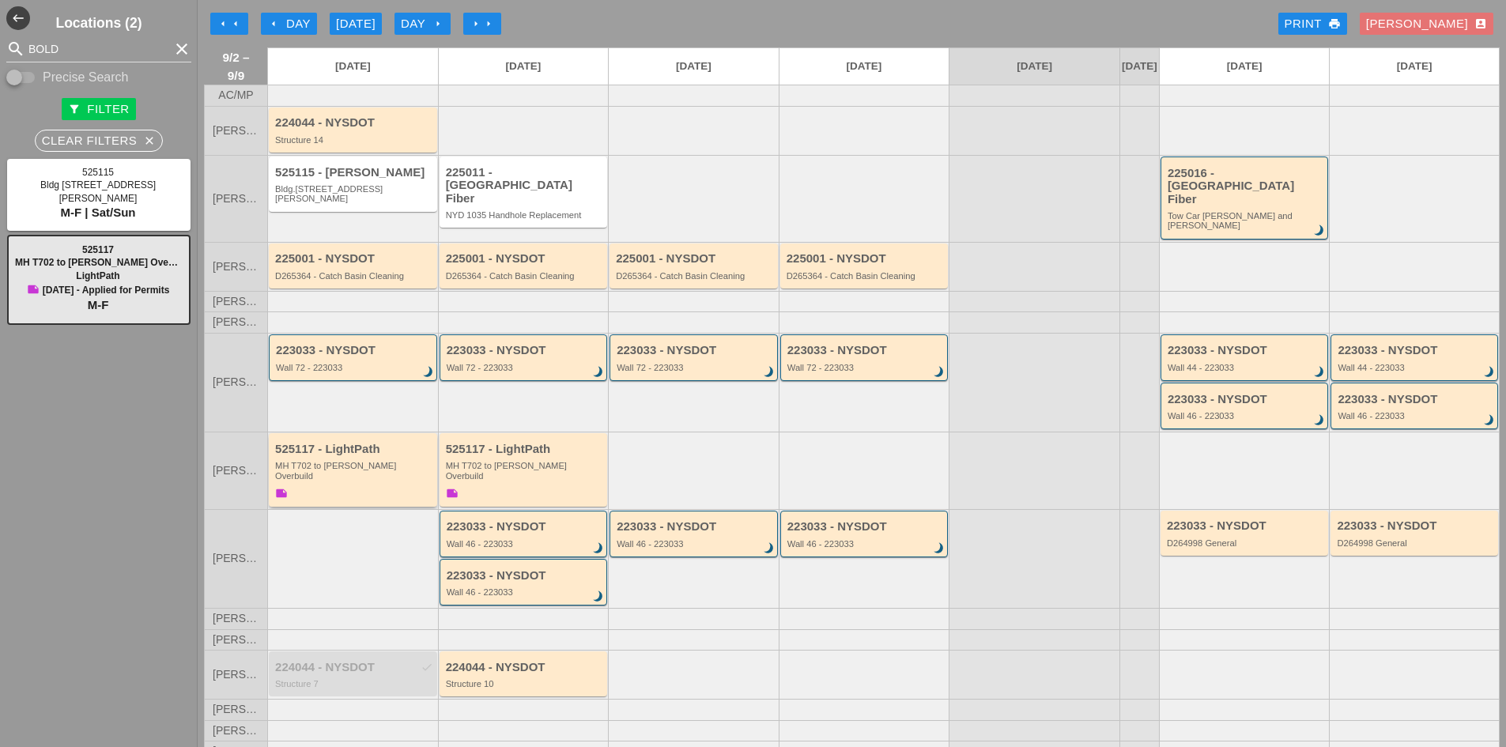
click at [309, 443] on div "525117 - LightPath" at bounding box center [354, 449] width 158 height 13
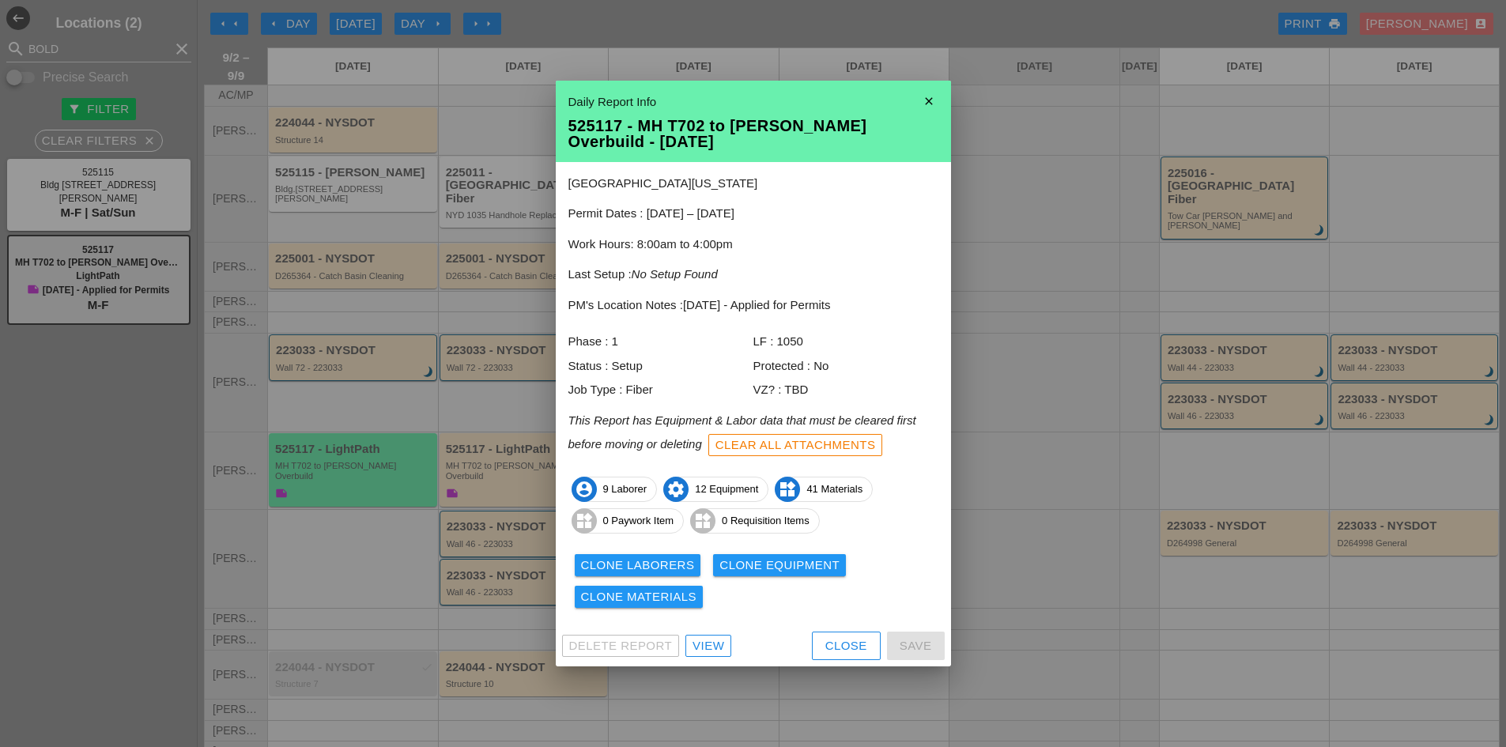
click at [678, 601] on div "Clone Materials" at bounding box center [639, 597] width 116 height 18
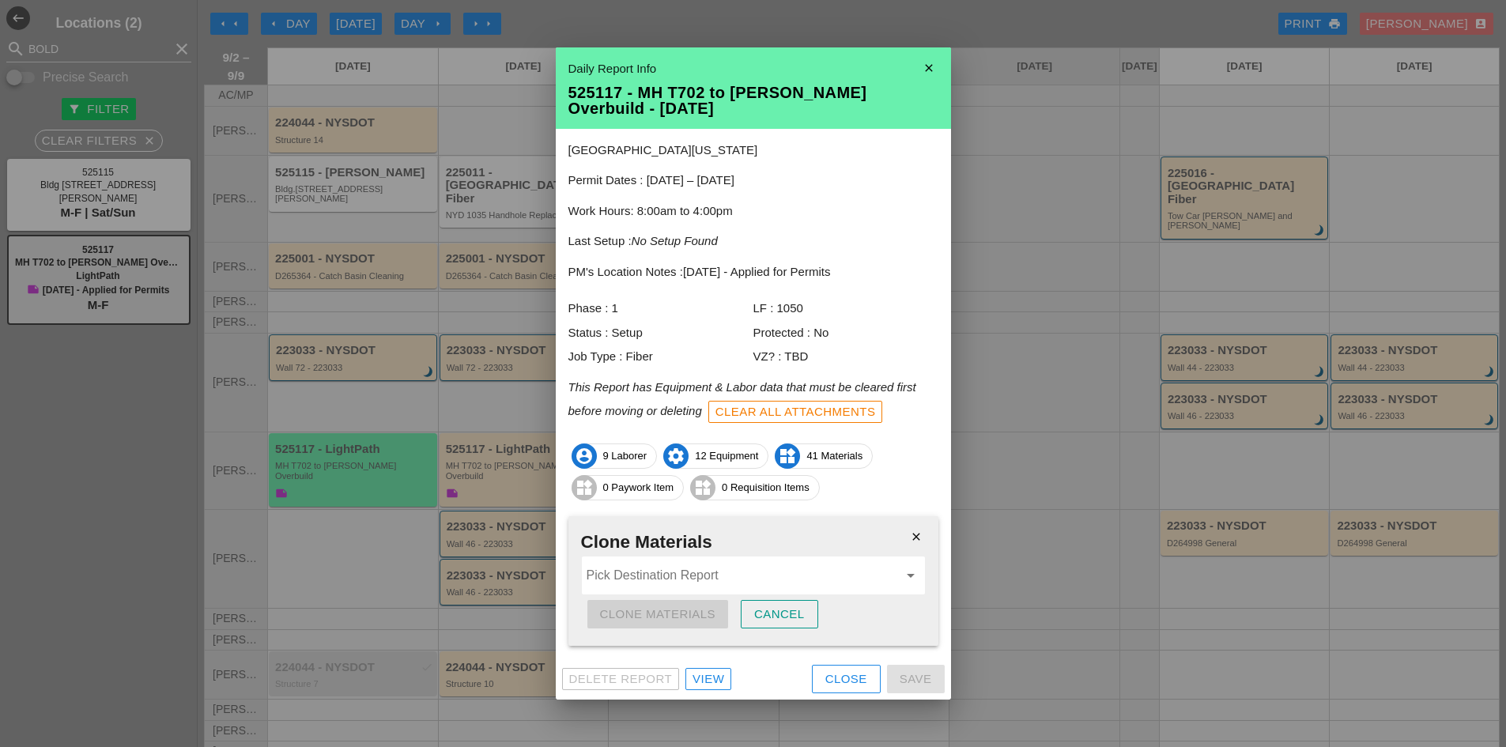
click at [677, 597] on div "close Clone Materials Pick Destination Report arrow_drop_down Clone Materials C…" at bounding box center [753, 581] width 370 height 130
click at [673, 586] on input "Pick Destination Report" at bounding box center [741, 575] width 311 height 25
click at [662, 614] on div "525117 - MH T702 to Bold yn MH Overbuild - 09/03/2025" at bounding box center [753, 614] width 318 height 19
type input "525117 - MH T702 to Boldyn MH Overbuild - 09/03/2025"
click at [657, 620] on div "Clone Materials" at bounding box center [658, 614] width 116 height 18
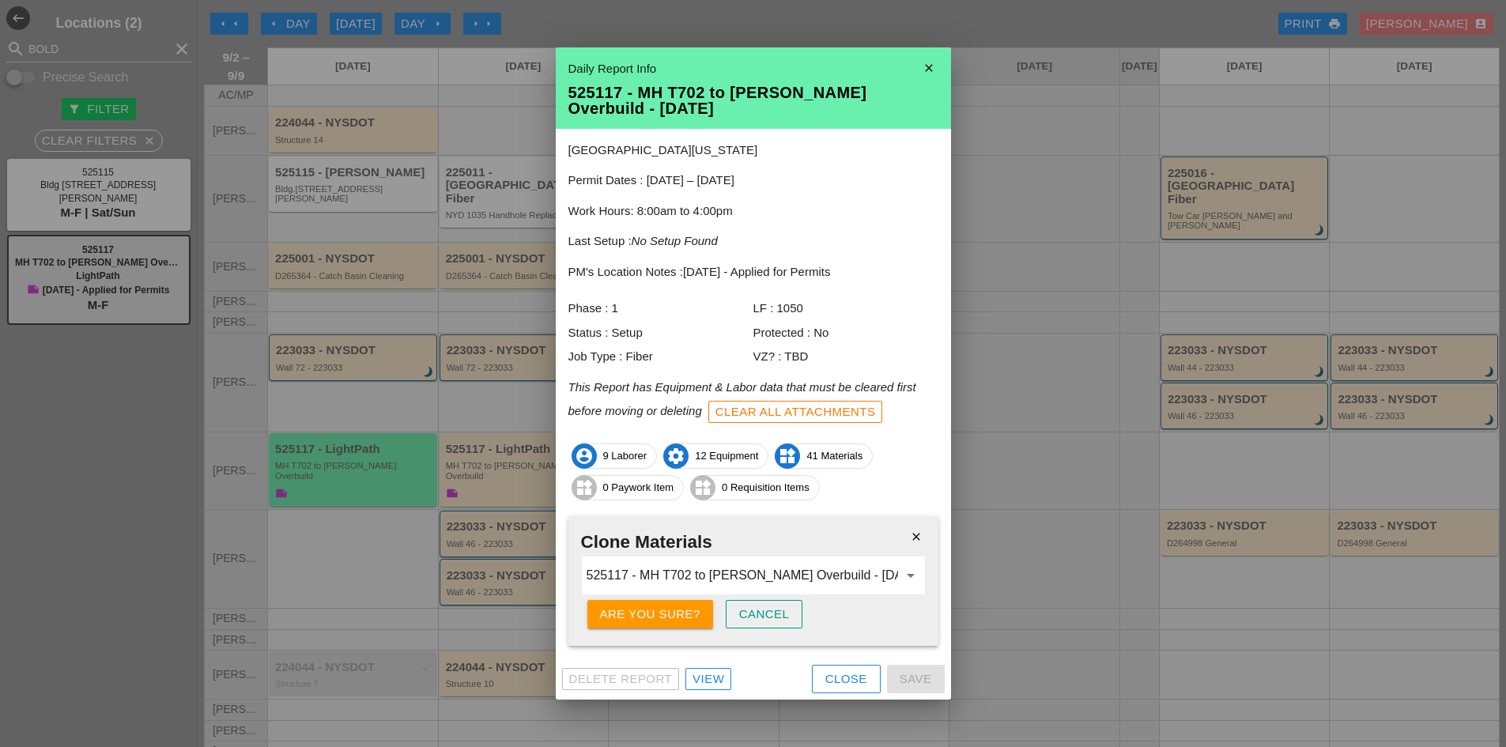
click at [657, 620] on div "Are you sure?" at bounding box center [650, 614] width 100 height 18
click at [837, 690] on button "Close" at bounding box center [846, 679] width 69 height 28
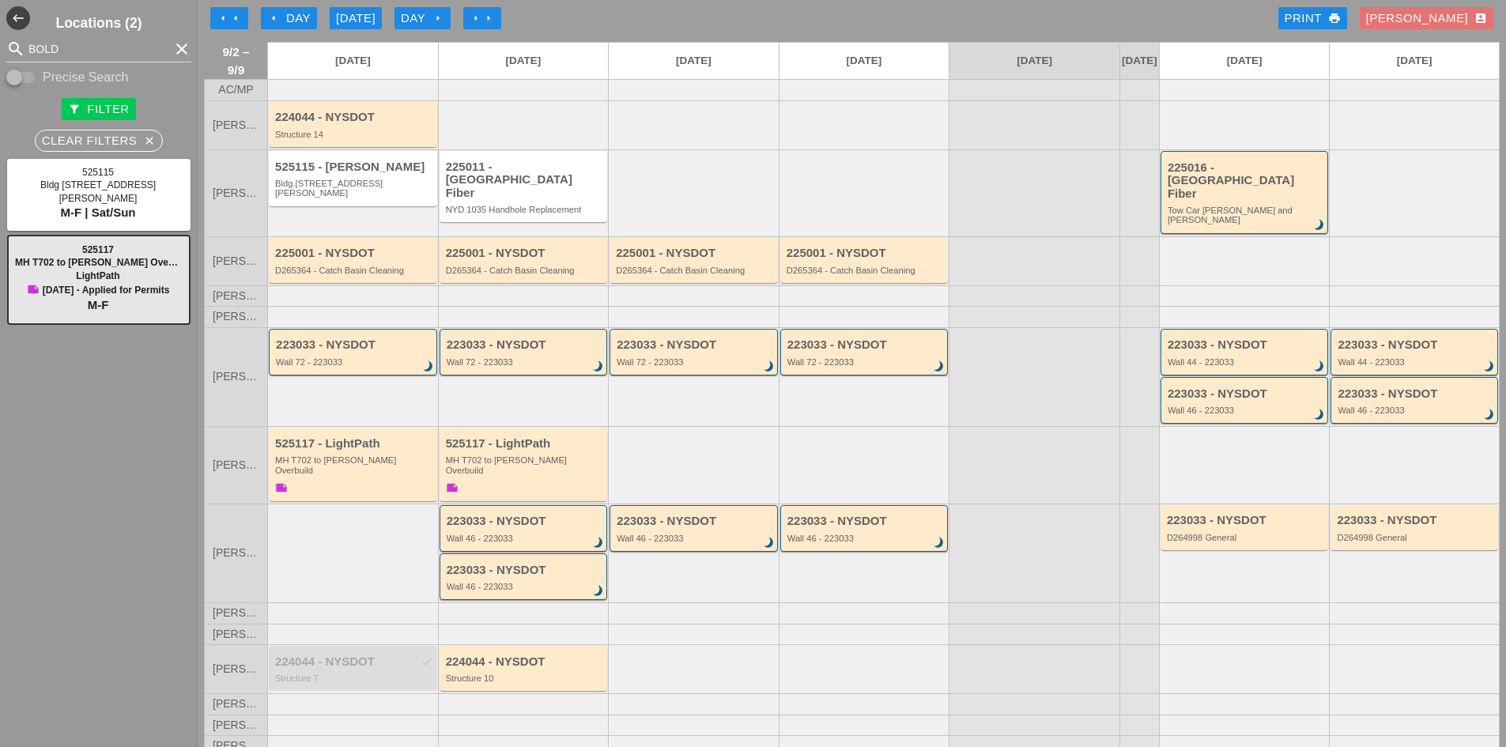
scroll to position [6, 0]
click at [718, 571] on div "223033 - NYSDOT Wall 46 - 223033 brightness_3" at bounding box center [693, 553] width 171 height 100
click at [560, 462] on div "525117 - LightPath MH T702 to Boldyn MH Overbuild note" at bounding box center [525, 465] width 158 height 59
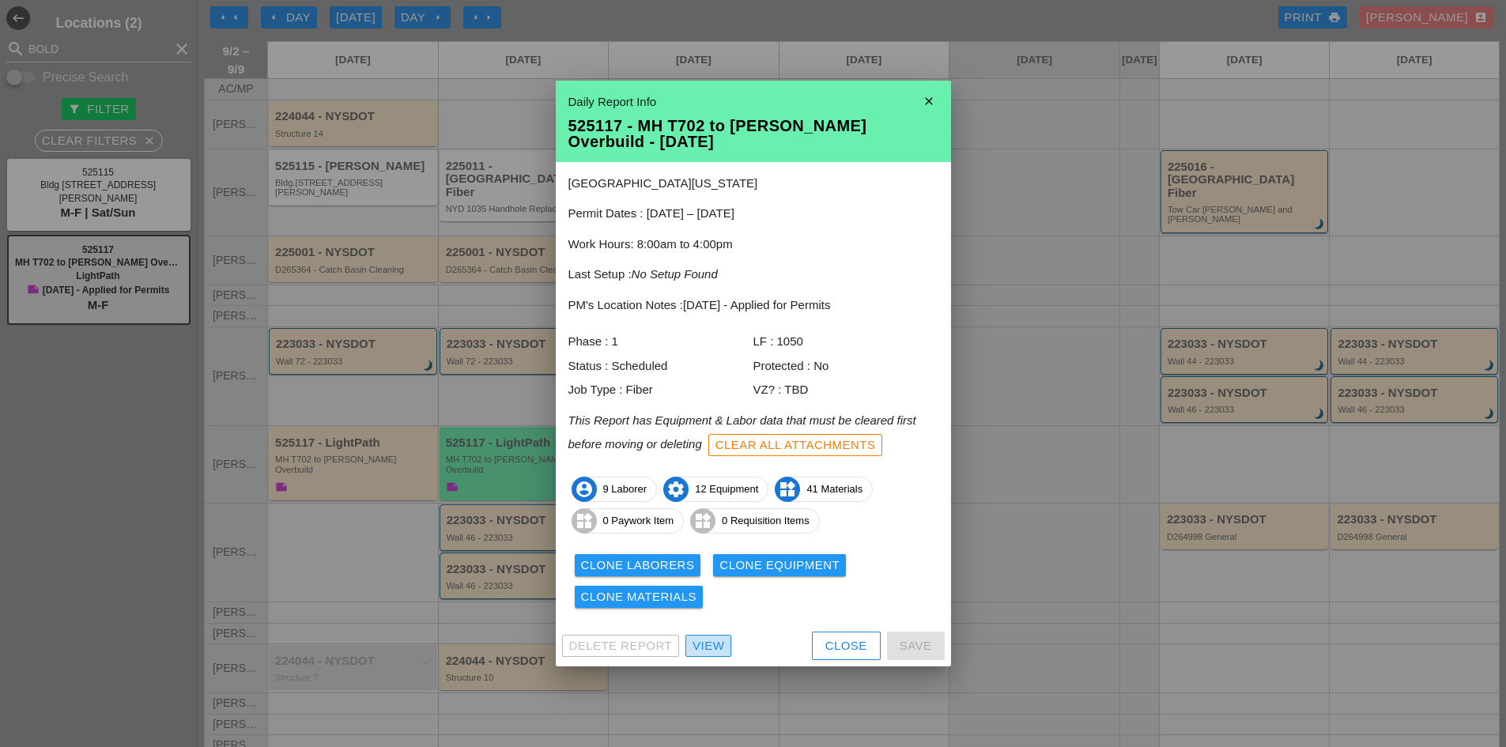
click at [725, 640] on link "View" at bounding box center [708, 646] width 46 height 22
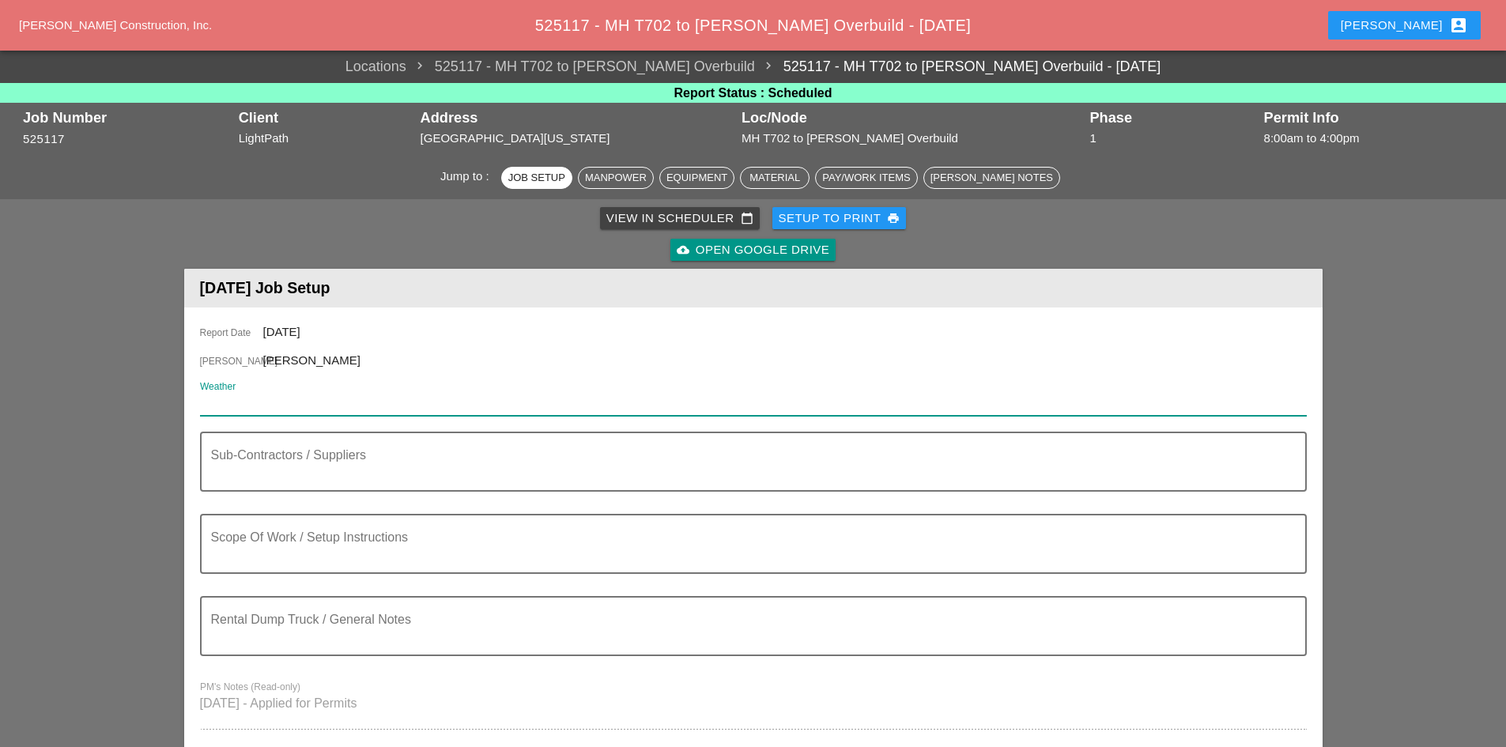
click at [288, 395] on input "Weather" at bounding box center [742, 402] width 1084 height 25
paste input "Day 79° 8% SE 8 mph Mostly sunny skies. High 79F. Winds SE at 5 to 10 mph."
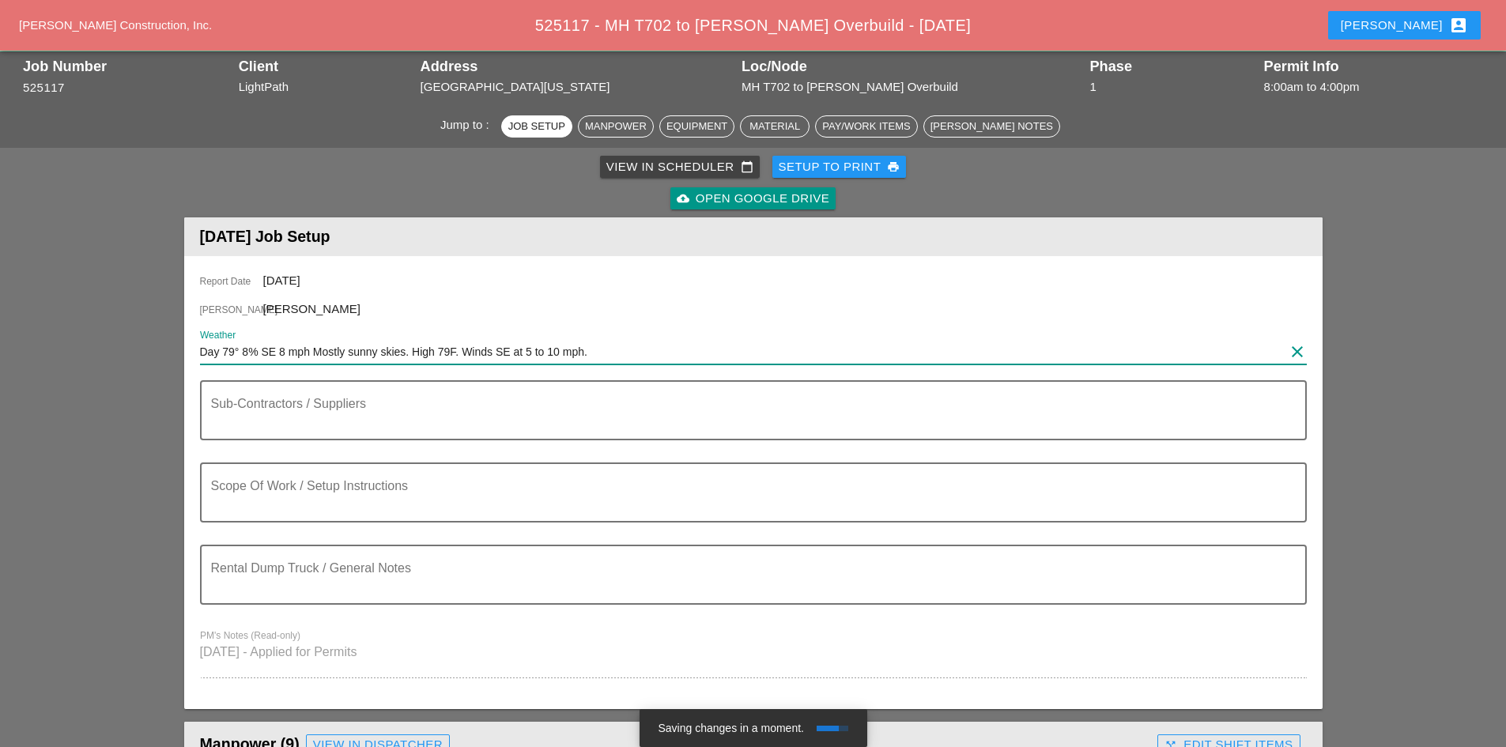
scroll to position [79, 0]
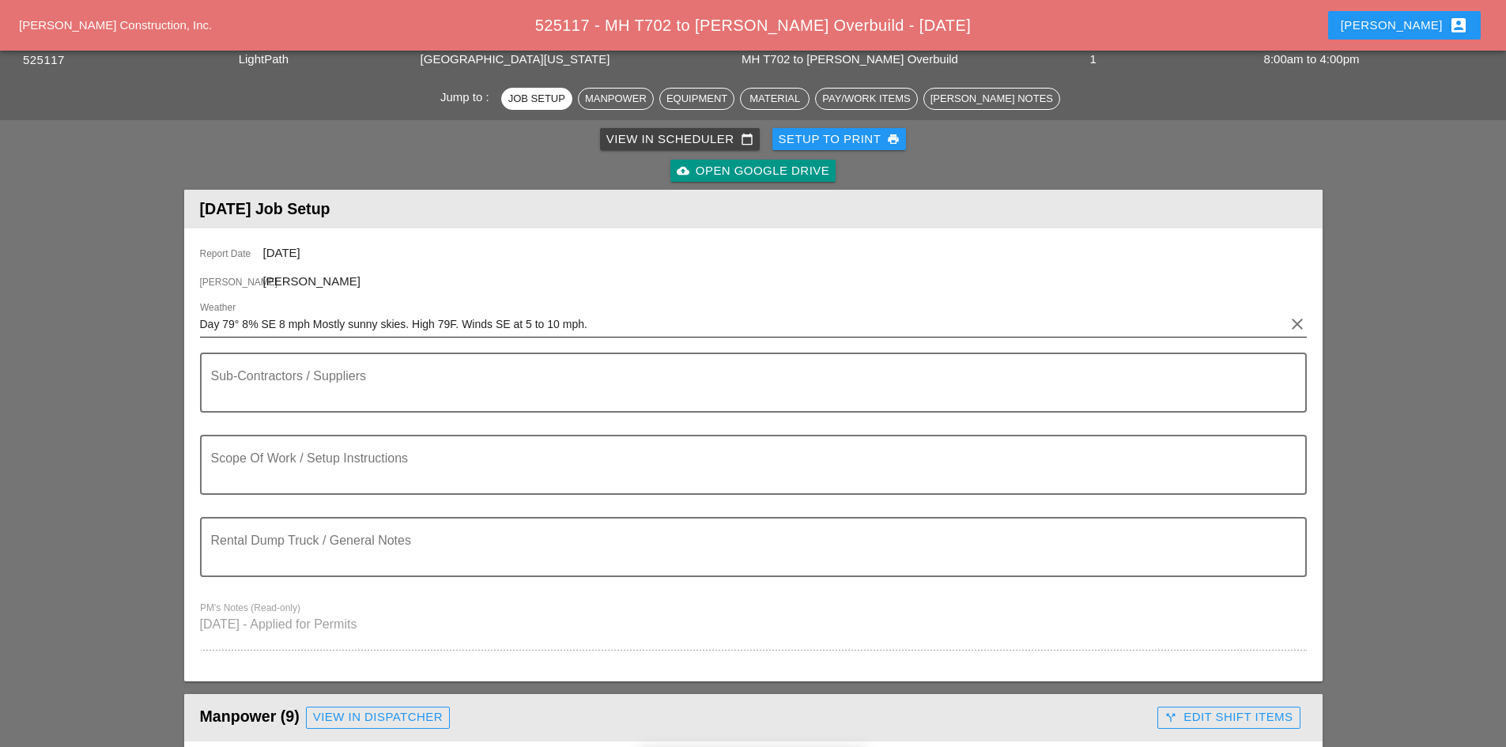
drag, startPoint x: 548, startPoint y: 316, endPoint x: 568, endPoint y: 316, distance: 20.5
click at [549, 316] on input "Day 79° 8% SE 8 mph Mostly sunny skies. High 79F. Winds SE at 5 to 10 mph." at bounding box center [742, 323] width 1084 height 25
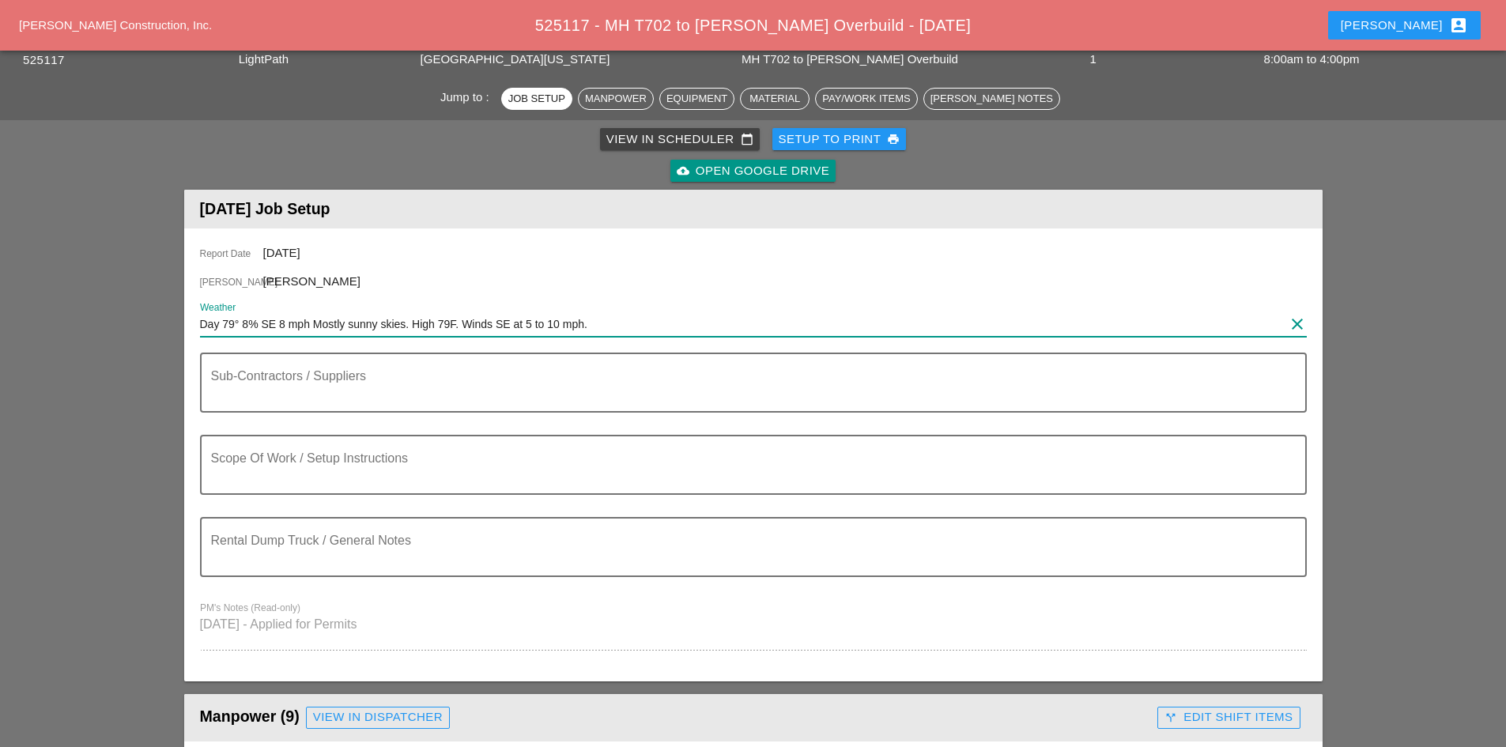
drag, startPoint x: 654, startPoint y: 322, endPoint x: -46, endPoint y: 324, distance: 700.2
paste input "Wed 03"
type input "Wed 03 Day 79° 8% SE 8 mph Mostly sunny skies. High 79F. Winds SE at 5 to 10 mp…"
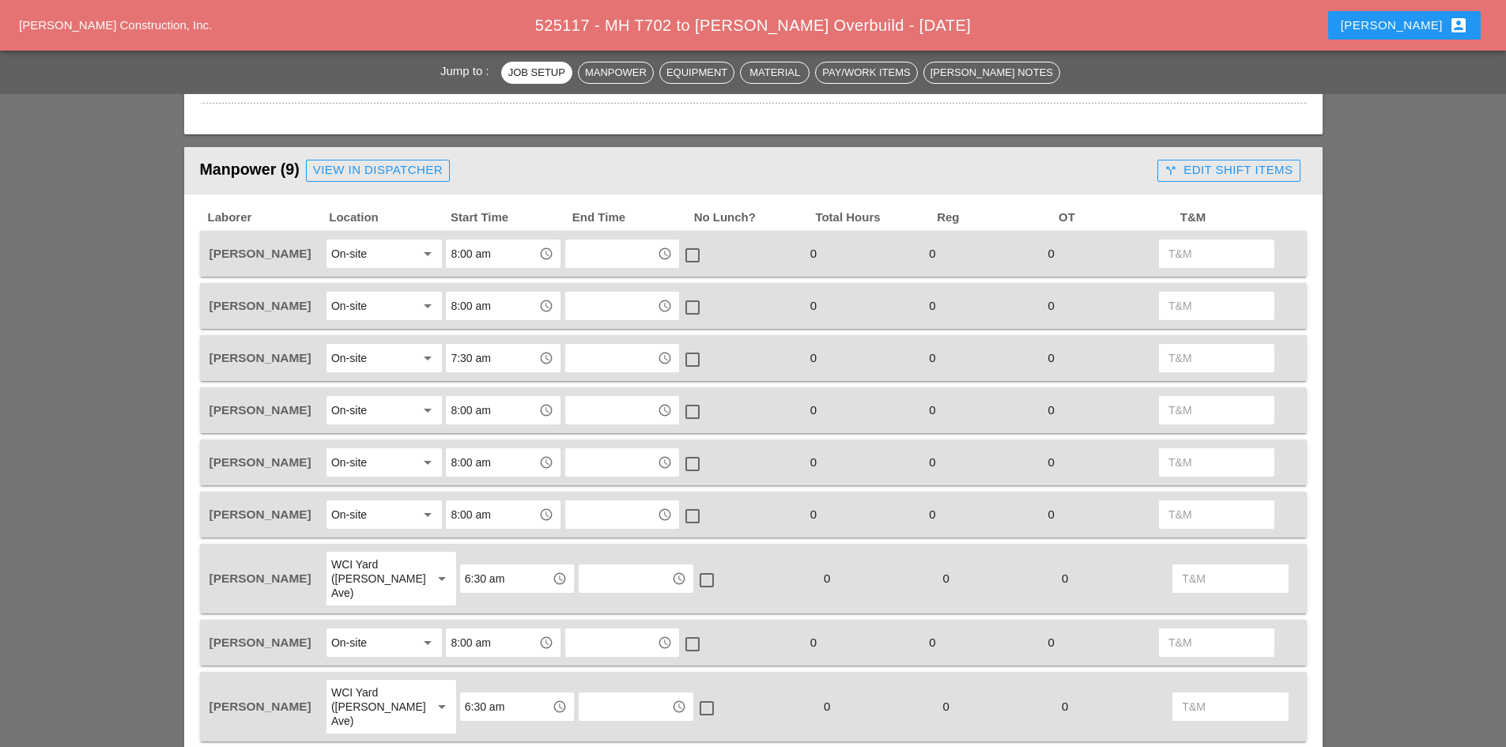
scroll to position [632, 0]
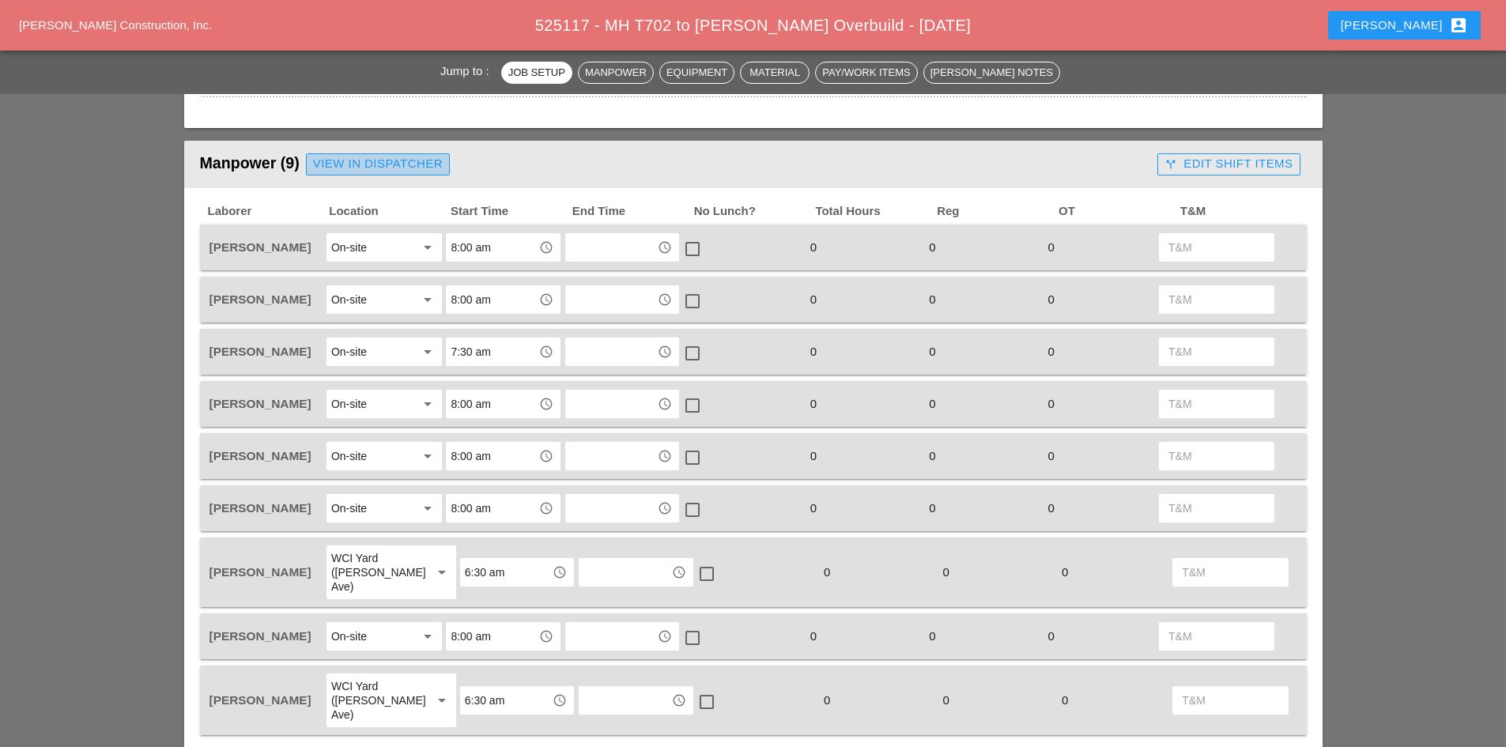
click at [368, 162] on div "View in Dispatcher" at bounding box center [378, 164] width 130 height 18
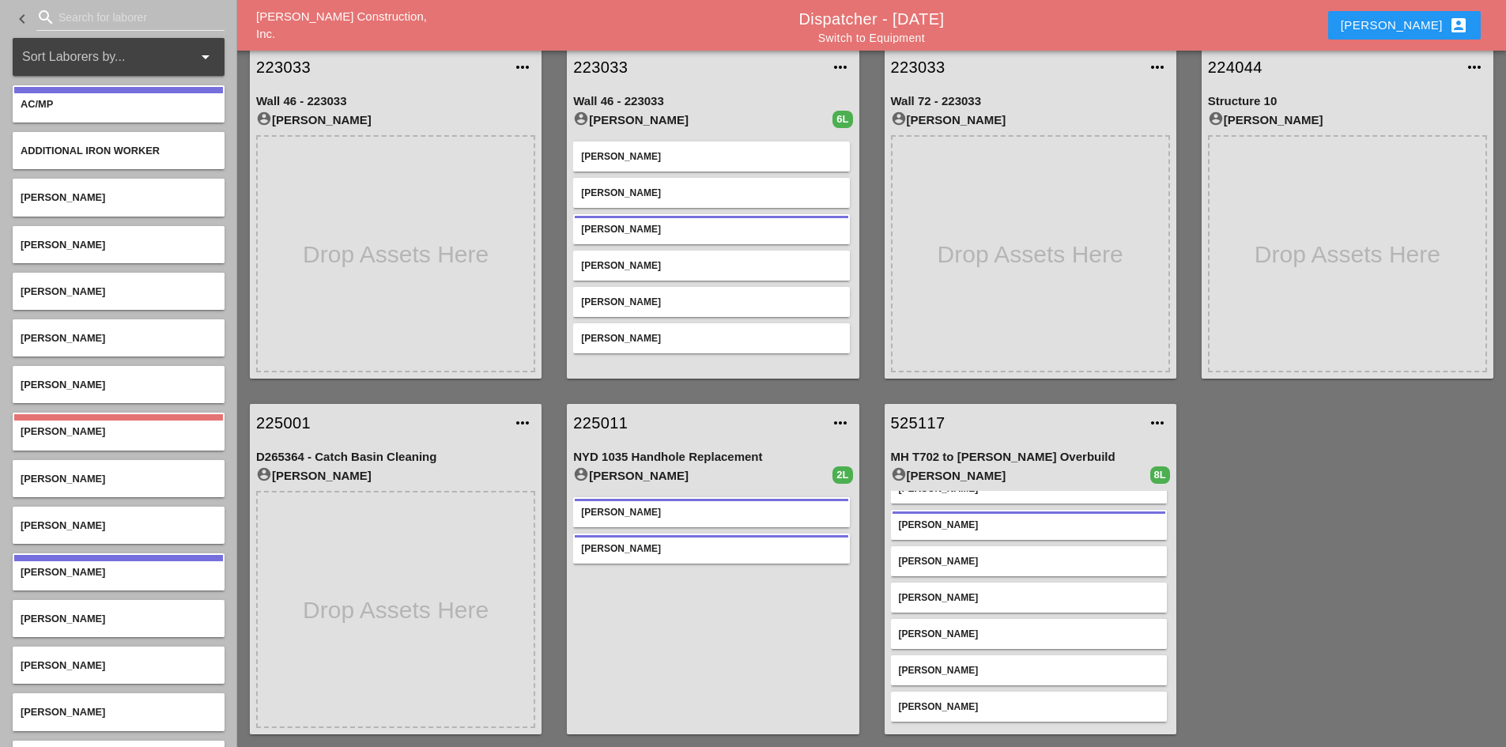
scroll to position [60, 0]
click at [915, 424] on link "525117" at bounding box center [1014, 423] width 247 height 24
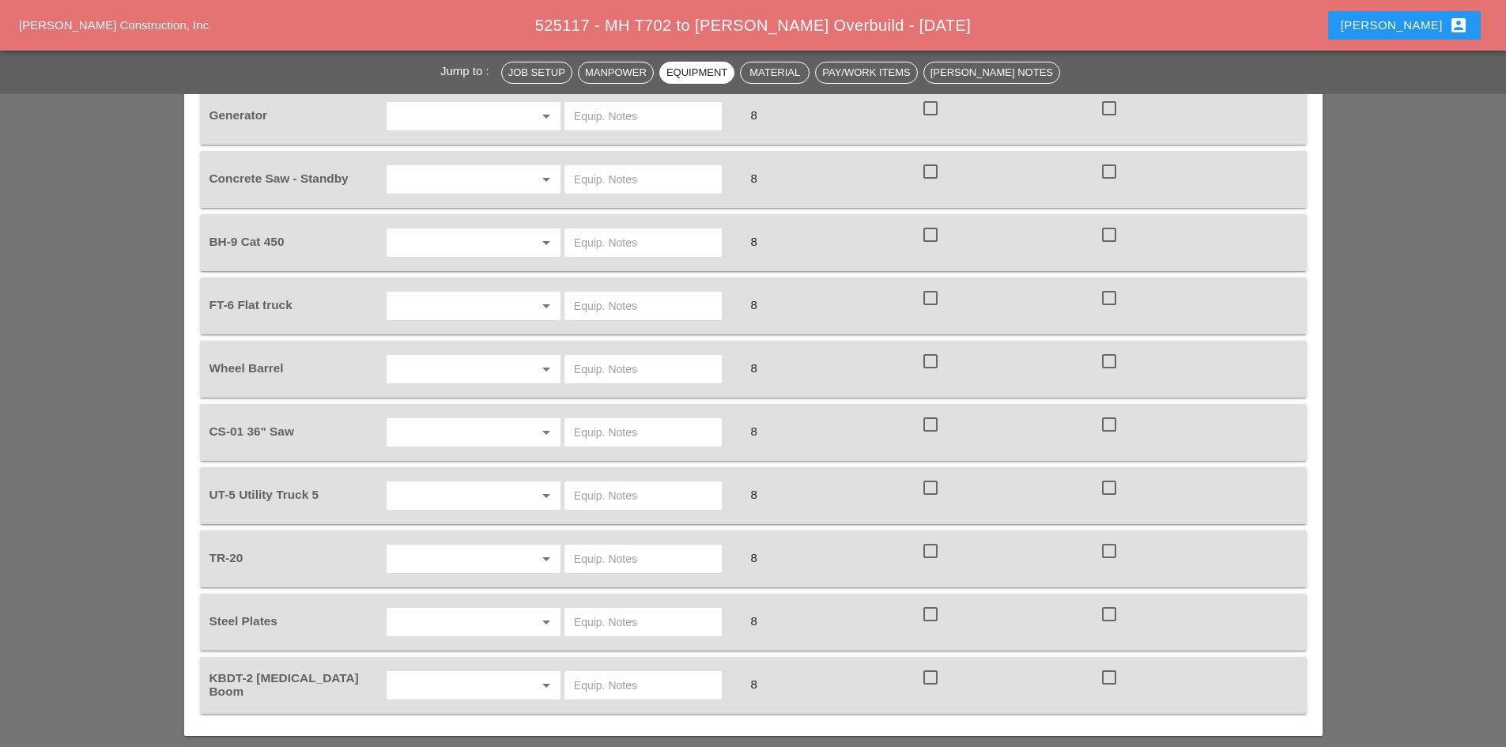
scroll to position [1502, 0]
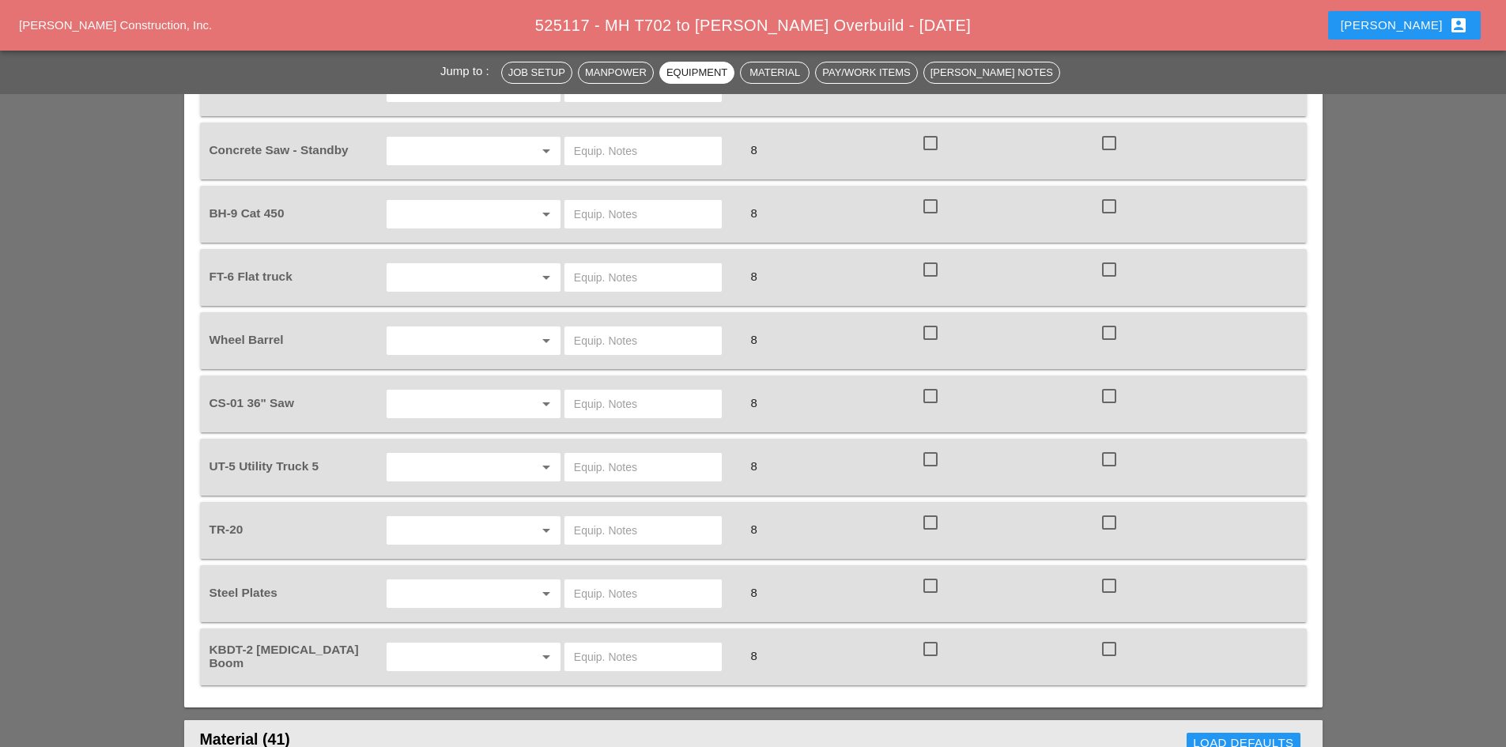
click at [442, 518] on input "text" at bounding box center [451, 530] width 120 height 25
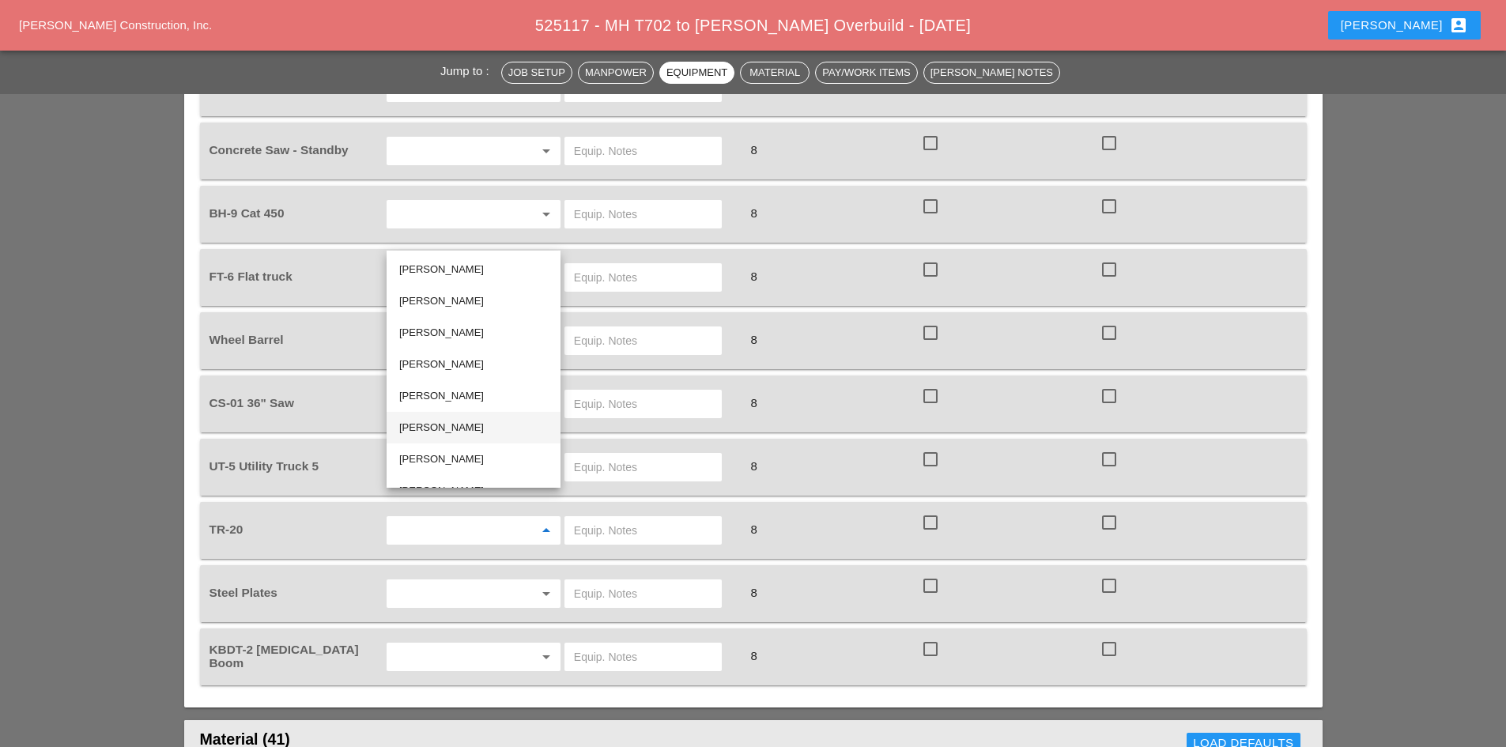
click at [450, 420] on div "Oscar Padilla" at bounding box center [473, 427] width 149 height 19
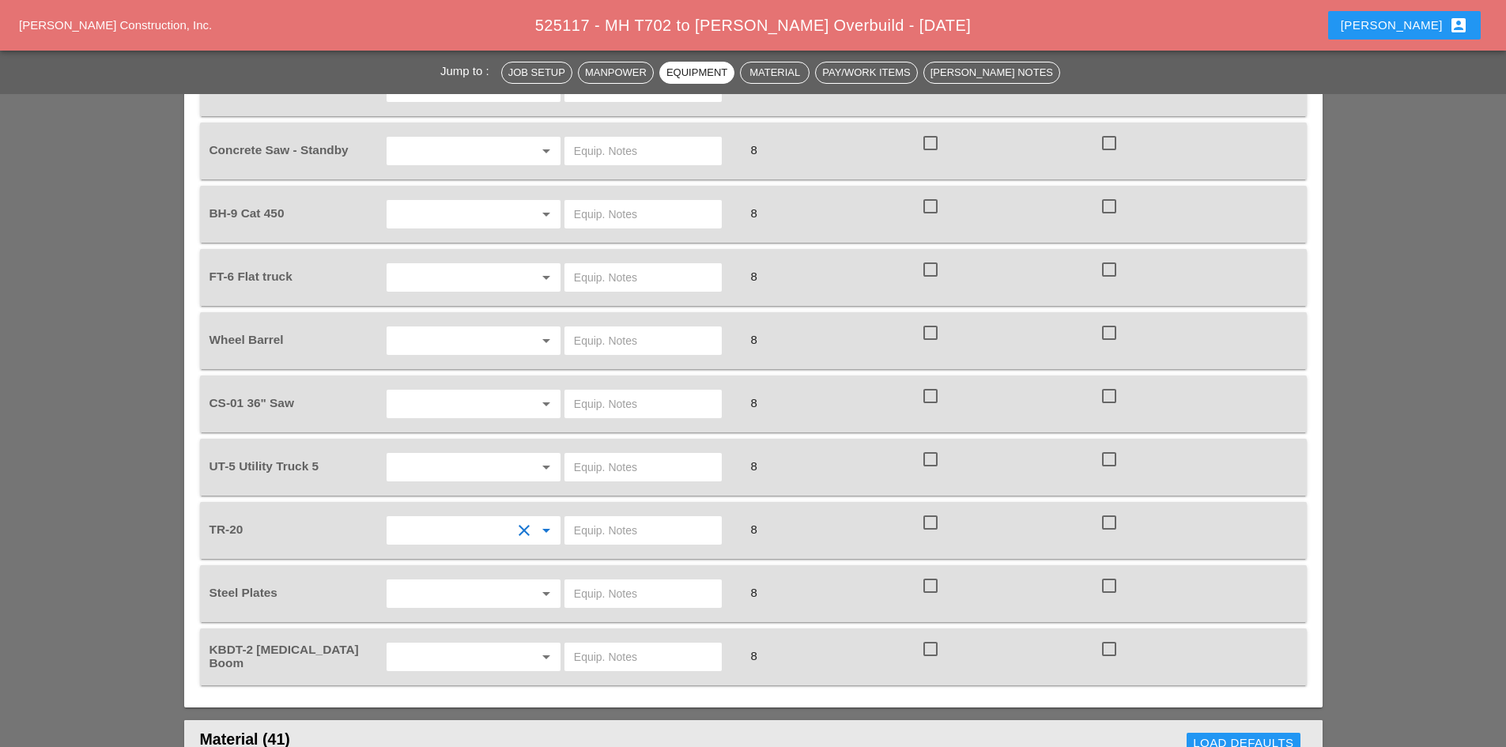
click at [421, 454] on input "text" at bounding box center [451, 466] width 120 height 25
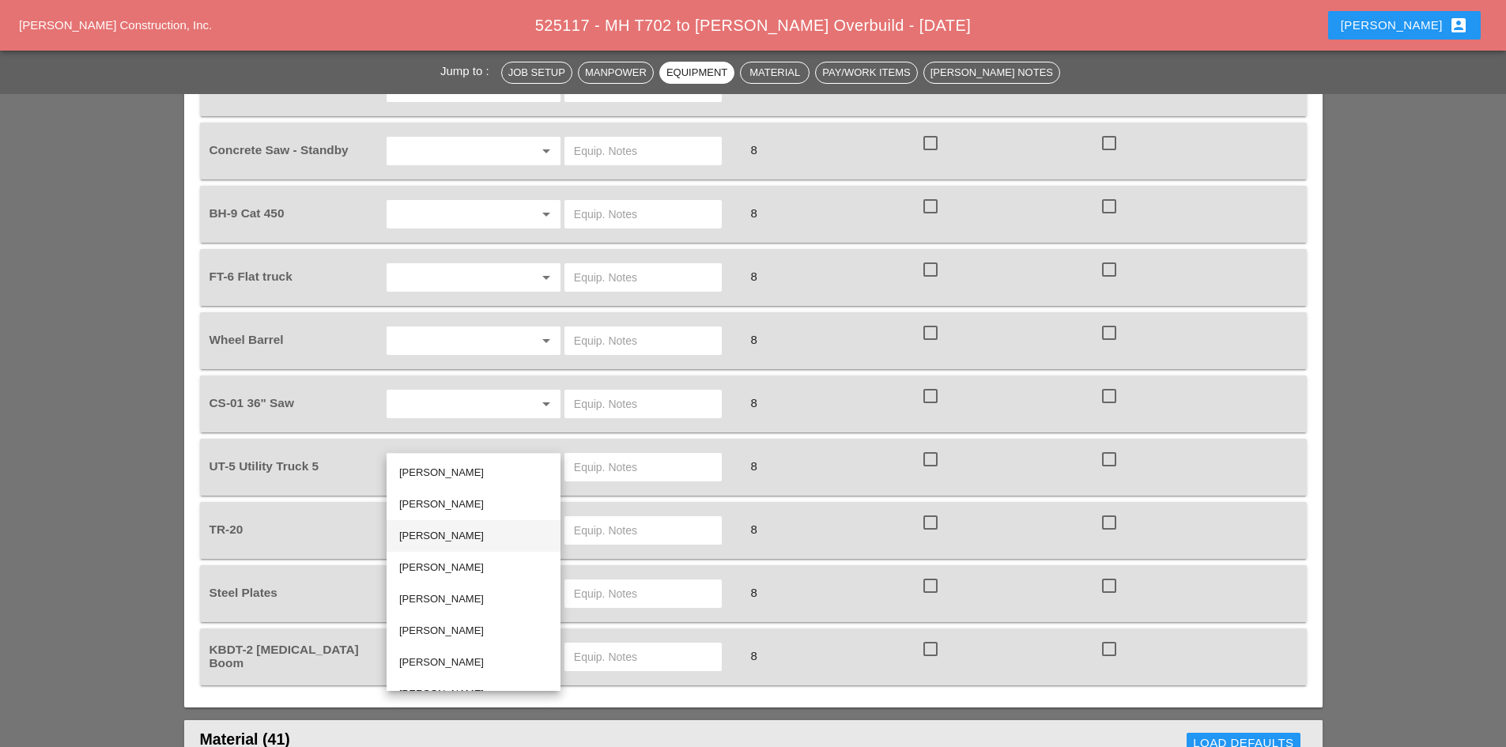
scroll to position [22, 0]
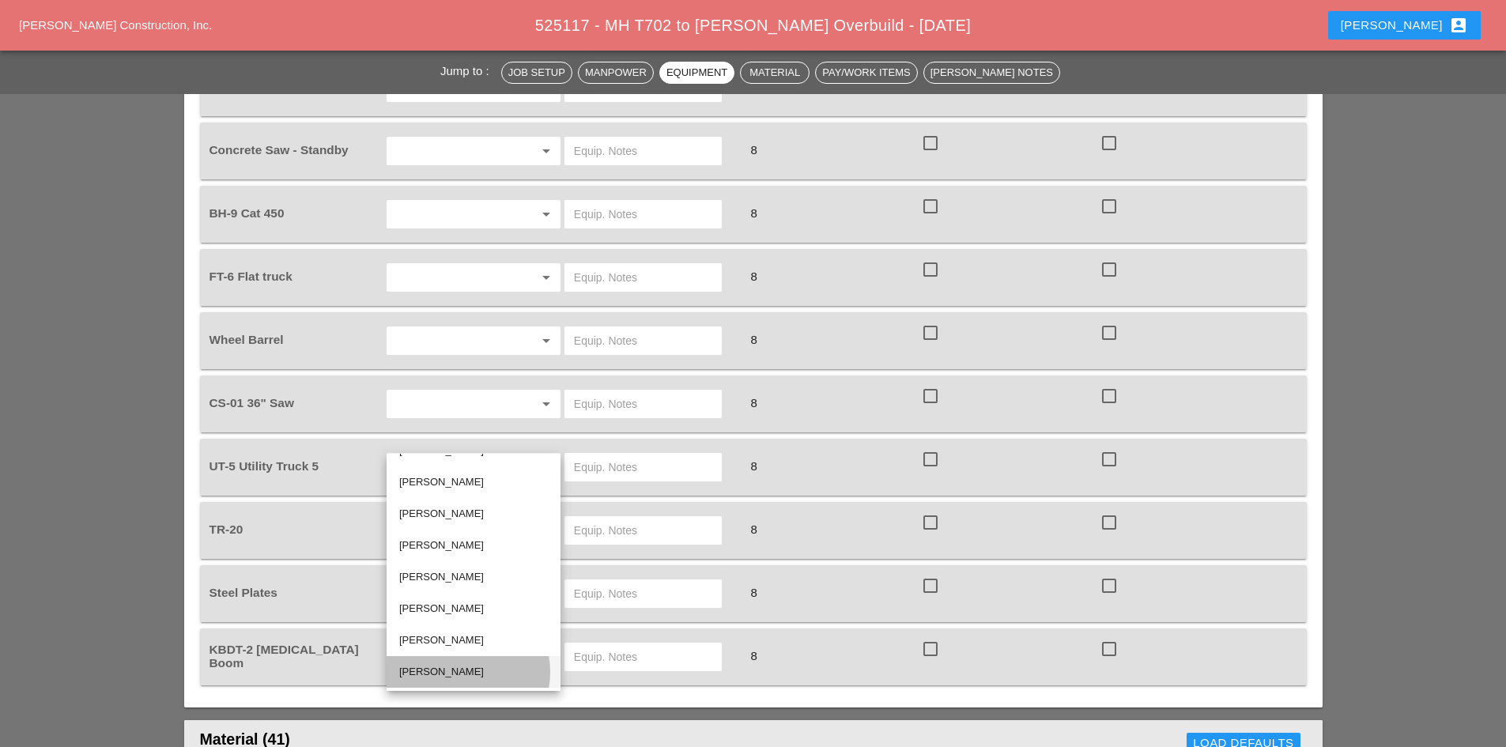
click at [457, 673] on div "Santiago Suarez" at bounding box center [473, 671] width 149 height 19
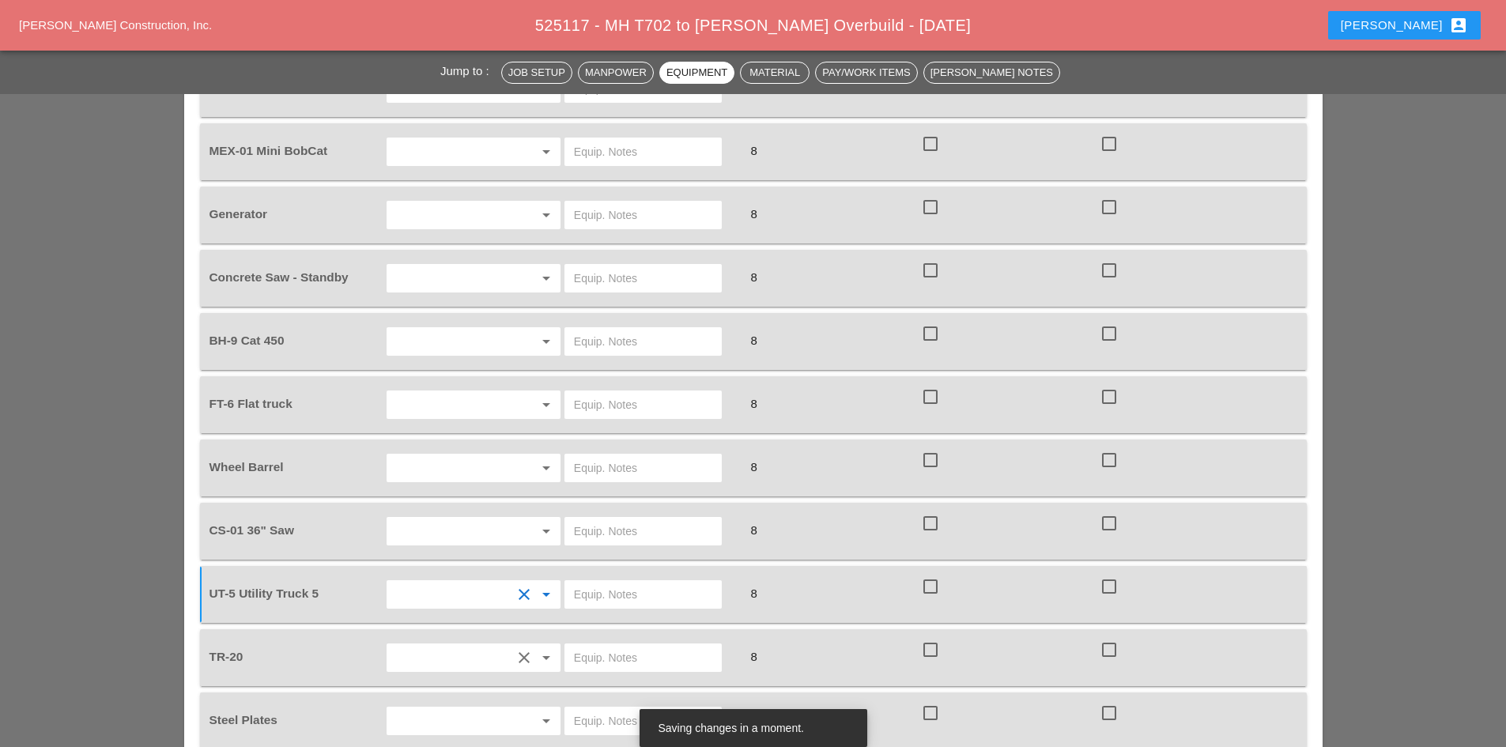
scroll to position [1502, 0]
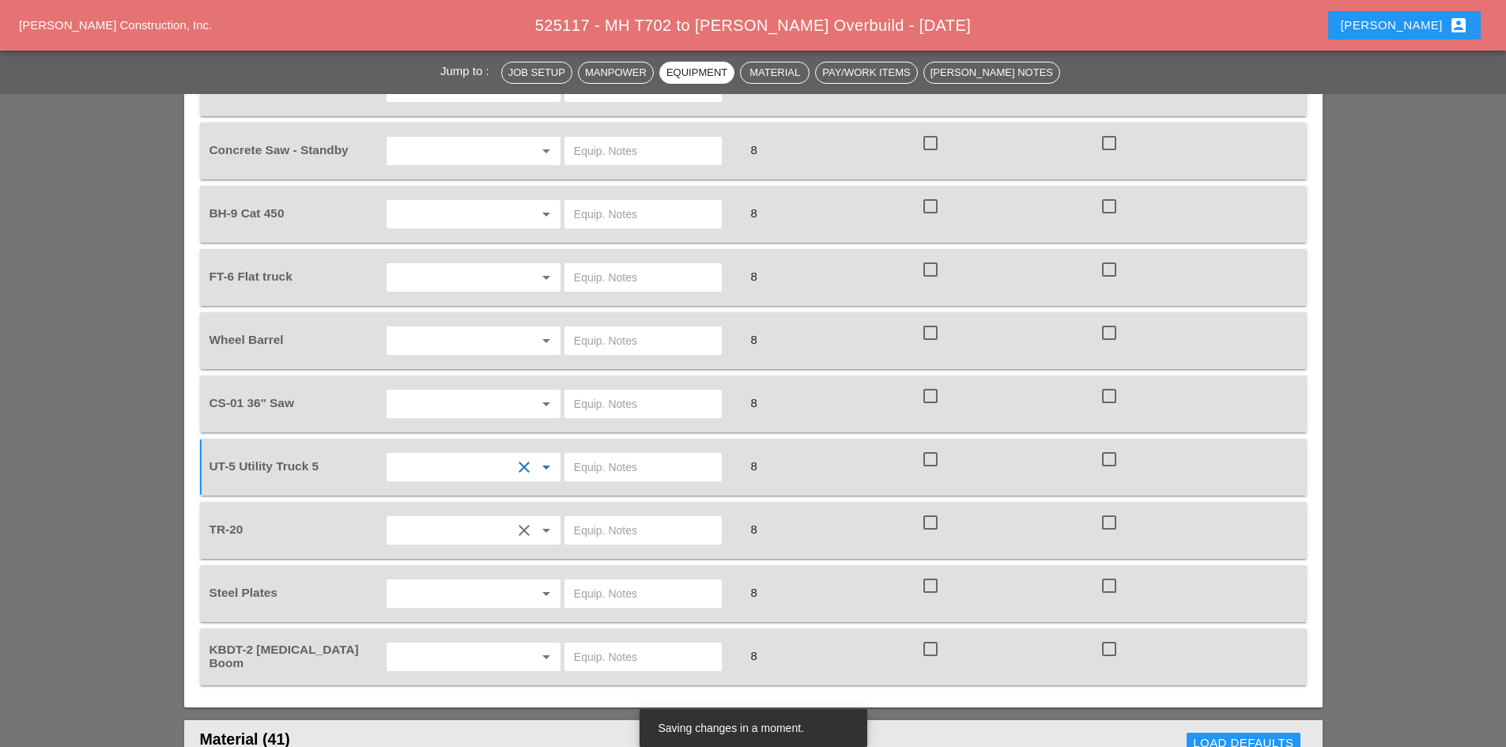
click at [462, 644] on input "text" at bounding box center [451, 656] width 120 height 25
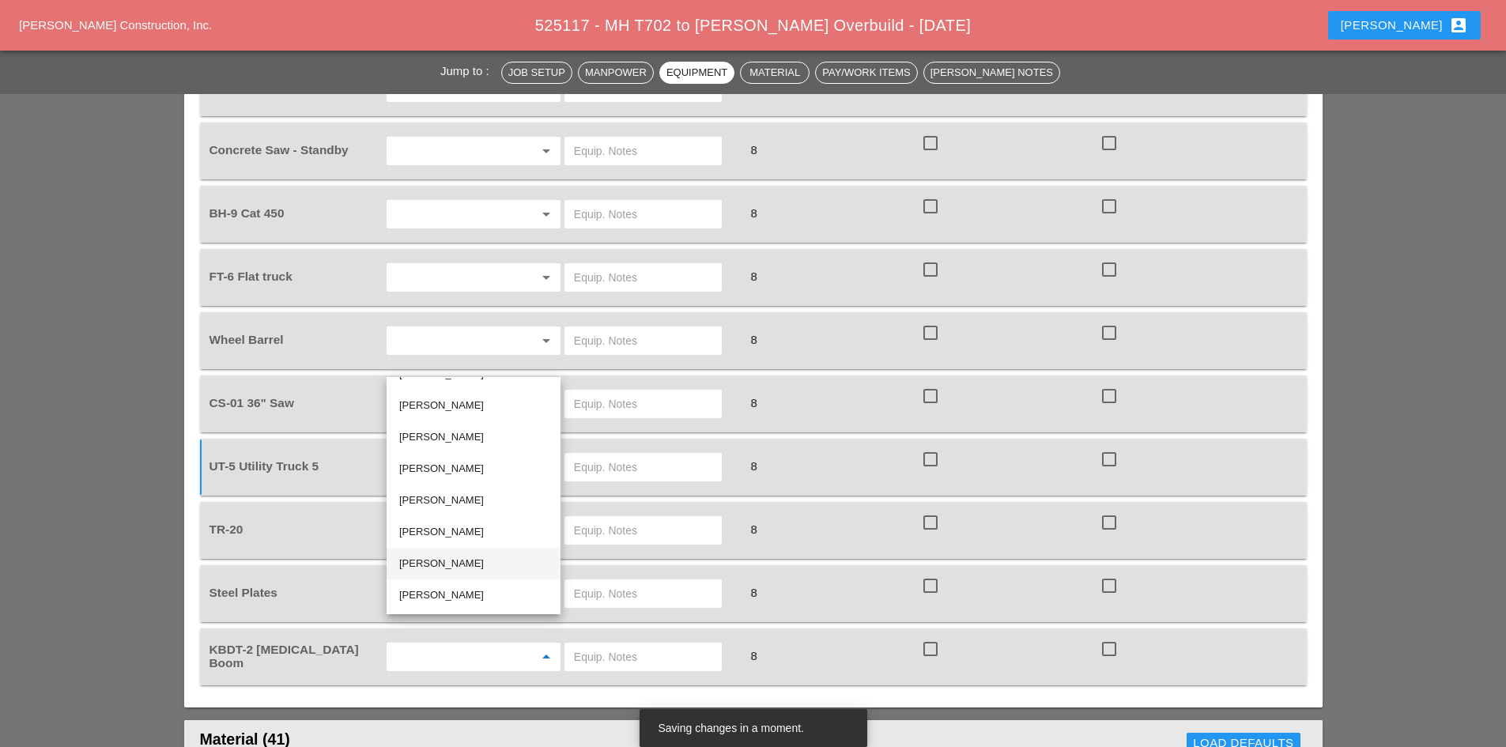
scroll to position [0, 0]
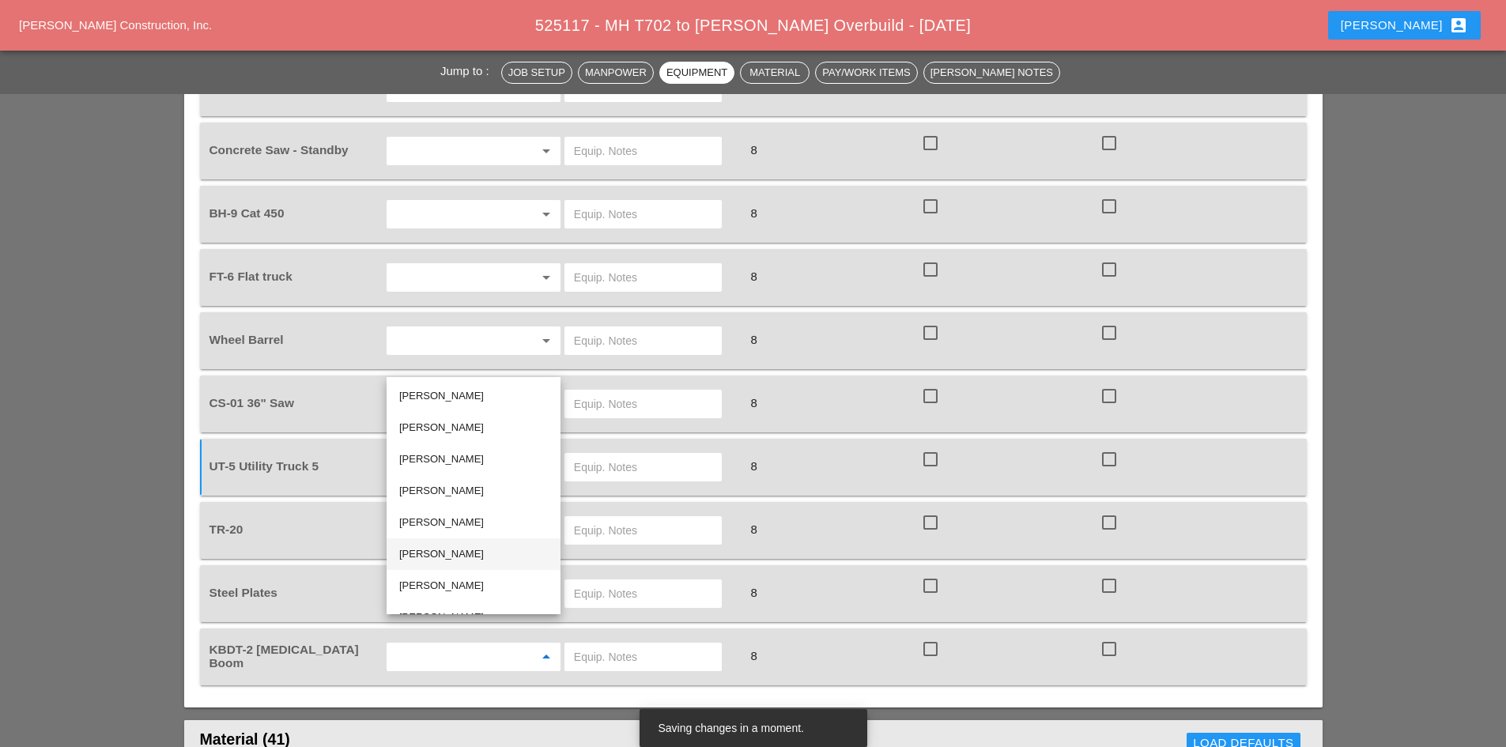
click at [454, 550] on div "Oscar Padilla" at bounding box center [473, 554] width 149 height 19
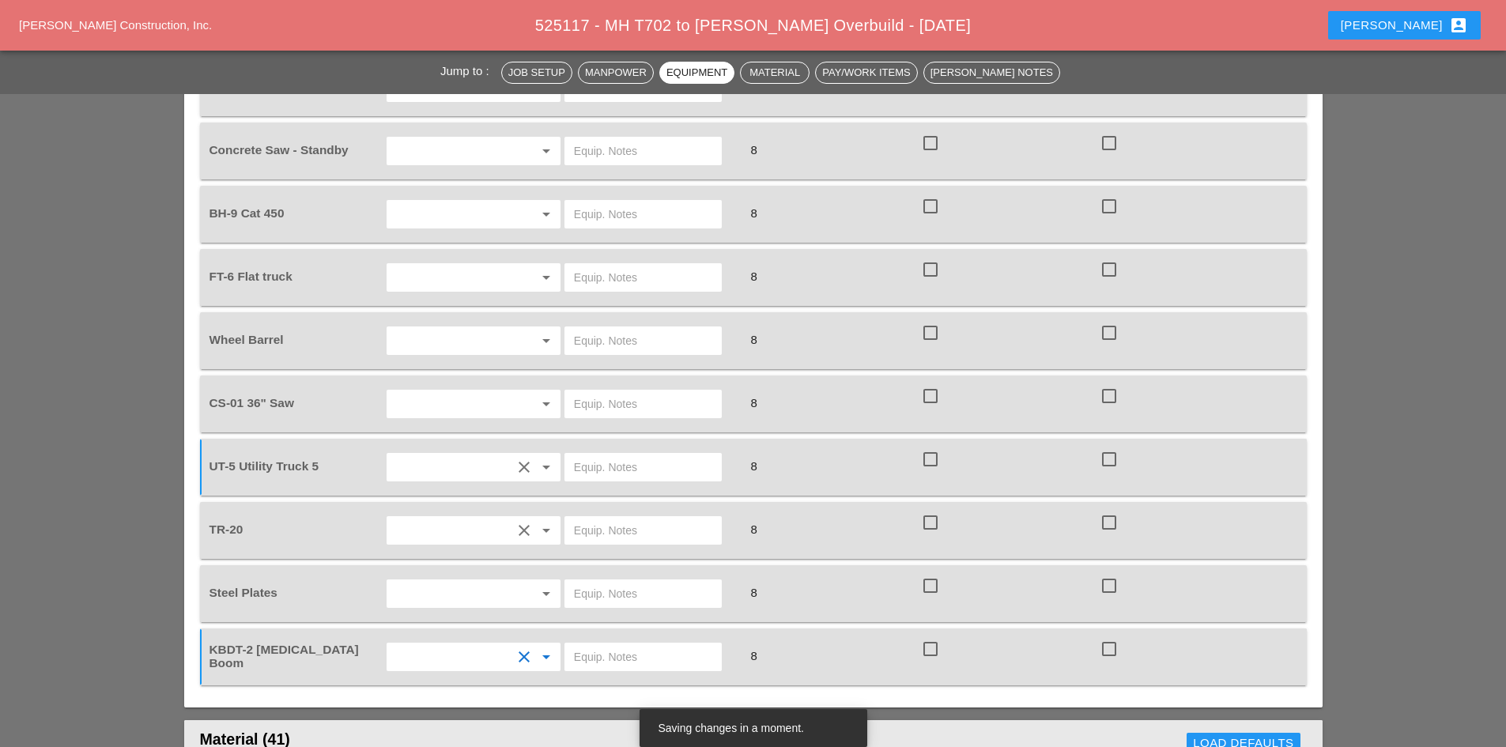
click at [409, 581] on input "text" at bounding box center [451, 593] width 120 height 25
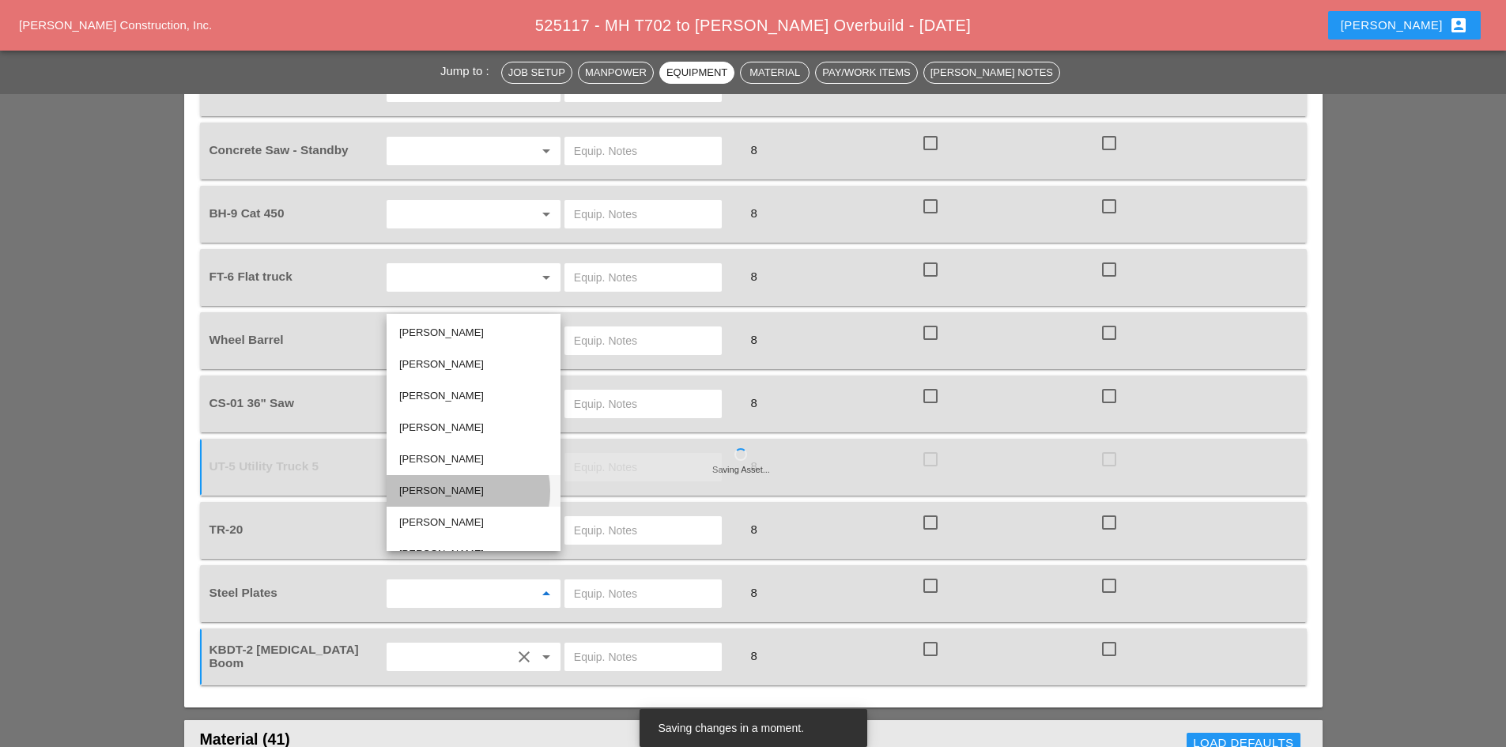
click at [457, 495] on div "Oscar Padilla" at bounding box center [473, 490] width 149 height 19
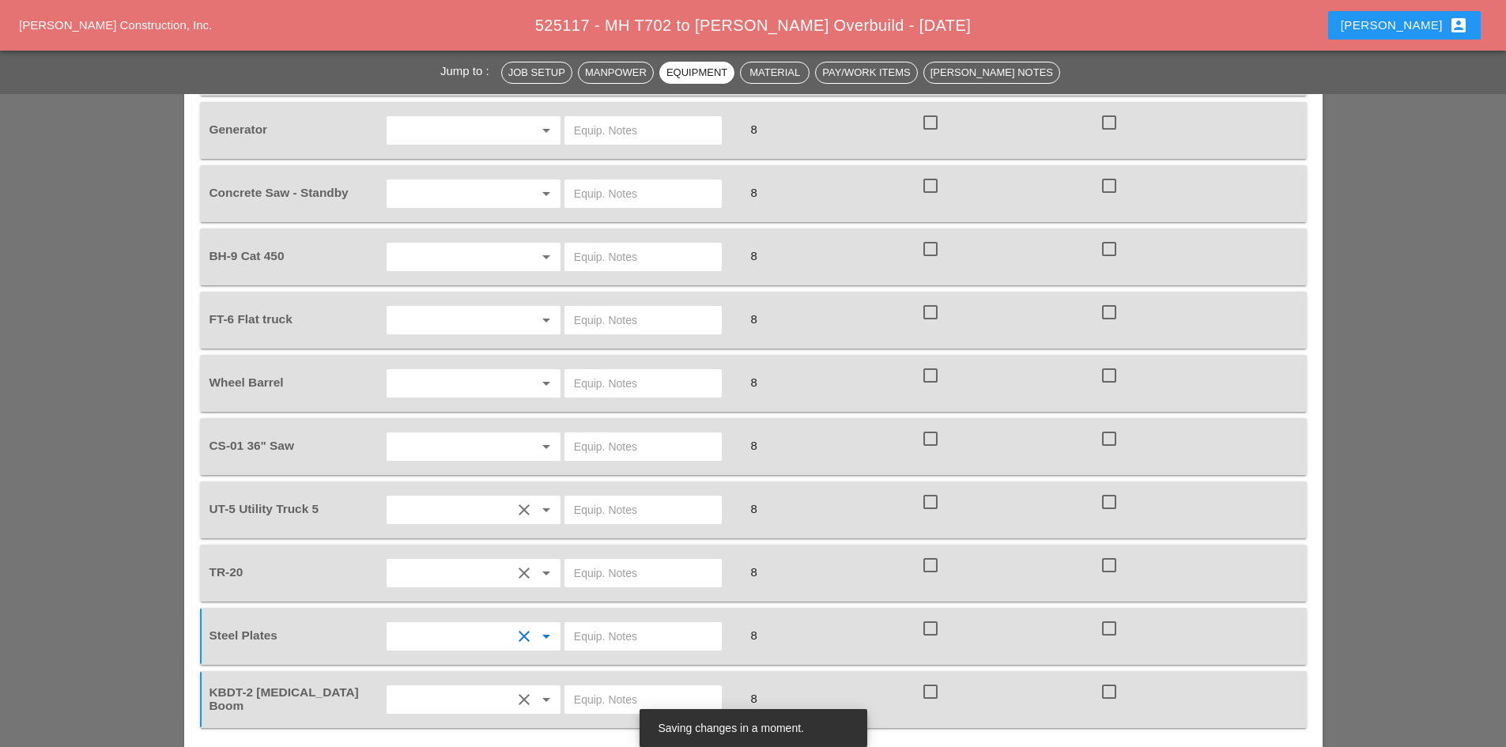
scroll to position [1423, 0]
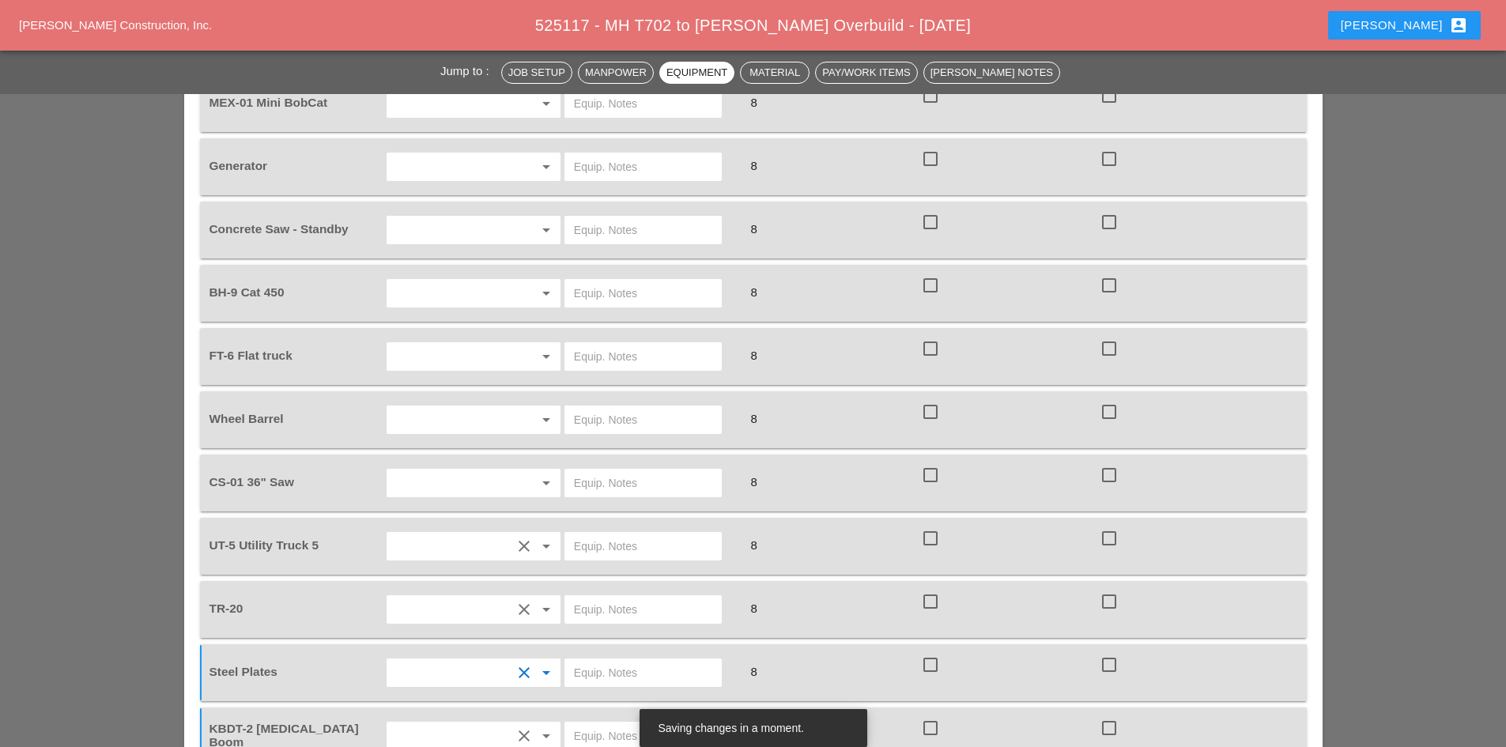
click at [433, 470] on input "text" at bounding box center [451, 482] width 120 height 25
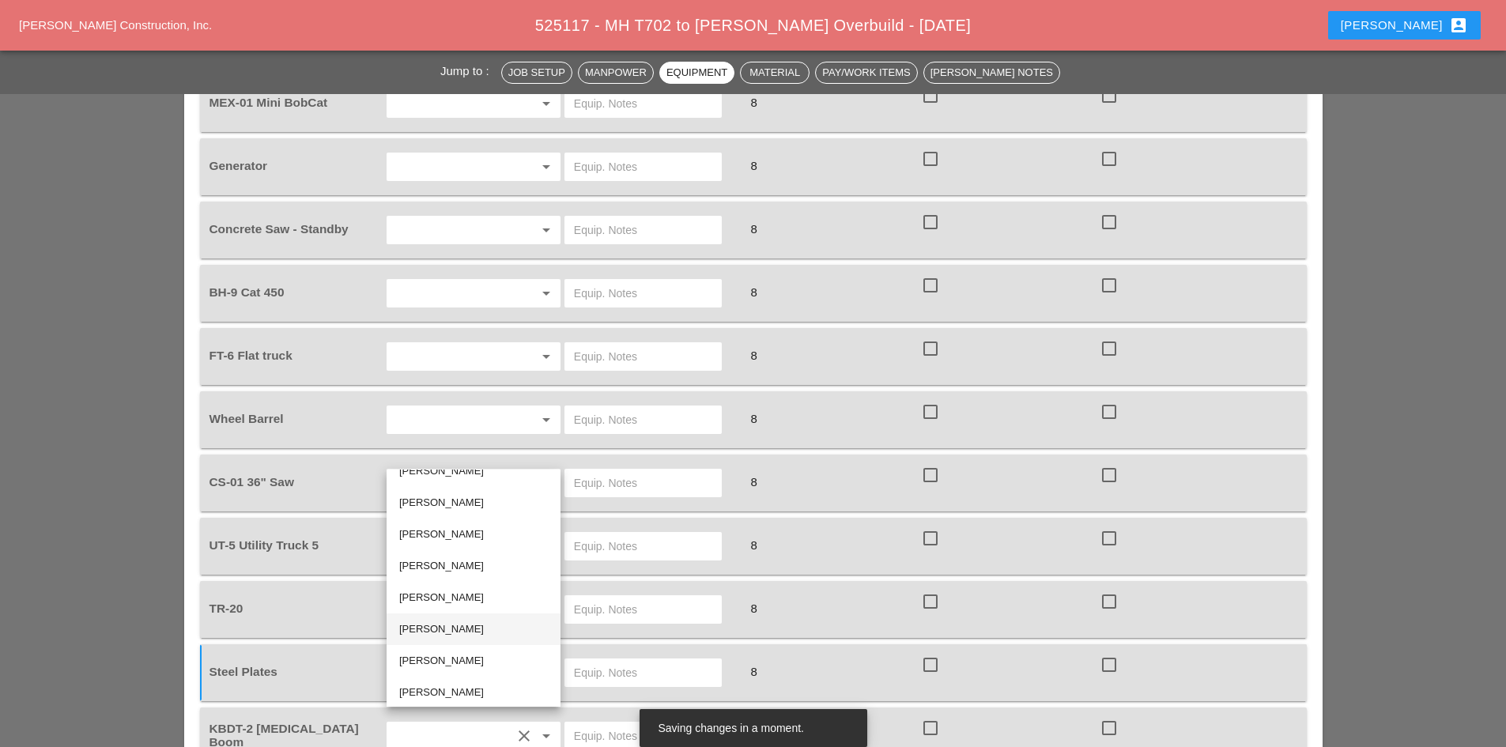
scroll to position [22, 0]
click at [463, 678] on div "Santiago Suarez" at bounding box center [473, 687] width 149 height 19
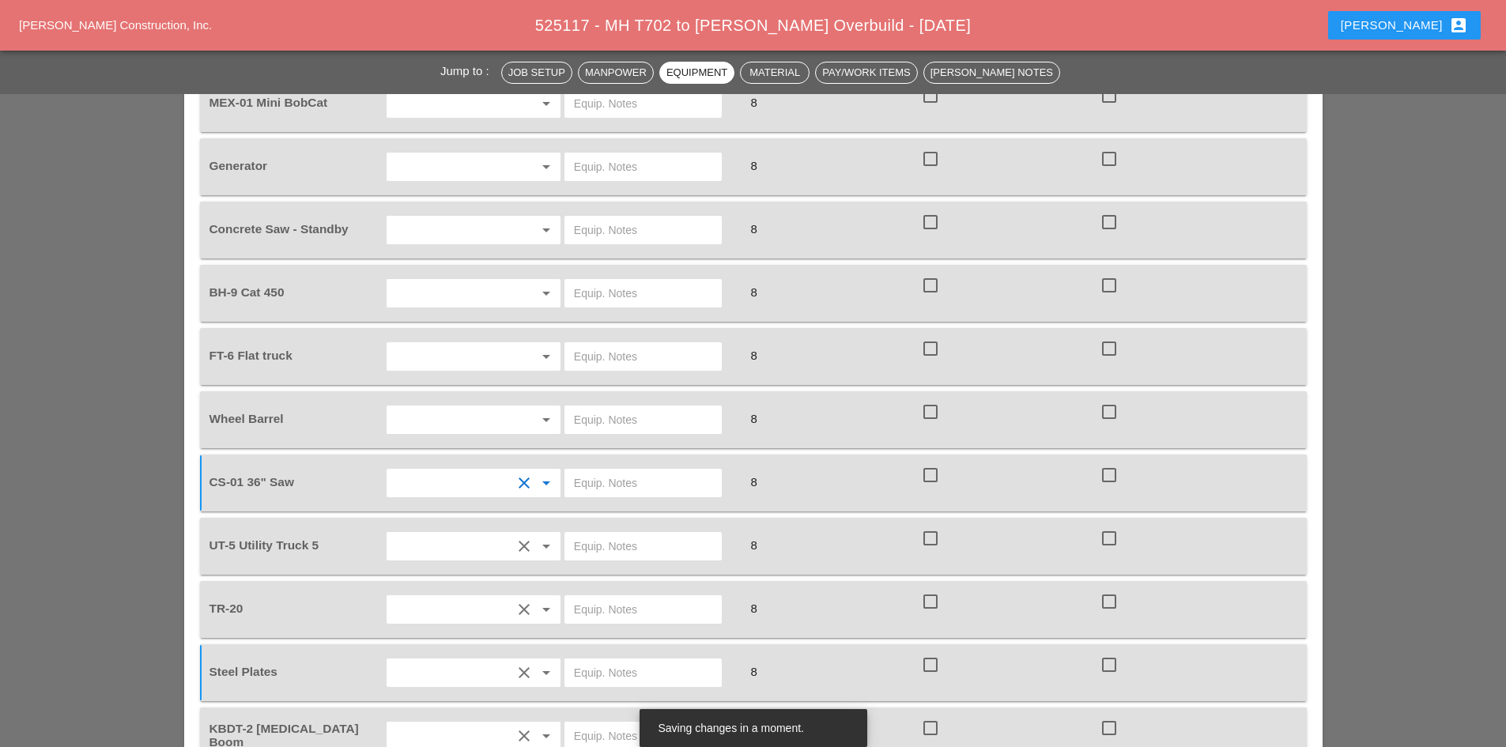
click at [620, 470] on input "text" at bounding box center [643, 482] width 138 height 25
type input "FULL SETUP"
click at [610, 533] on input "text" at bounding box center [643, 545] width 138 height 25
click at [610, 533] on input "W/ CONCETE SAW" at bounding box center [643, 545] width 138 height 25
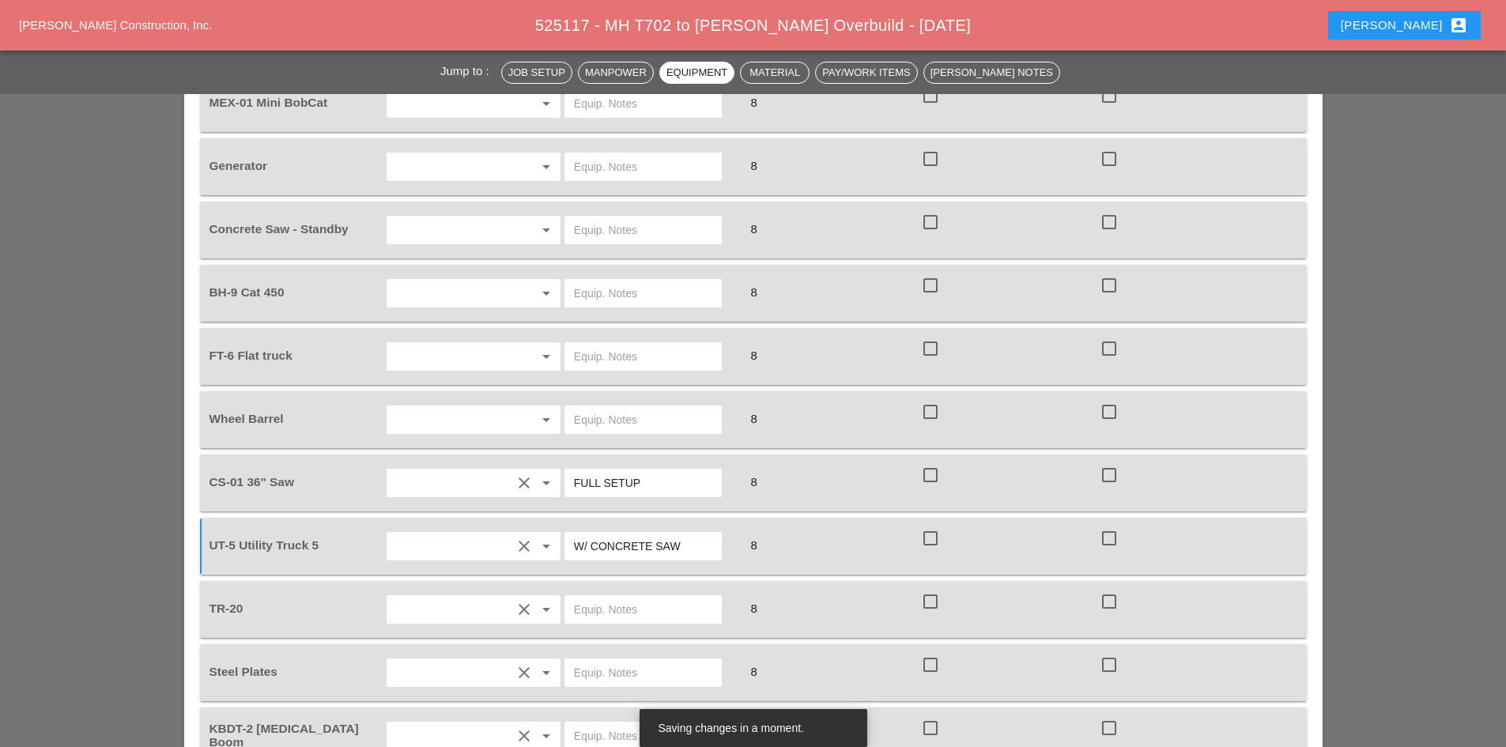
type input "W/ CONCRETE SAW"
click at [457, 407] on input "text" at bounding box center [451, 419] width 120 height 25
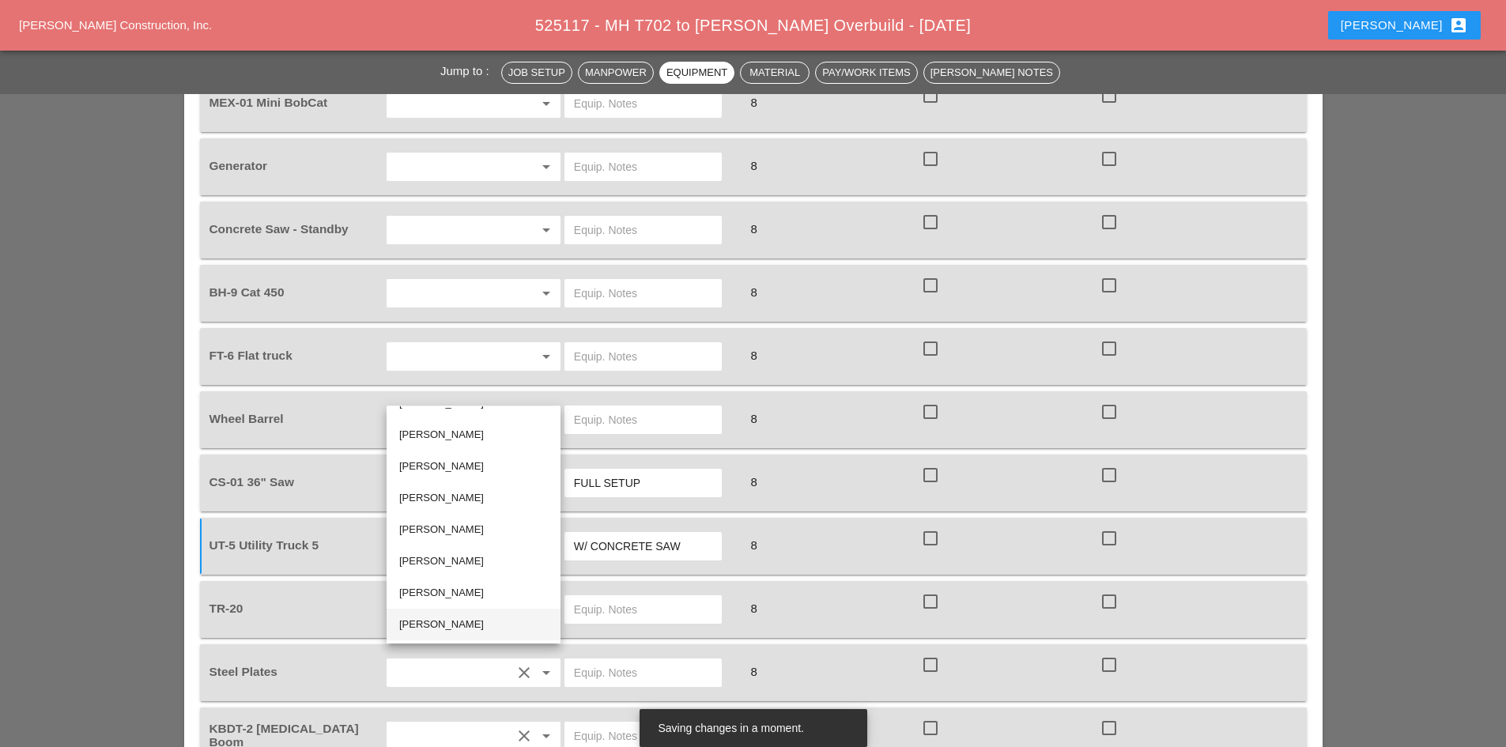
click at [464, 621] on div "Santiago Suarez" at bounding box center [473, 624] width 149 height 19
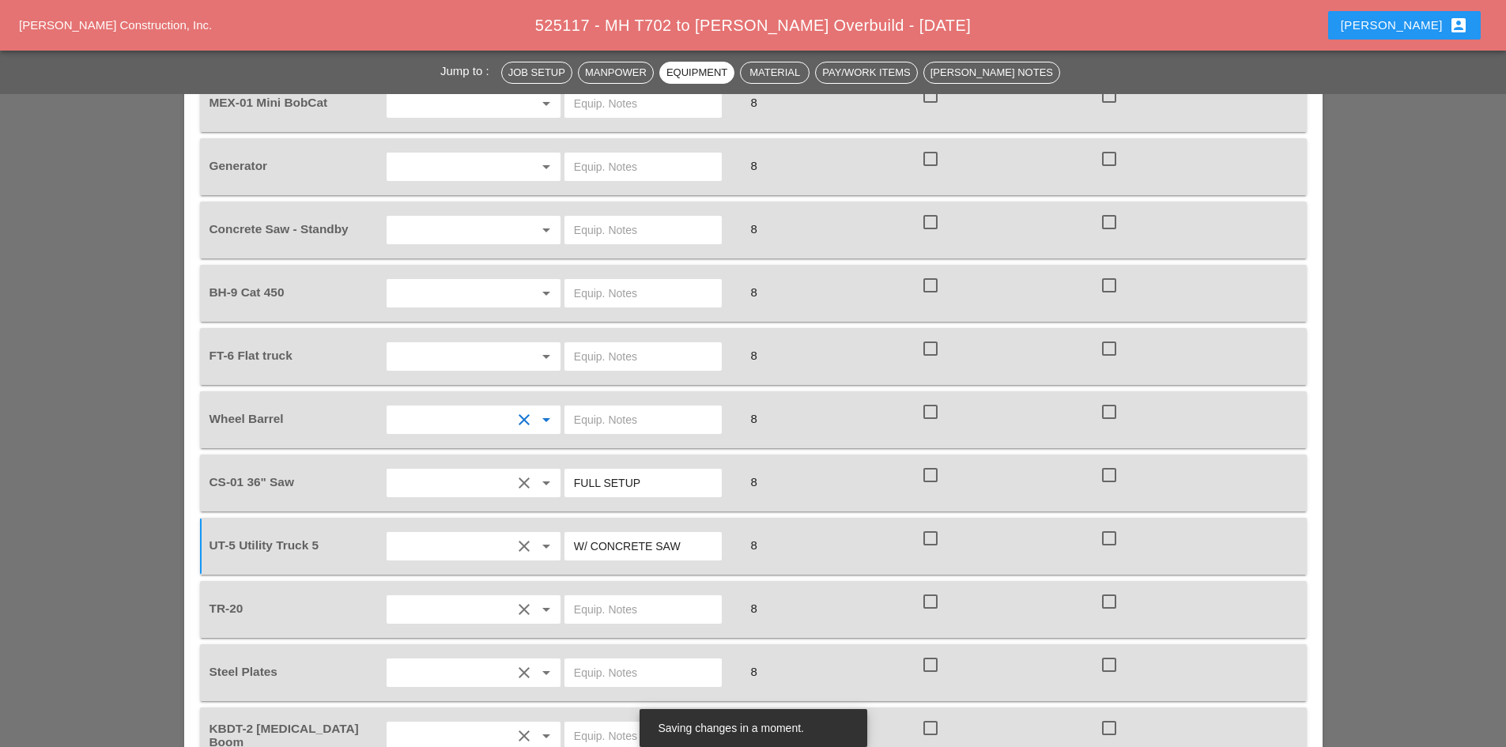
click at [597, 407] on input "text" at bounding box center [643, 419] width 138 height 25
type input "ON TRUCK"
click at [575, 344] on input "text" at bounding box center [643, 356] width 138 height 25
type input "ON SITE"
click at [594, 280] on div at bounding box center [652, 293] width 179 height 44
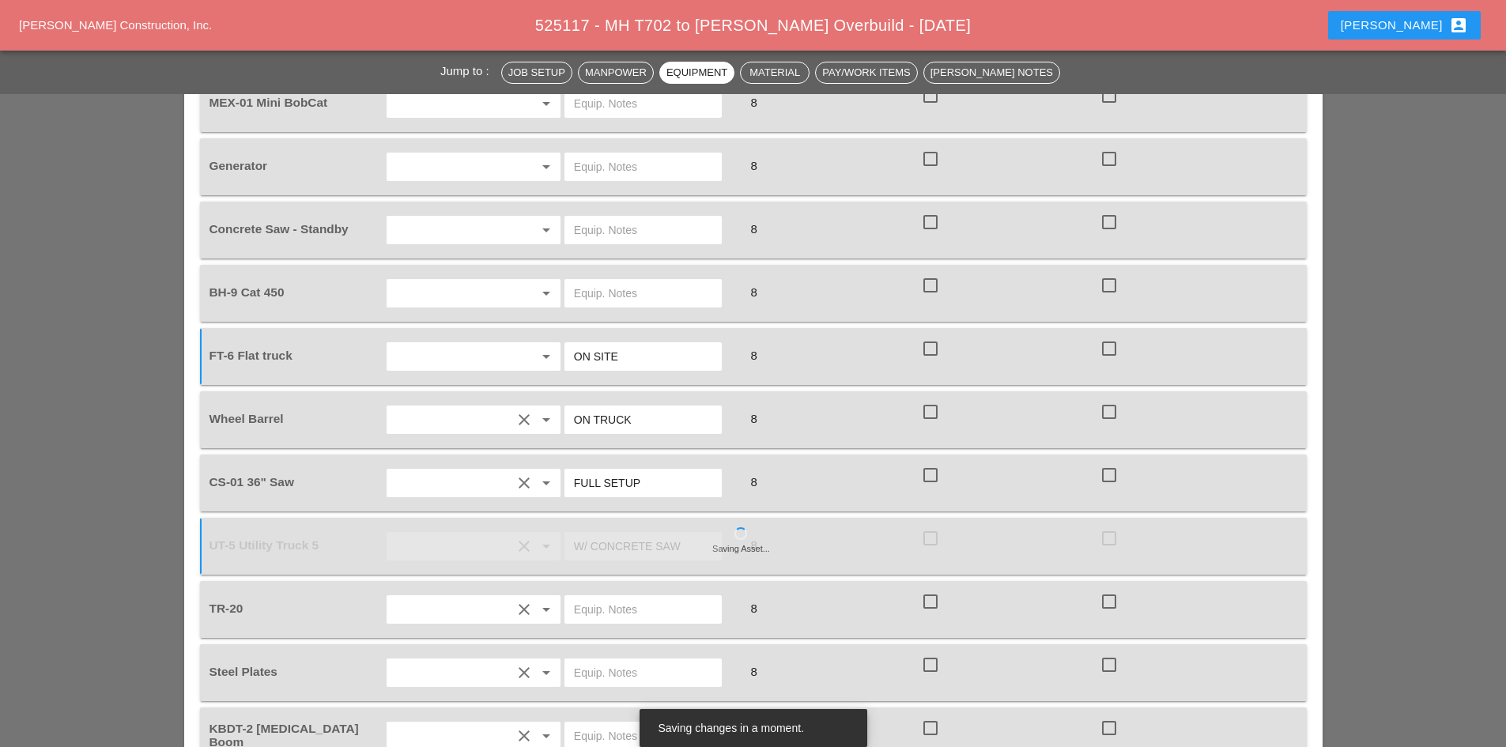
click at [593, 281] on input "text" at bounding box center [643, 293] width 138 height 25
click at [594, 281] on input "text" at bounding box center [643, 293] width 138 height 25
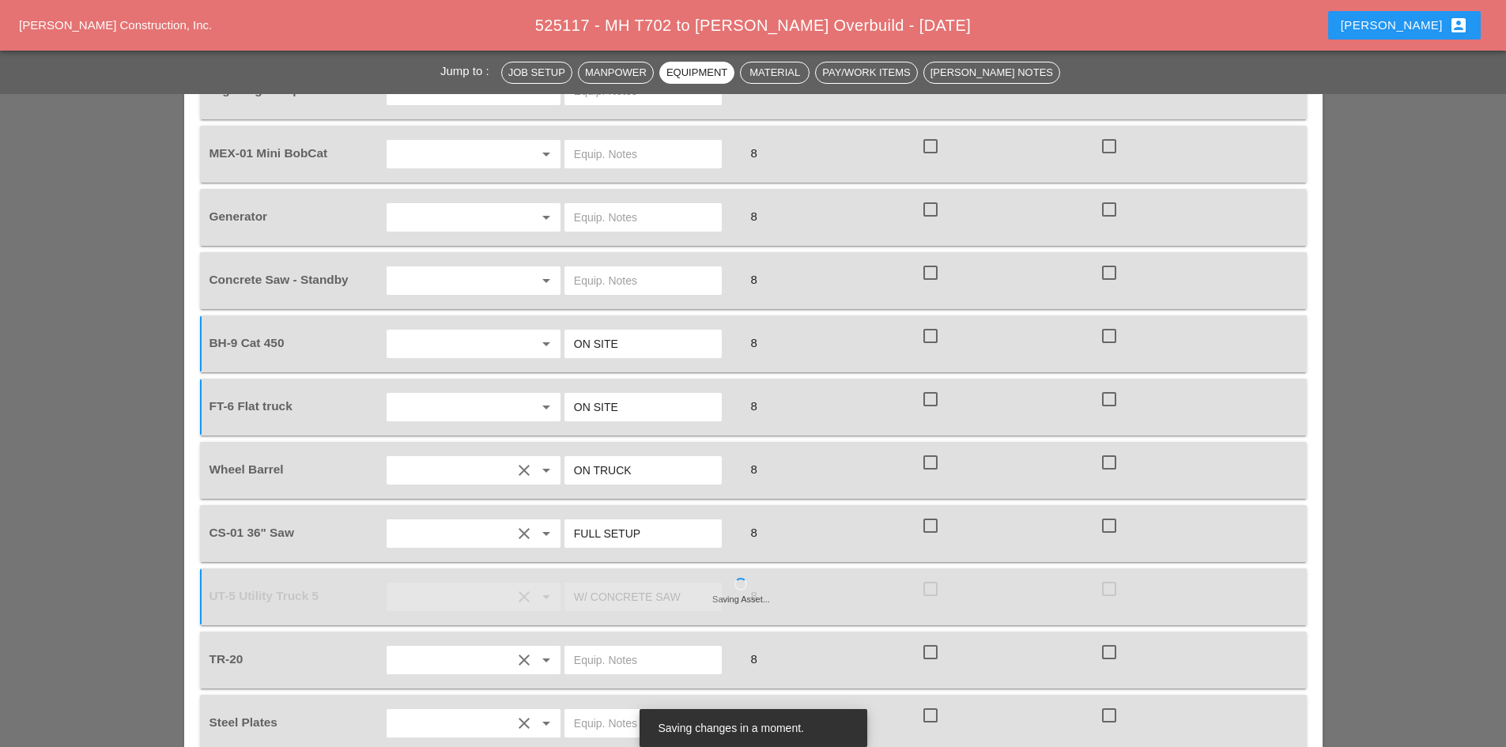
scroll to position [1344, 0]
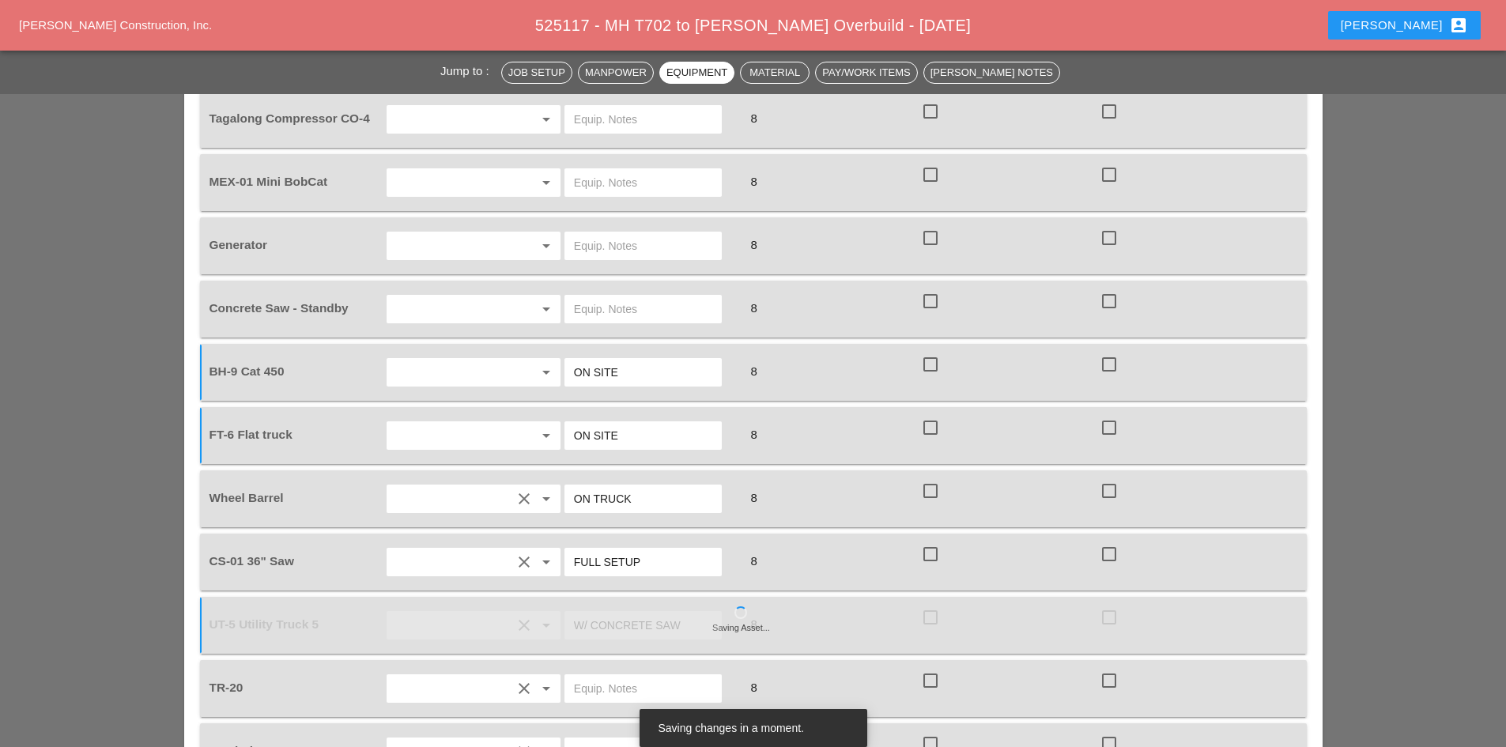
type input "ON SITE"
click at [613, 296] on input "text" at bounding box center [643, 308] width 138 height 25
type input "ON SITE"
click at [537, 236] on icon "arrow_drop_down" at bounding box center [546, 245] width 19 height 19
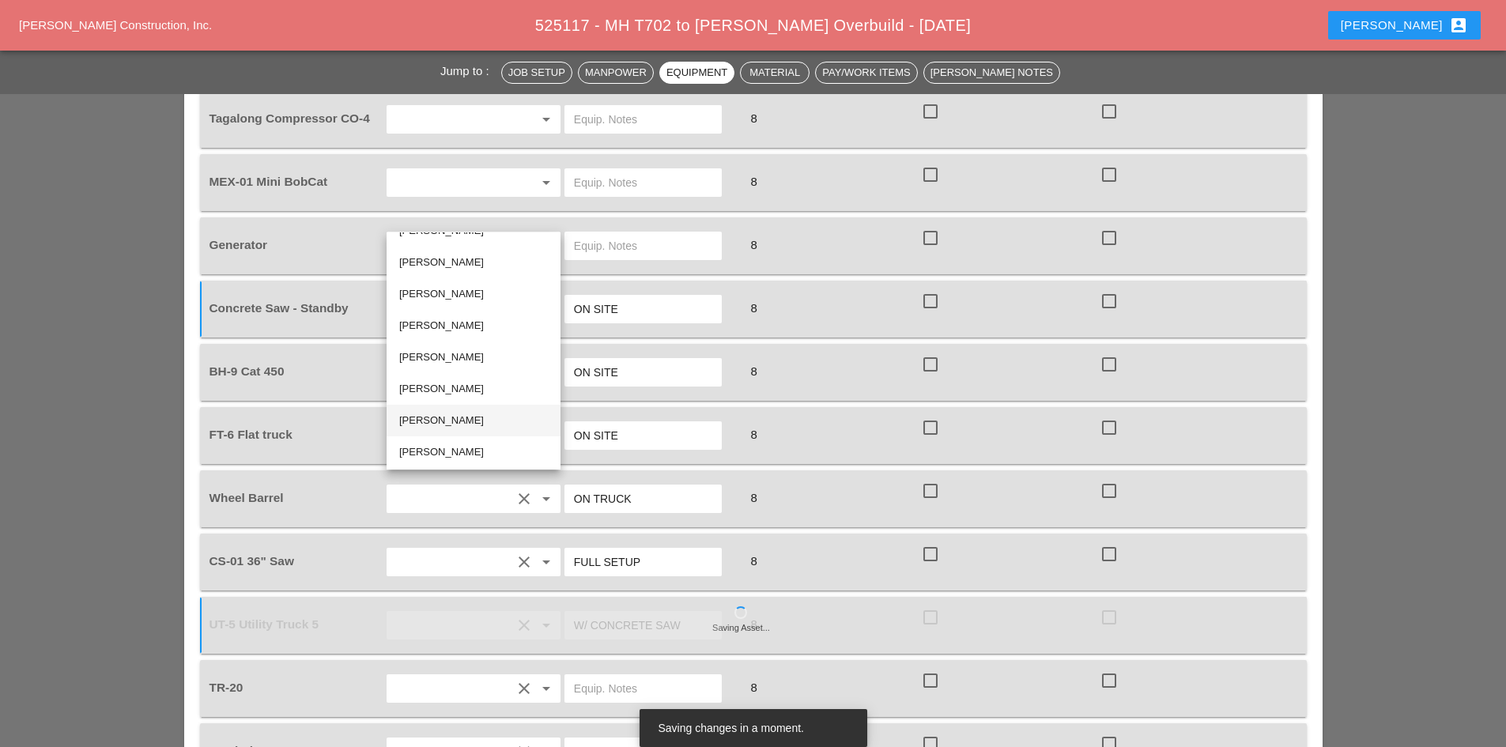
scroll to position [22, 0]
click at [454, 443] on div "Santiago Suarez" at bounding box center [473, 450] width 149 height 19
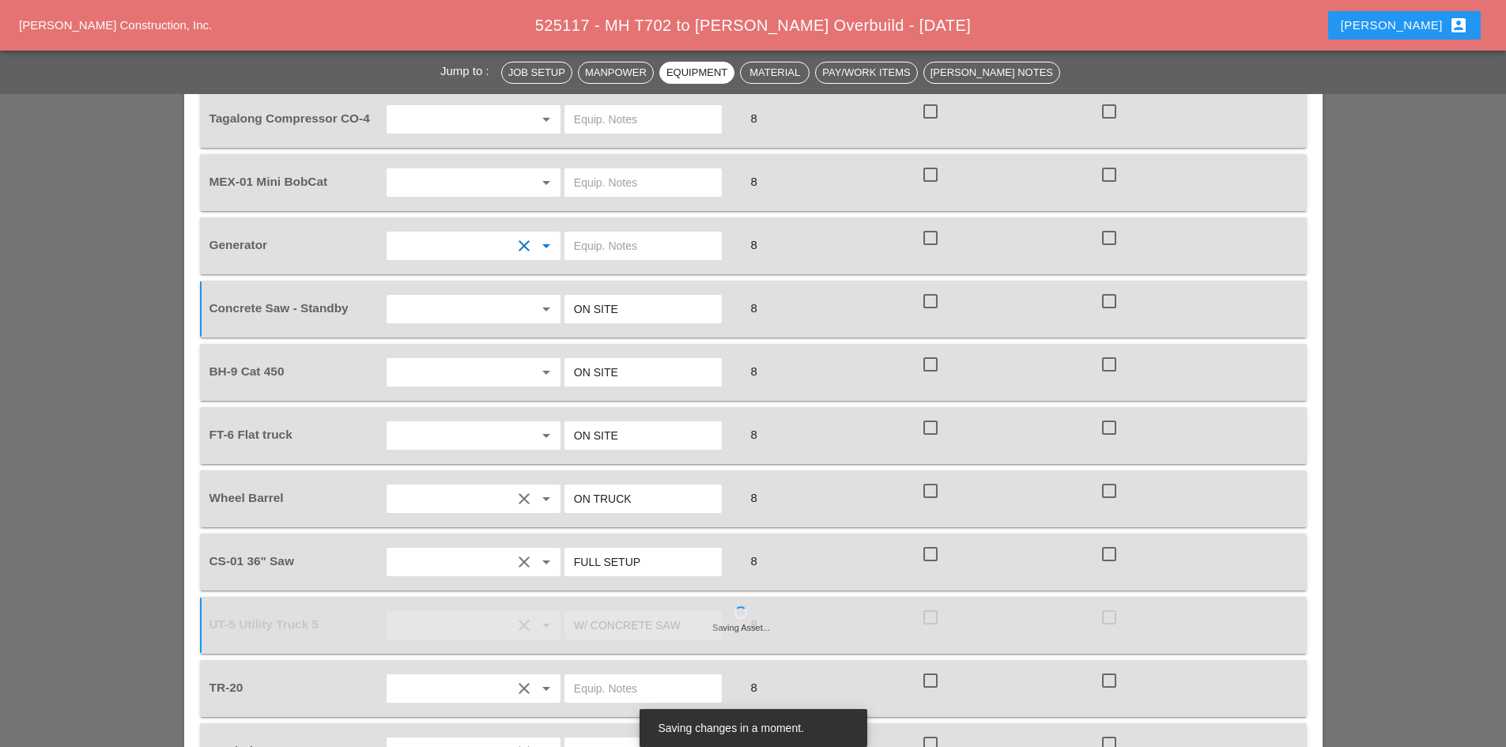
click at [609, 235] on div at bounding box center [652, 246] width 179 height 44
click at [610, 233] on input "text" at bounding box center [643, 245] width 138 height 25
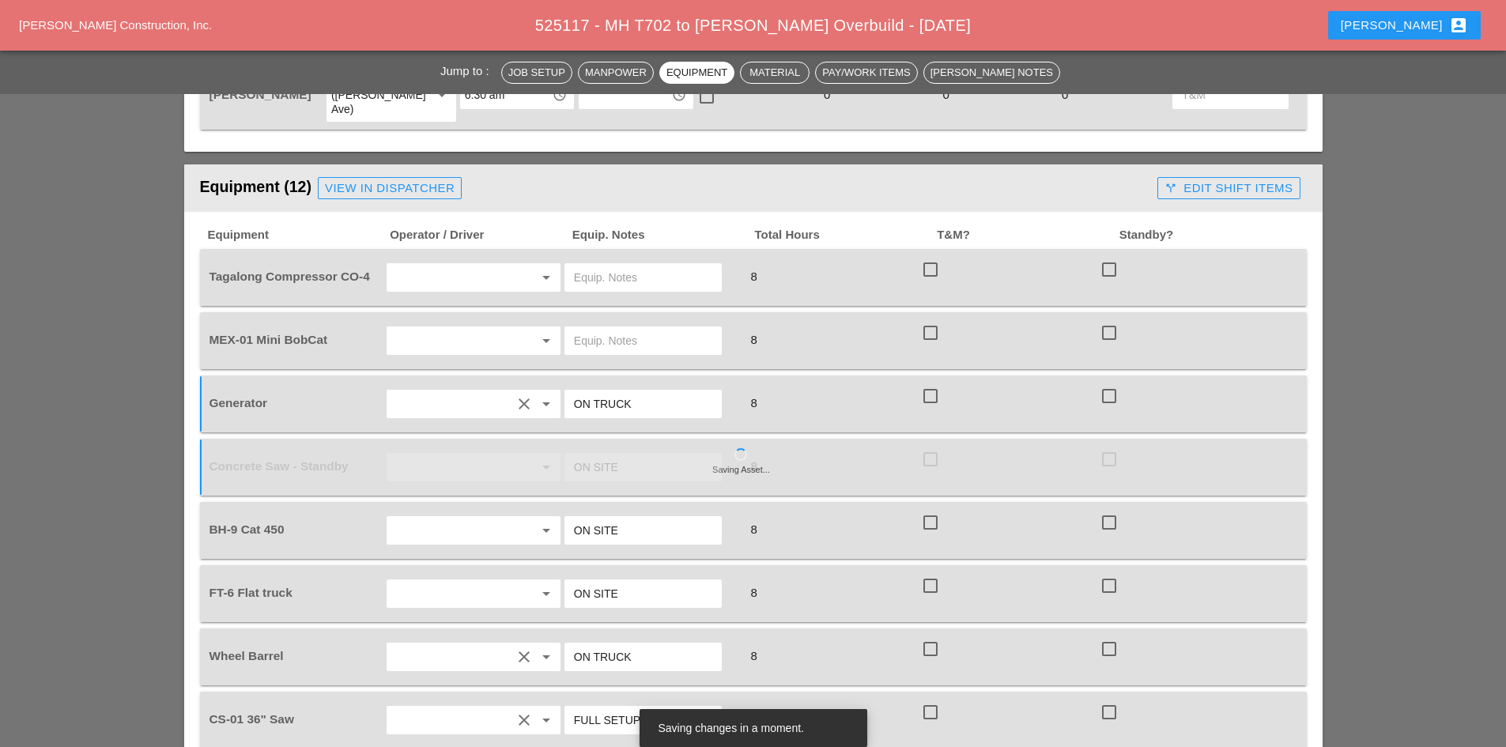
type input "ON TRUCK"
click at [609, 319] on div at bounding box center [652, 341] width 179 height 44
click at [609, 328] on input "text" at bounding box center [643, 340] width 138 height 25
click at [616, 326] on div at bounding box center [652, 341] width 179 height 44
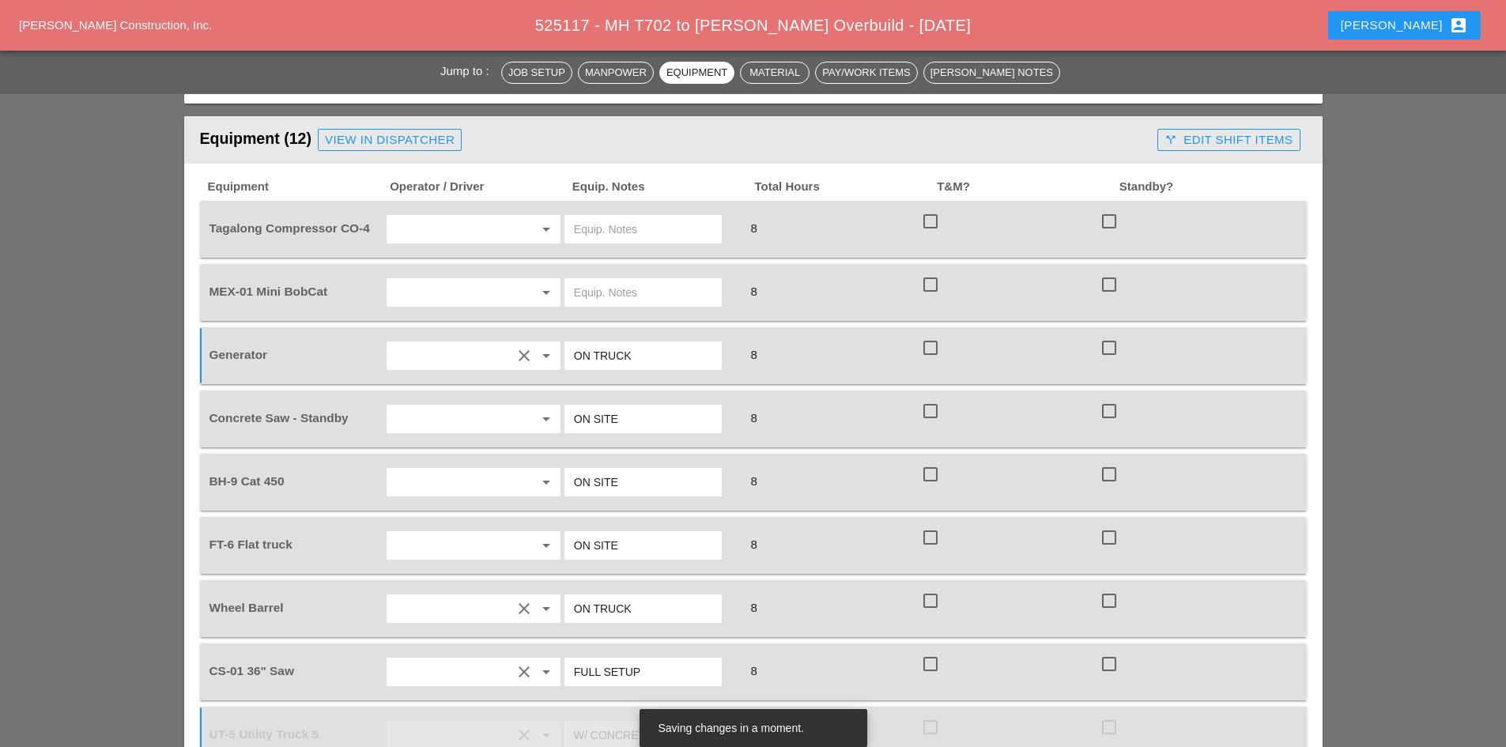
scroll to position [1206, 0]
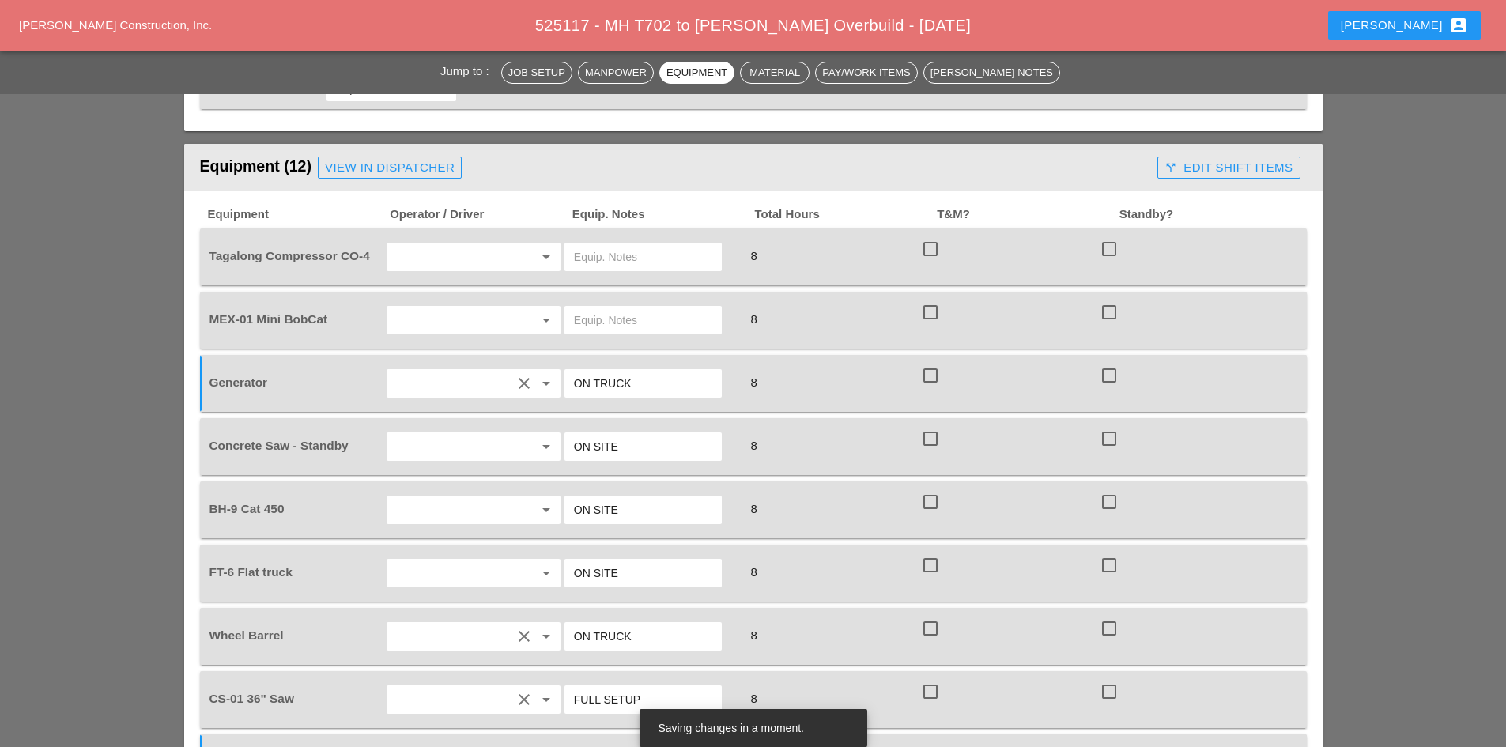
click at [605, 307] on input "text" at bounding box center [643, 319] width 138 height 25
type input "ON SITE"
click at [647, 244] on input "text" at bounding box center [643, 256] width 138 height 25
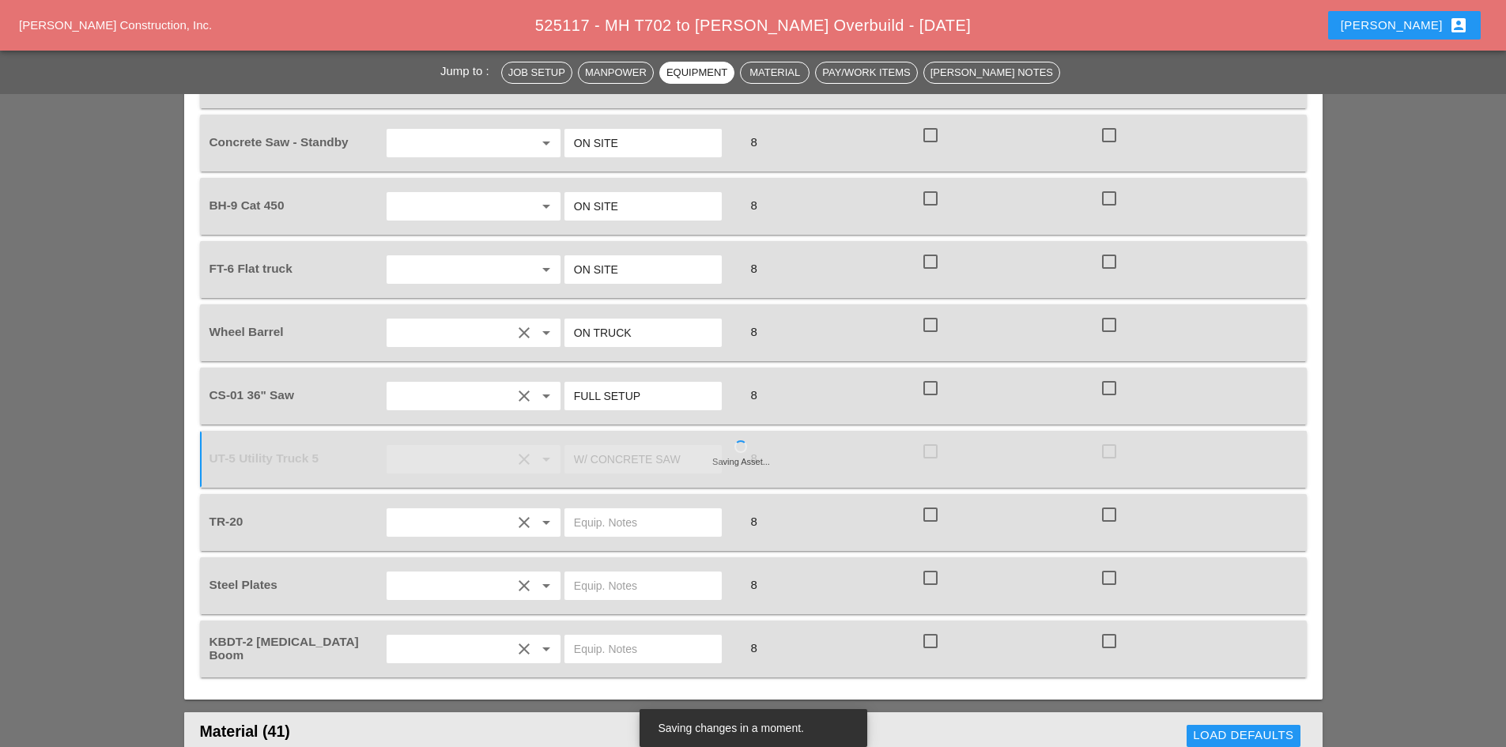
scroll to position [1522, 0]
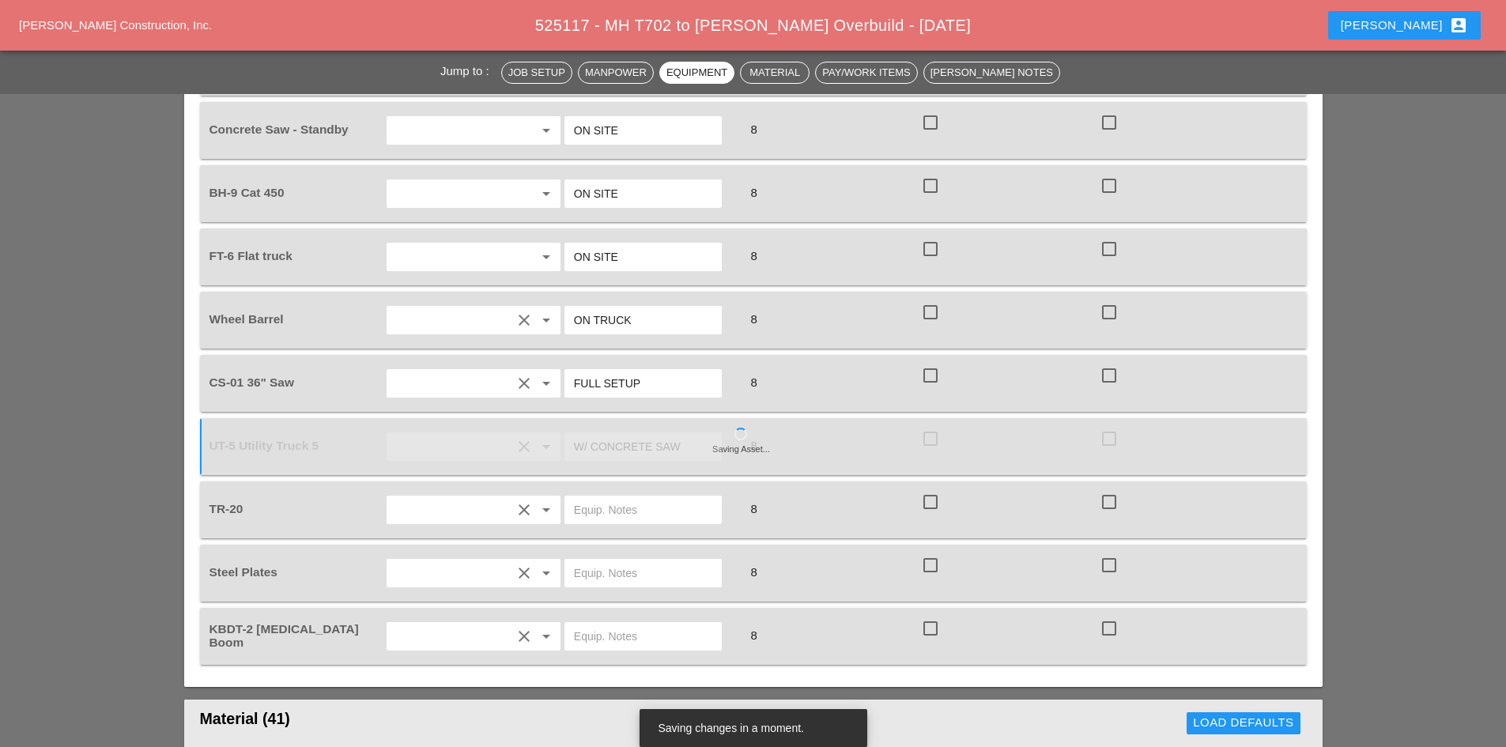
type input "ON SITE"
click at [604, 560] on input "text" at bounding box center [643, 572] width 138 height 25
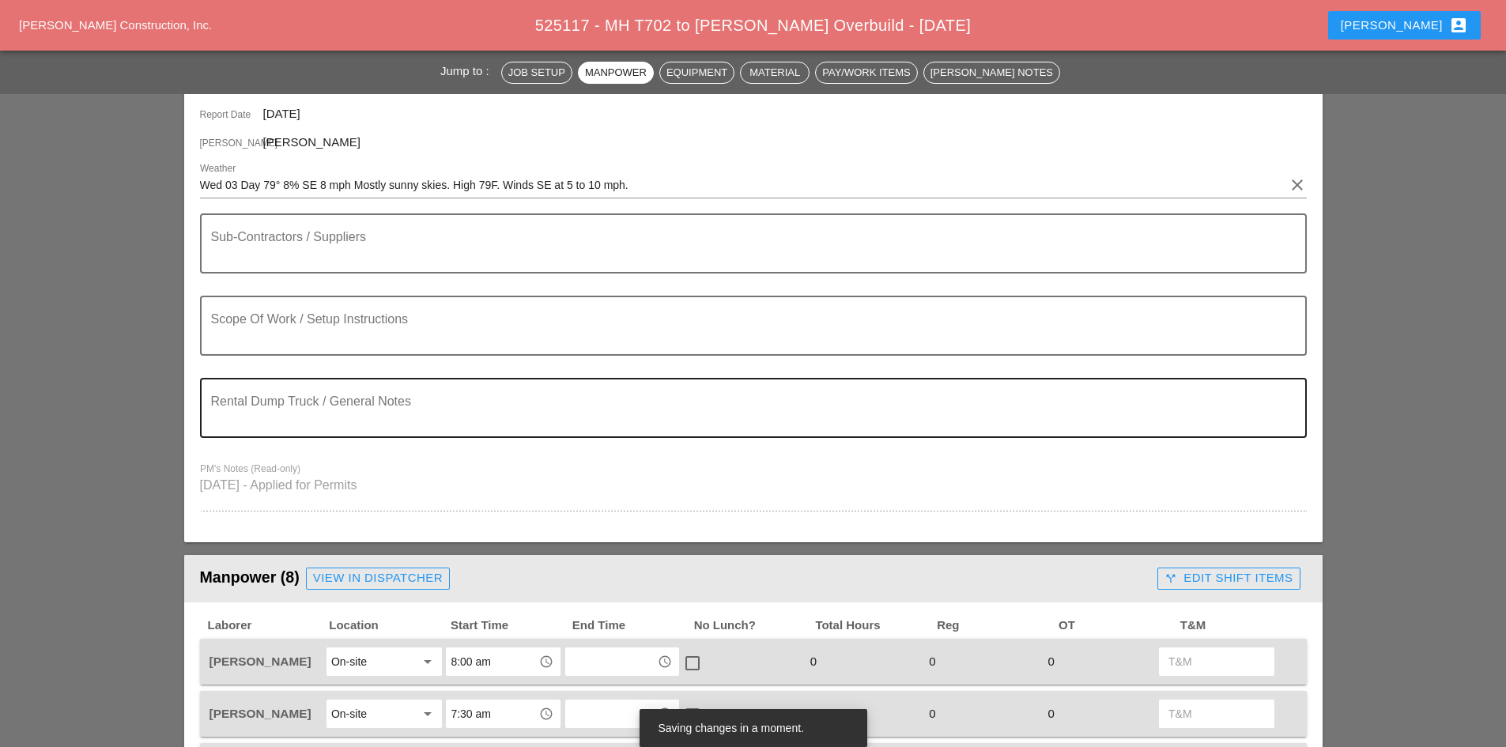
scroll to position [179, 0]
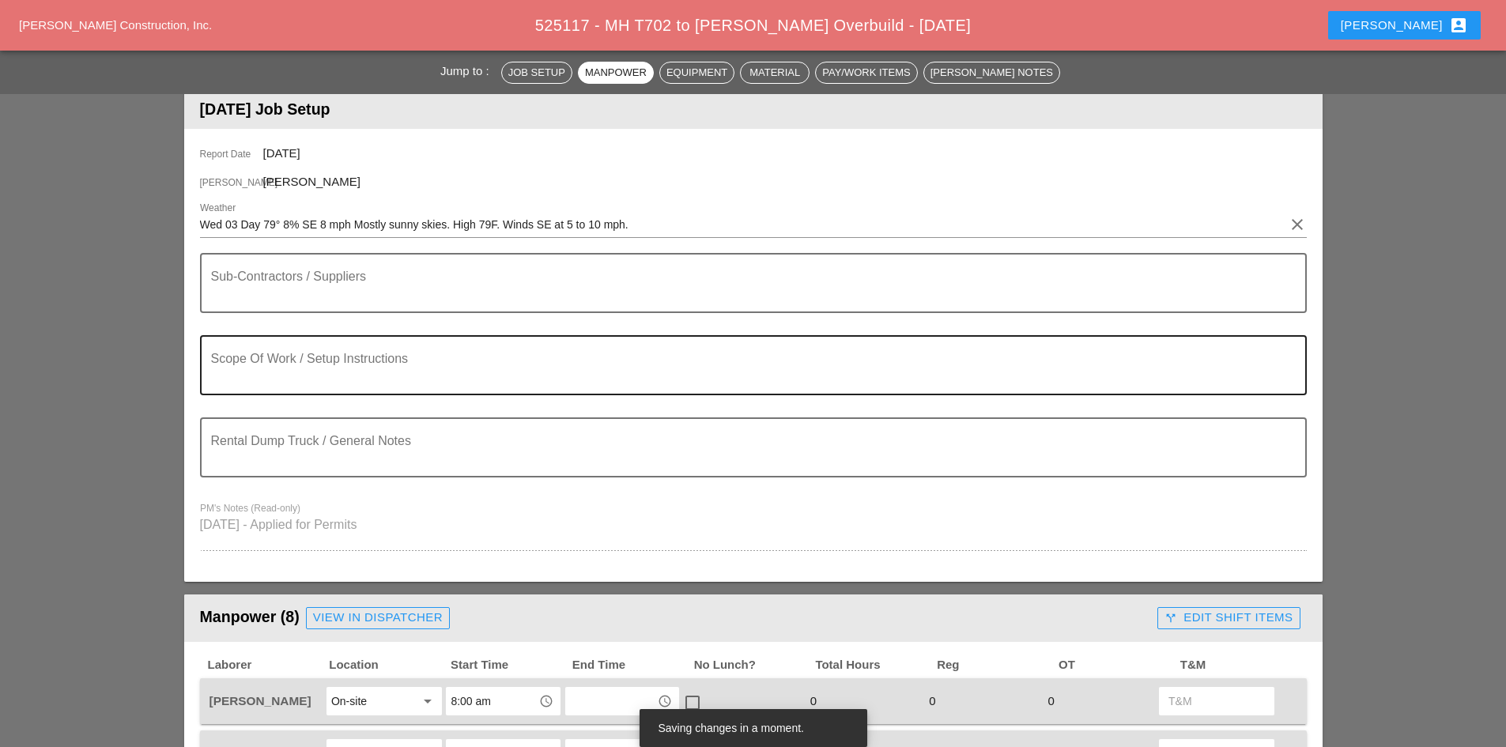
type input "ON SITE"
click at [309, 367] on textarea "Scope Of Work / Setup Instructions" at bounding box center [747, 375] width 1072 height 38
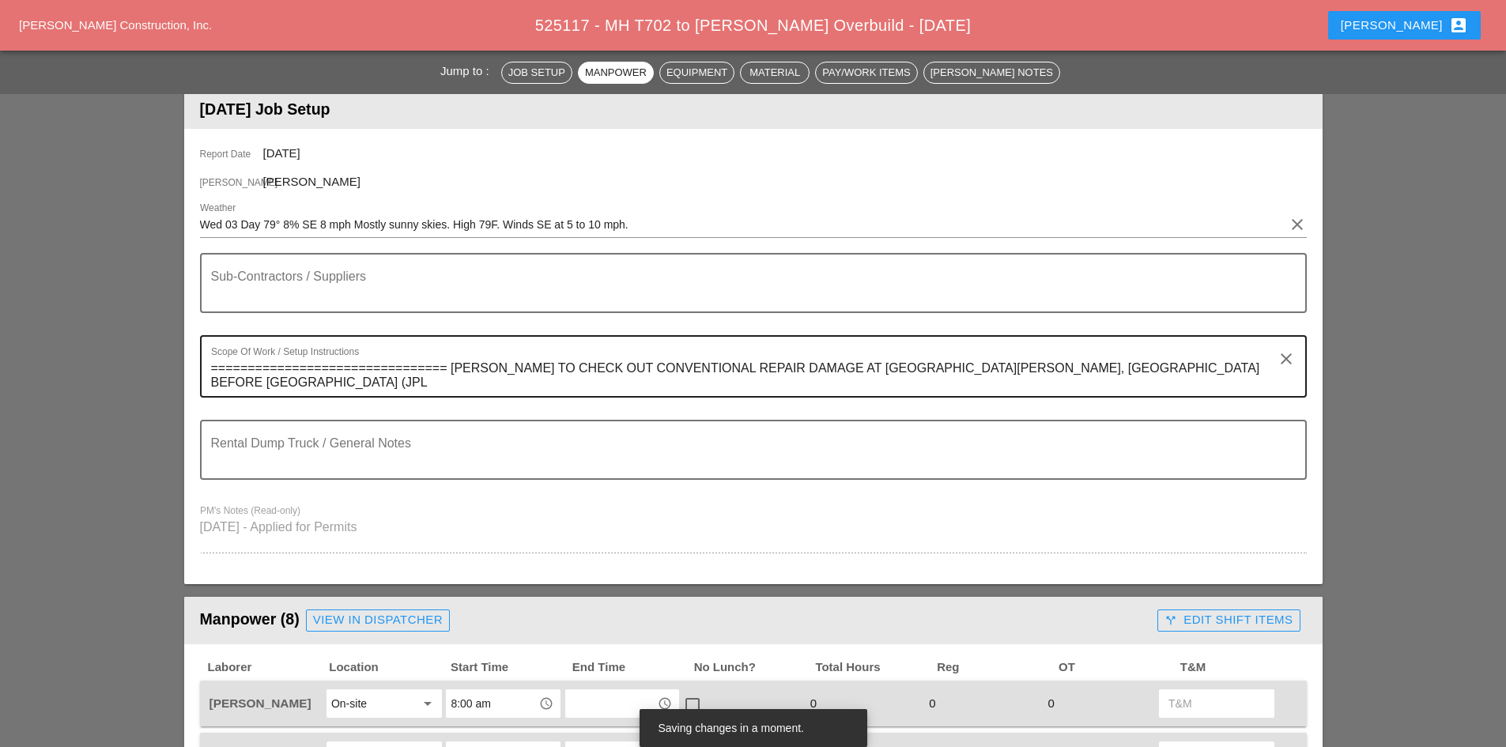
click at [330, 387] on textarea "================================ GILLIE TO CHECK OUT CONVENTIONAL REPAIR DAMAGE…" at bounding box center [747, 376] width 1072 height 40
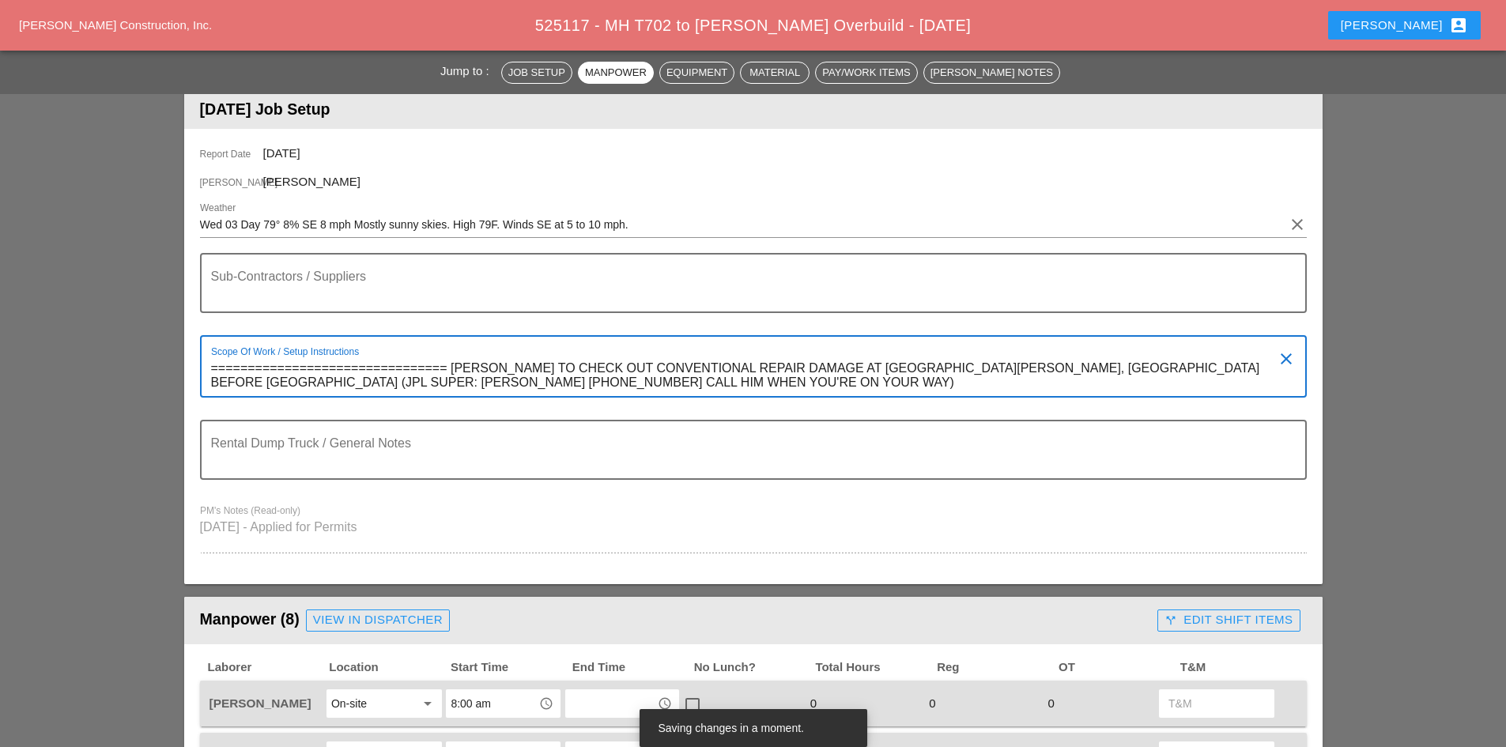
drag, startPoint x: 443, startPoint y: 360, endPoint x: 428, endPoint y: 371, distance: 19.1
click at [440, 362] on textarea "================================ GILLIE TO CHECK OUT CONVENTIONAL REPAIR DAMAGE…" at bounding box center [747, 376] width 1072 height 40
click at [424, 367] on textarea "================================ GILLIE TO CHECK OUT CONVENTIONAL REPAIR DAMAGE…" at bounding box center [747, 376] width 1072 height 40
type textarea "=================================== GILLIE TO CHECK OUT CONVENTIONAL REPAIR DAM…"
drag, startPoint x: 469, startPoint y: 367, endPoint x: 166, endPoint y: 368, distance: 302.7
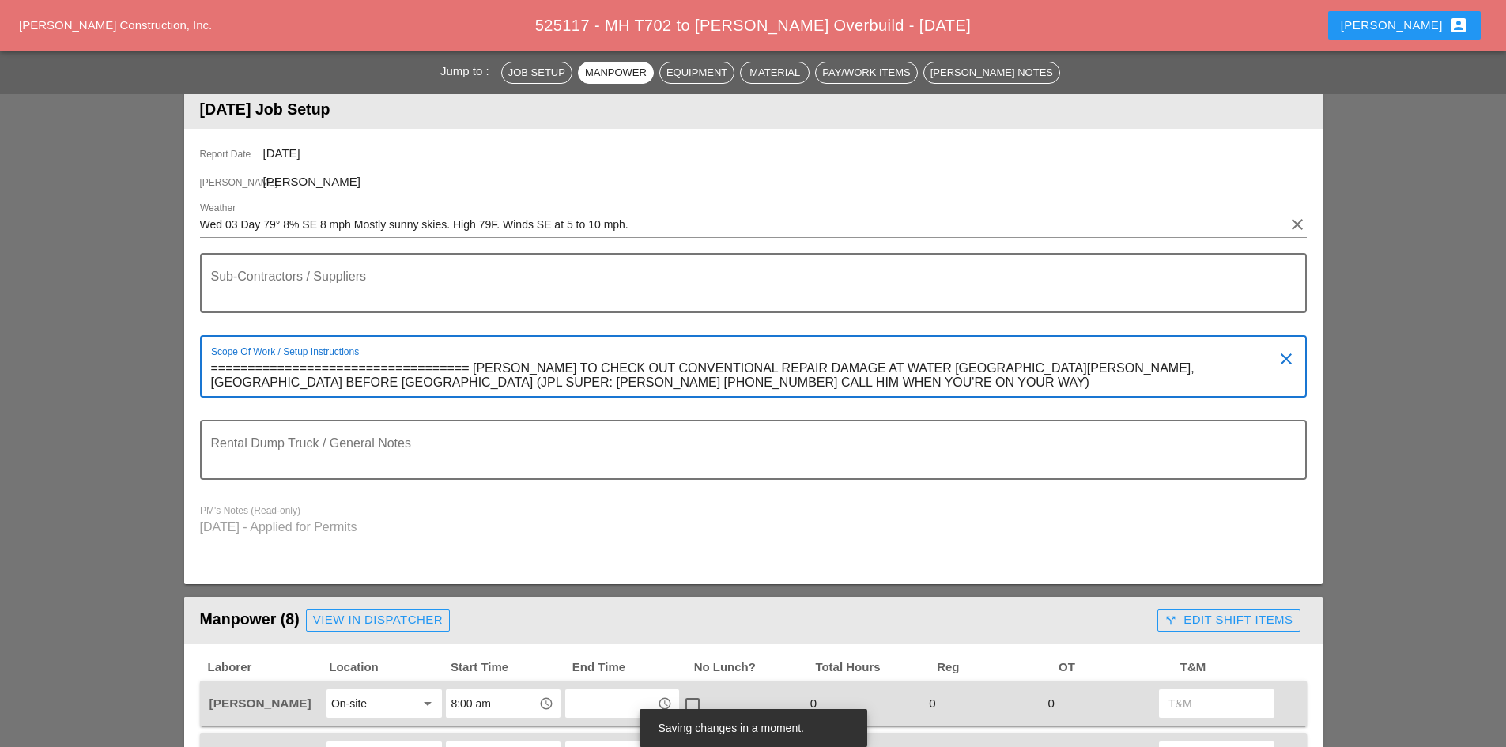
click at [371, 276] on textarea "Sub-Contractors / Suppliers" at bounding box center [747, 292] width 1072 height 38
paste textarea "==================================="
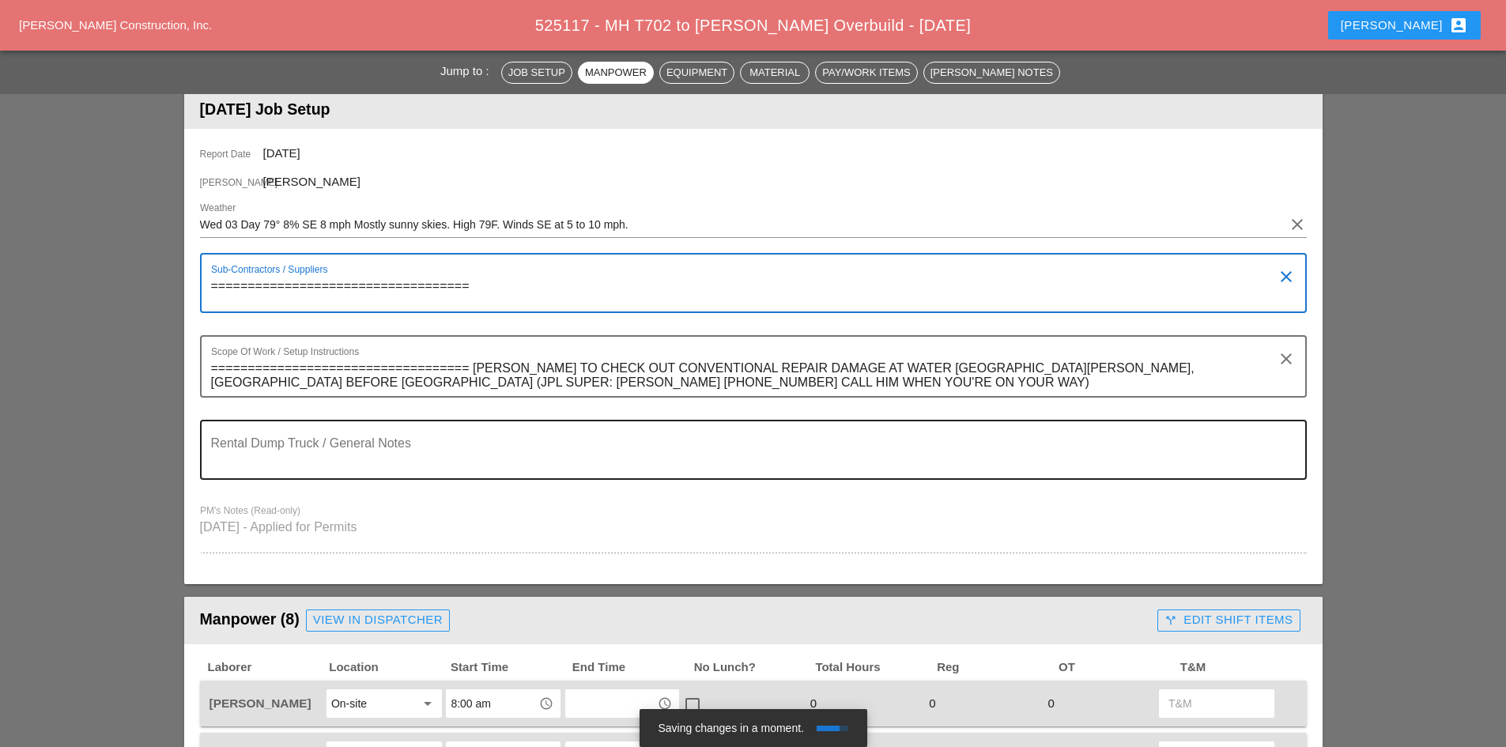
type textarea "==================================="
click at [417, 447] on textarea "Rental Dump Truck / General Notes" at bounding box center [747, 459] width 1072 height 38
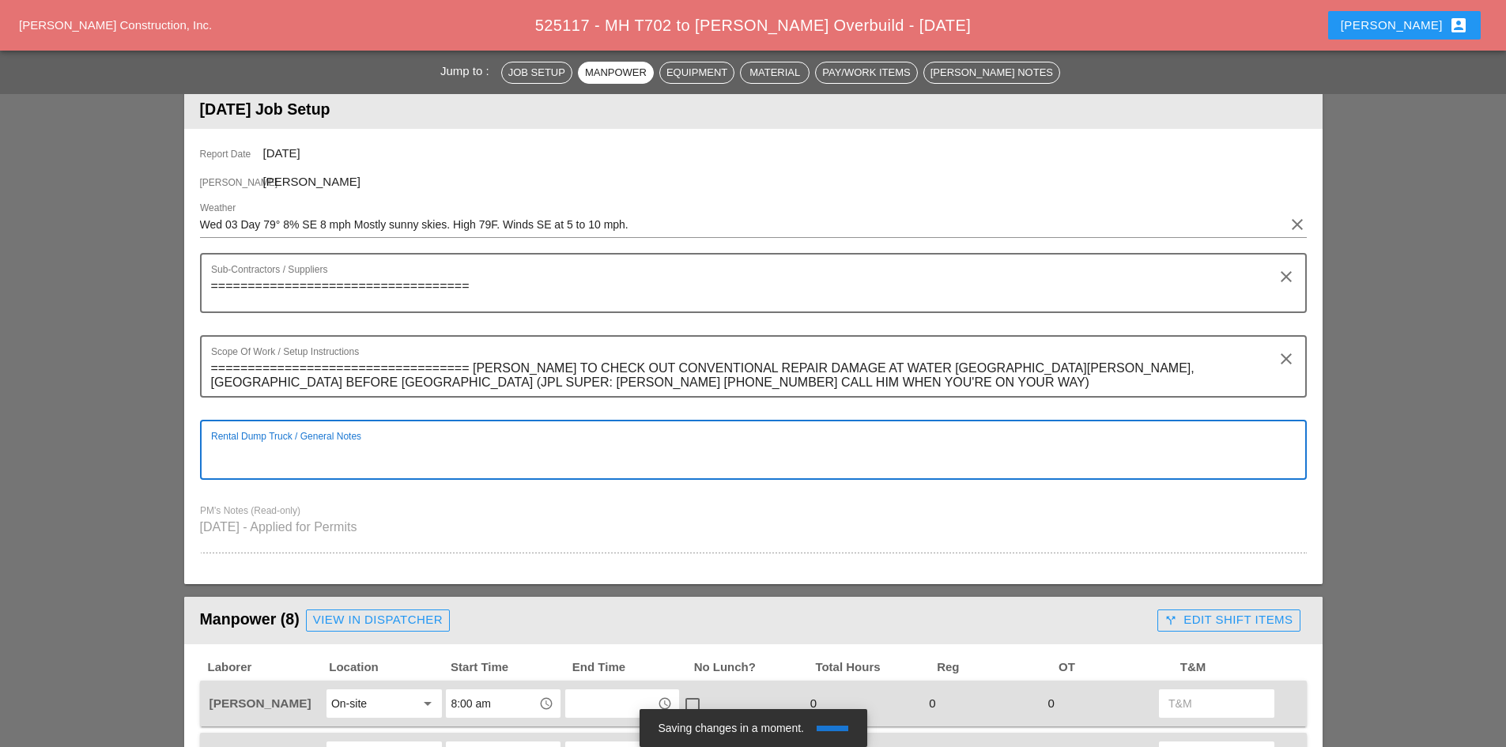
paste textarea "==================================="
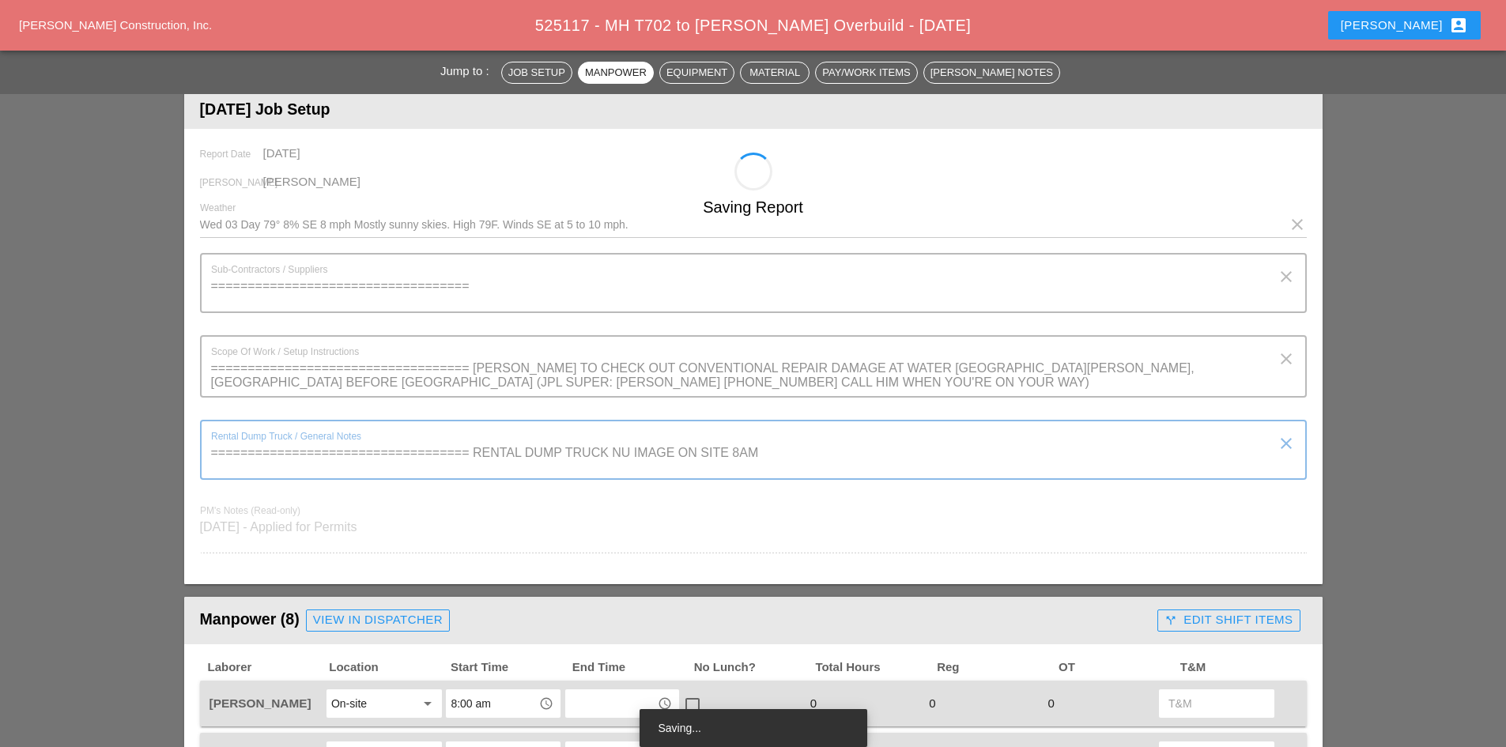
type textarea "=================================== RENTAL DUMP TRUCK NU IMAGE ON SITE 8AM"
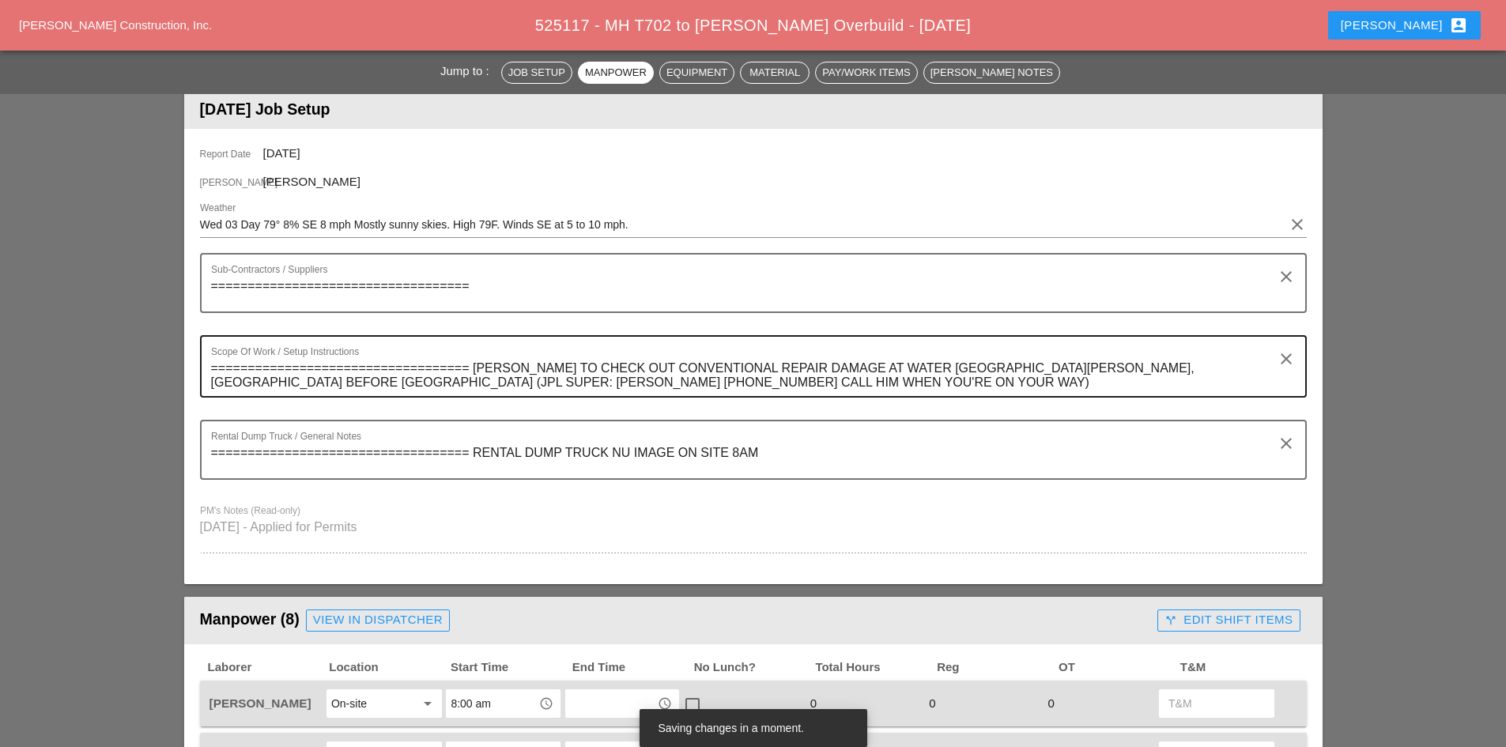
drag, startPoint x: 819, startPoint y: 368, endPoint x: 827, endPoint y: 367, distance: 8.8
click at [819, 368] on textarea "=================================== GILLIE TO CHECK OUT CONVENTIONAL REPAIR DAM…" at bounding box center [747, 376] width 1072 height 40
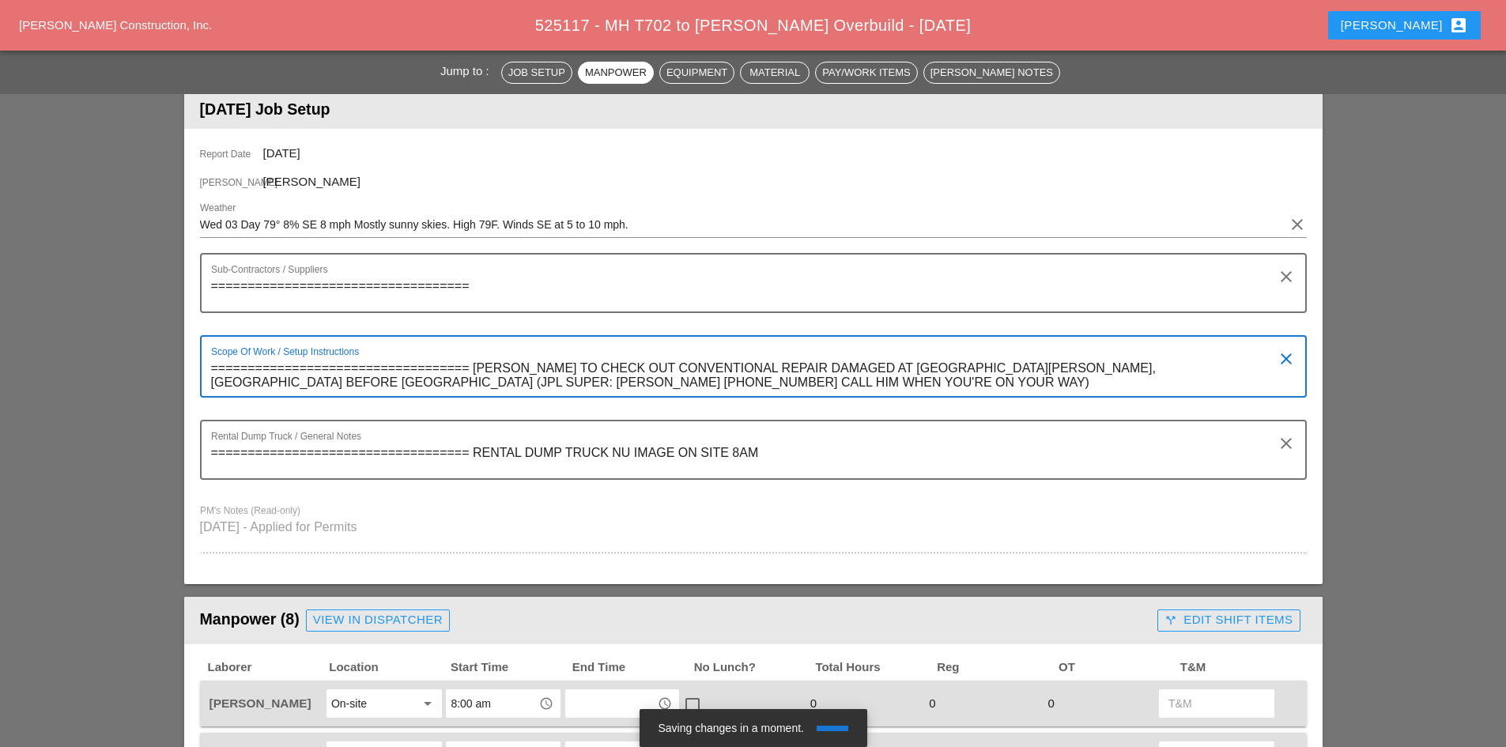
type textarea "=================================== GILLIE TO CHECK OUT CONVENTIONAL REPAIR DAM…"
click at [594, 300] on textarea "===================================" at bounding box center [747, 292] width 1072 height 38
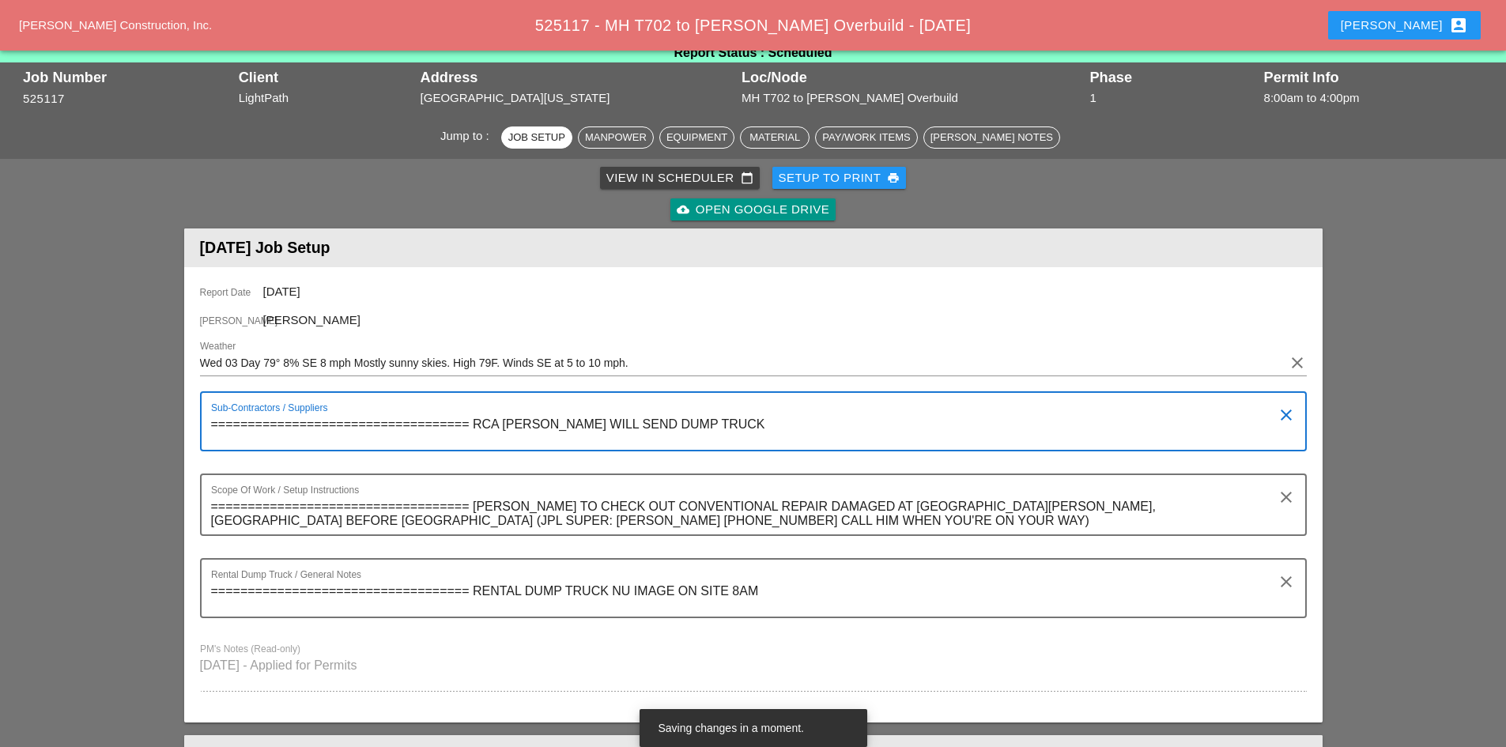
scroll to position [0, 0]
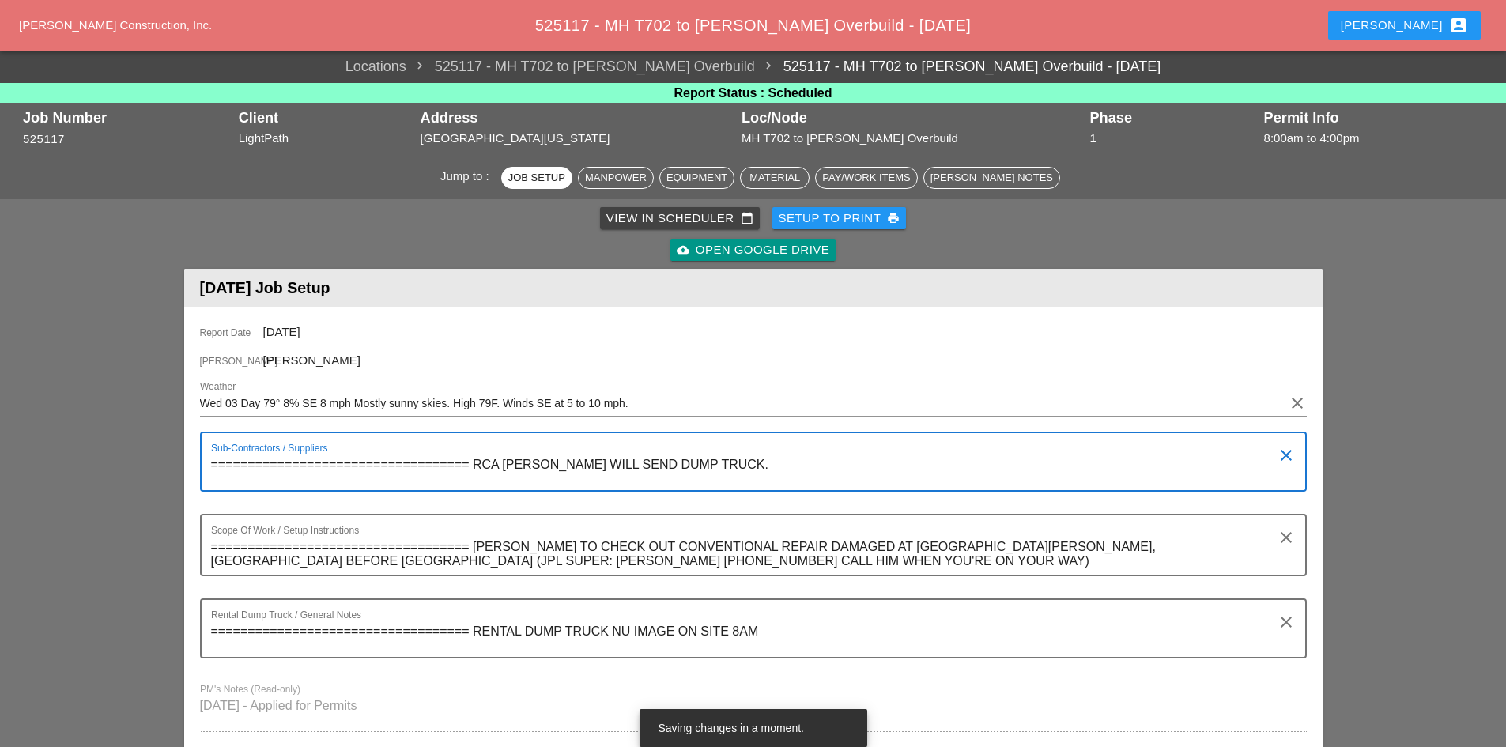
type textarea "=================================== RCA BINDER GILLIE WILL SEND DUMP TRUCK."
click at [1411, 34] on div "Robbie account_box" at bounding box center [1403, 25] width 127 height 19
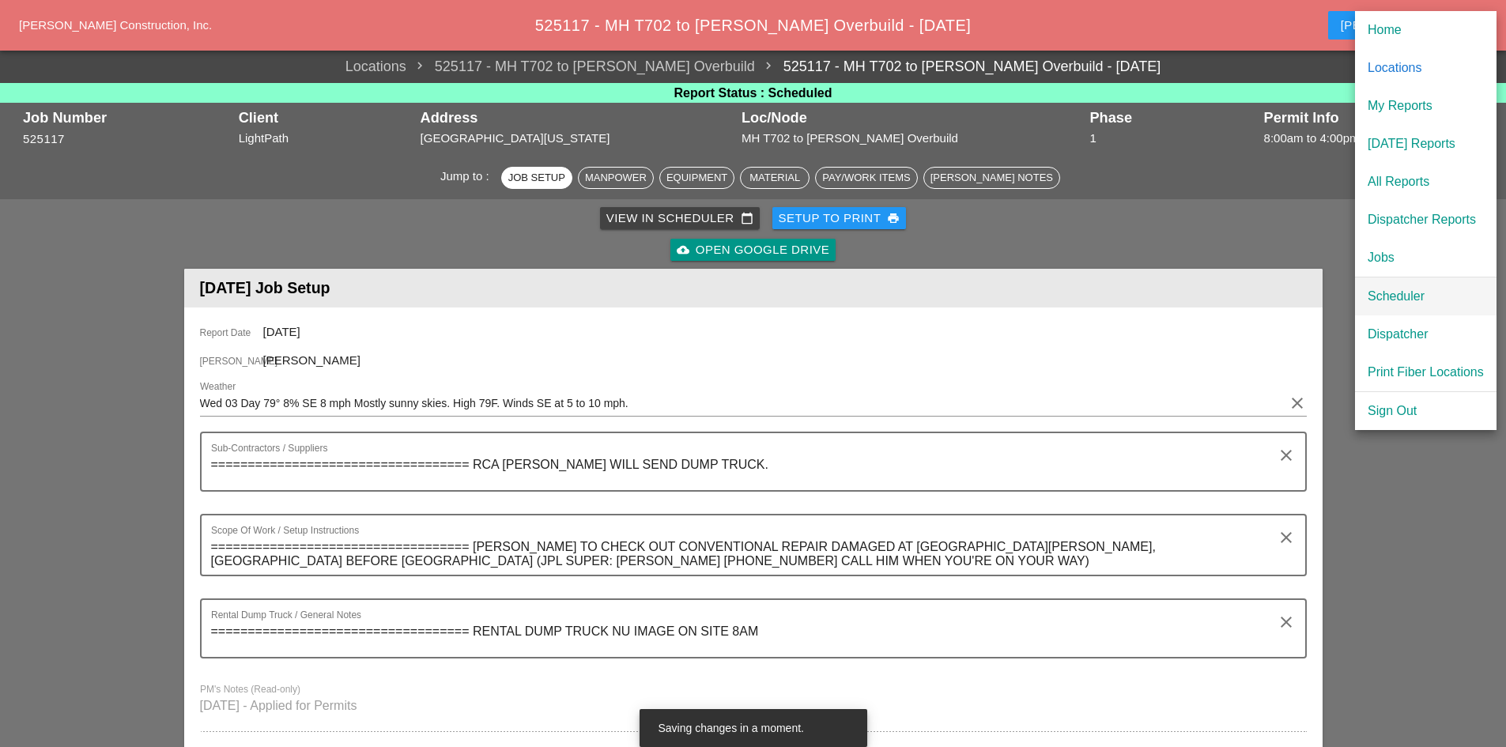
click at [1414, 298] on div "Scheduler" at bounding box center [1425, 296] width 116 height 19
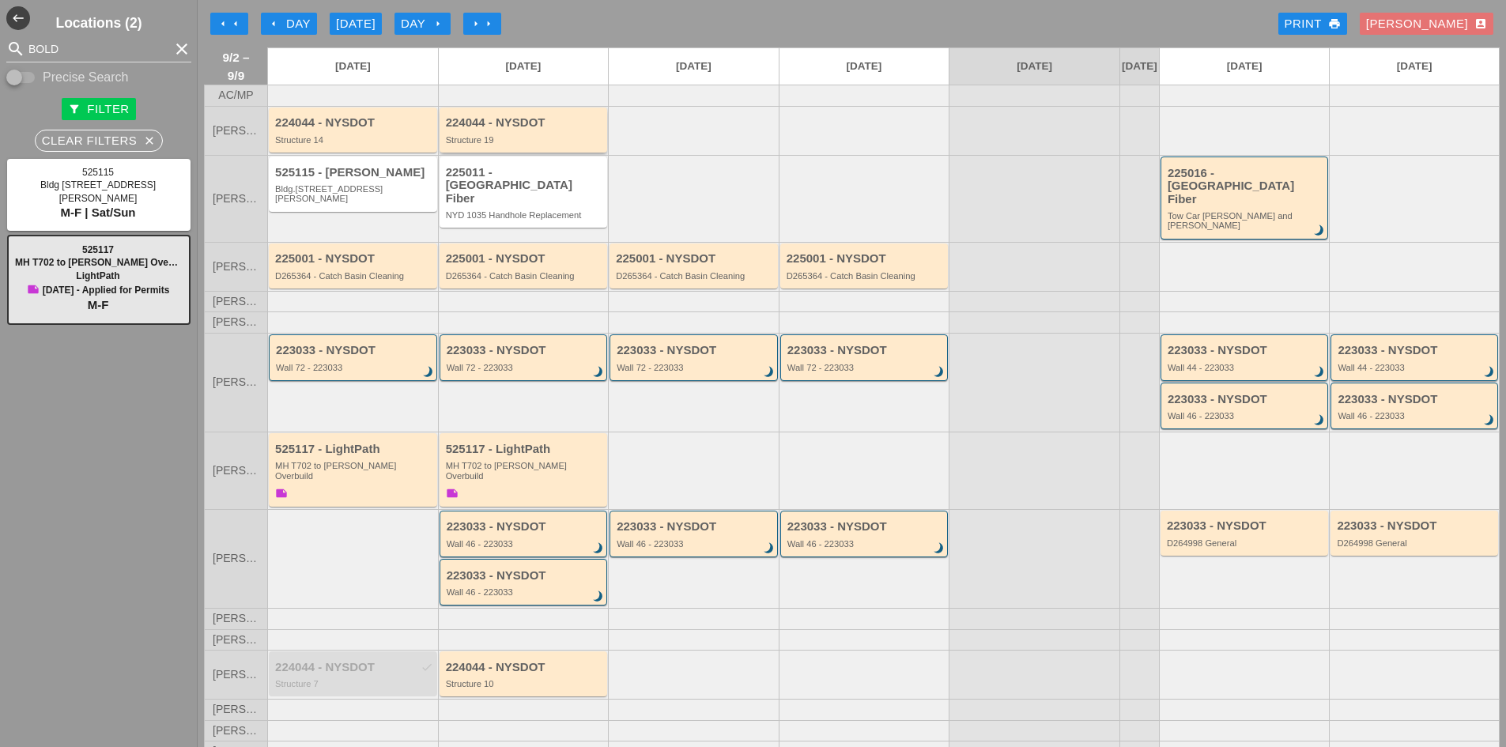
click at [507, 145] on div "Structure 19" at bounding box center [525, 139] width 158 height 9
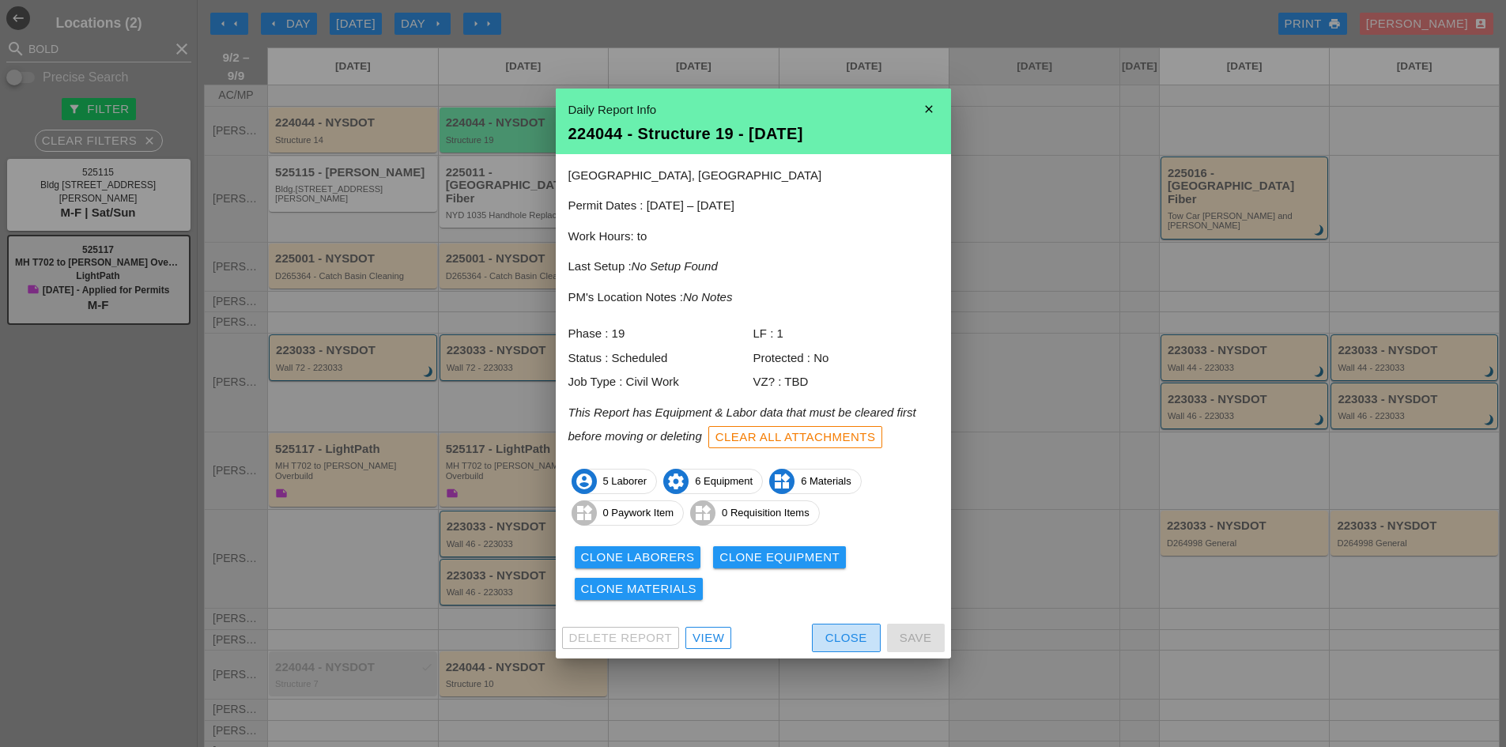
click at [825, 629] on div "Close" at bounding box center [846, 638] width 42 height 18
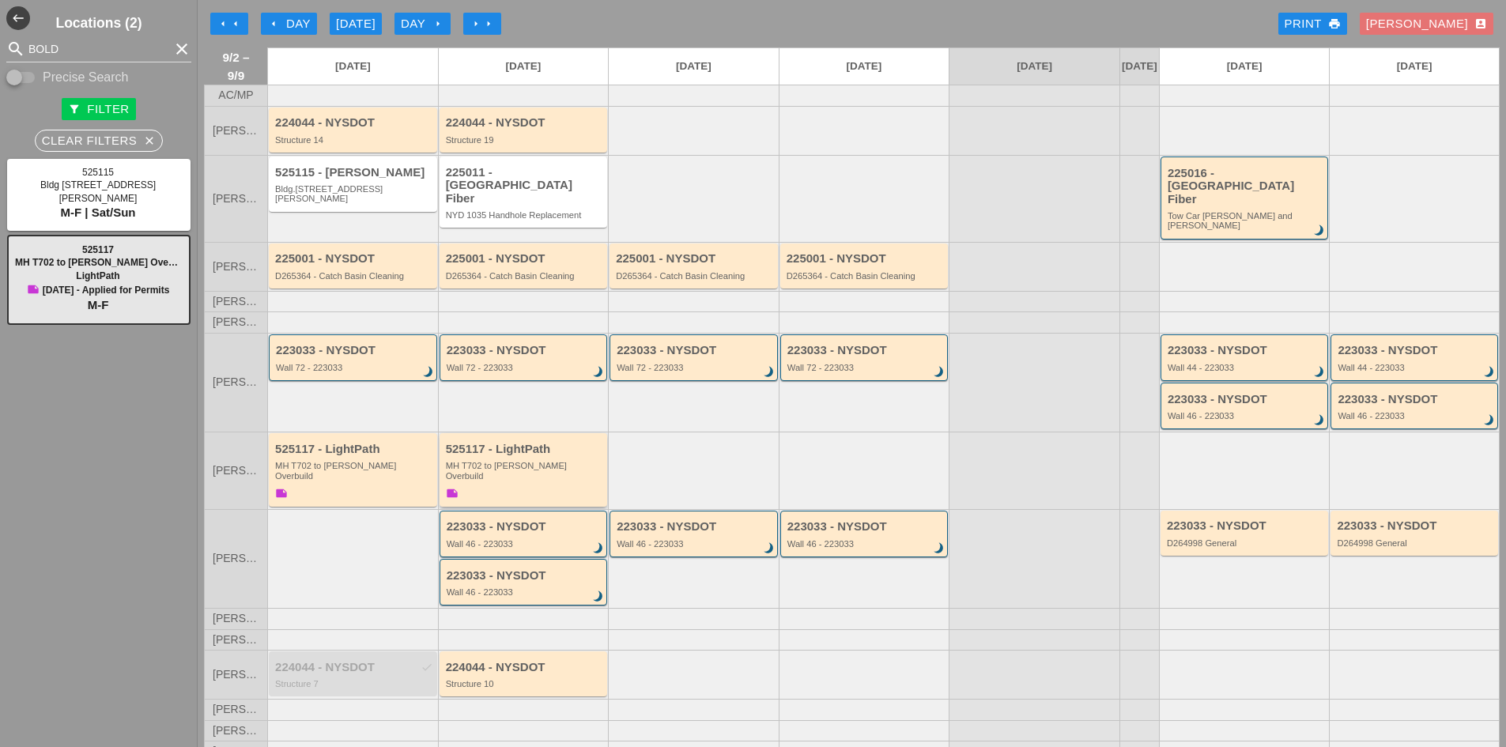
click at [522, 444] on div "525117 - LightPath" at bounding box center [525, 449] width 158 height 13
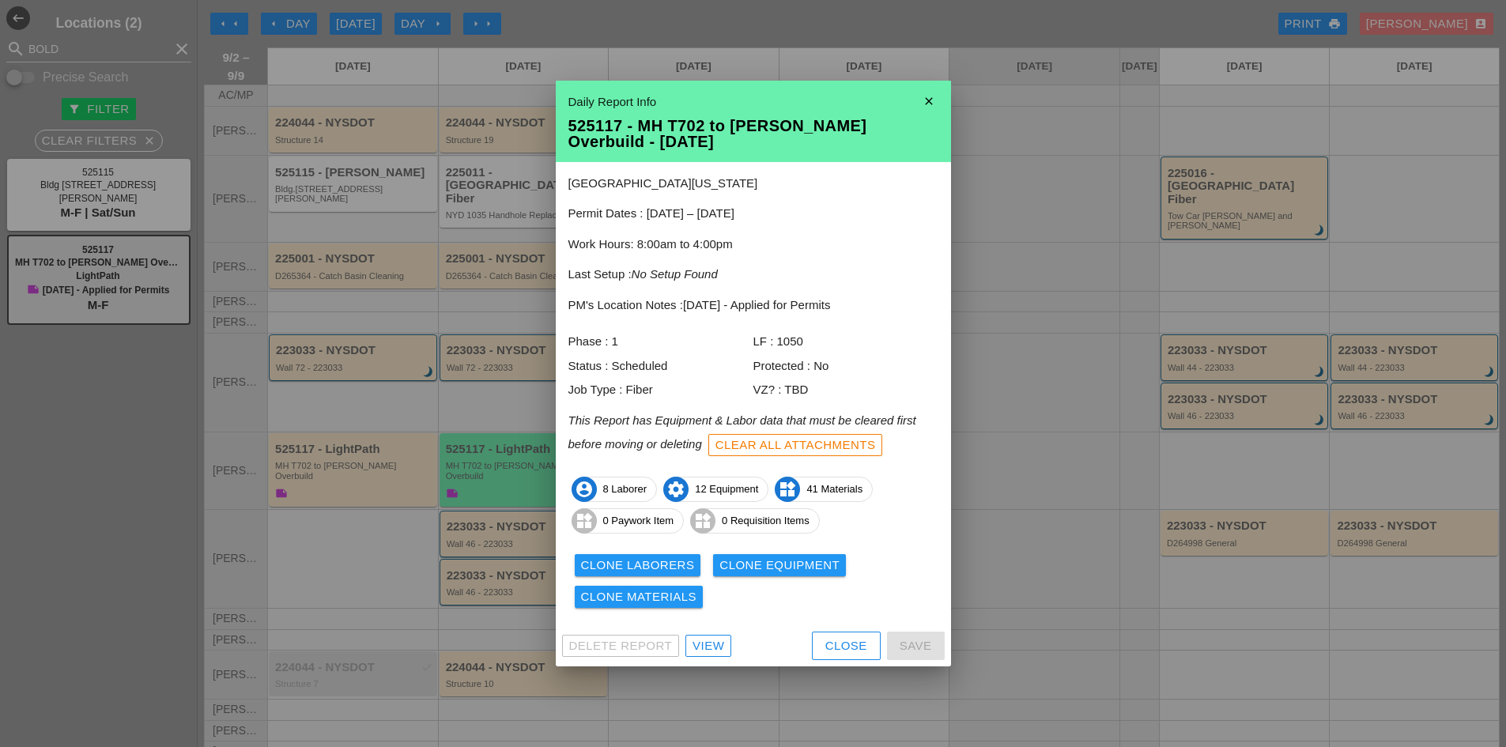
click at [711, 655] on link "View" at bounding box center [708, 646] width 46 height 22
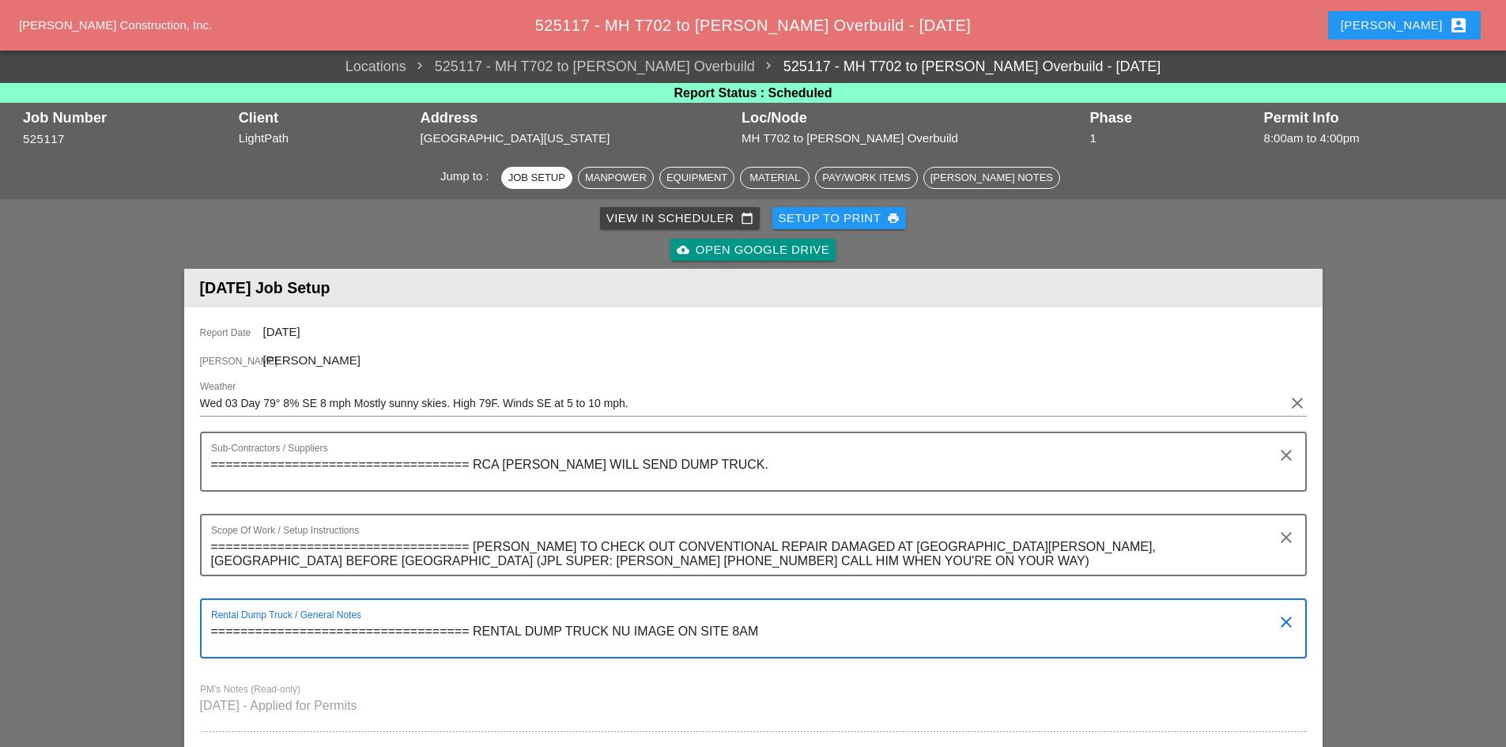
click at [734, 633] on textarea "=================================== RENTAL DUMP TRUCK NU IMAGE ON SITE 8AM" at bounding box center [747, 638] width 1072 height 38
type textarea "=================================== RENTAL DUMP TRUCK NU IMAGE ON SITE"
click at [1417, 37] on button "Robbie account_box" at bounding box center [1404, 25] width 153 height 28
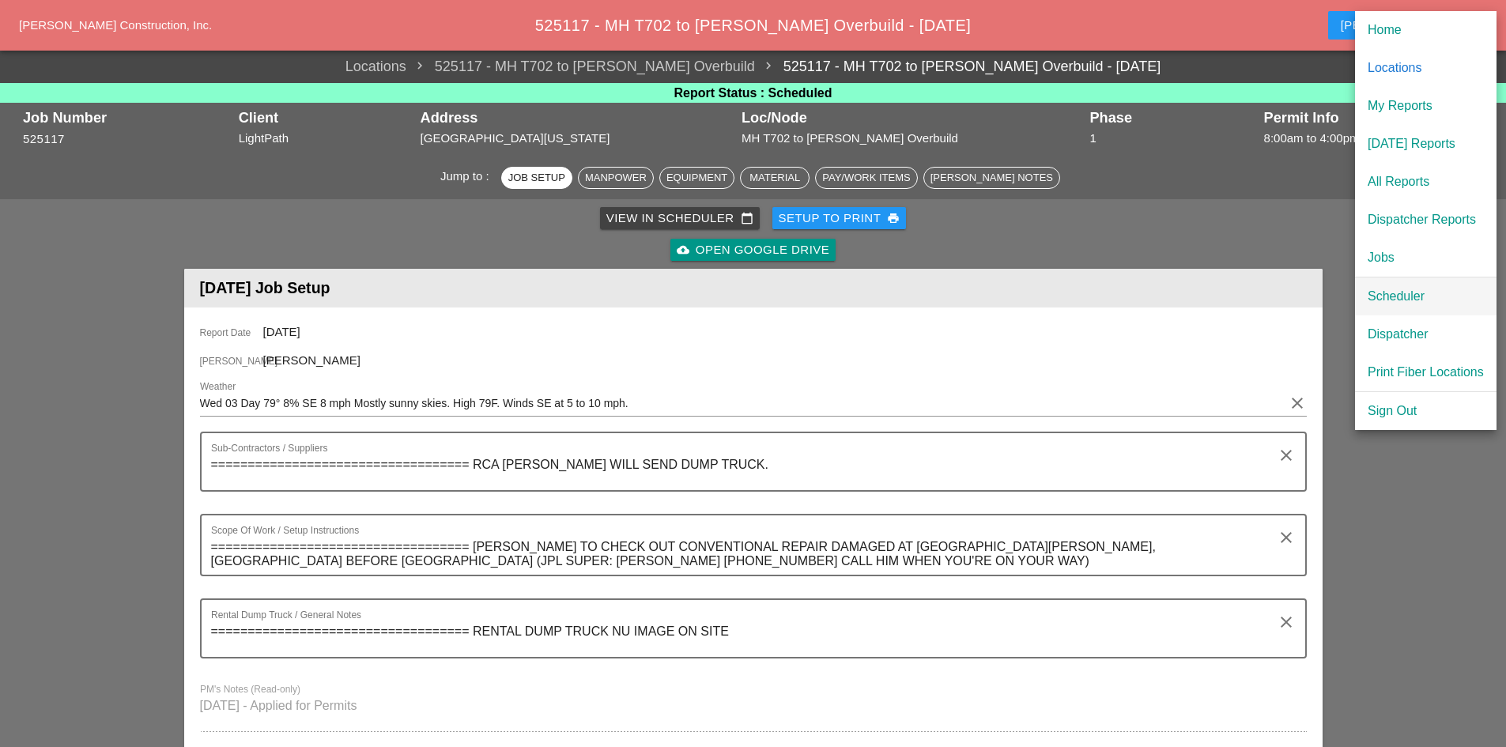
click at [1395, 292] on div "Scheduler" at bounding box center [1425, 296] width 116 height 19
